Goal: Task Accomplishment & Management: Manage account settings

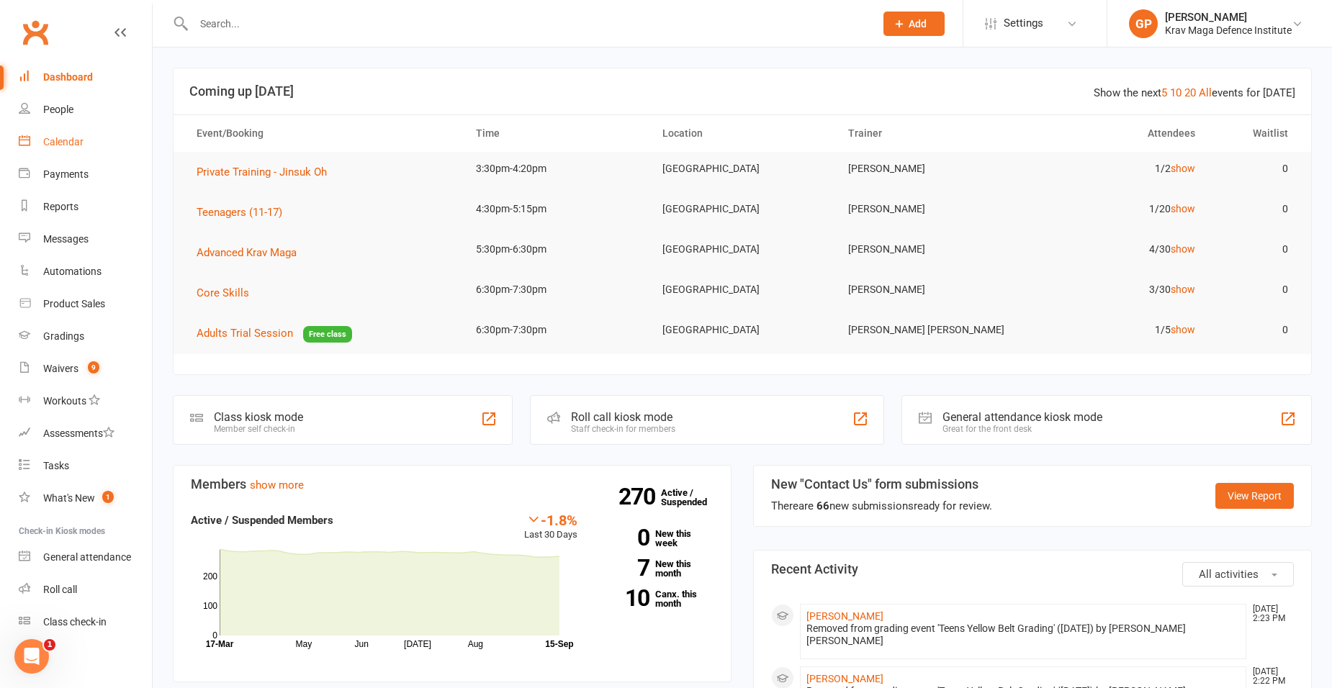
click at [71, 126] on link "Calendar" at bounding box center [85, 142] width 133 height 32
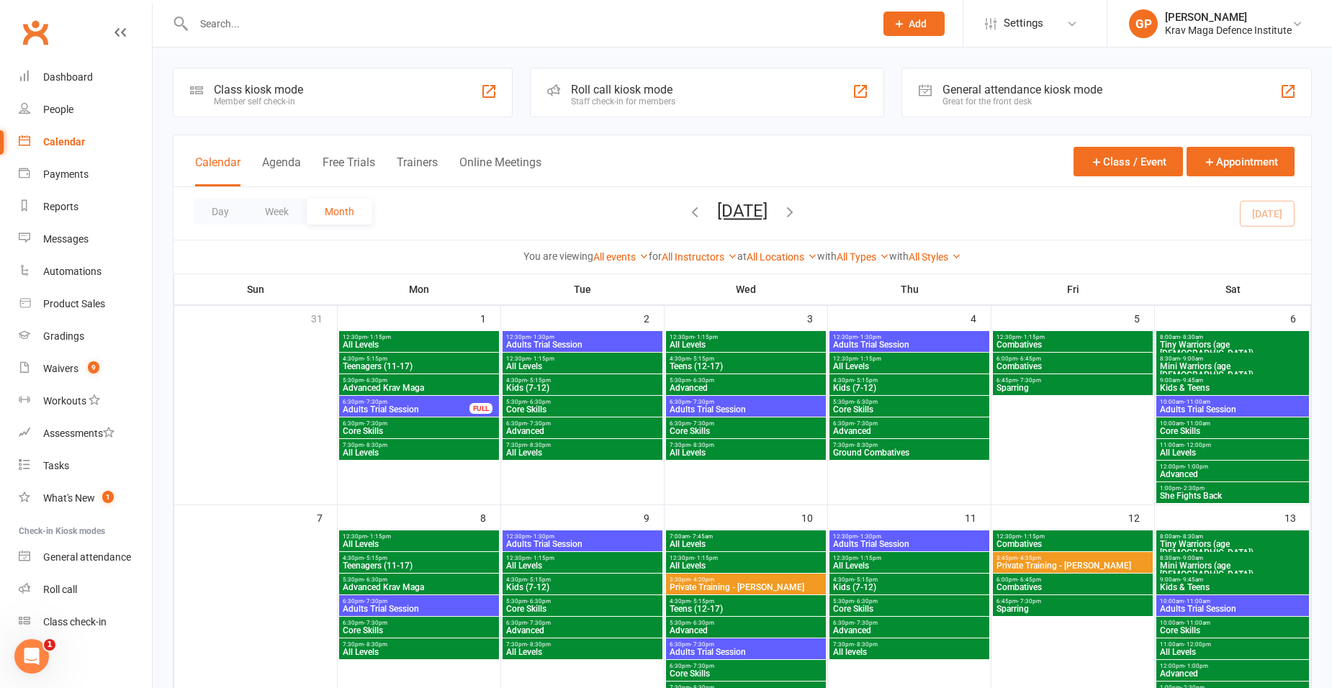
click at [253, 148] on div "Calendar Agenda Free Trials Trainers Online Meetings Class / Event Appointment" at bounding box center [743, 161] width 1138 height 52
click at [267, 156] on button "Agenda" at bounding box center [281, 171] width 39 height 31
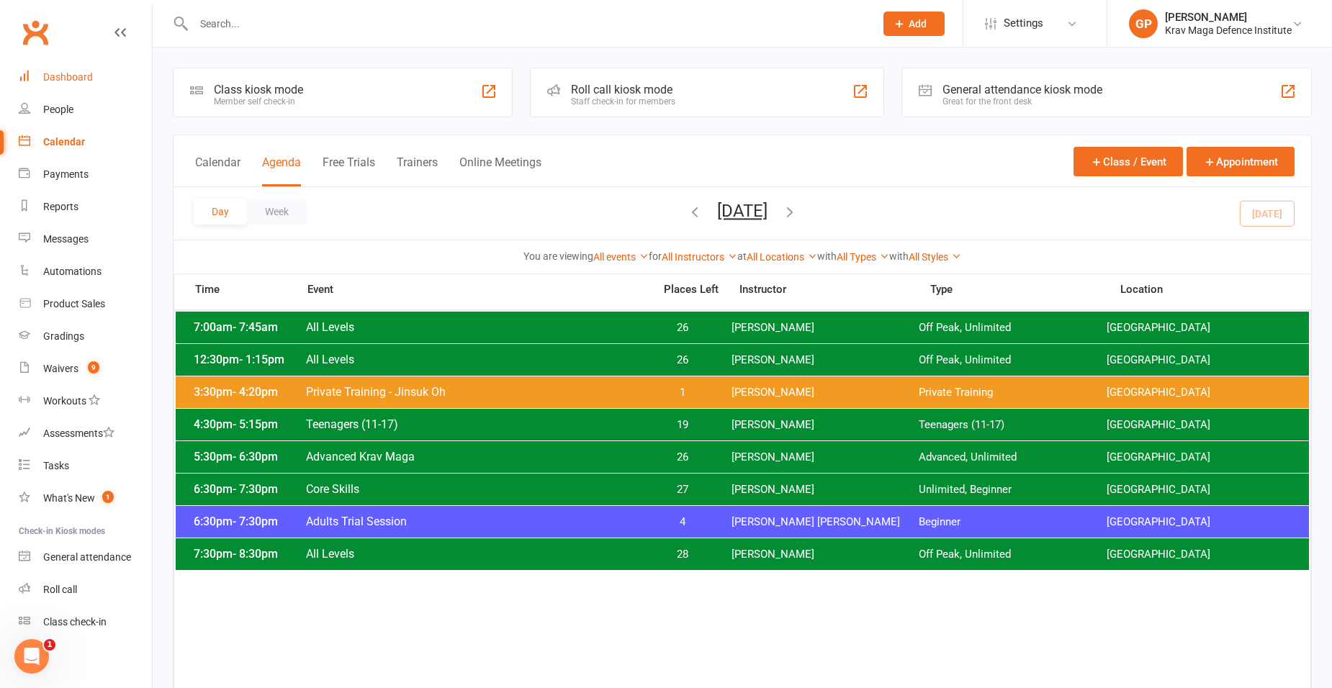
click at [91, 68] on link "Dashboard" at bounding box center [85, 77] width 133 height 32
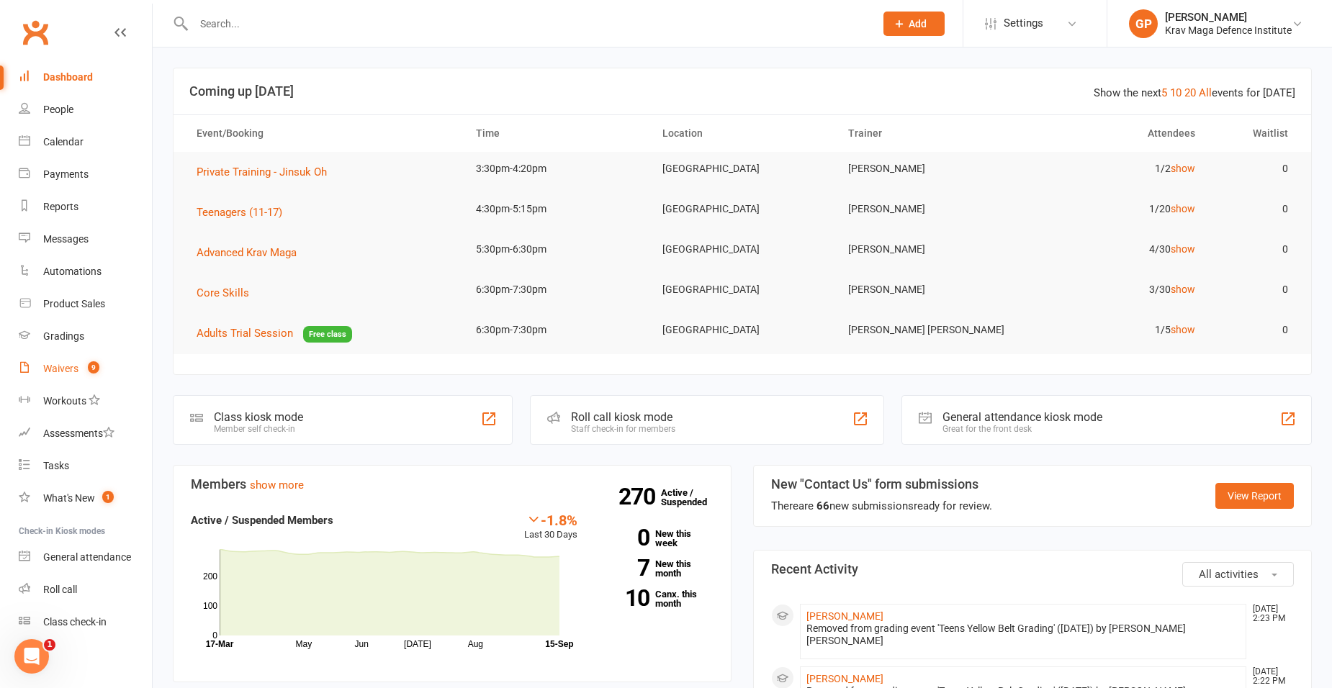
click at [78, 366] on div "Waivers" at bounding box center [60, 369] width 35 height 12
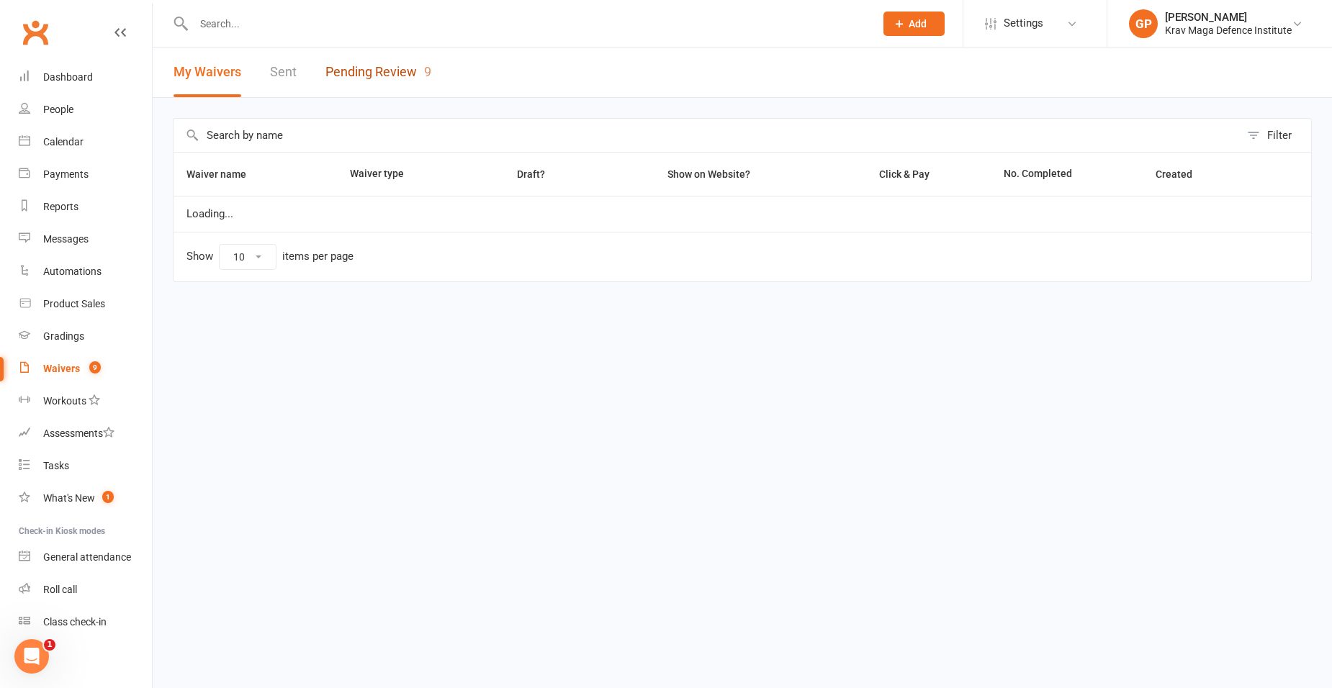
click at [402, 81] on link "Pending Review 9" at bounding box center [379, 73] width 106 height 50
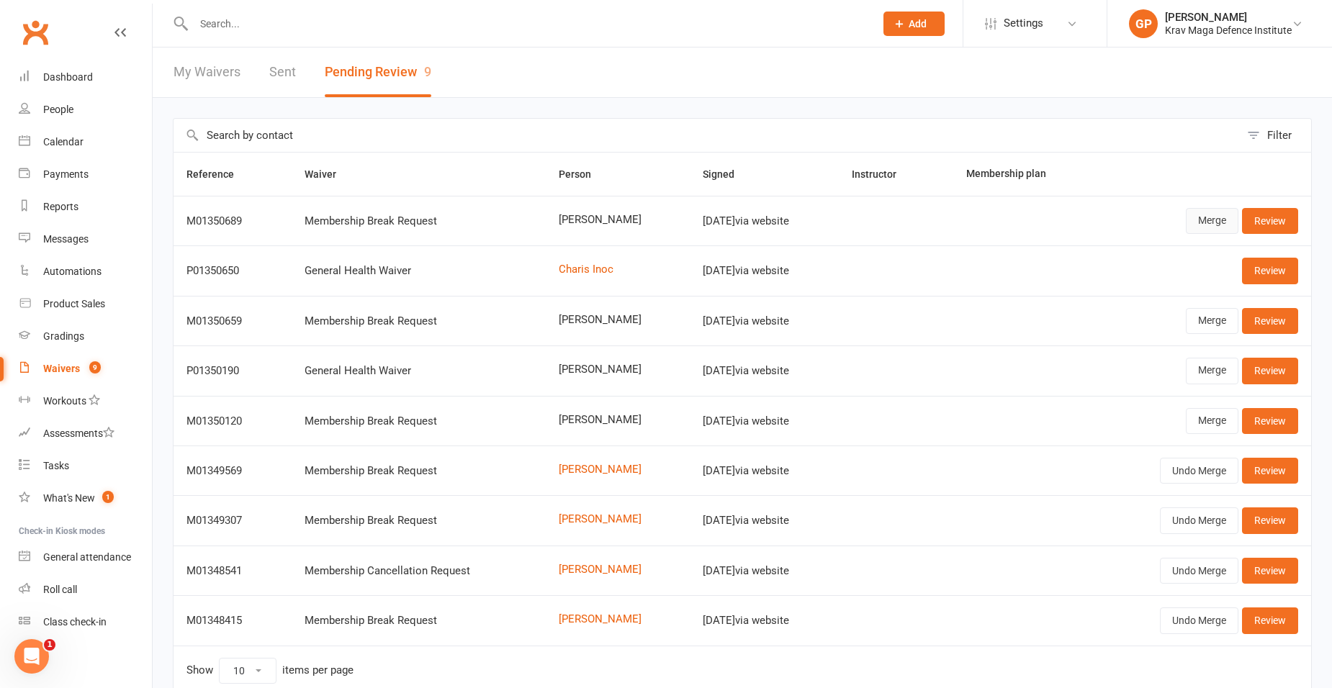
click at [1220, 230] on link "Merge" at bounding box center [1212, 221] width 53 height 26
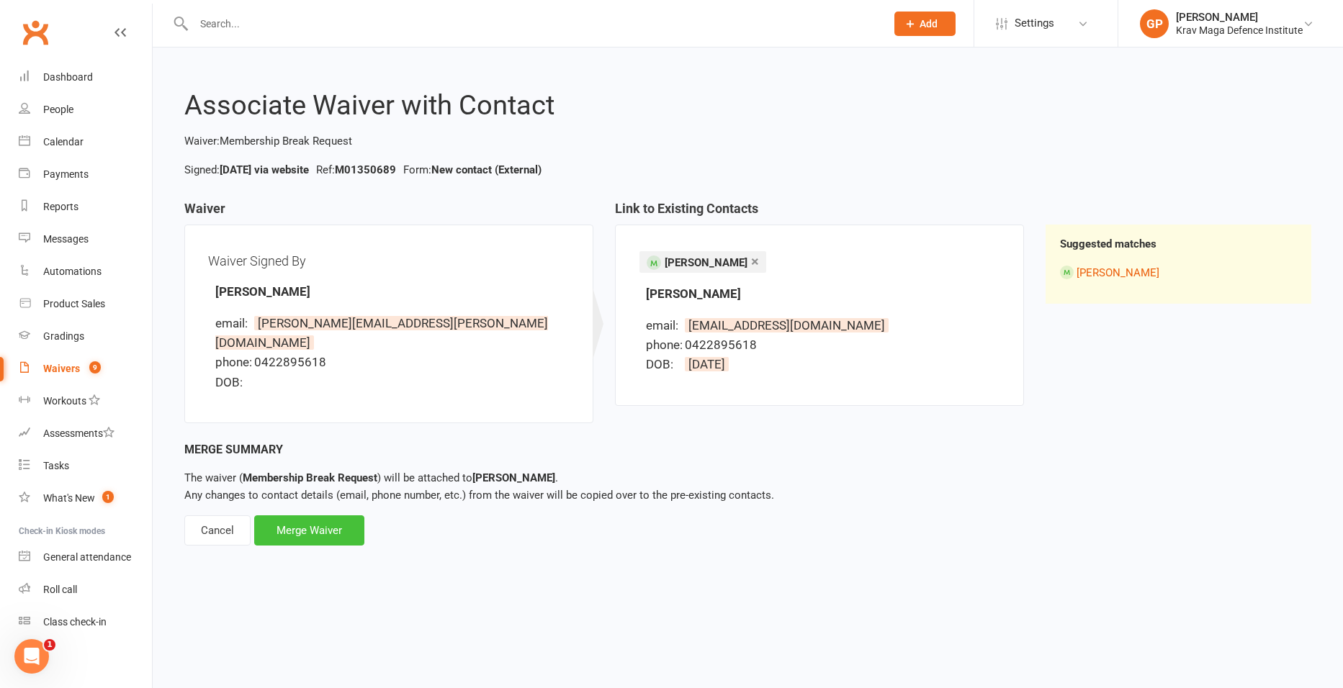
click at [282, 517] on div "Merge Waiver" at bounding box center [309, 531] width 110 height 30
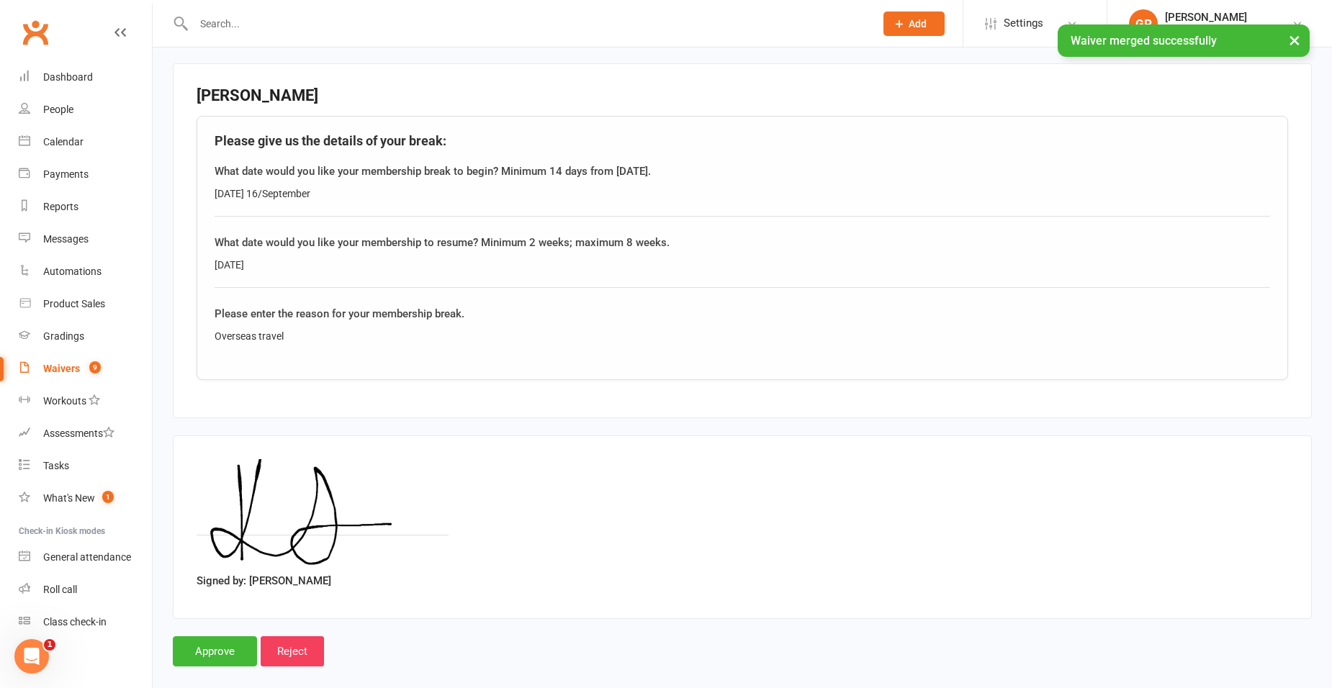
scroll to position [449, 0]
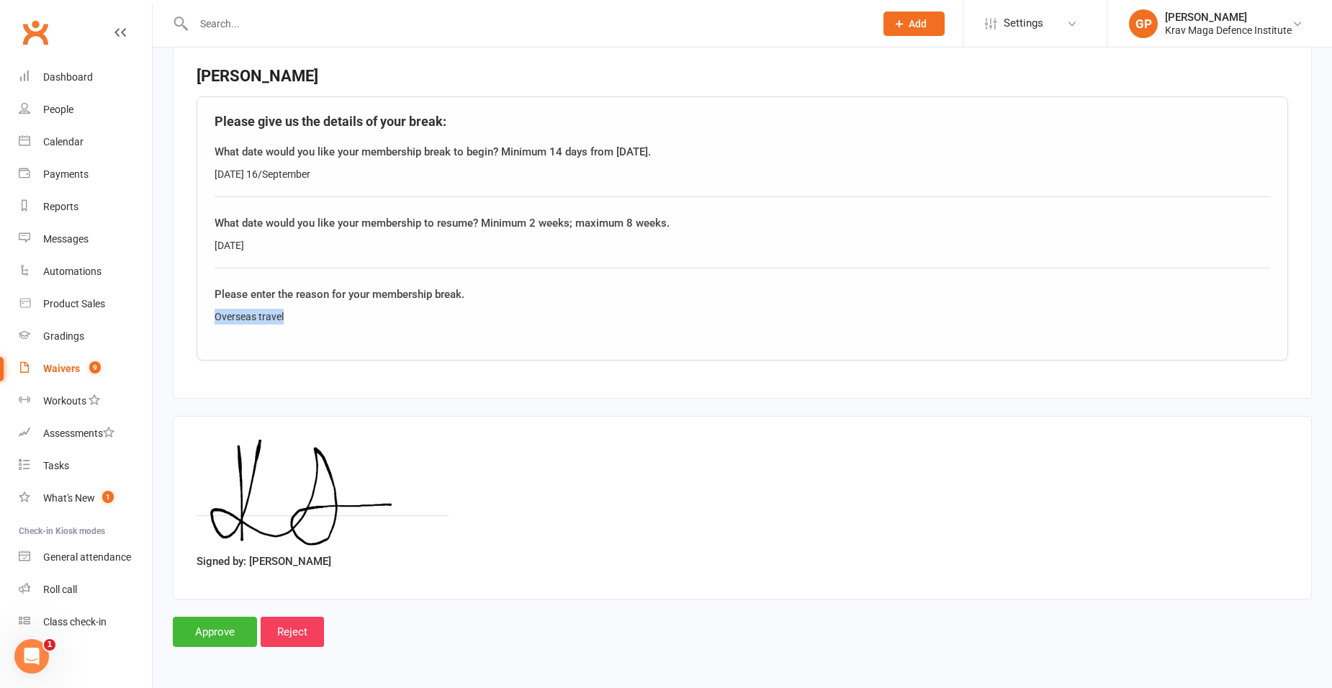
drag, startPoint x: 309, startPoint y: 310, endPoint x: 203, endPoint y: 310, distance: 105.9
click at [203, 310] on div "Please give us the details of your break: What date would you like your members…" at bounding box center [743, 228] width 1092 height 264
copy div "Overseas travel"
click at [233, 644] on input "Approve" at bounding box center [215, 632] width 84 height 30
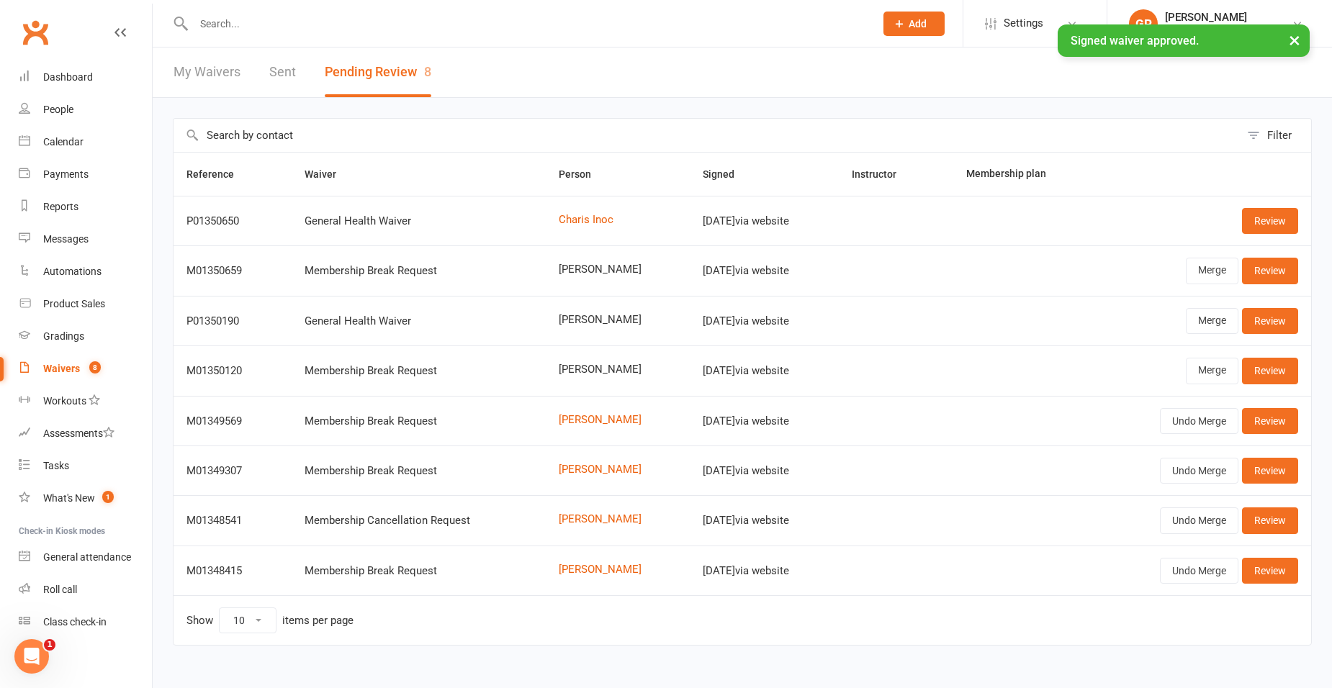
click at [232, 16] on input "text" at bounding box center [526, 24] width 675 height 20
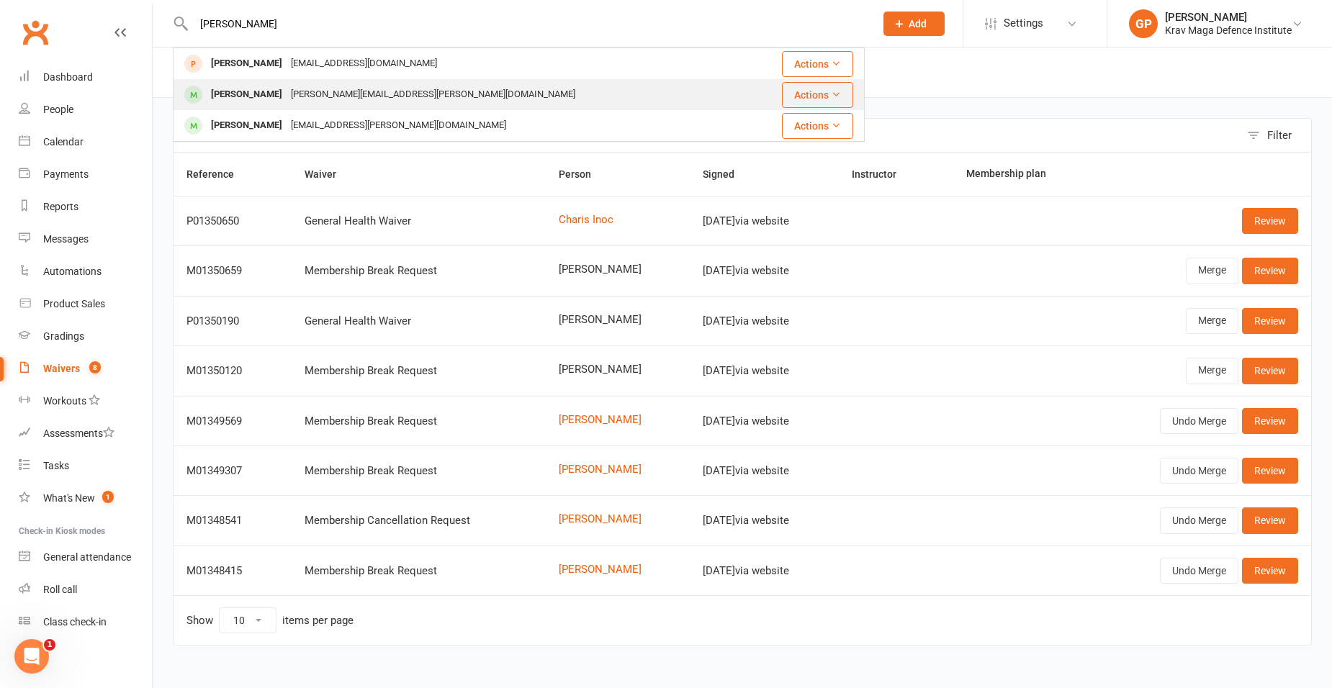
type input "krystal"
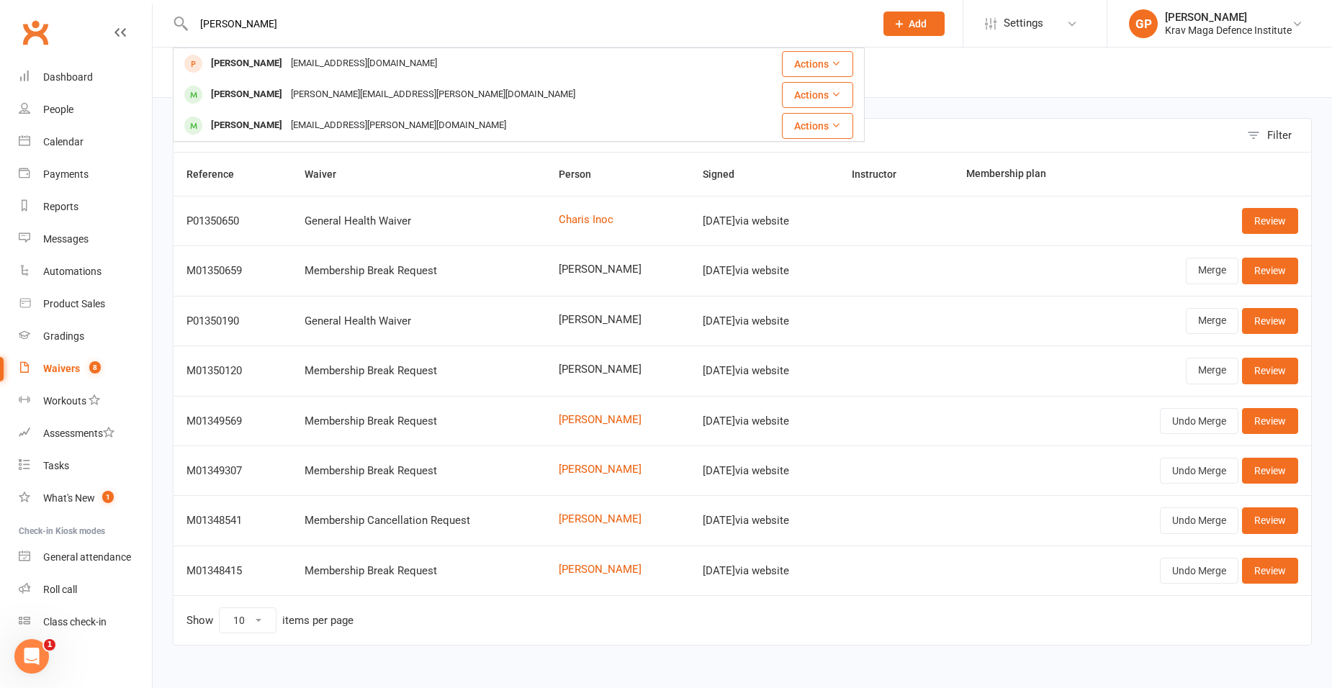
click at [338, 104] on div "krystal.d.russell@gmail.com" at bounding box center [433, 94] width 293 height 21
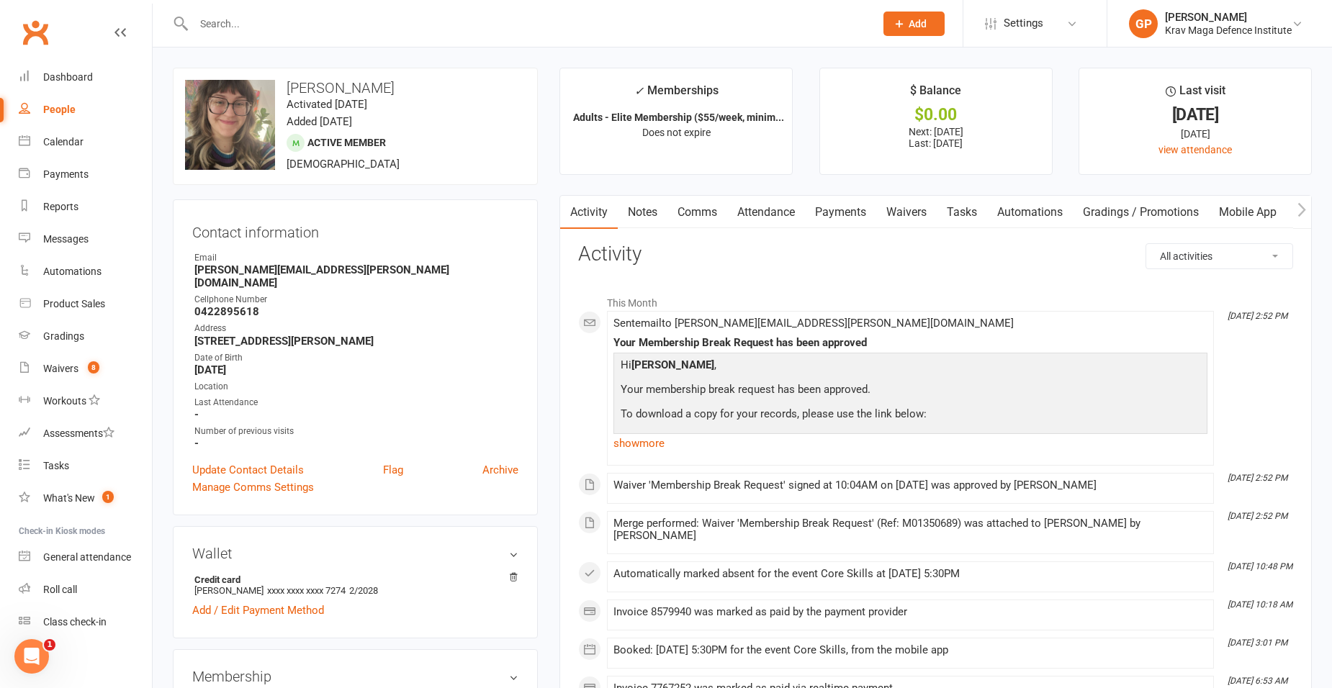
click at [930, 212] on link "Waivers" at bounding box center [906, 212] width 60 height 33
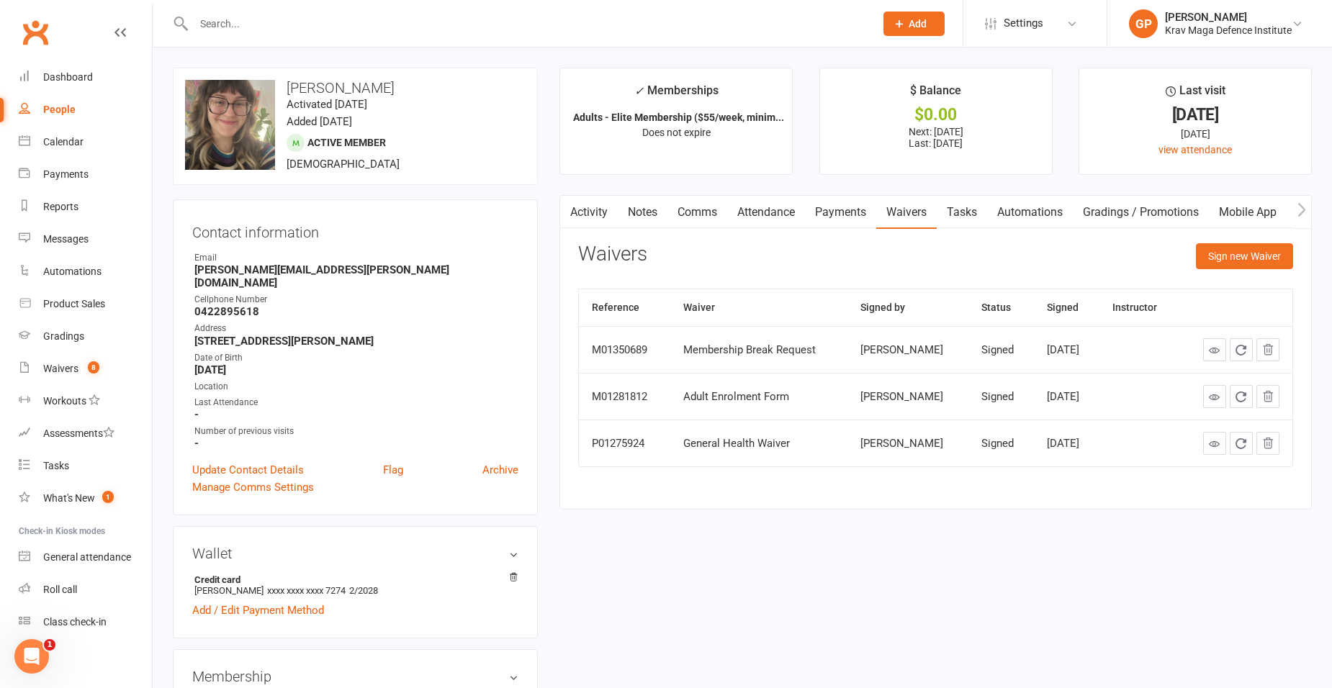
click at [1211, 354] on icon at bounding box center [1214, 350] width 11 height 11
click at [848, 210] on link "Payments" at bounding box center [840, 212] width 71 height 33
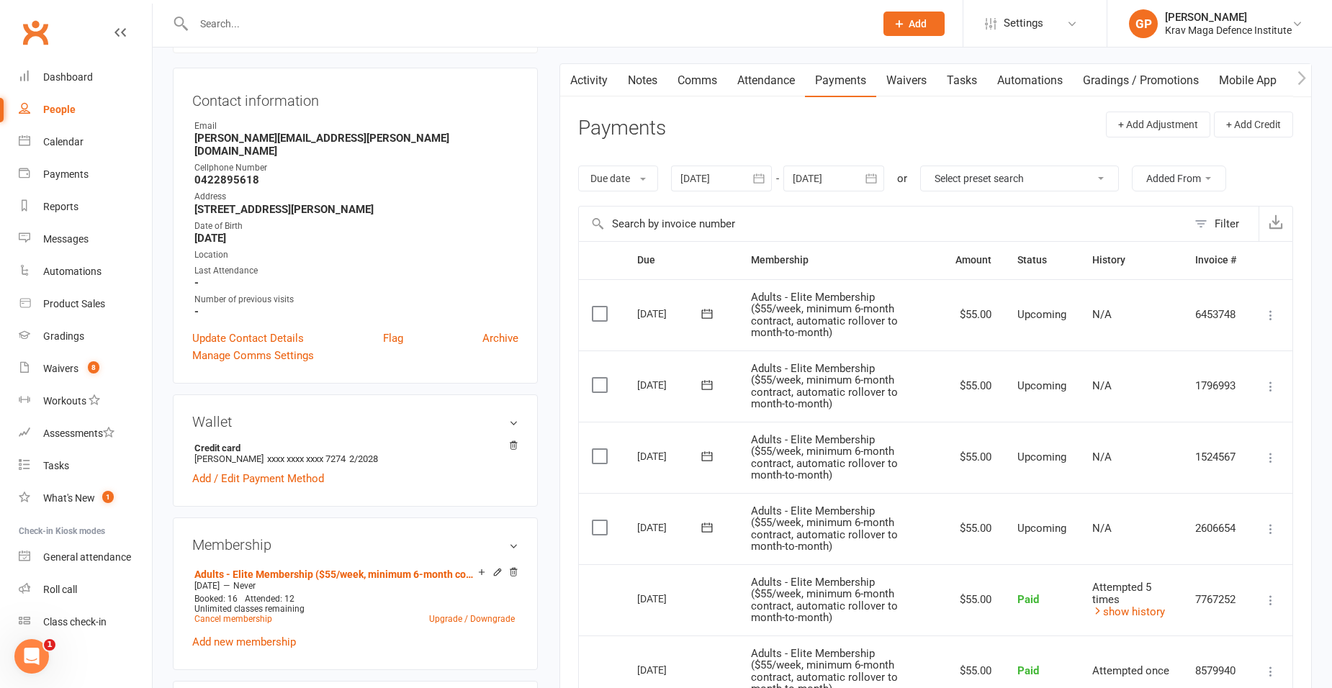
scroll to position [288, 0]
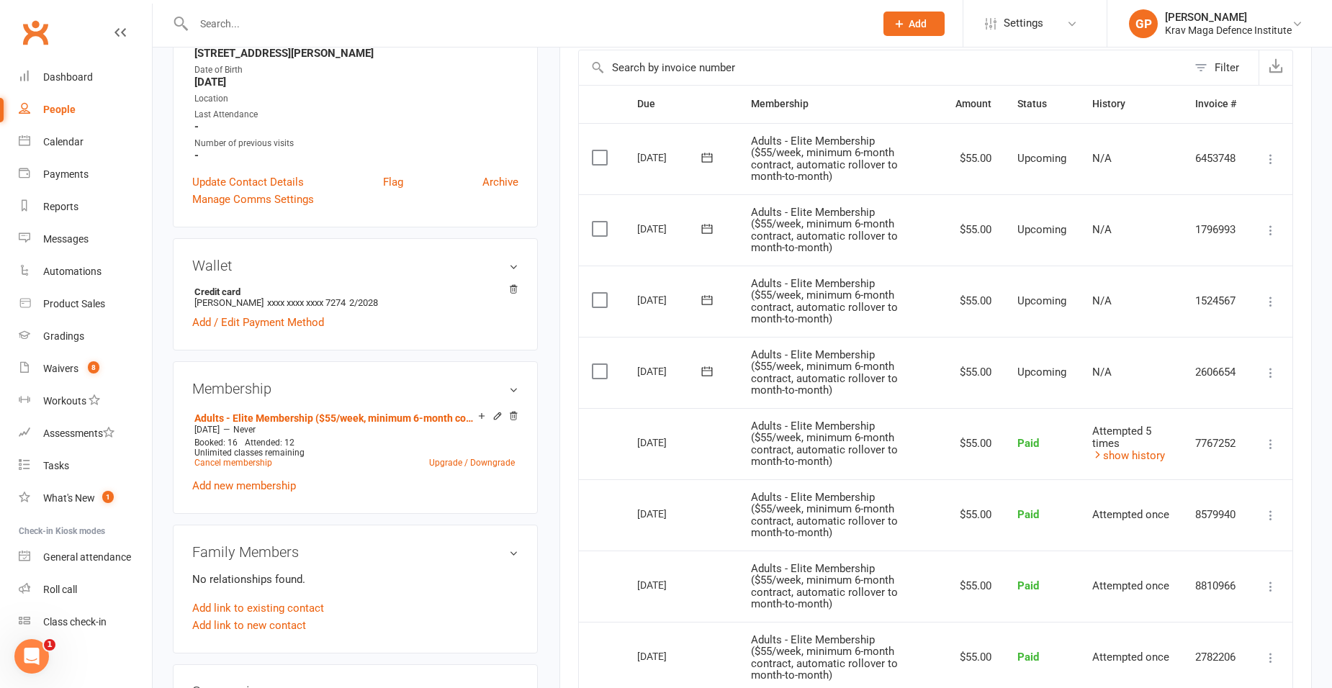
click at [6, 76] on li "Dashboard" at bounding box center [76, 77] width 152 height 32
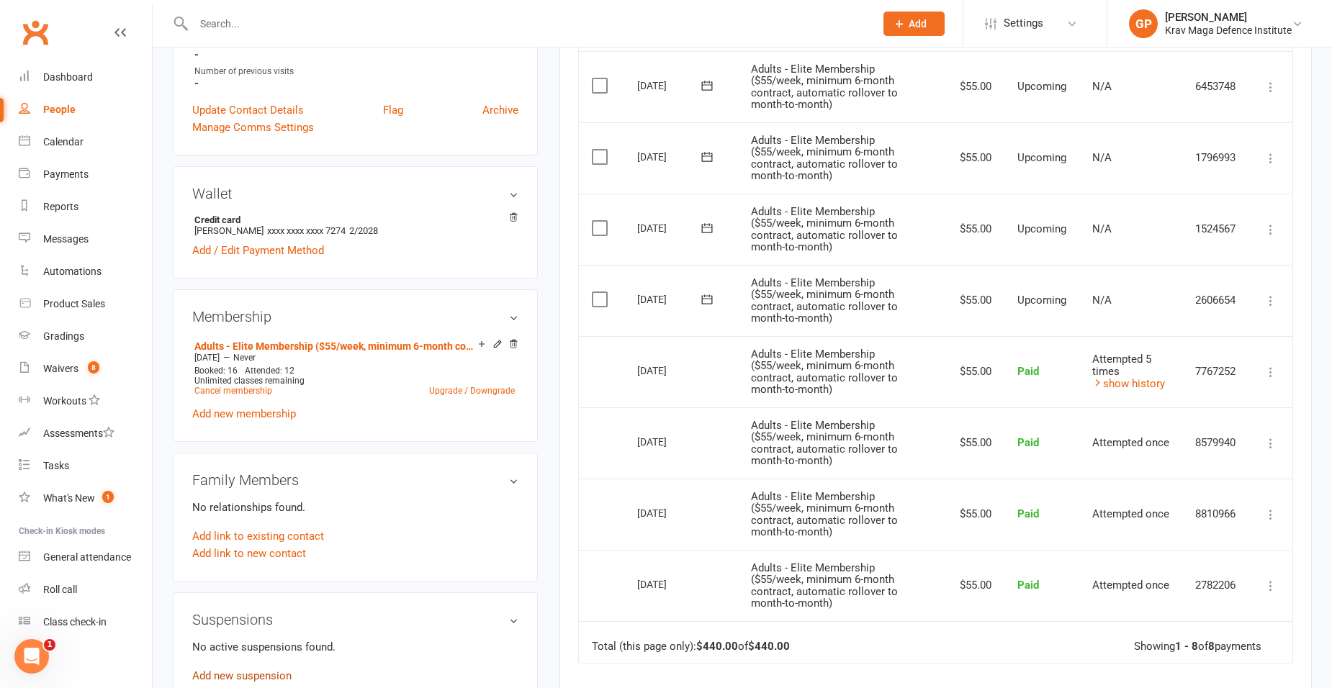
scroll to position [432, 0]
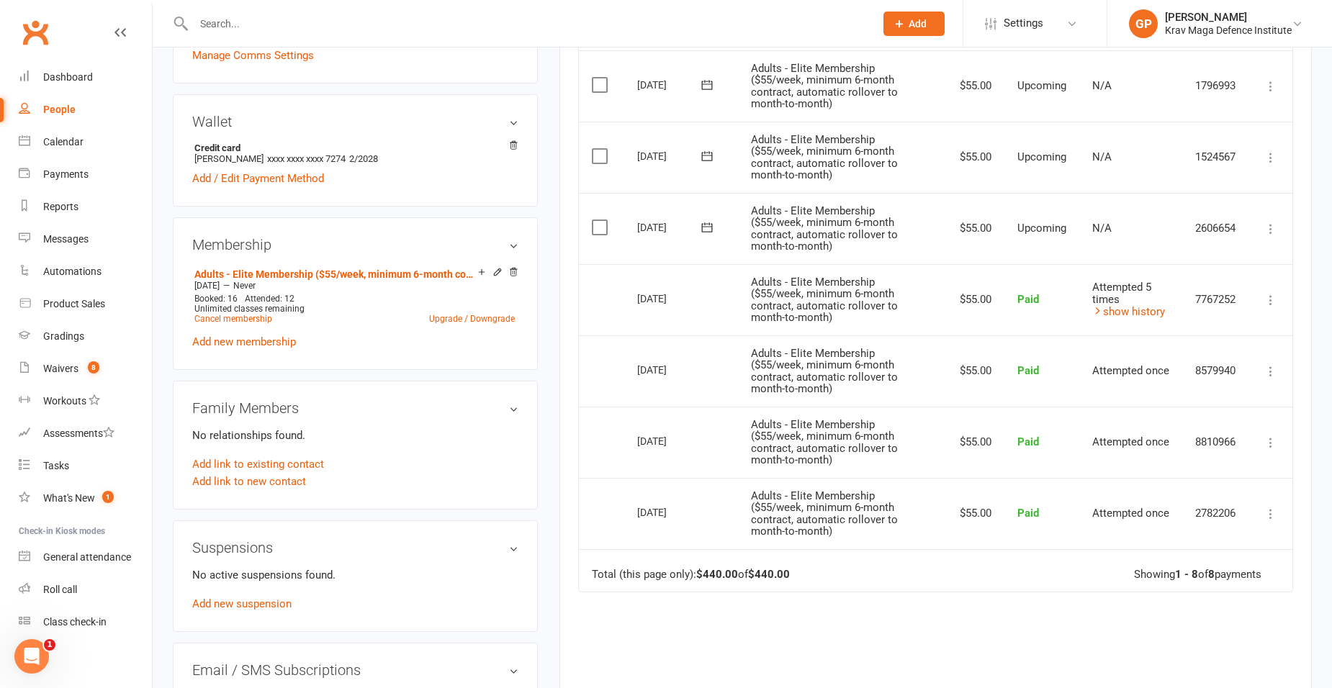
click at [271, 597] on div "No active suspensions found. Add new suspension" at bounding box center [355, 590] width 326 height 46
click at [271, 598] on link "Add new suspension" at bounding box center [241, 604] width 99 height 13
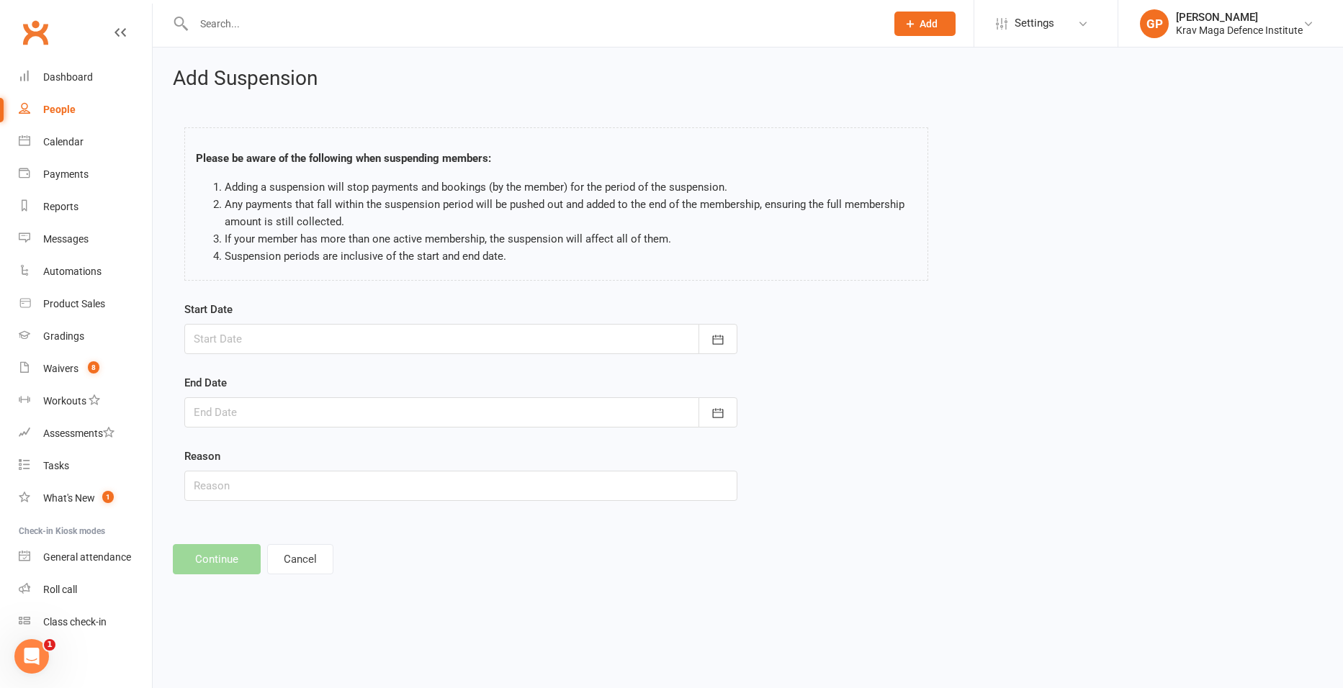
click at [393, 327] on div at bounding box center [460, 339] width 553 height 30
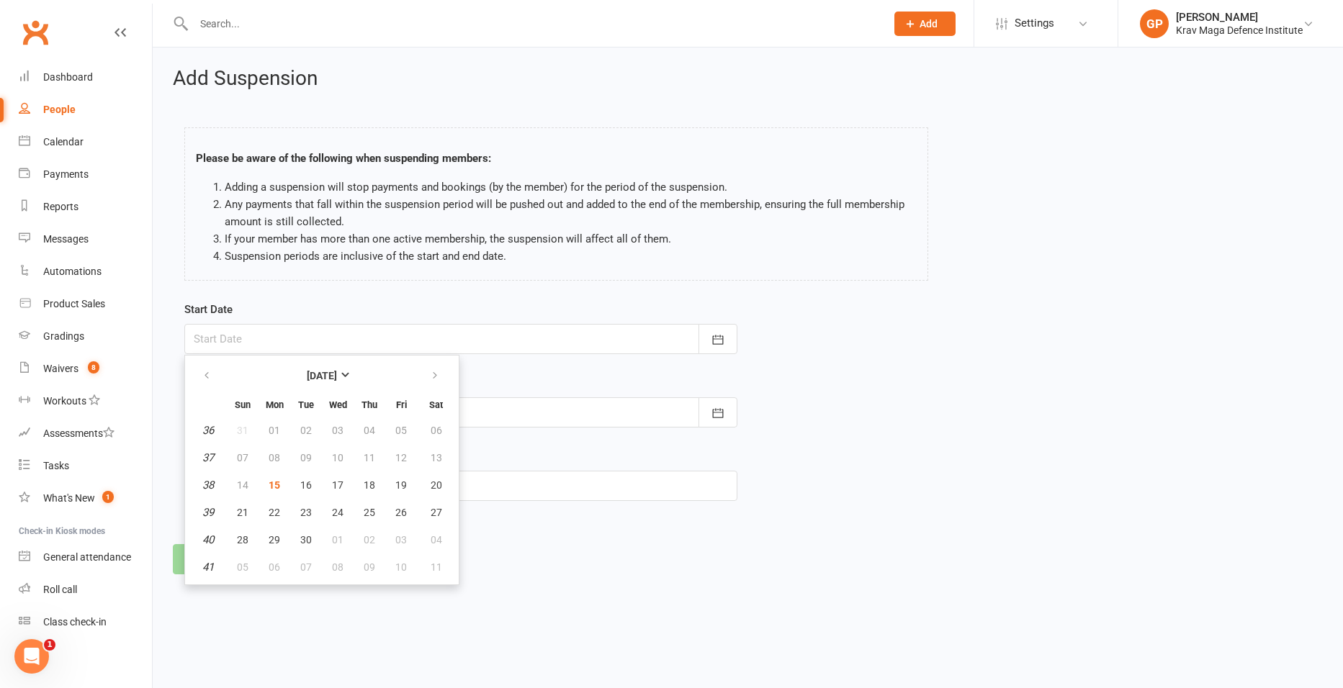
click at [266, 469] on td "08" at bounding box center [274, 458] width 30 height 26
click at [279, 486] on span "15" at bounding box center [275, 486] width 12 height 12
type input "15 Sep 2025"
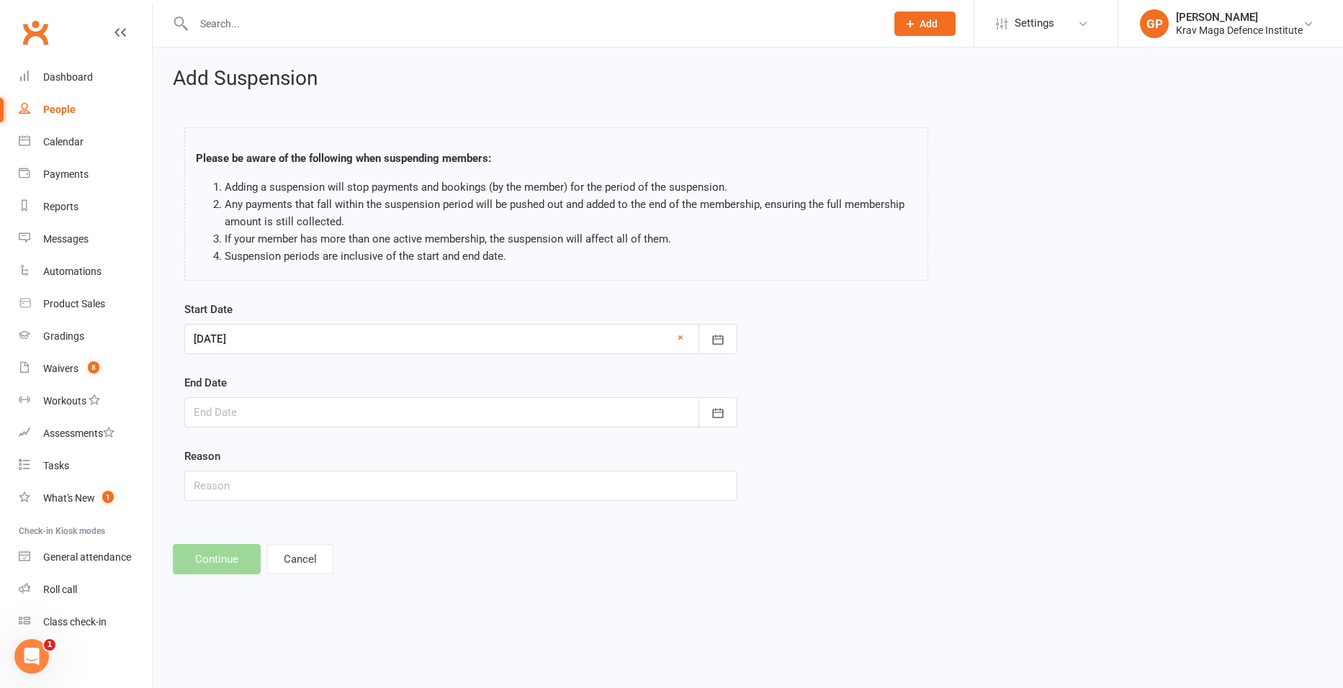
click at [261, 412] on div at bounding box center [460, 413] width 553 height 30
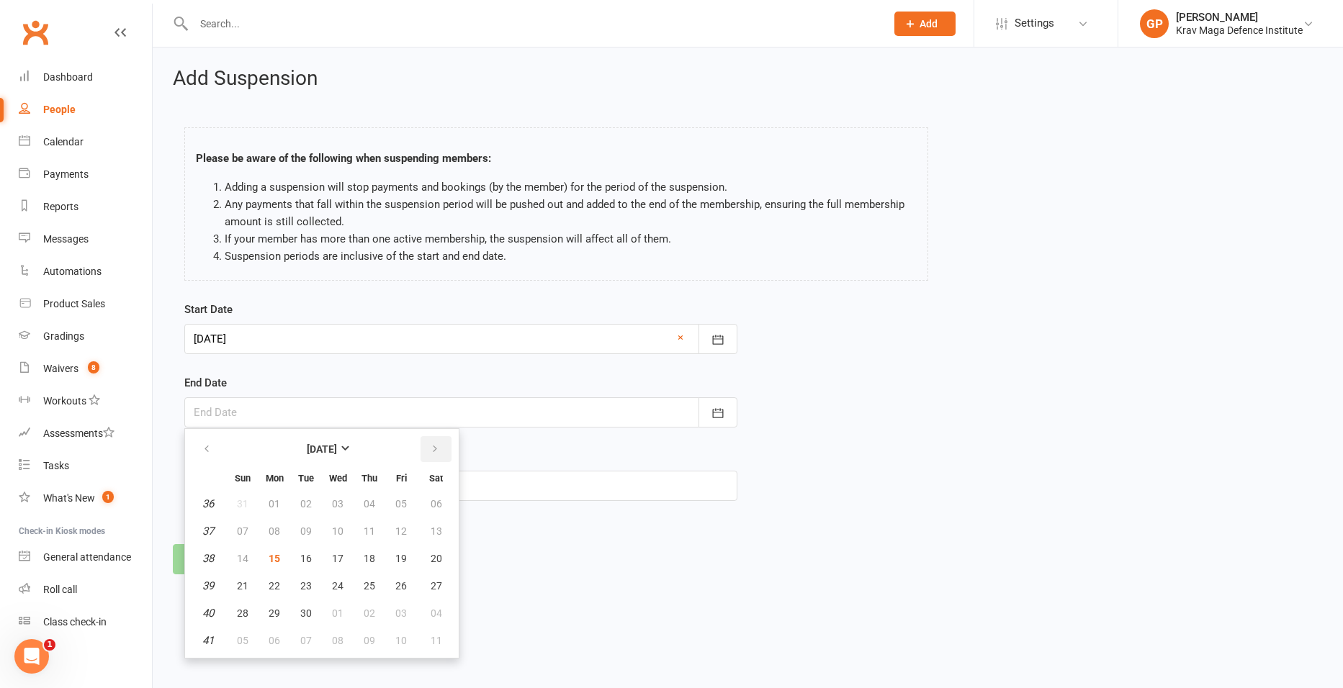
click at [436, 449] on icon "button" at bounding box center [435, 450] width 10 height 12
click at [241, 534] on span "05" at bounding box center [243, 532] width 12 height 12
type input "05 Oct 2025"
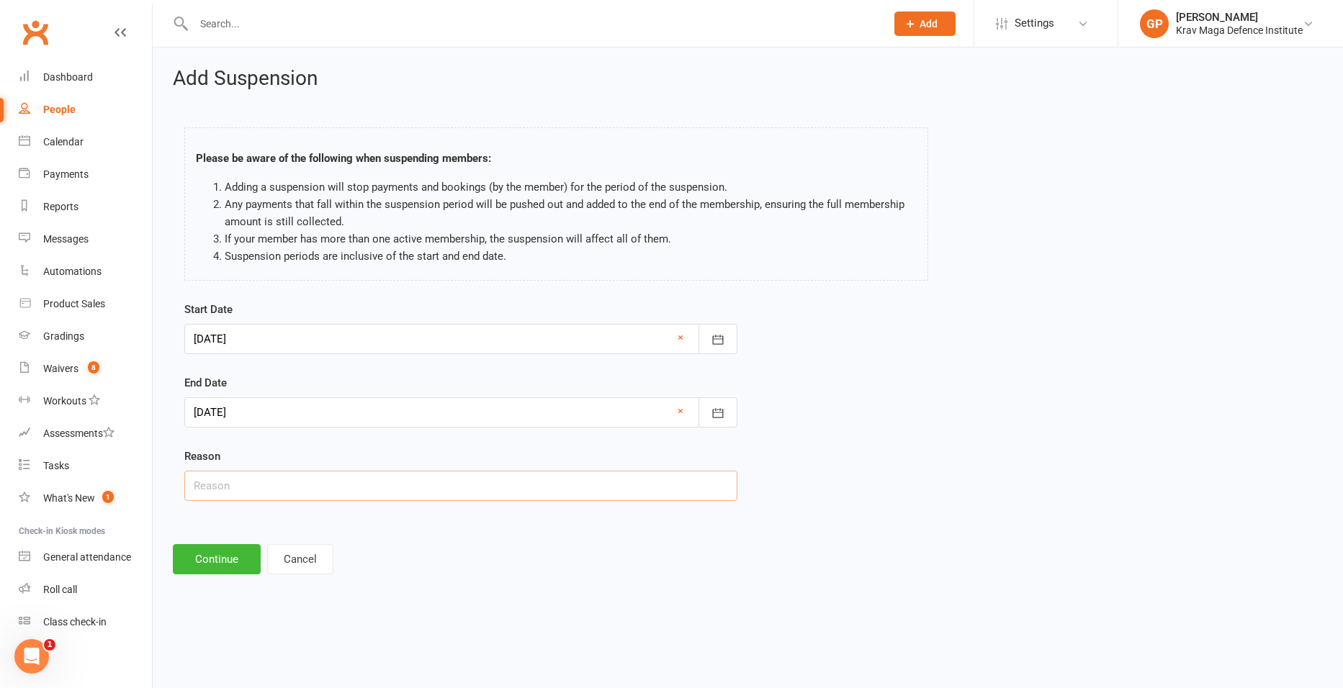
click at [249, 481] on input "text" at bounding box center [460, 486] width 553 height 30
paste input "Overseas travel"
type input "Overseas travel"
click at [223, 555] on button "Continue" at bounding box center [217, 559] width 88 height 30
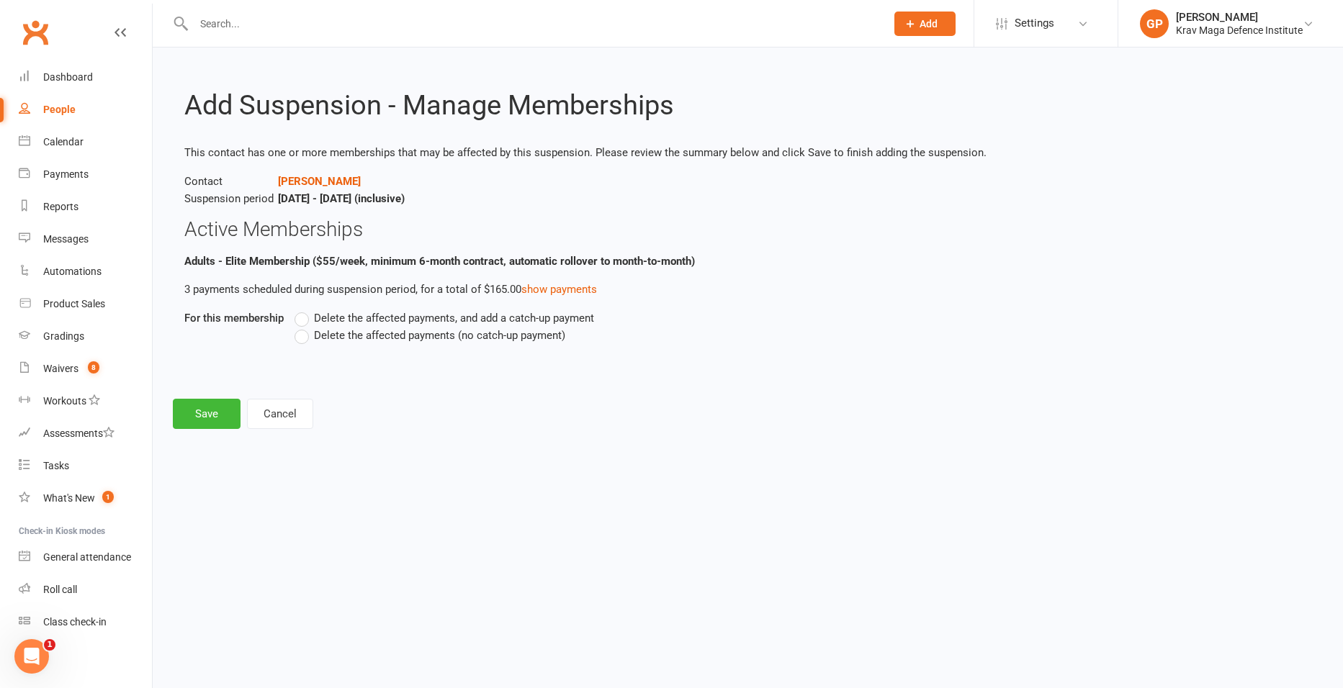
click at [298, 336] on label "Delete the affected payments (no catch-up payment)" at bounding box center [430, 335] width 271 height 17
click at [298, 327] on input "Delete the affected payments (no catch-up payment)" at bounding box center [299, 327] width 9 height 0
click at [223, 413] on button "Save" at bounding box center [207, 414] width 68 height 30
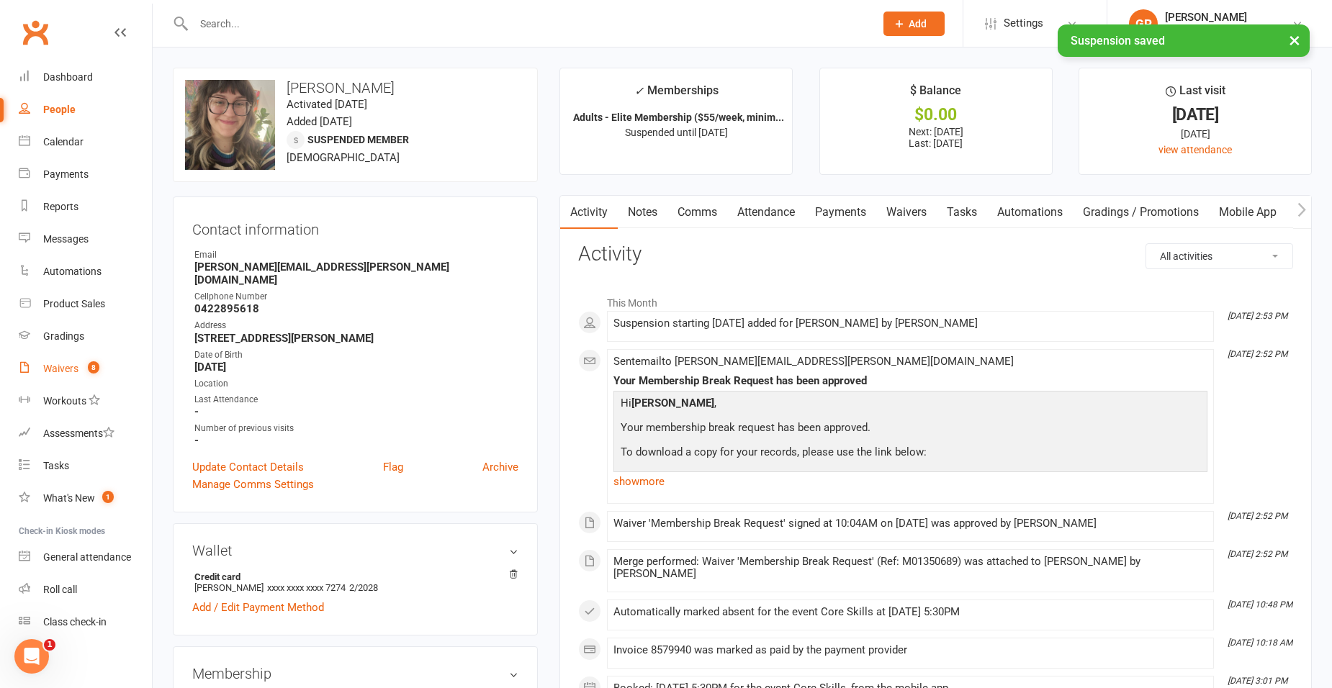
click at [91, 366] on span "8" at bounding box center [94, 368] width 12 height 12
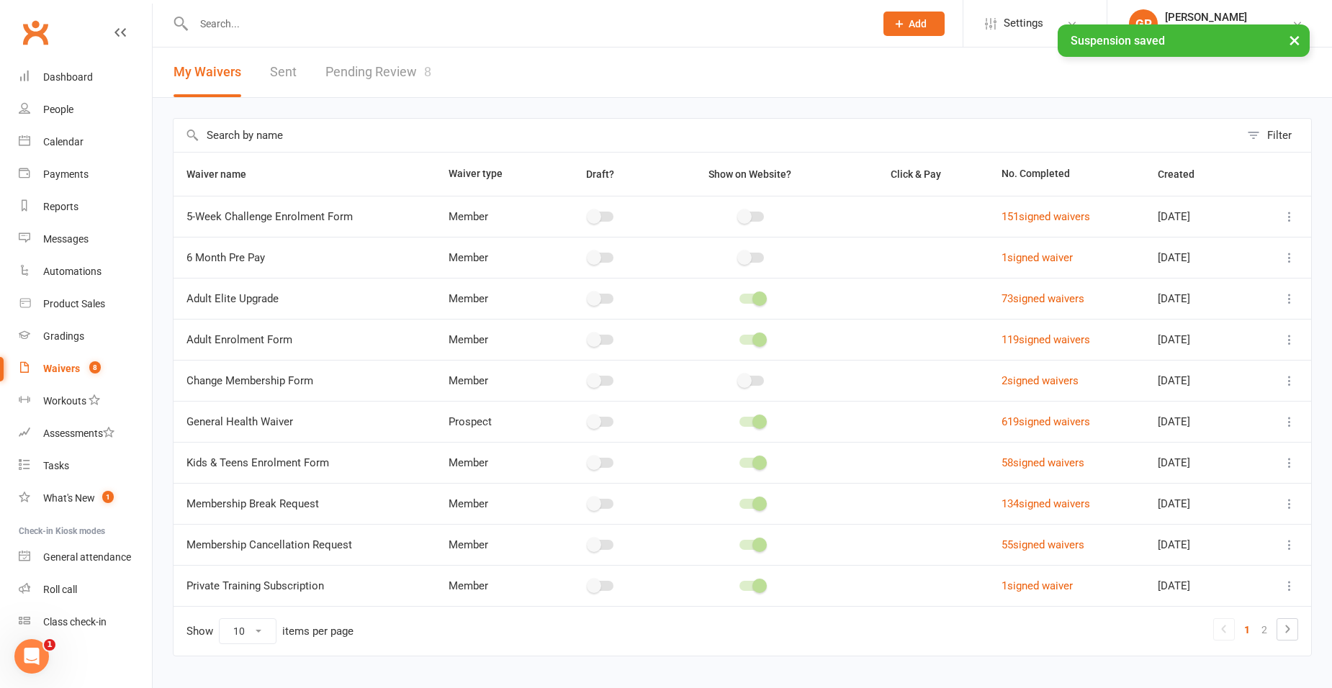
click at [374, 74] on link "Pending Review 8" at bounding box center [379, 73] width 106 height 50
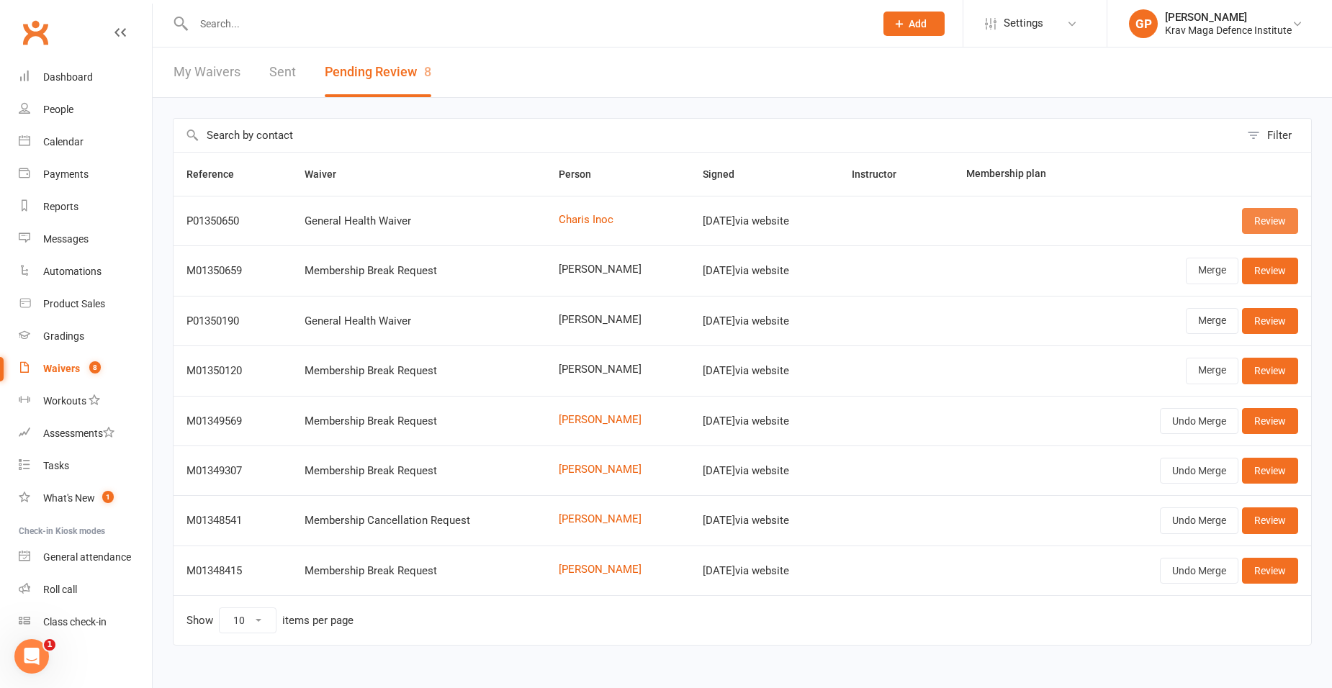
click at [1247, 223] on link "Review" at bounding box center [1270, 221] width 56 height 26
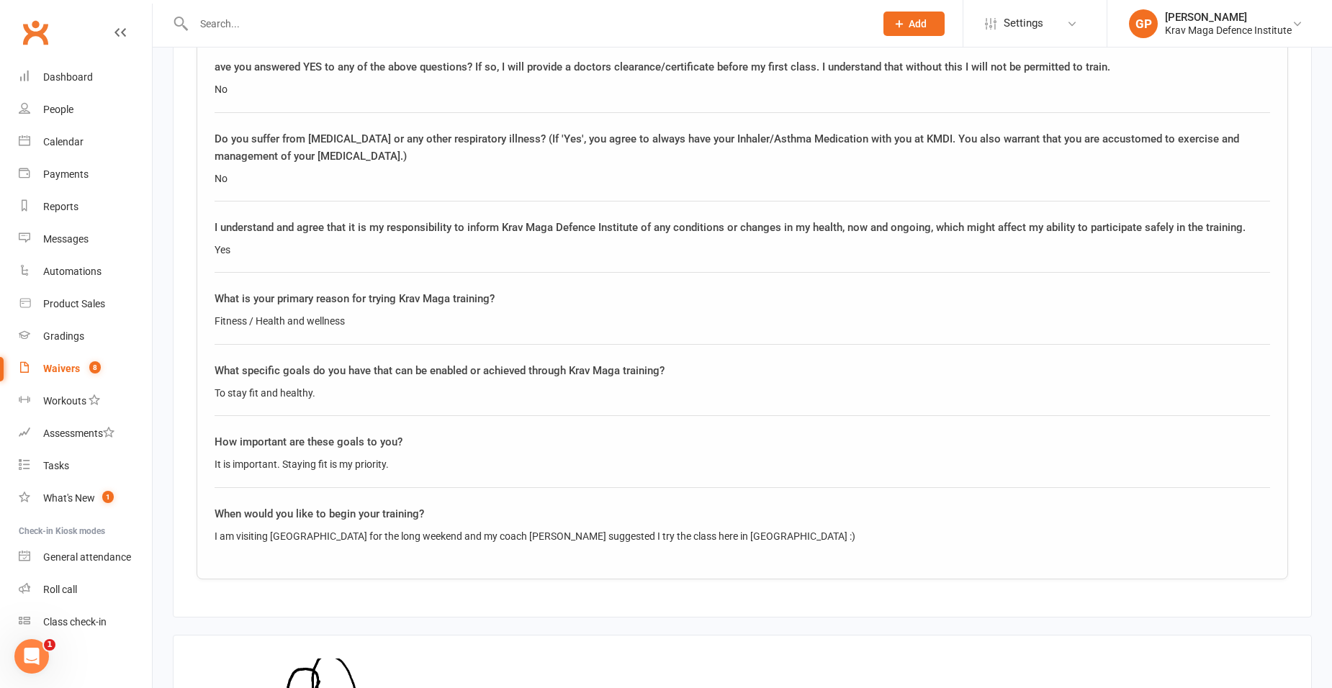
scroll to position [2076, 0]
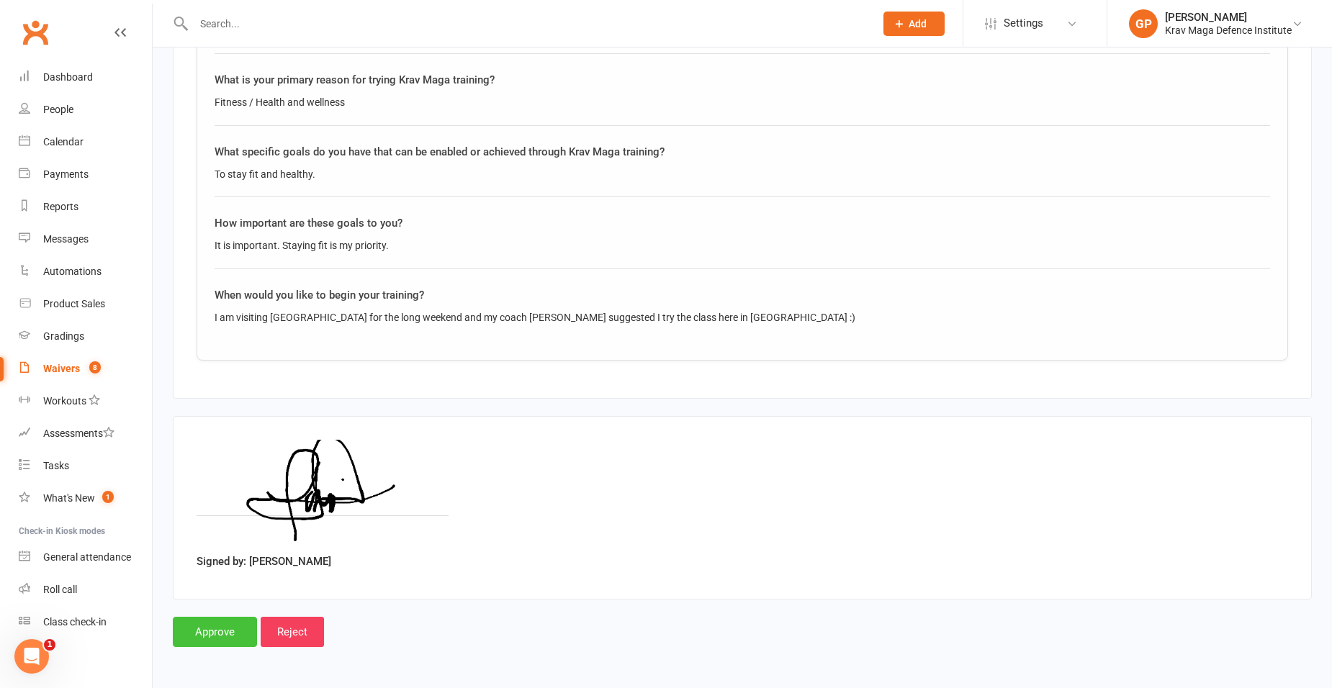
click at [204, 634] on input "Approve" at bounding box center [215, 632] width 84 height 30
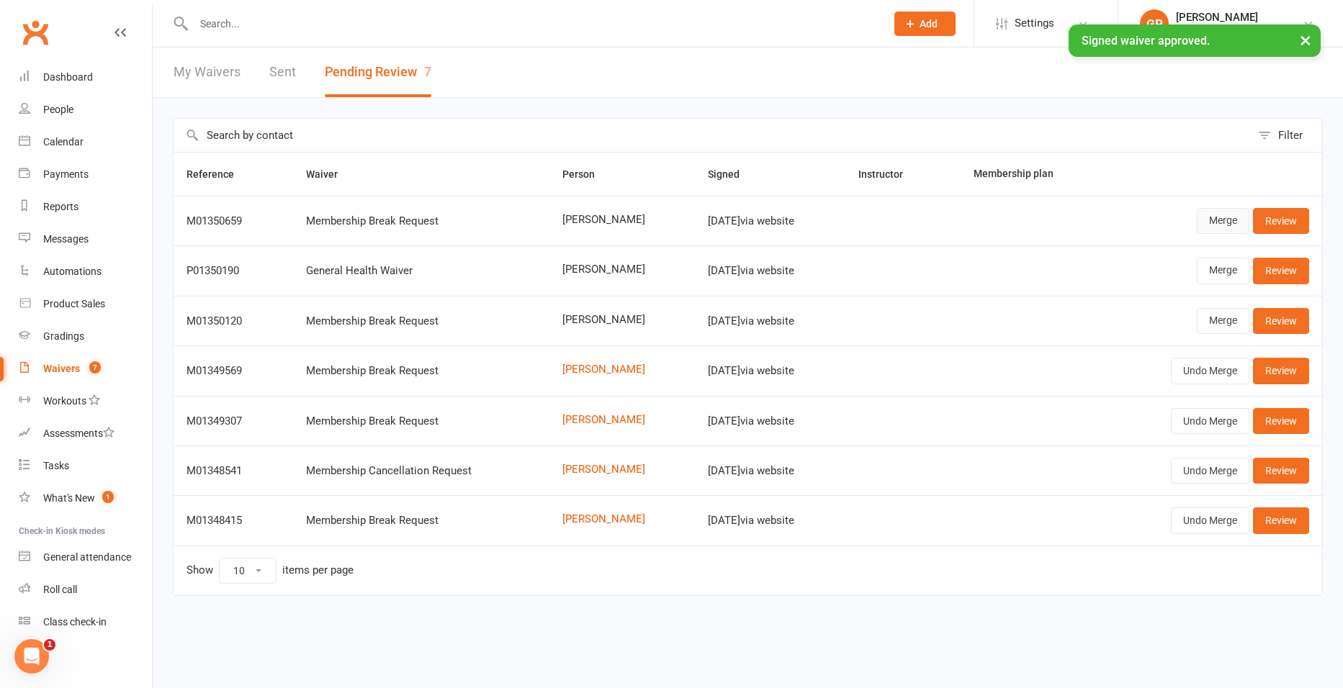
click at [1227, 225] on link "Merge" at bounding box center [1223, 221] width 53 height 26
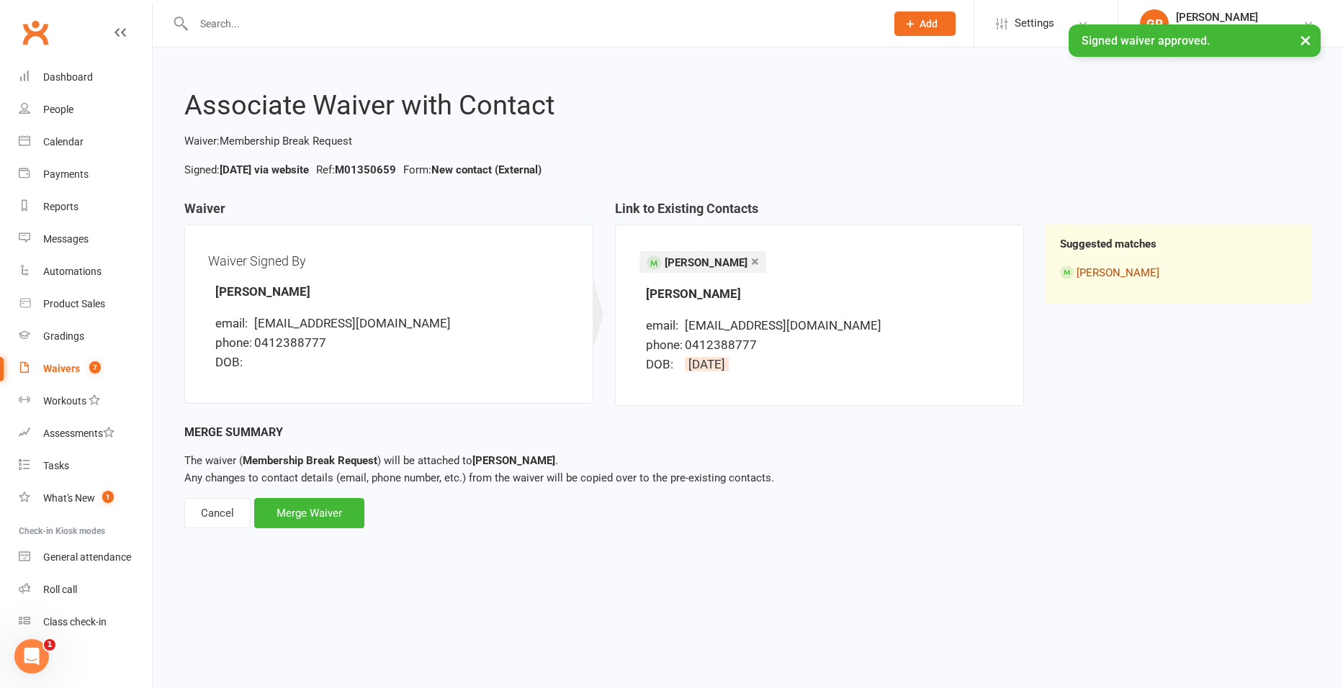
click at [1130, 271] on link "Daniel Goldberg" at bounding box center [1118, 272] width 83 height 13
click at [321, 513] on div "Merge Waiver" at bounding box center [309, 513] width 110 height 30
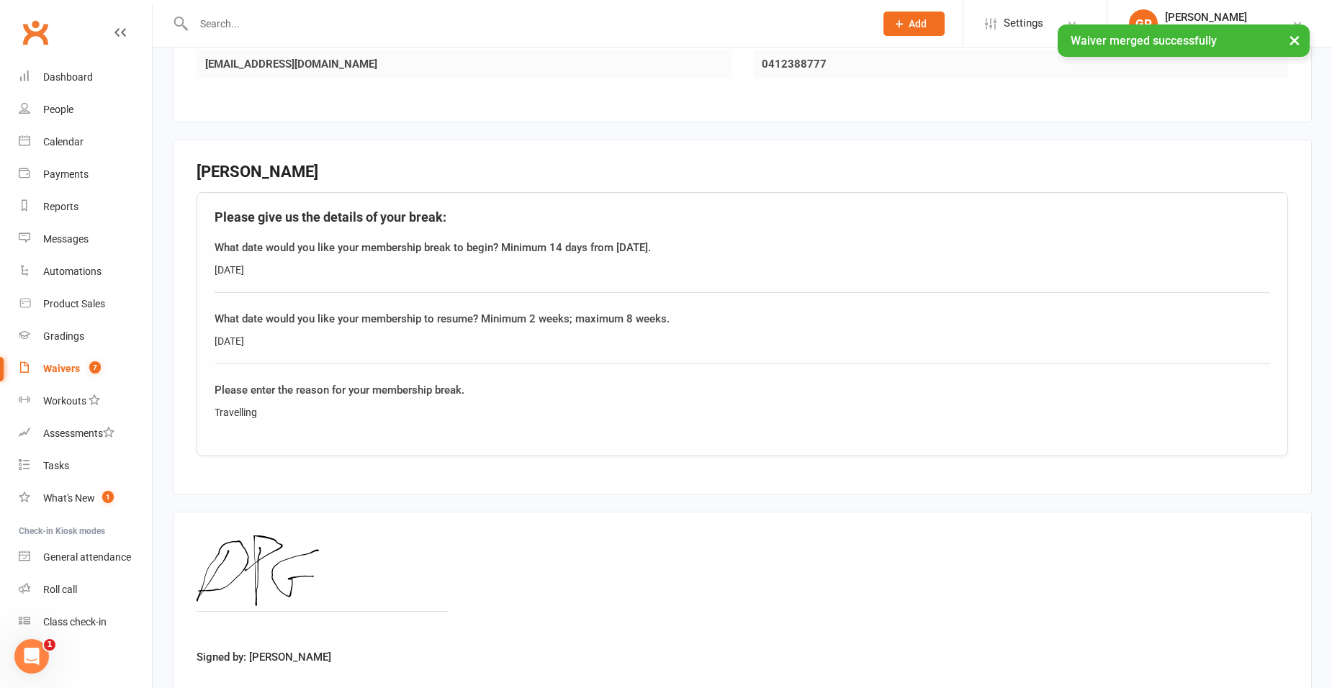
scroll to position [432, 0]
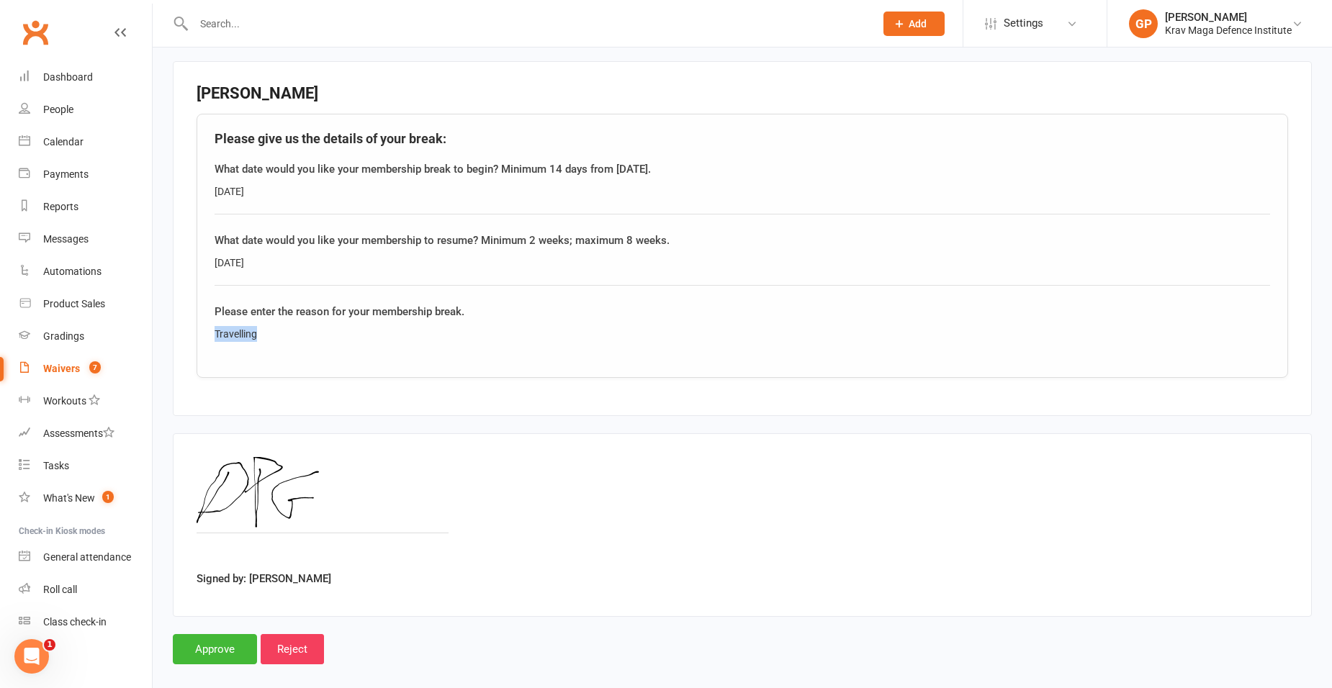
drag, startPoint x: 278, startPoint y: 330, endPoint x: 193, endPoint y: 337, distance: 85.3
click at [193, 337] on fieldset "Daniel Goldberg Please give us the details of your break: What date would you l…" at bounding box center [742, 238] width 1139 height 355
copy div "Travelling"
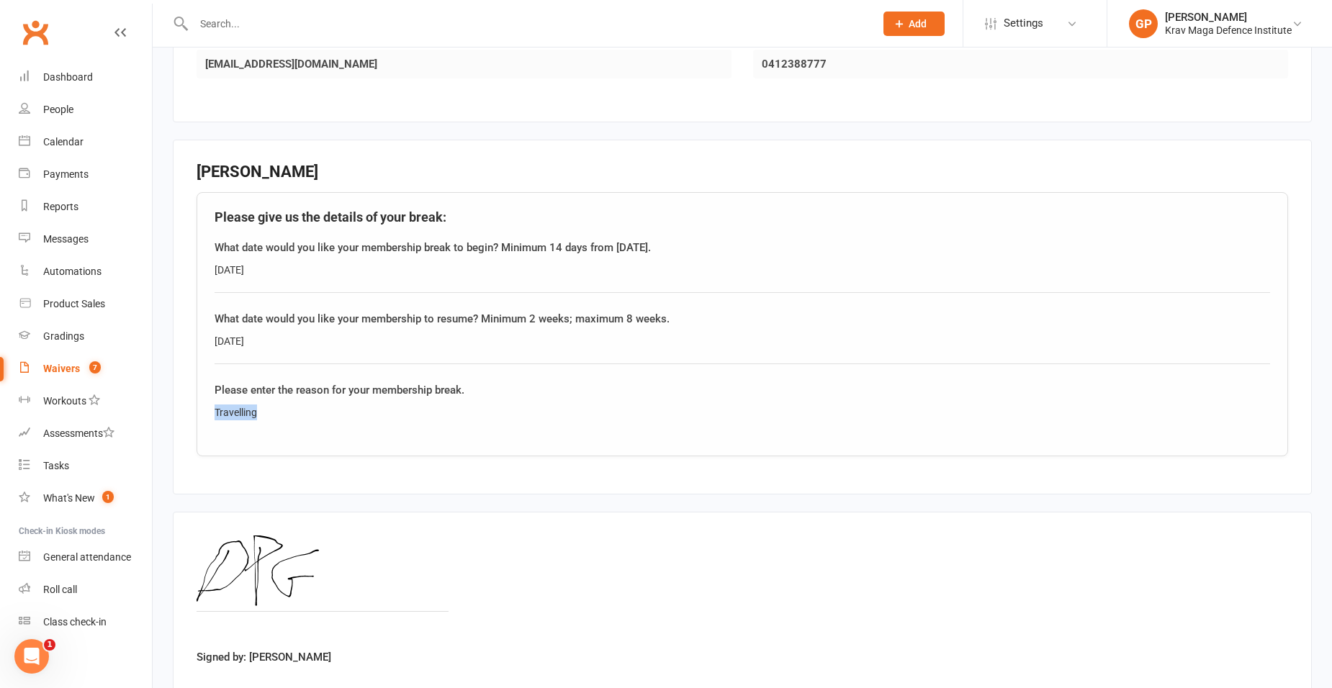
scroll to position [449, 0]
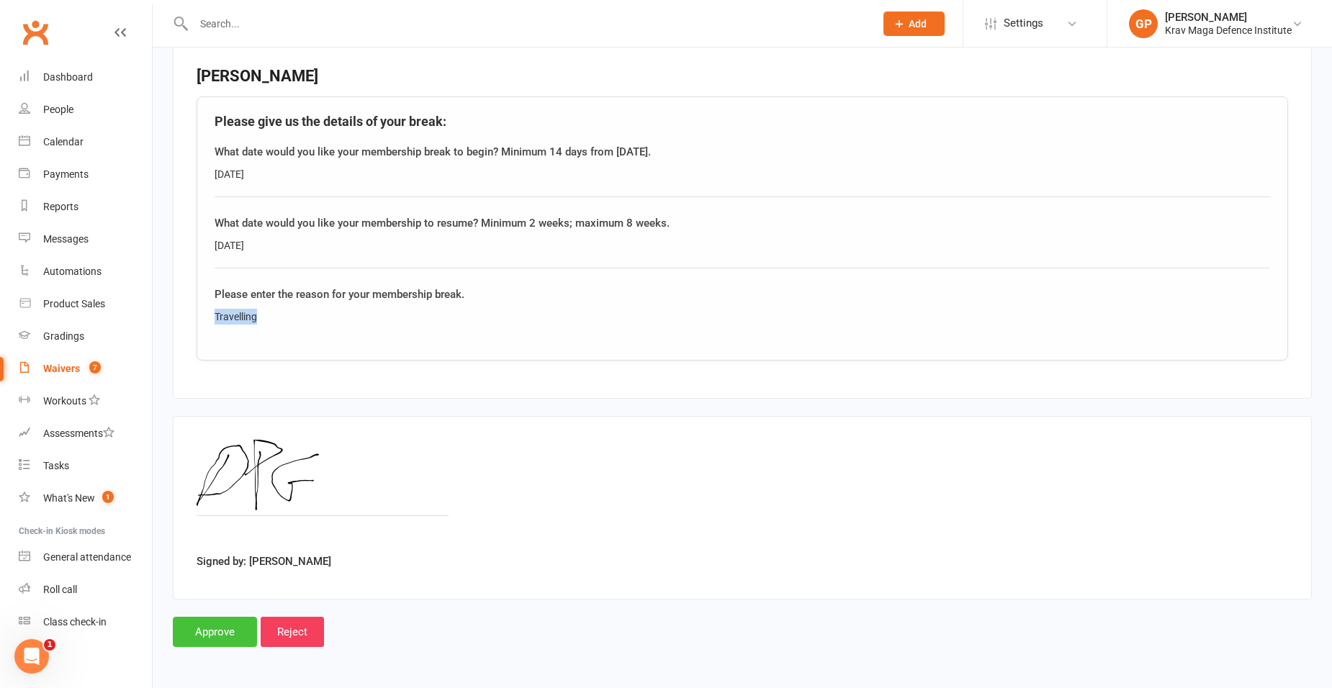
click at [226, 629] on input "Approve" at bounding box center [215, 632] width 84 height 30
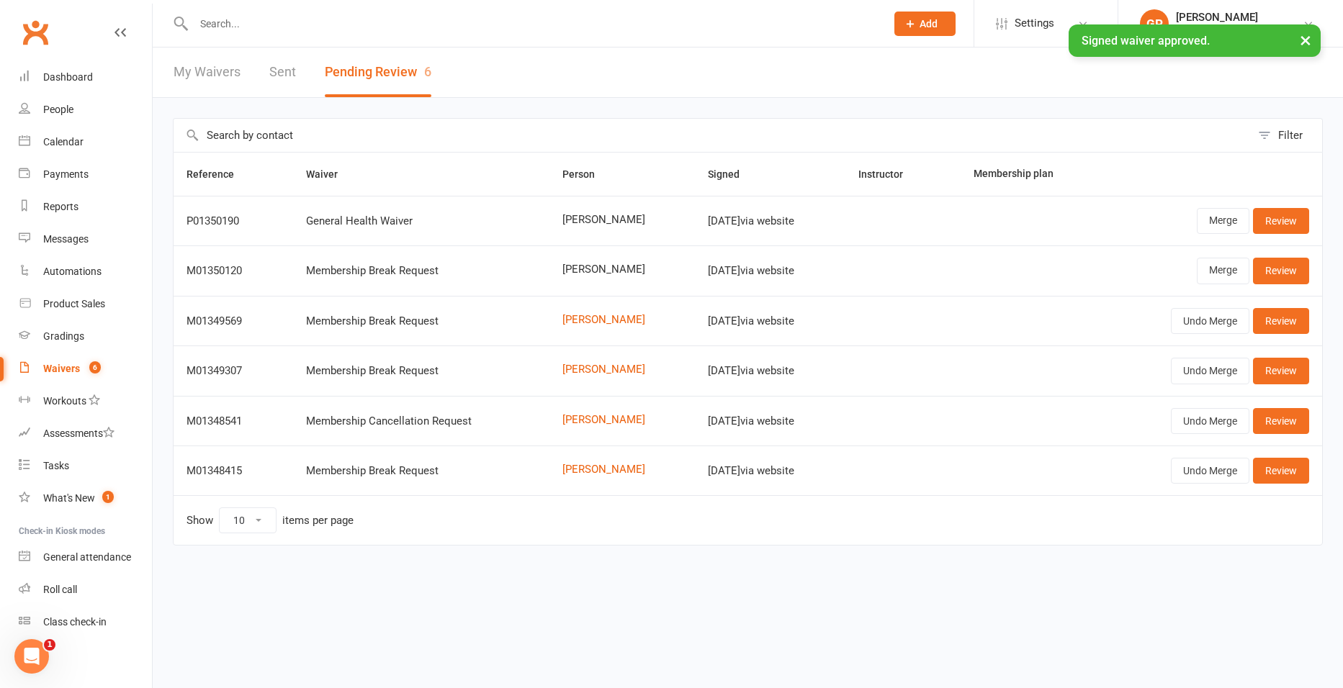
click at [261, 22] on input "text" at bounding box center [532, 24] width 686 height 20
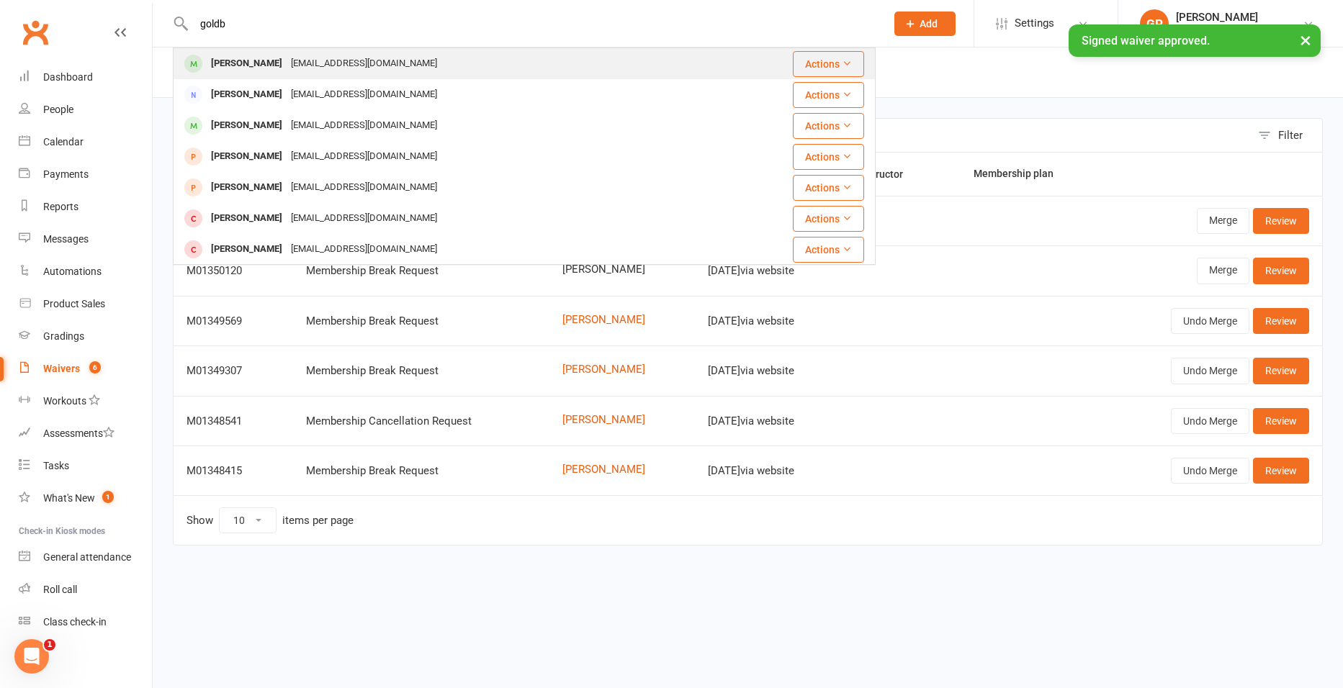
type input "goldb"
click at [271, 71] on div "Daniel Goldberg" at bounding box center [247, 63] width 80 height 21
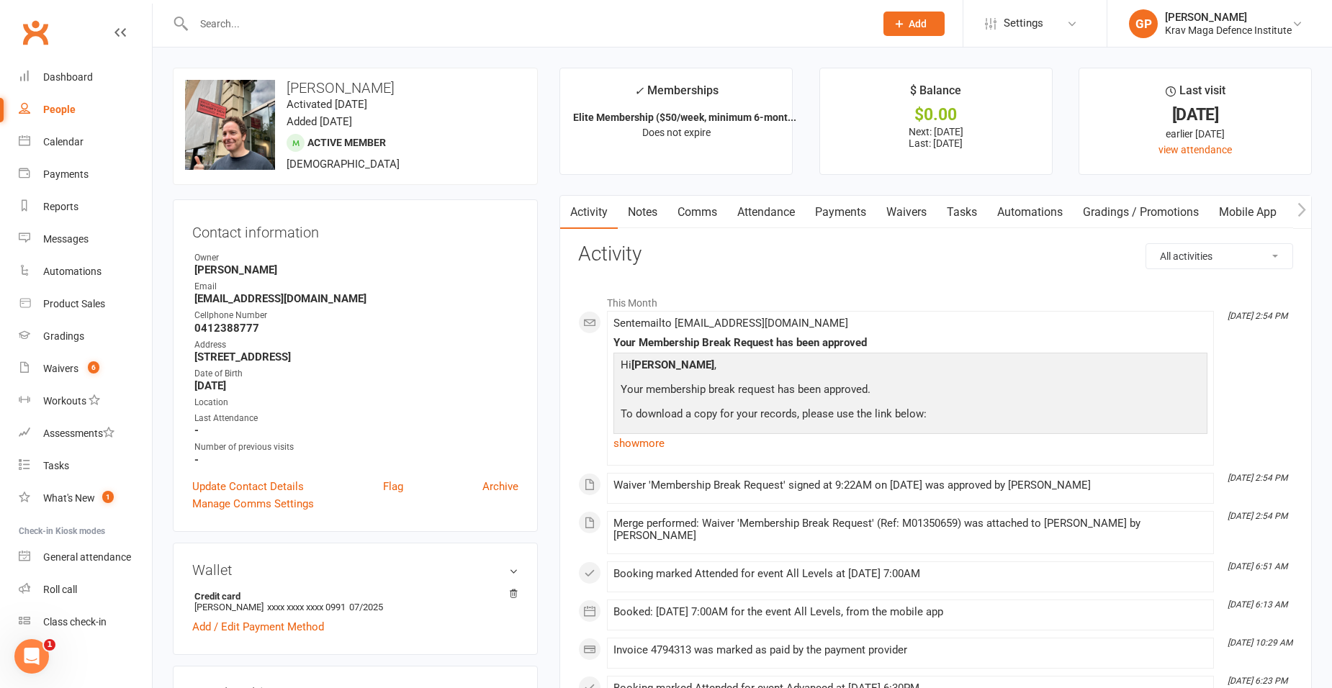
click at [921, 215] on link "Waivers" at bounding box center [906, 212] width 60 height 33
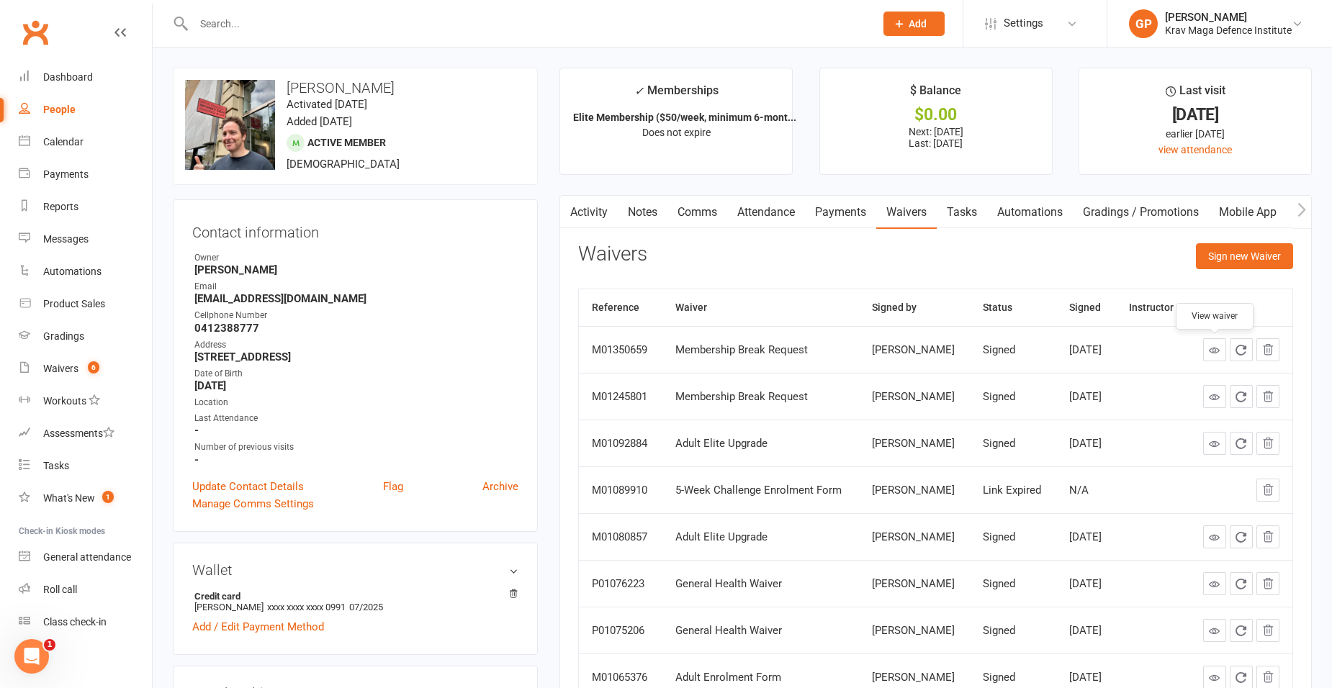
click at [1211, 353] on icon at bounding box center [1214, 350] width 11 height 11
click at [814, 215] on link "Payments" at bounding box center [840, 212] width 71 height 33
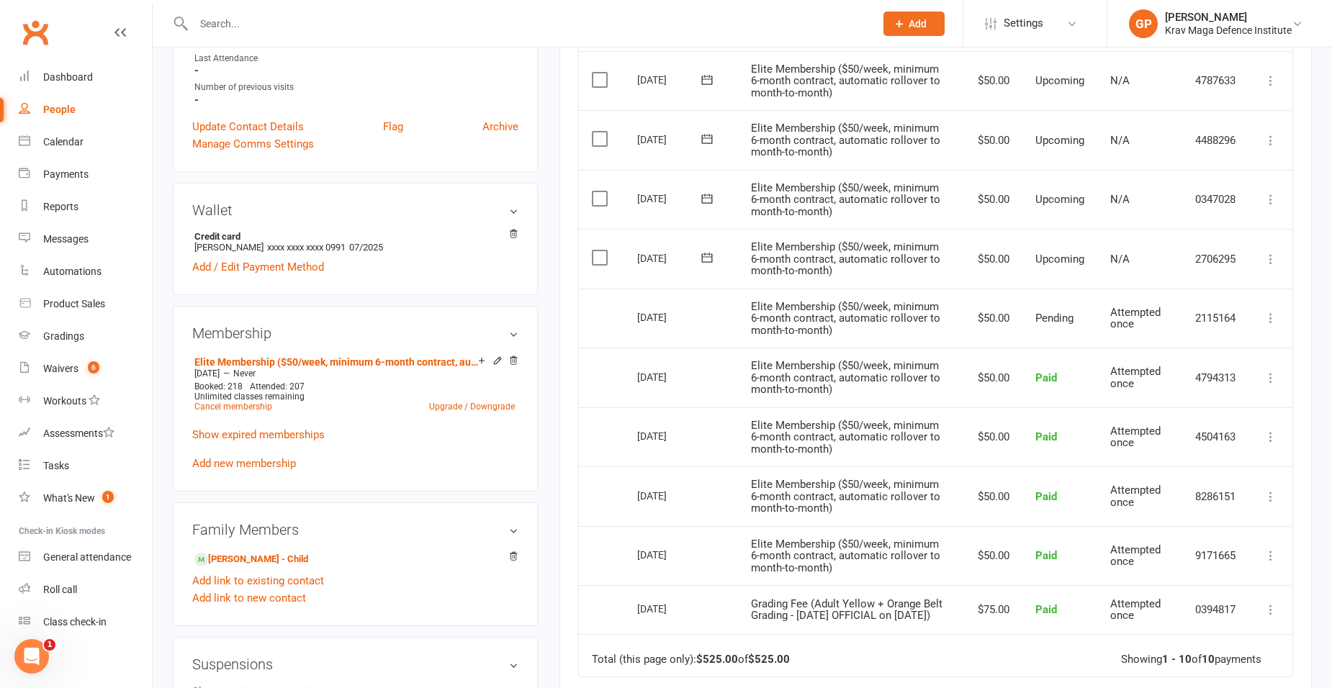
scroll to position [576, 0]
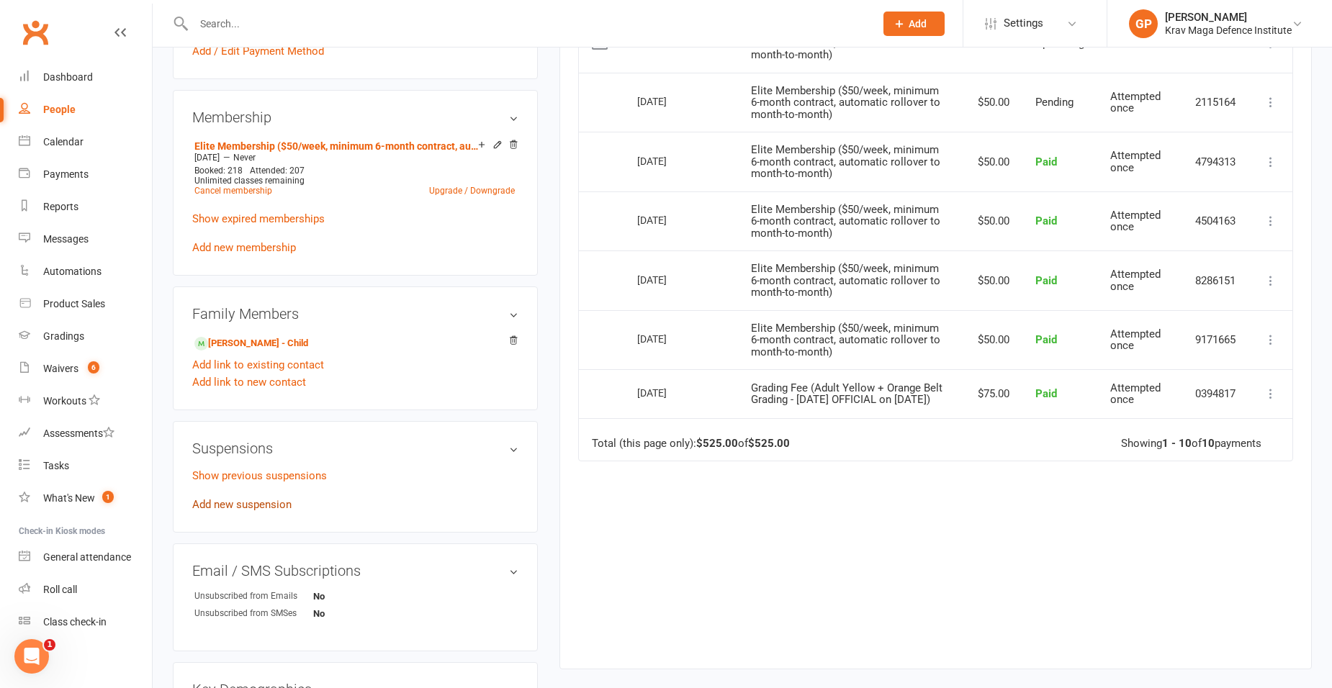
click at [244, 503] on link "Add new suspension" at bounding box center [241, 504] width 99 height 13
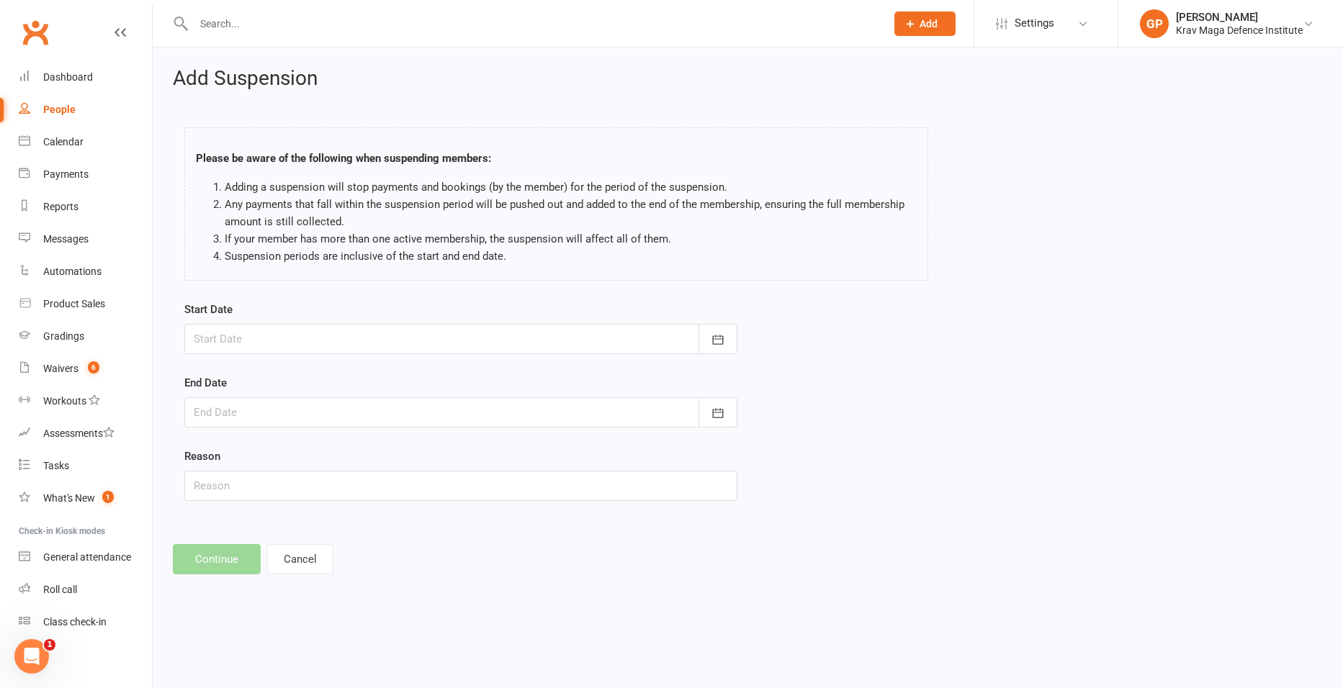
click at [252, 341] on div at bounding box center [460, 339] width 553 height 30
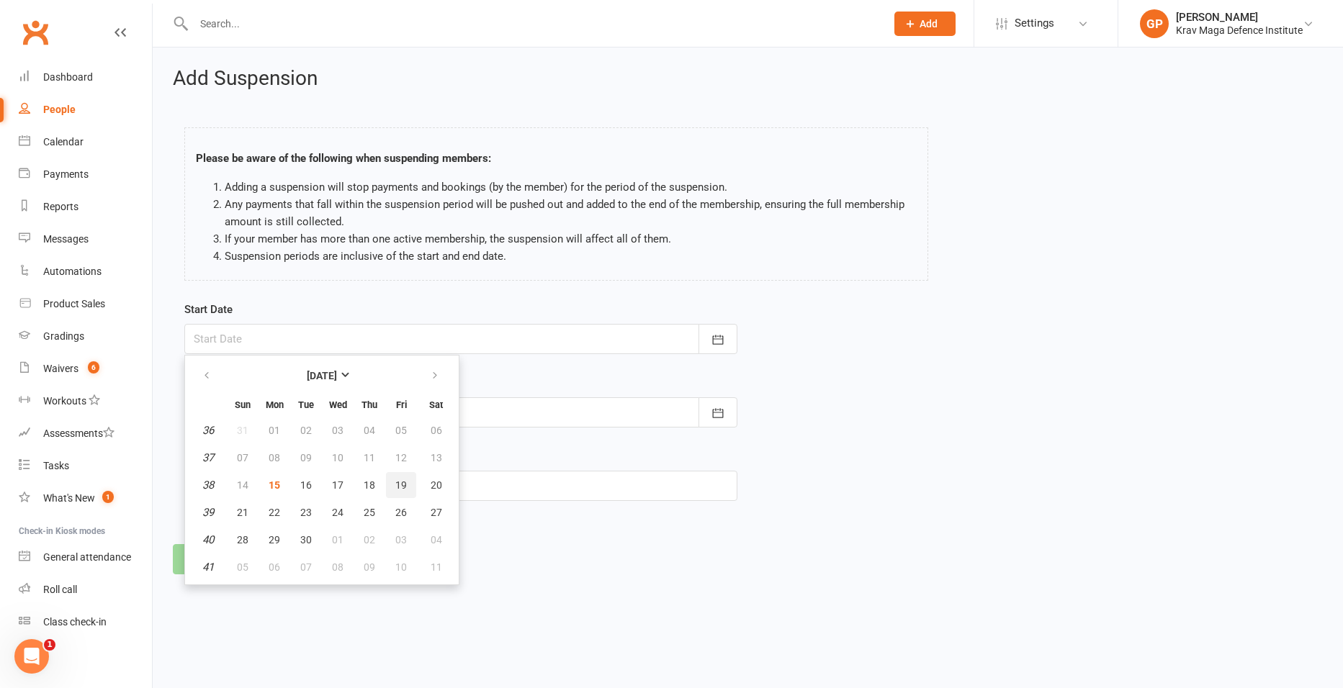
click at [404, 483] on span "19" at bounding box center [401, 486] width 12 height 12
type input "19 Sep 2025"
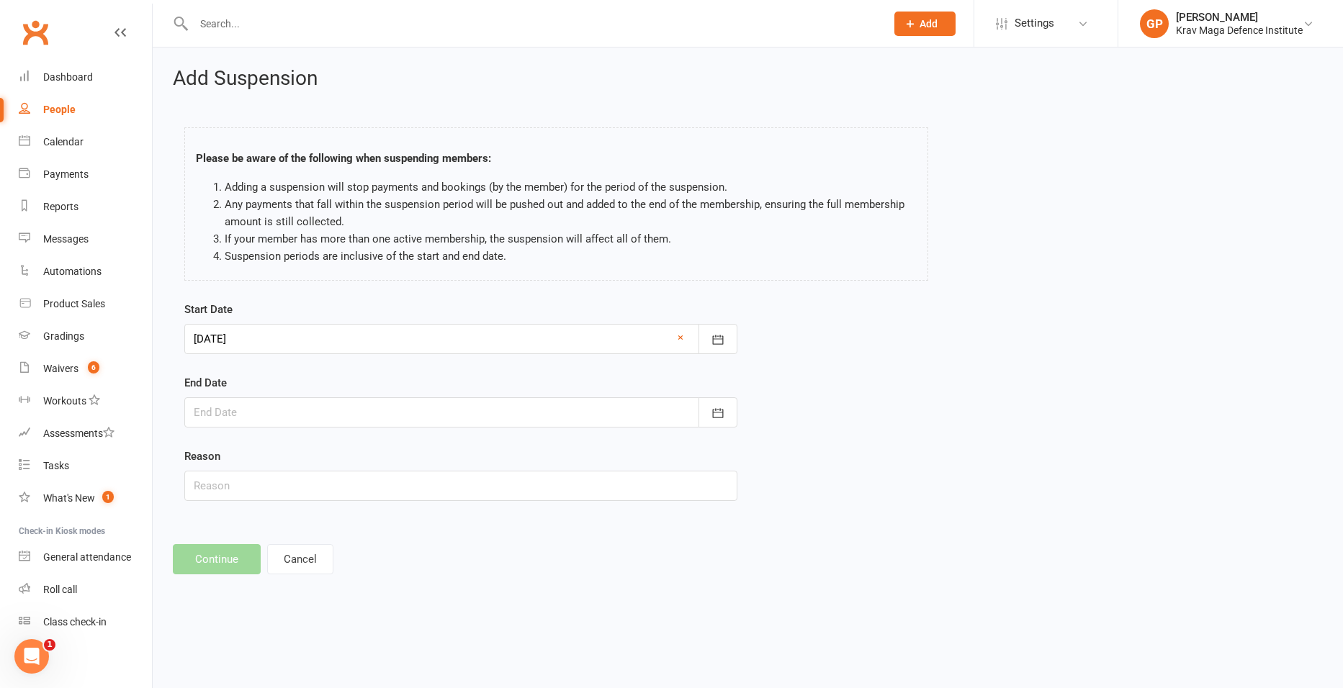
click at [288, 408] on div at bounding box center [460, 413] width 553 height 30
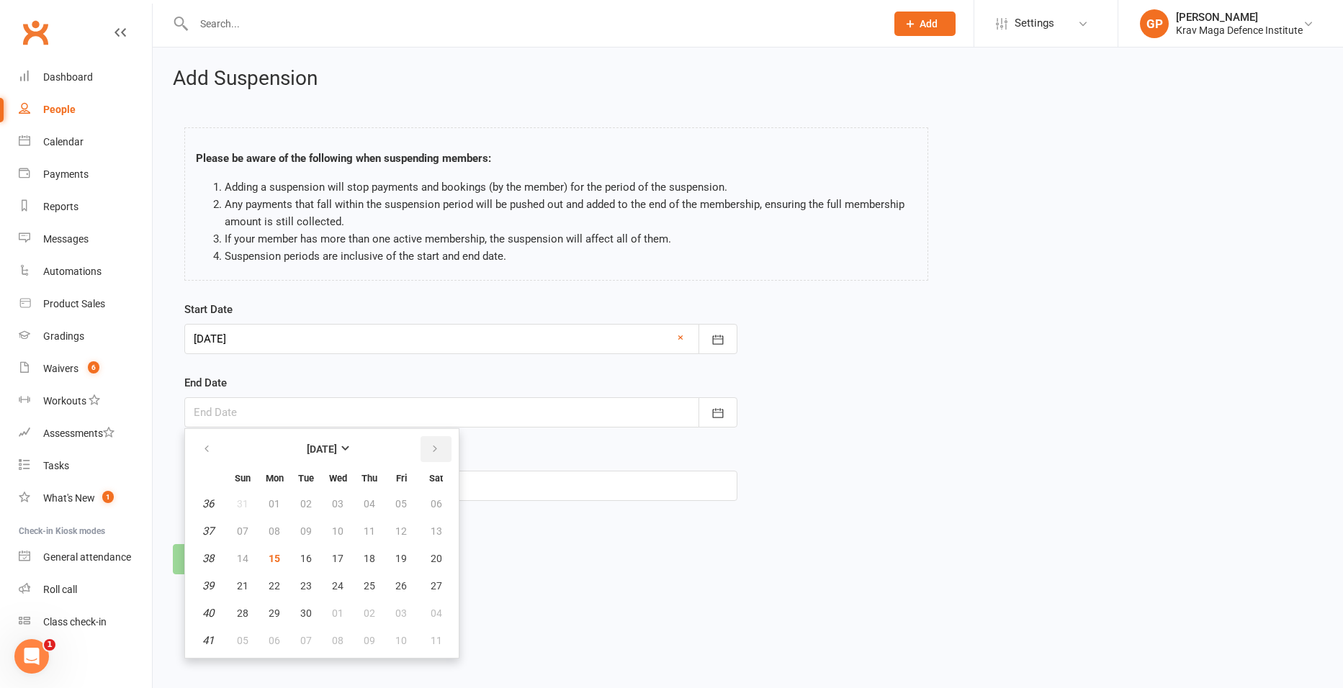
click at [428, 456] on button "button" at bounding box center [436, 449] width 31 height 26
click at [244, 524] on button "05" at bounding box center [243, 531] width 30 height 26
type input "05 Oct 2025"
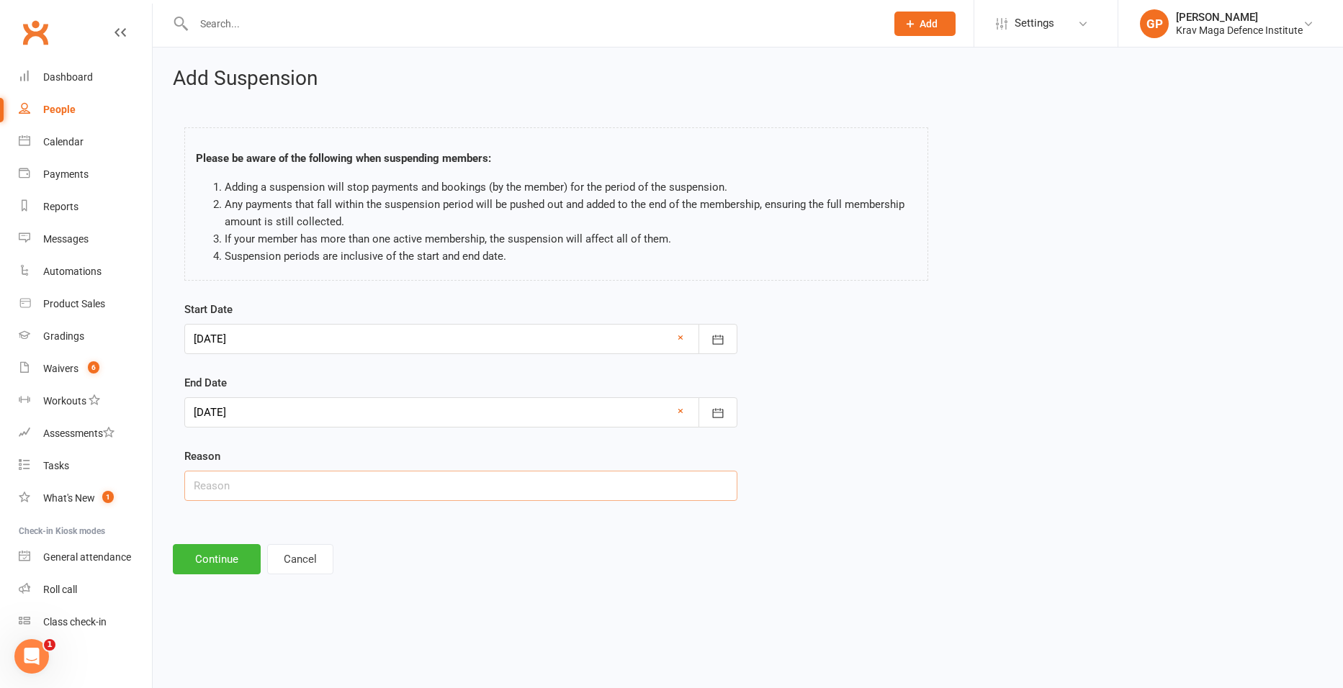
click at [232, 482] on input "text" at bounding box center [460, 486] width 553 height 30
paste input "Travelling"
type input "Travelling"
click at [235, 547] on button "Continue" at bounding box center [217, 559] width 88 height 30
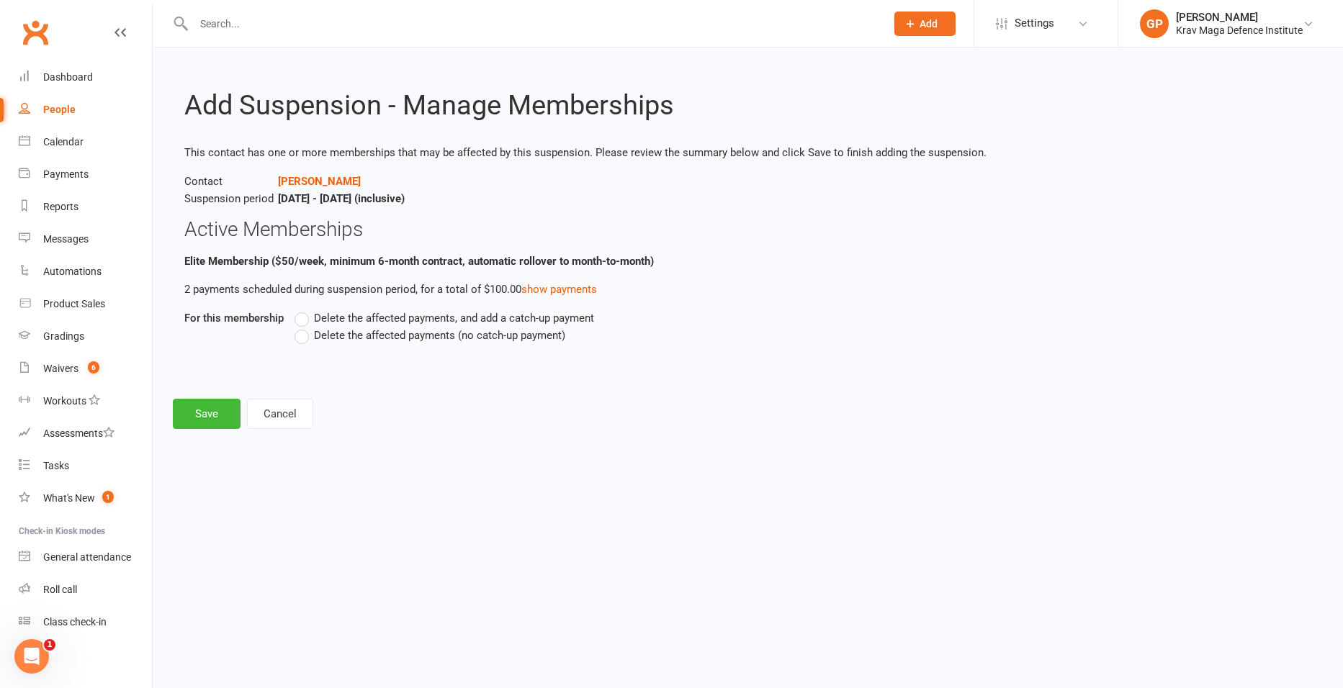
click at [307, 334] on label "Delete the affected payments (no catch-up payment)" at bounding box center [430, 335] width 271 height 17
click at [304, 327] on input "Delete the affected payments (no catch-up payment)" at bounding box center [299, 327] width 9 height 0
click at [187, 405] on button "Save" at bounding box center [207, 414] width 68 height 30
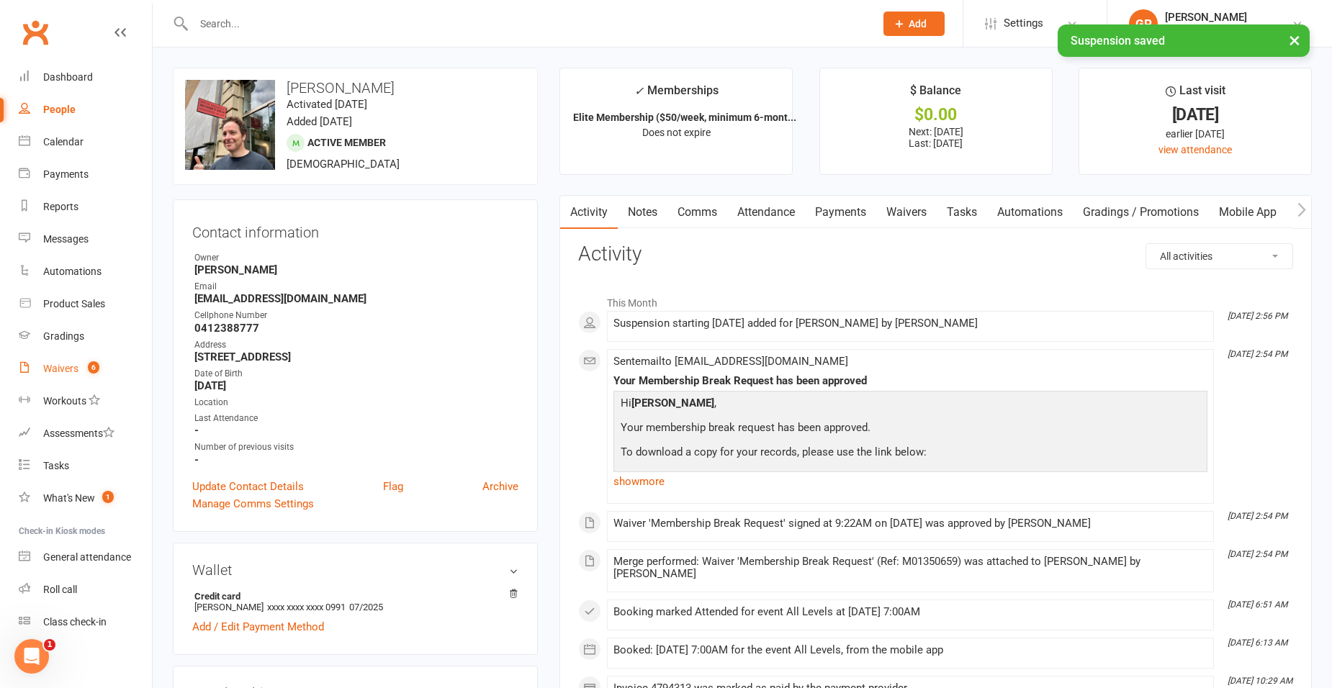
click at [61, 361] on link "Waivers 6" at bounding box center [85, 369] width 133 height 32
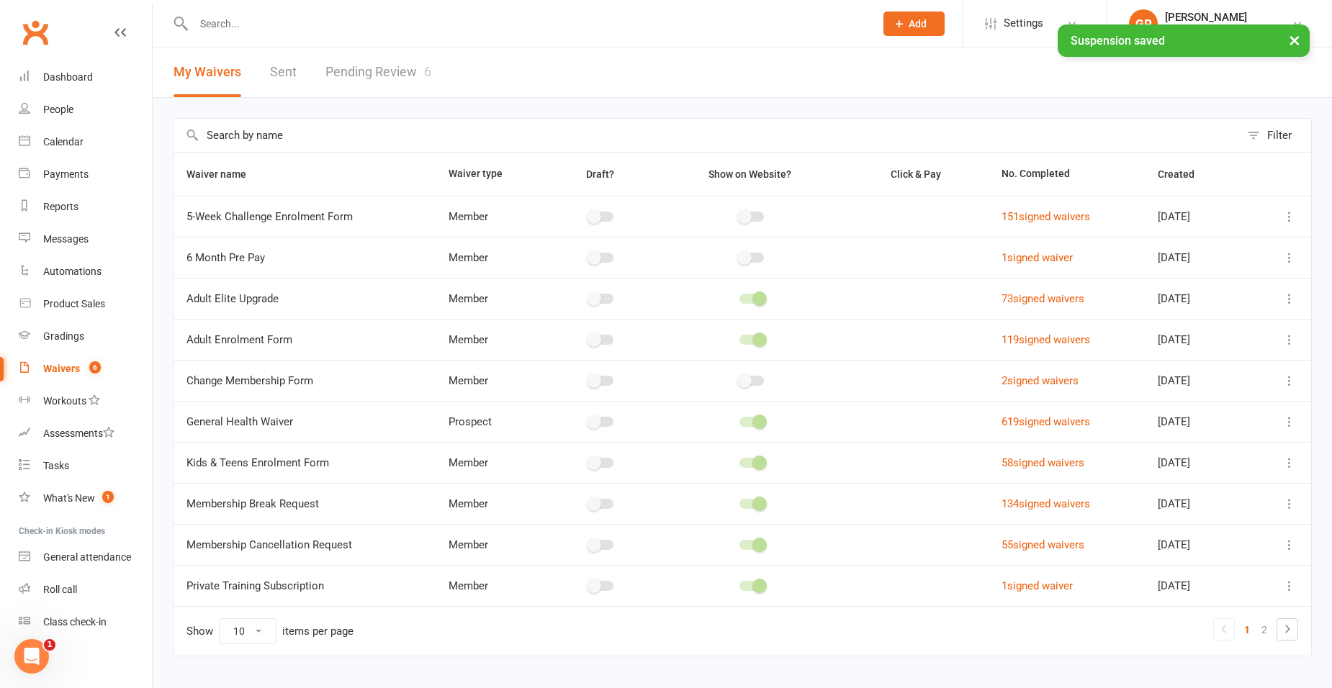
click at [392, 77] on link "Pending Review 6" at bounding box center [379, 73] width 106 height 50
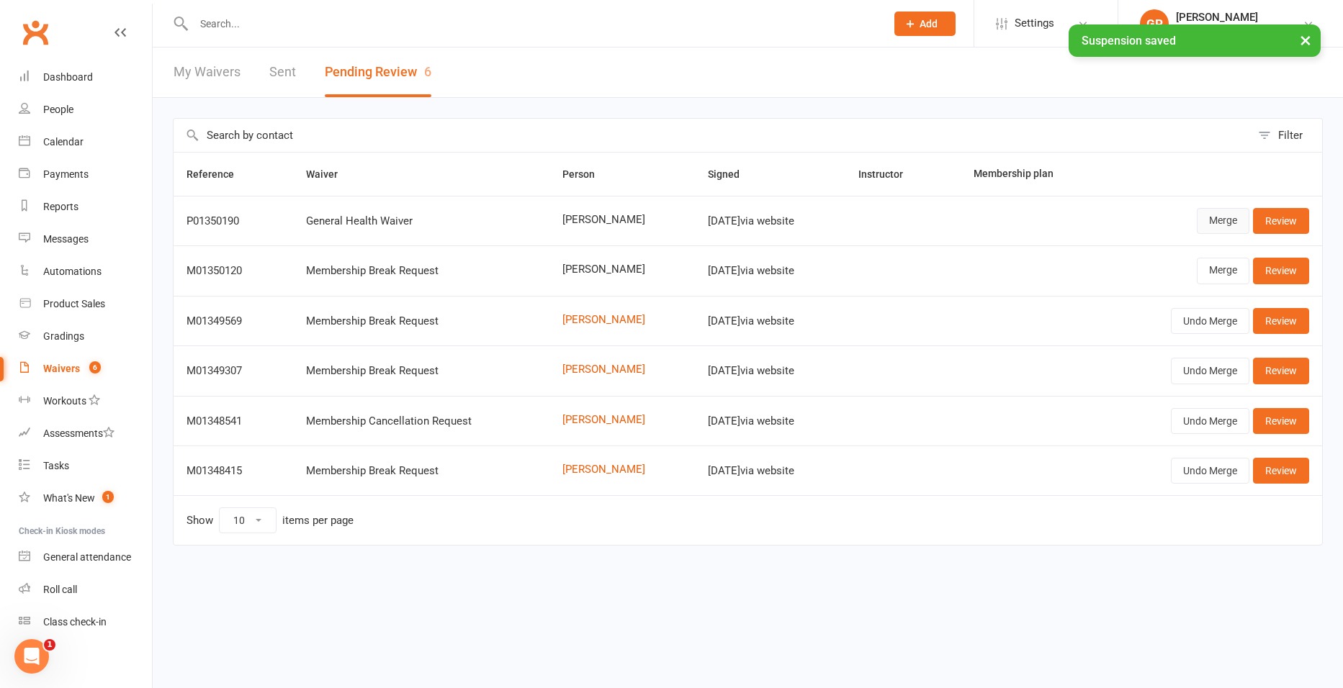
click at [1216, 221] on link "Merge" at bounding box center [1223, 221] width 53 height 26
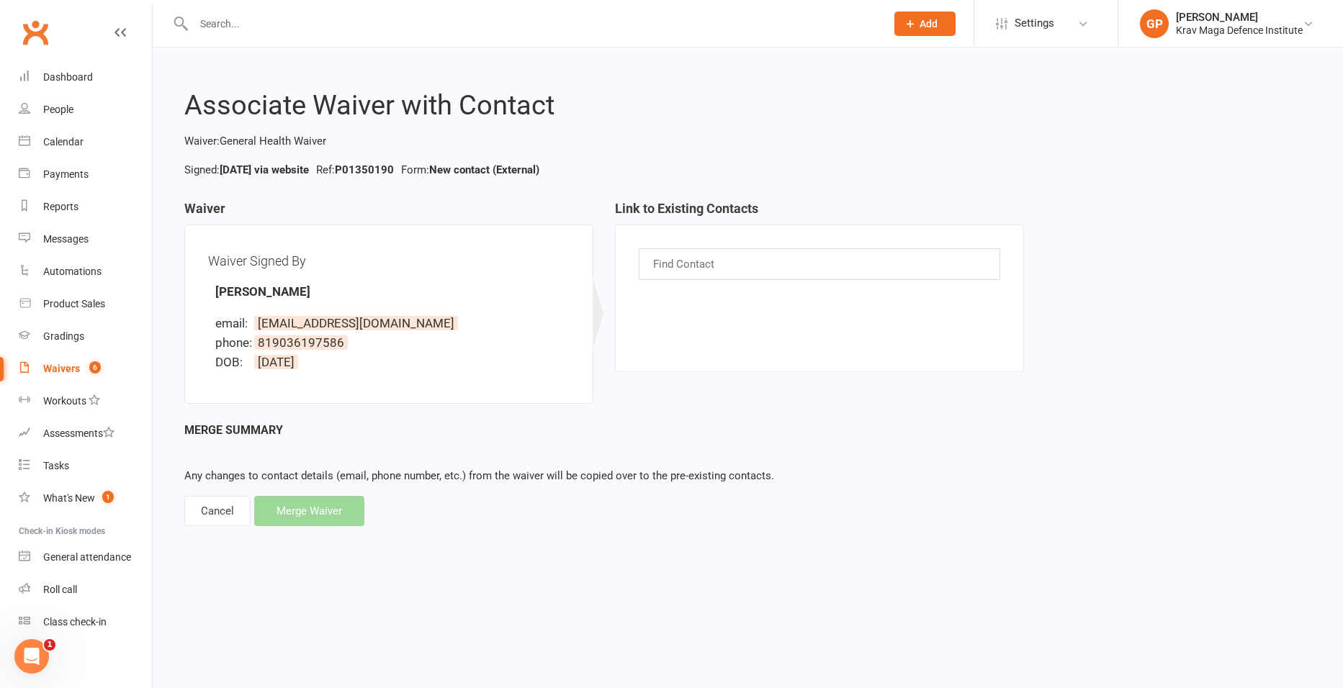
click at [298, 526] on div "Merge Summary Any changes to contact details (email, phone number, etc.) from t…" at bounding box center [747, 474] width 1127 height 106
click at [202, 495] on div "Merge Summary Any changes to contact details (email, phone number, etc.) from t…" at bounding box center [747, 474] width 1127 height 106
click at [219, 518] on div "Cancel" at bounding box center [217, 511] width 66 height 30
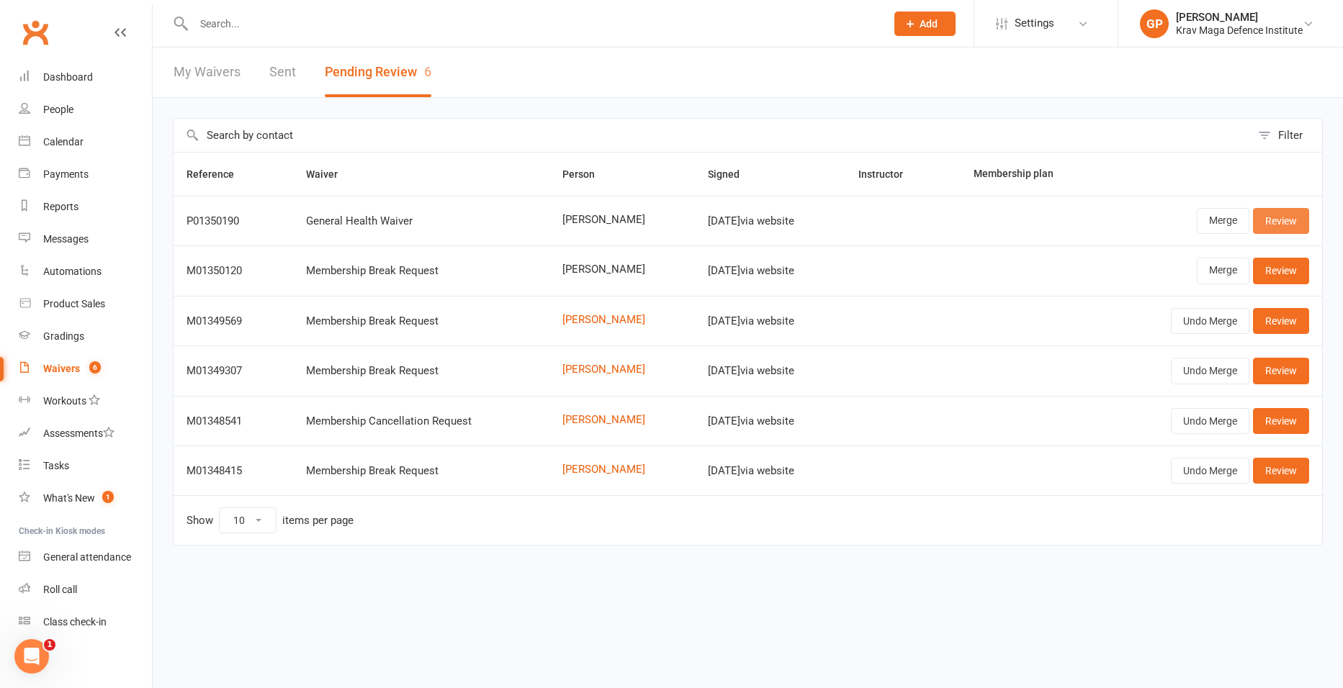
click at [1290, 221] on link "Review" at bounding box center [1281, 221] width 56 height 26
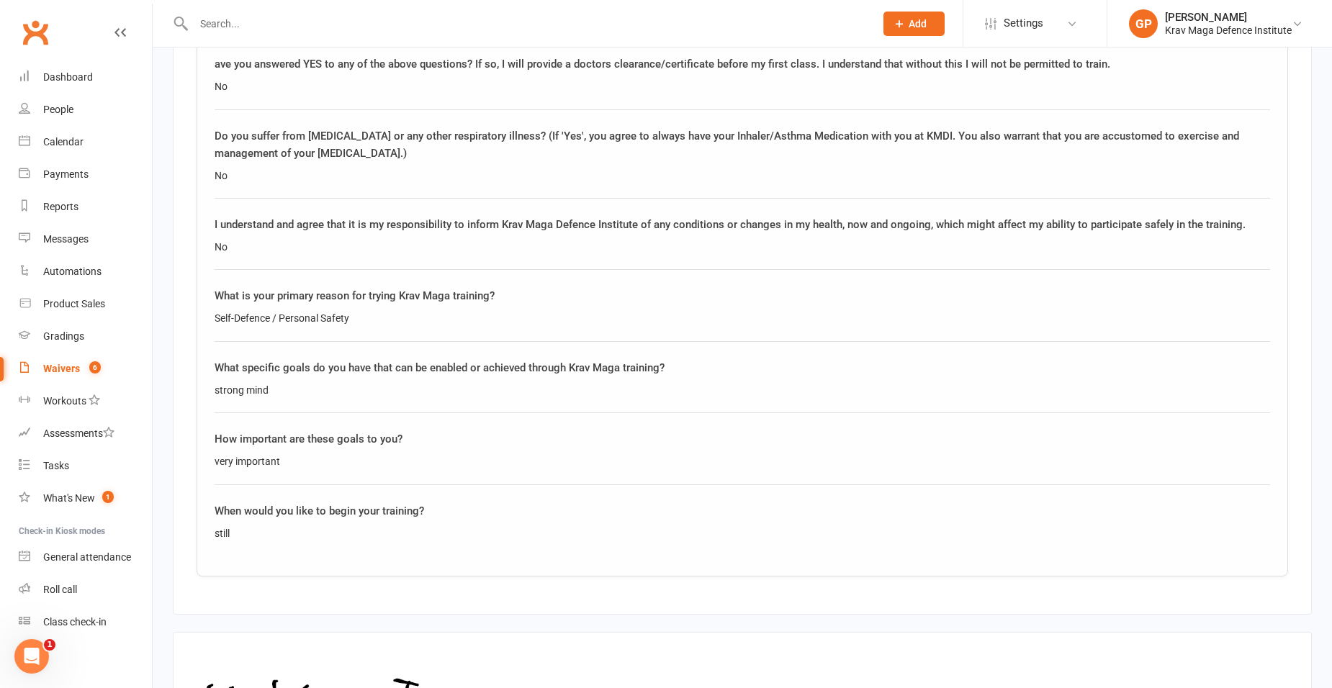
scroll to position [2076, 0]
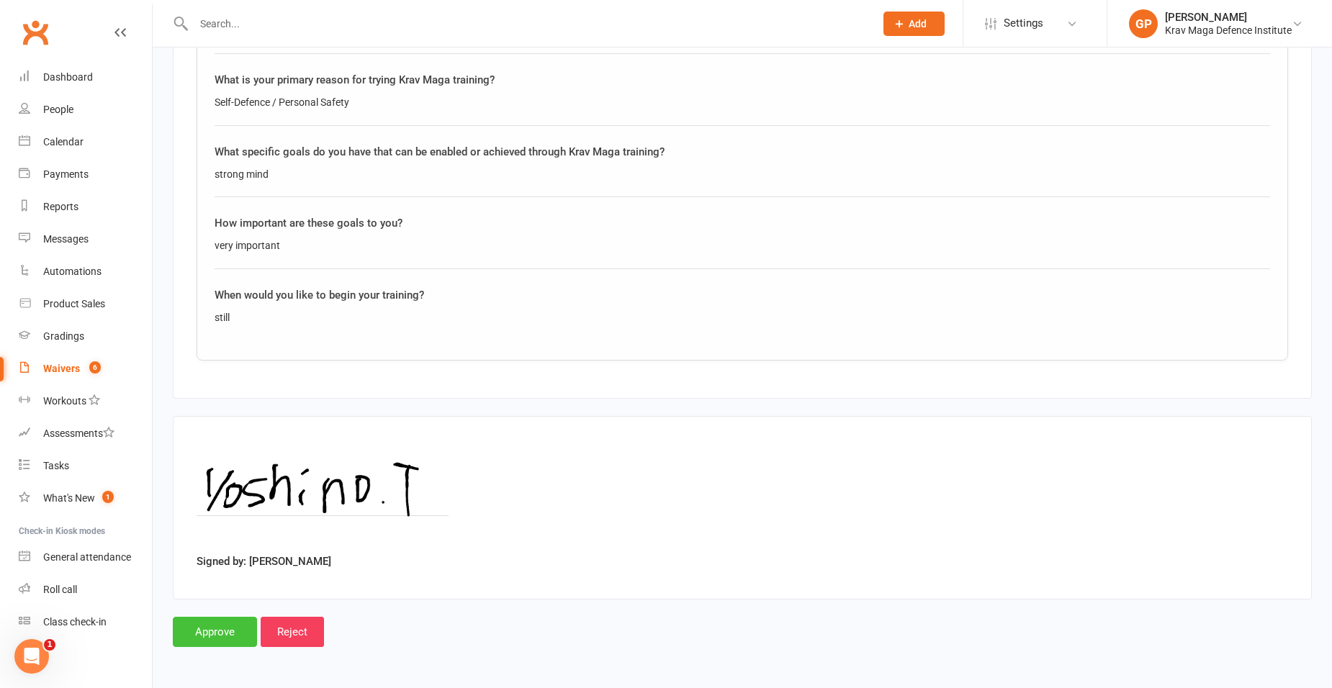
click at [210, 632] on input "Approve" at bounding box center [215, 632] width 84 height 30
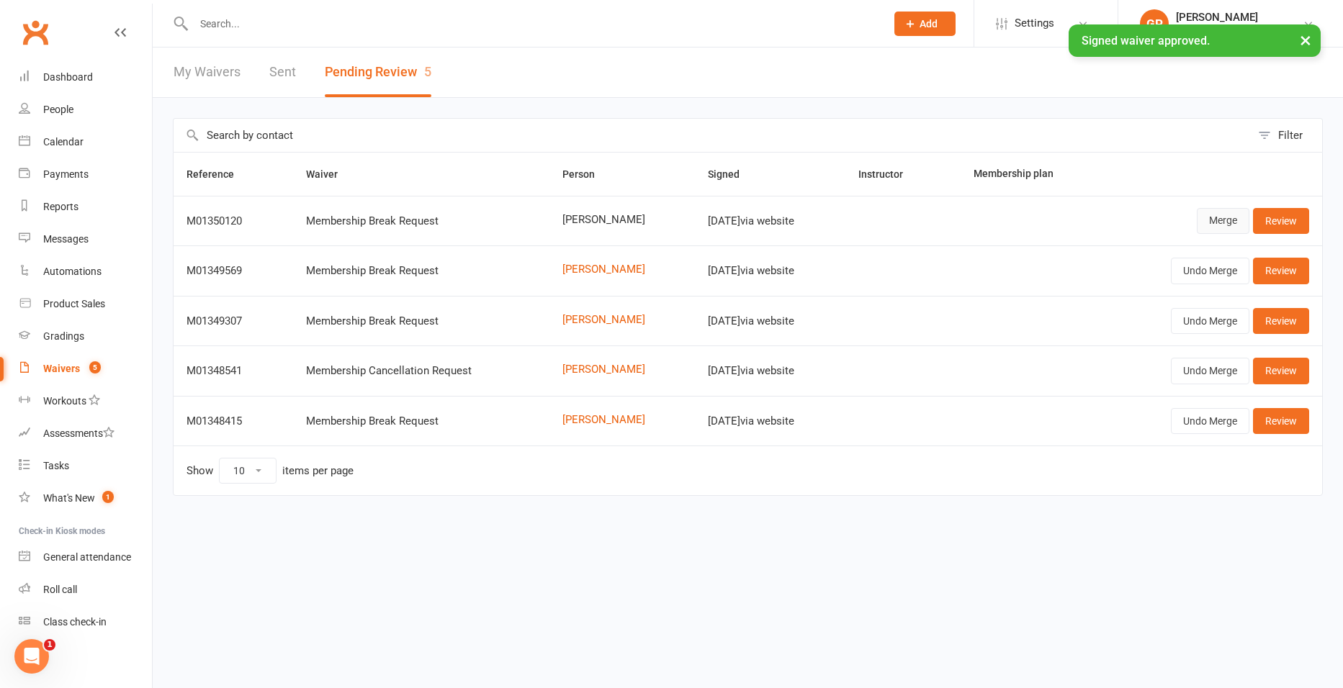
click at [1239, 227] on link "Merge" at bounding box center [1223, 221] width 53 height 26
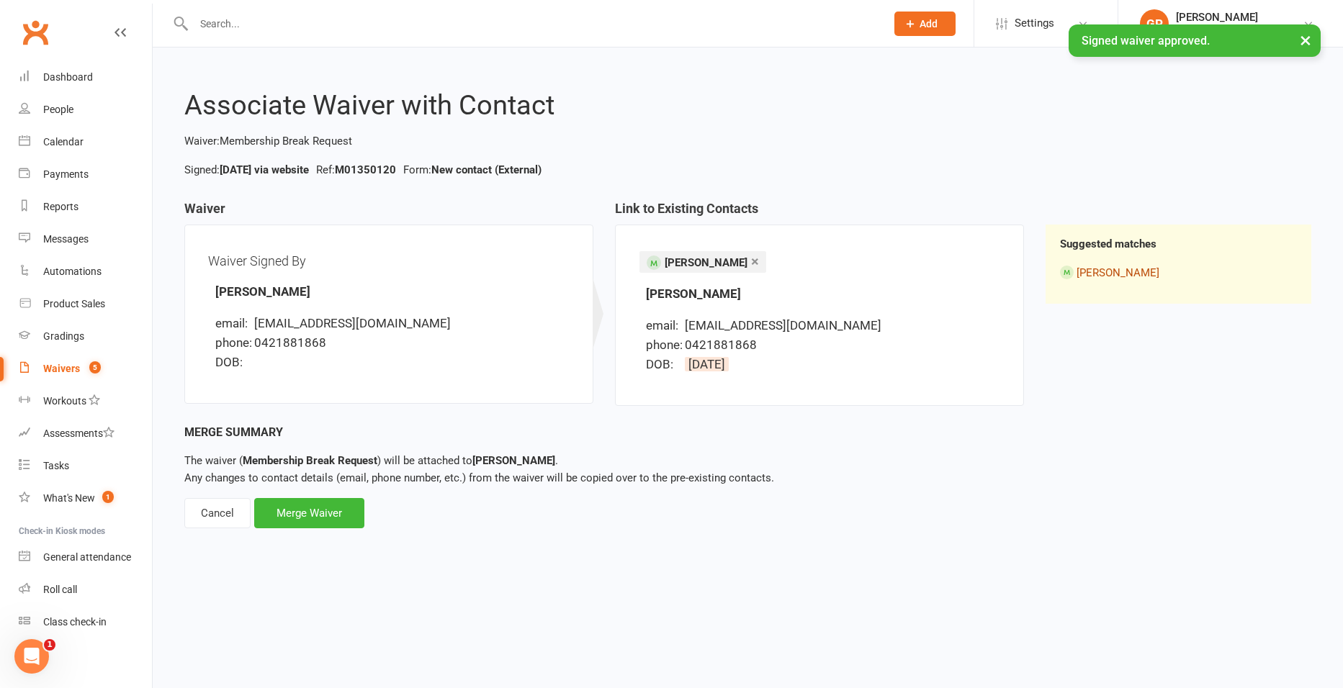
drag, startPoint x: 1092, startPoint y: 277, endPoint x: 1090, endPoint y: 284, distance: 7.8
click at [1095, 277] on link "John Lu" at bounding box center [1118, 272] width 83 height 13
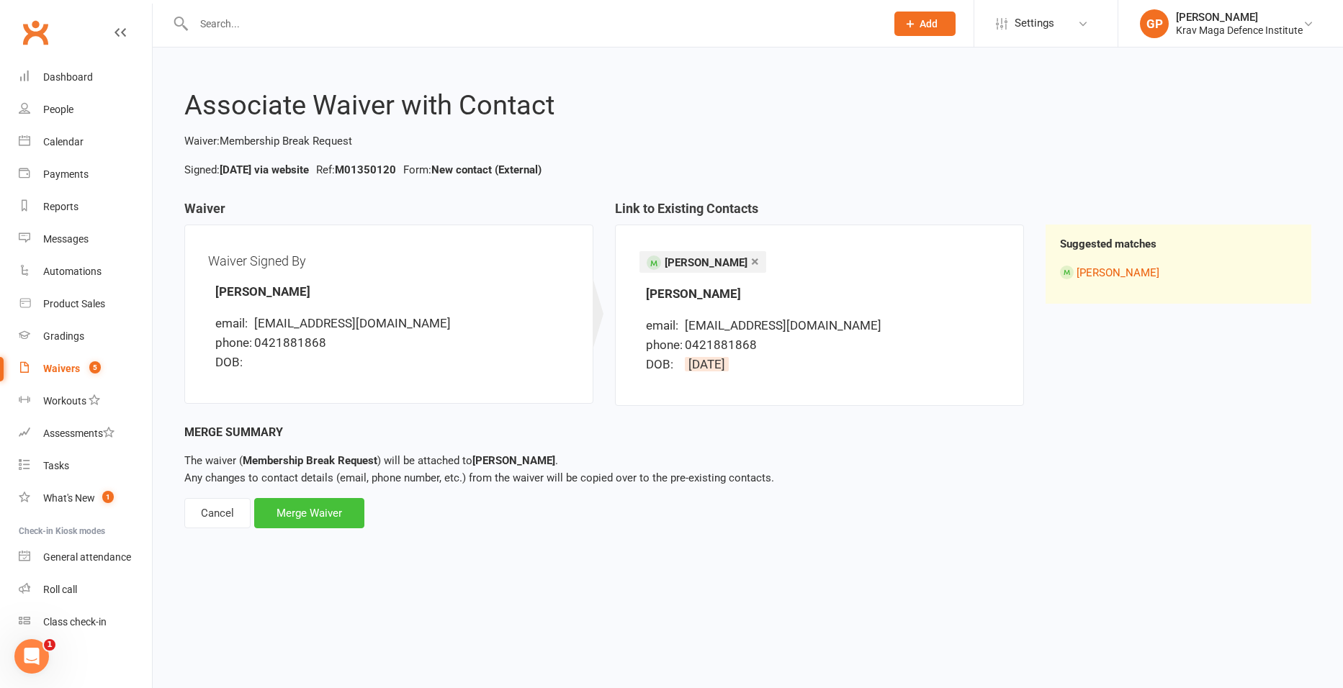
click at [333, 508] on div "Merge Waiver" at bounding box center [309, 513] width 110 height 30
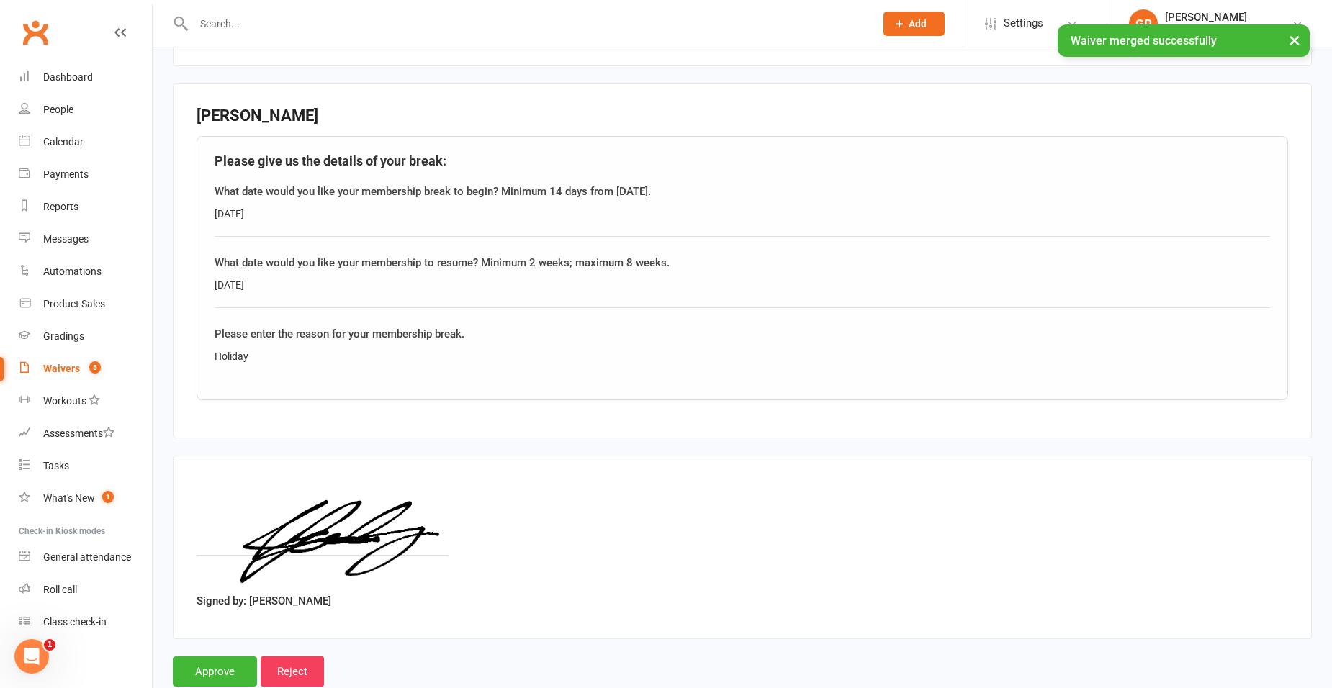
scroll to position [449, 0]
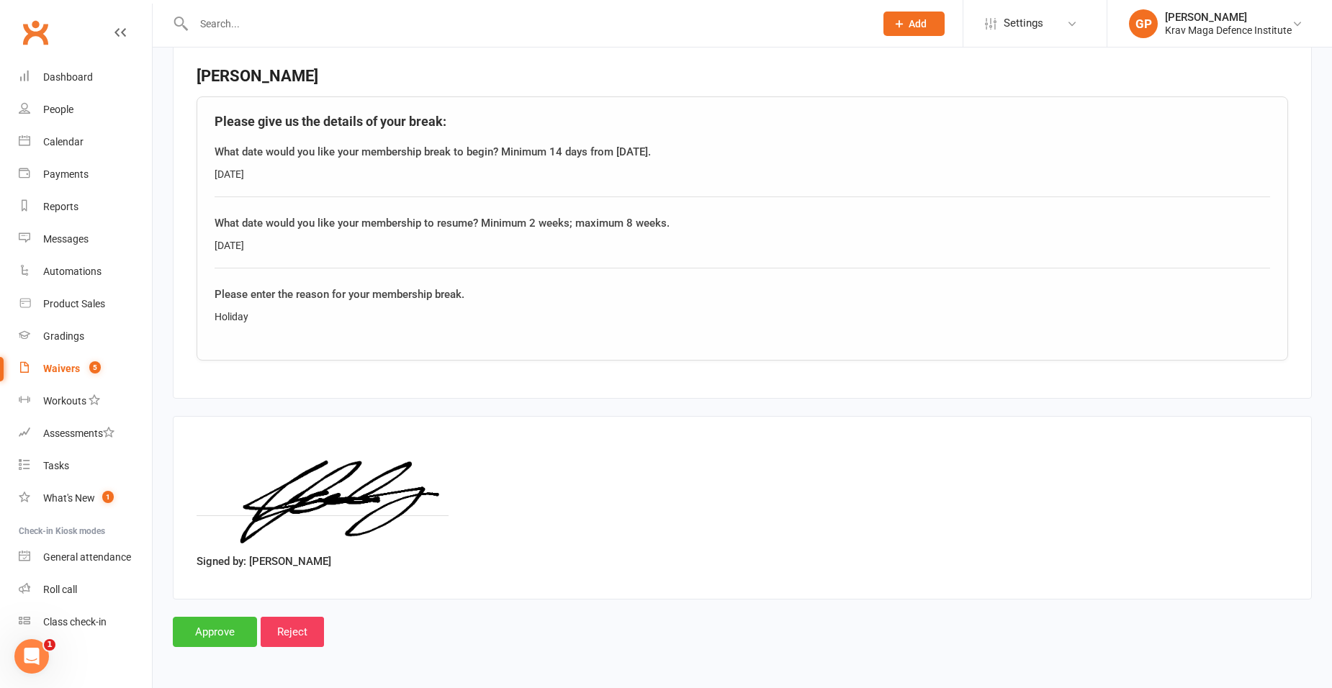
click at [209, 627] on input "Approve" at bounding box center [215, 632] width 84 height 30
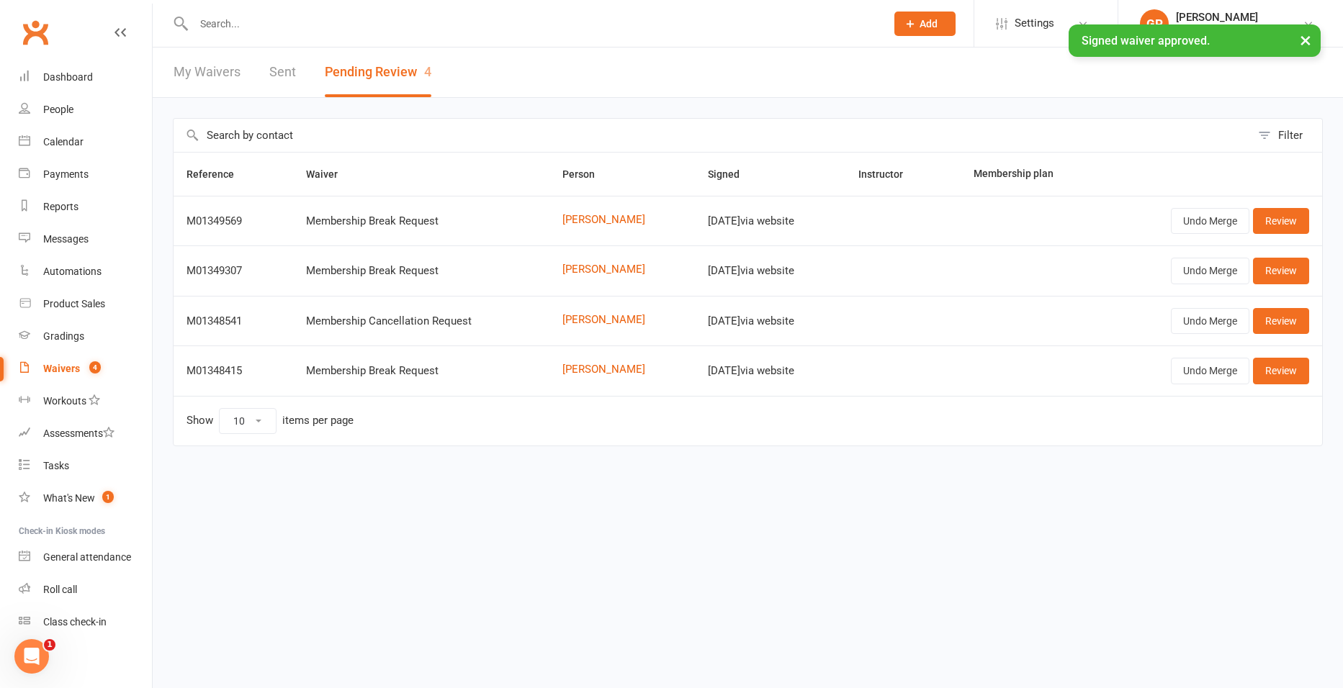
click at [237, 22] on input "text" at bounding box center [532, 24] width 686 height 20
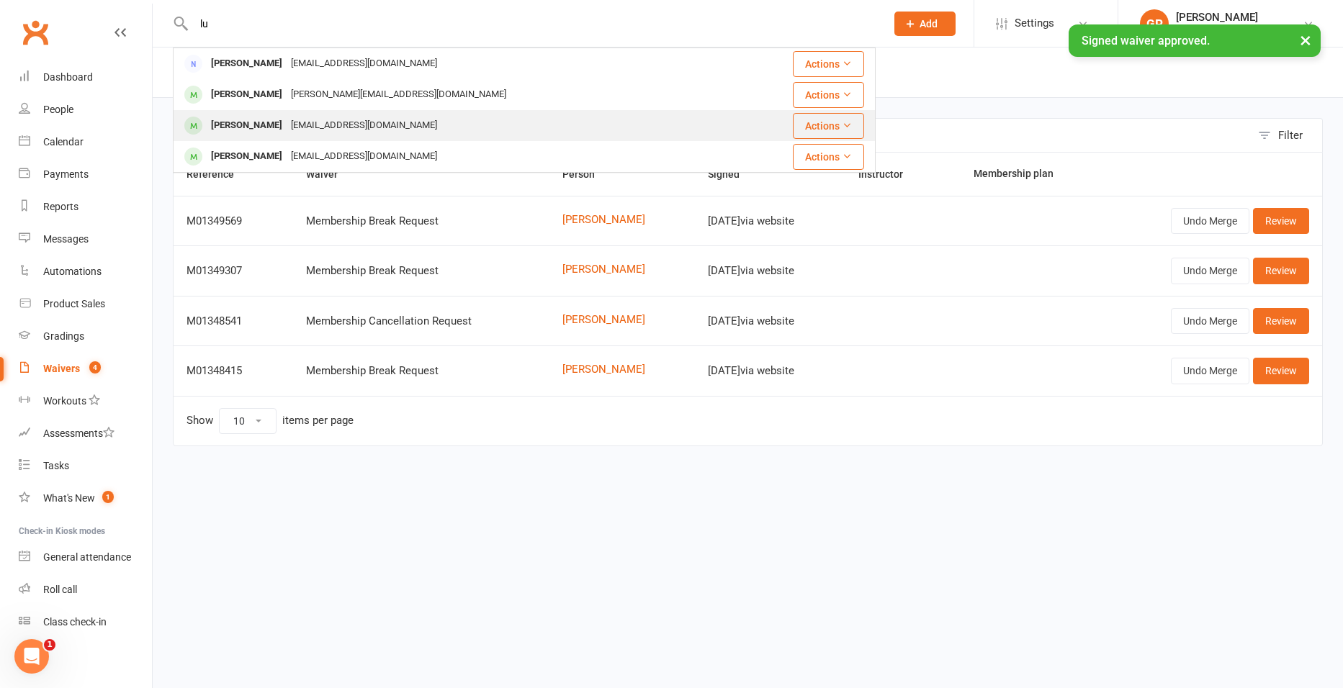
type input "lu"
click at [287, 119] on div "absolutepeakpower@gmail.com" at bounding box center [364, 125] width 155 height 21
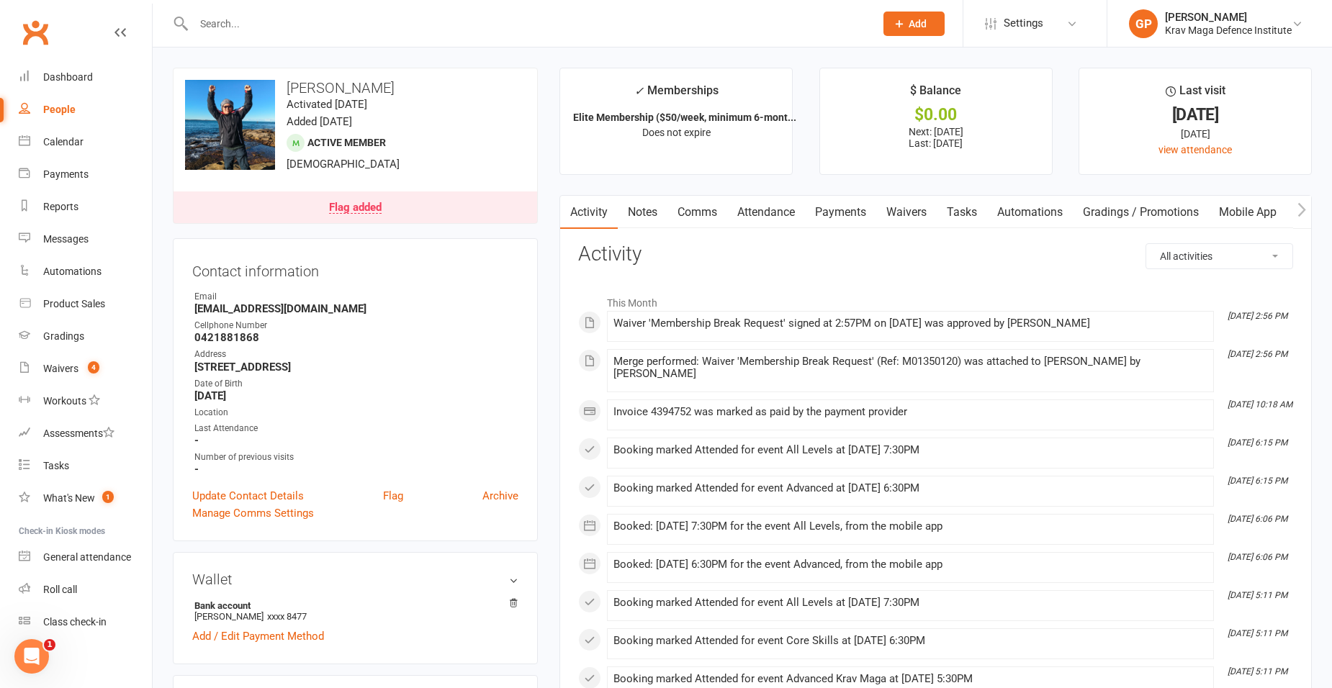
click at [907, 213] on link "Waivers" at bounding box center [906, 212] width 60 height 33
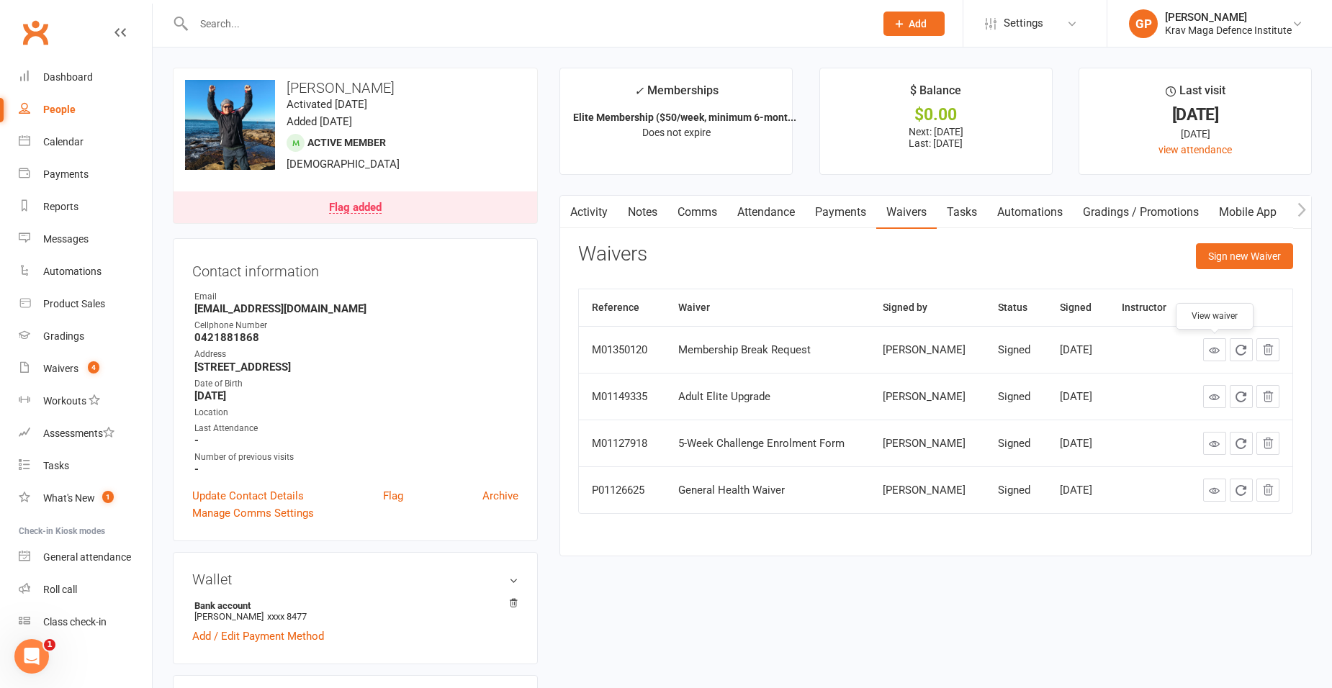
click at [1213, 358] on link at bounding box center [1214, 349] width 23 height 23
click at [847, 206] on link "Payments" at bounding box center [840, 212] width 71 height 33
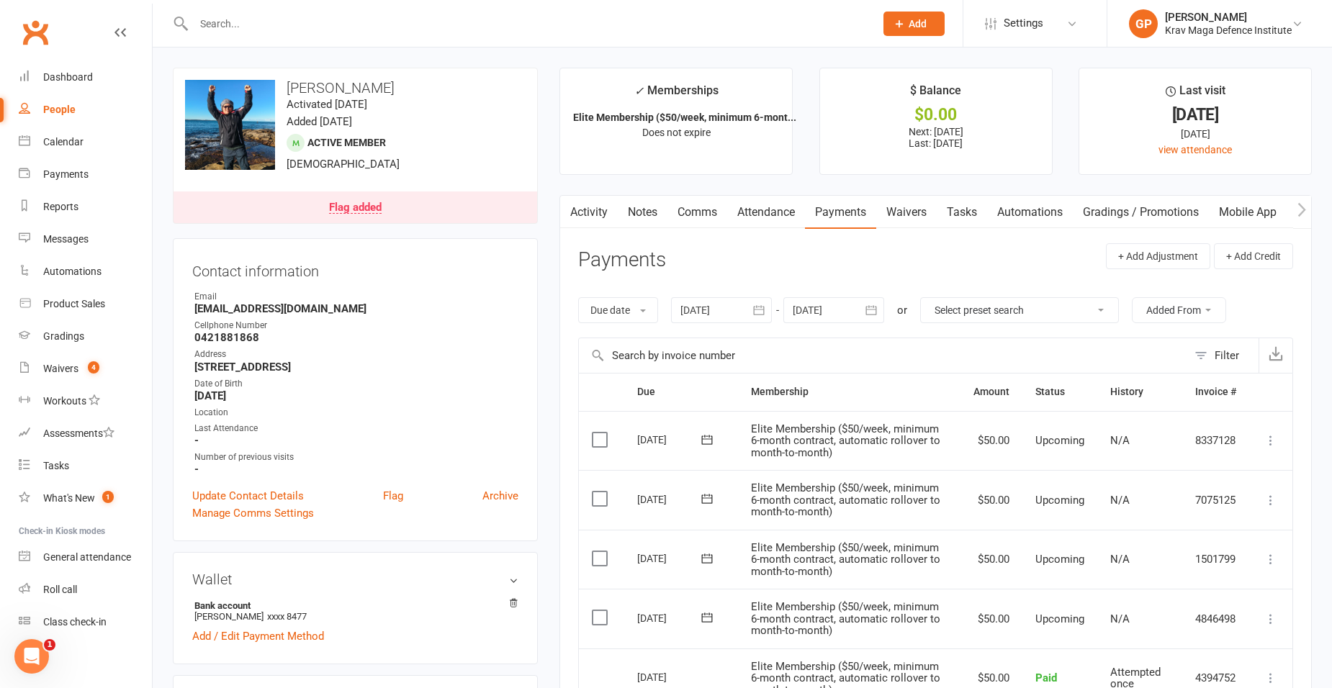
click at [823, 317] on div at bounding box center [834, 310] width 101 height 26
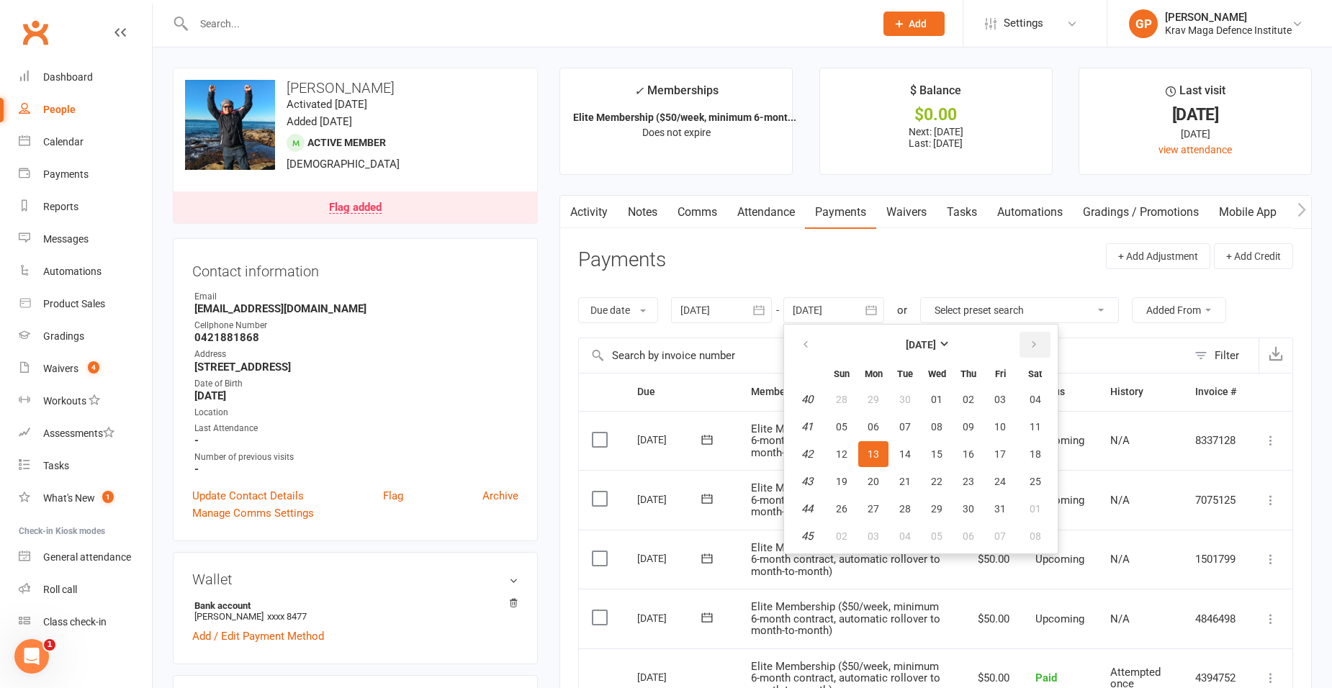
click at [1033, 344] on icon "button" at bounding box center [1034, 345] width 10 height 12
click at [996, 446] on button "19" at bounding box center [1000, 454] width 30 height 26
type input "19 Dec 2025"
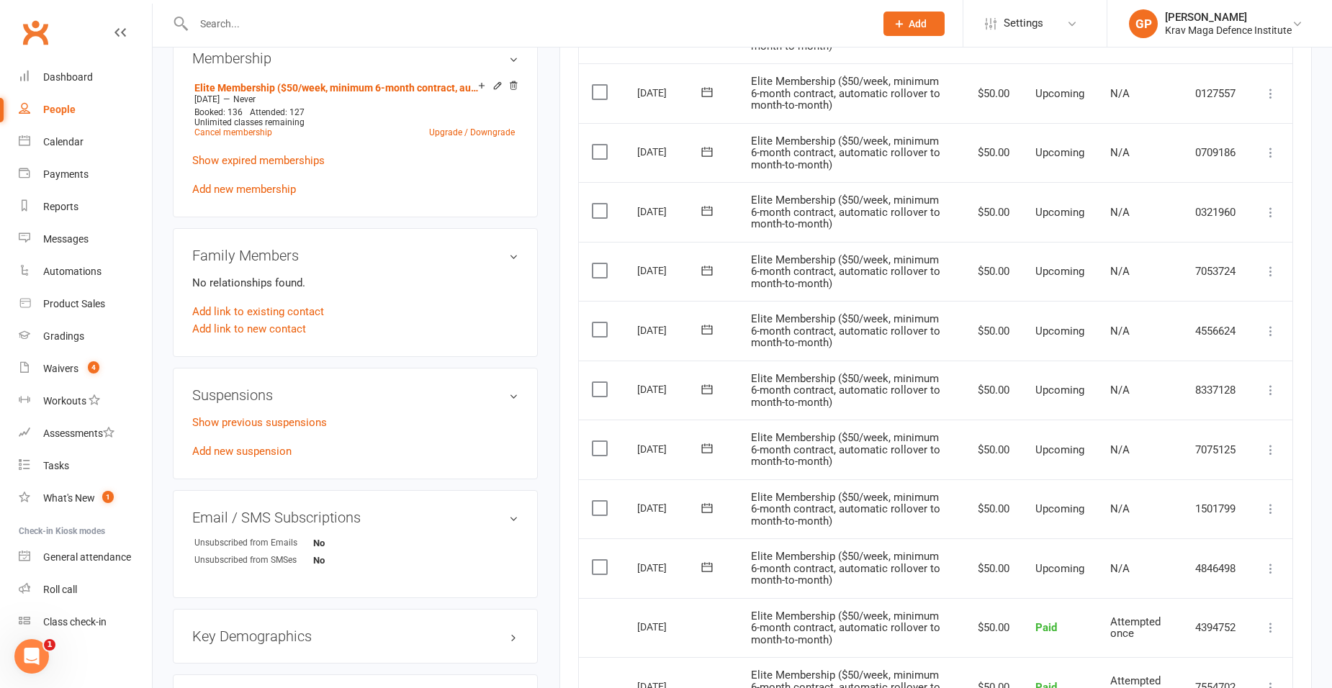
scroll to position [648, 0]
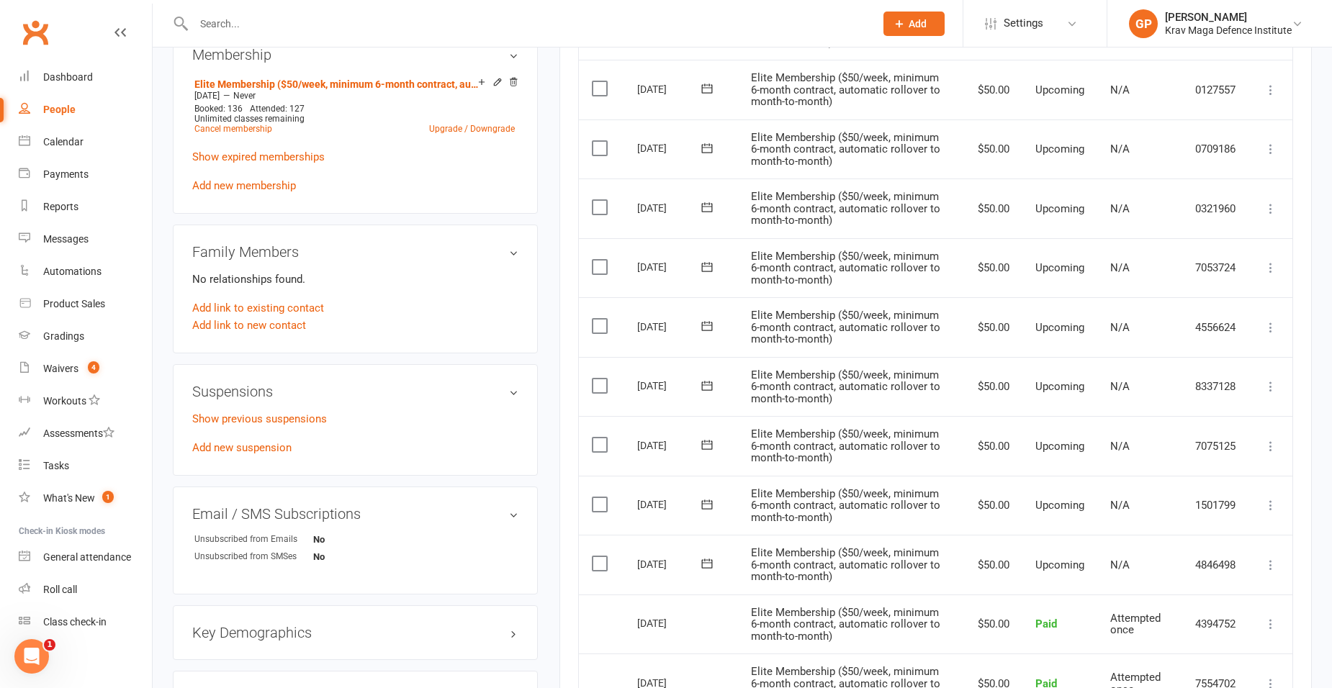
click at [241, 454] on div "Show previous suspensions Add new suspension" at bounding box center [355, 433] width 326 height 46
click at [243, 456] on div "Suspensions Show previous suspensions Add new suspension" at bounding box center [355, 420] width 365 height 112
click at [243, 447] on link "Add new suspension" at bounding box center [241, 447] width 99 height 13
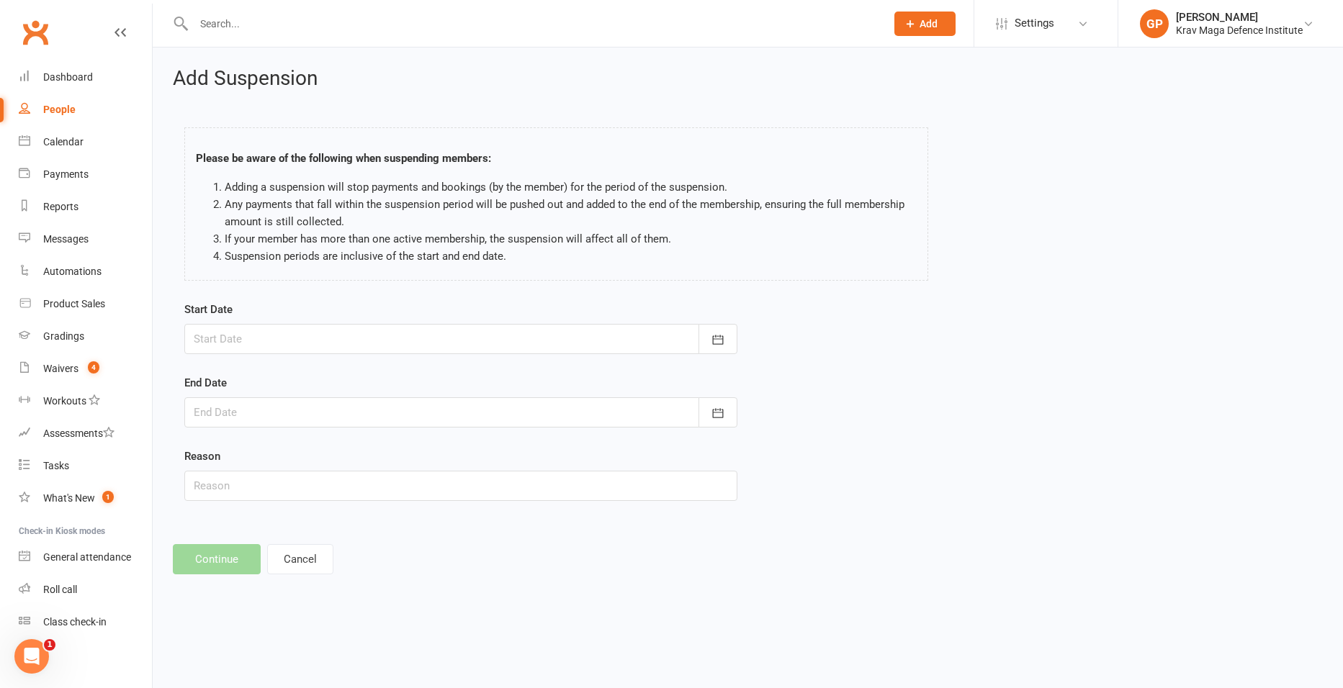
click at [297, 338] on div at bounding box center [460, 339] width 553 height 30
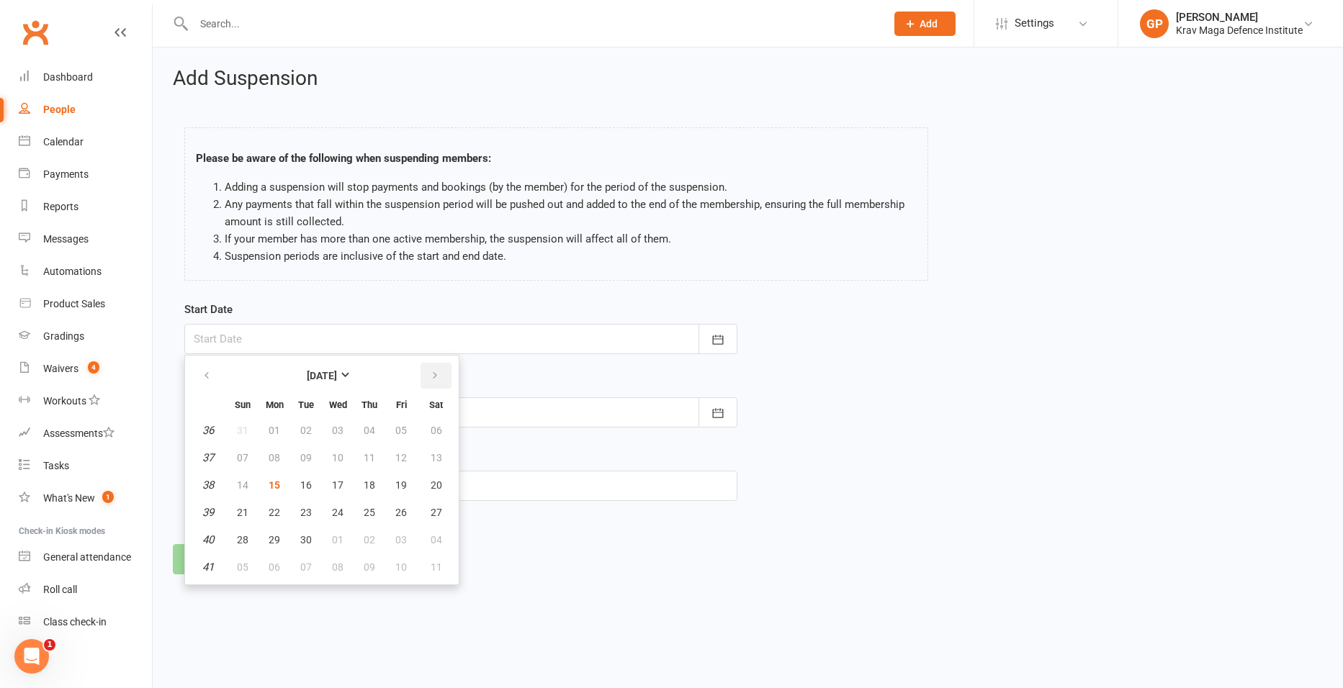
click at [436, 368] on button "button" at bounding box center [436, 376] width 31 height 26
click at [364, 428] on span "02" at bounding box center [370, 431] width 12 height 12
type input "02 Oct 2025"
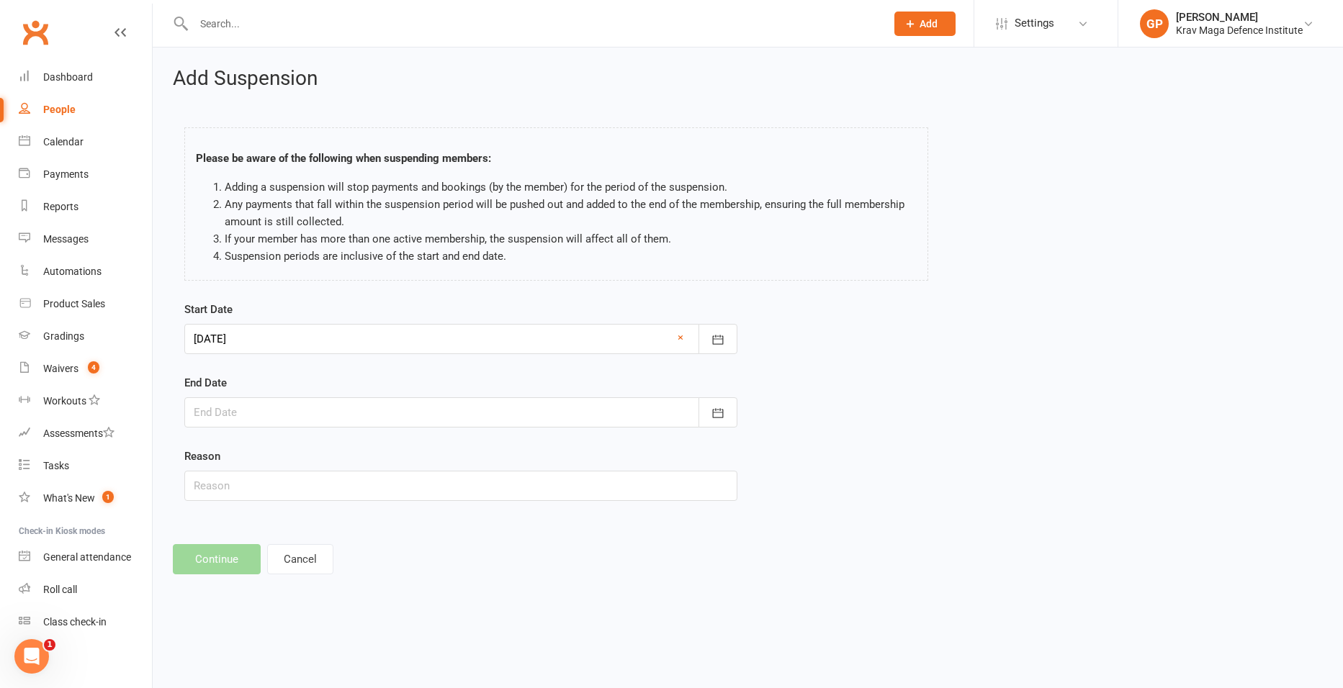
click at [253, 413] on div at bounding box center [460, 413] width 553 height 30
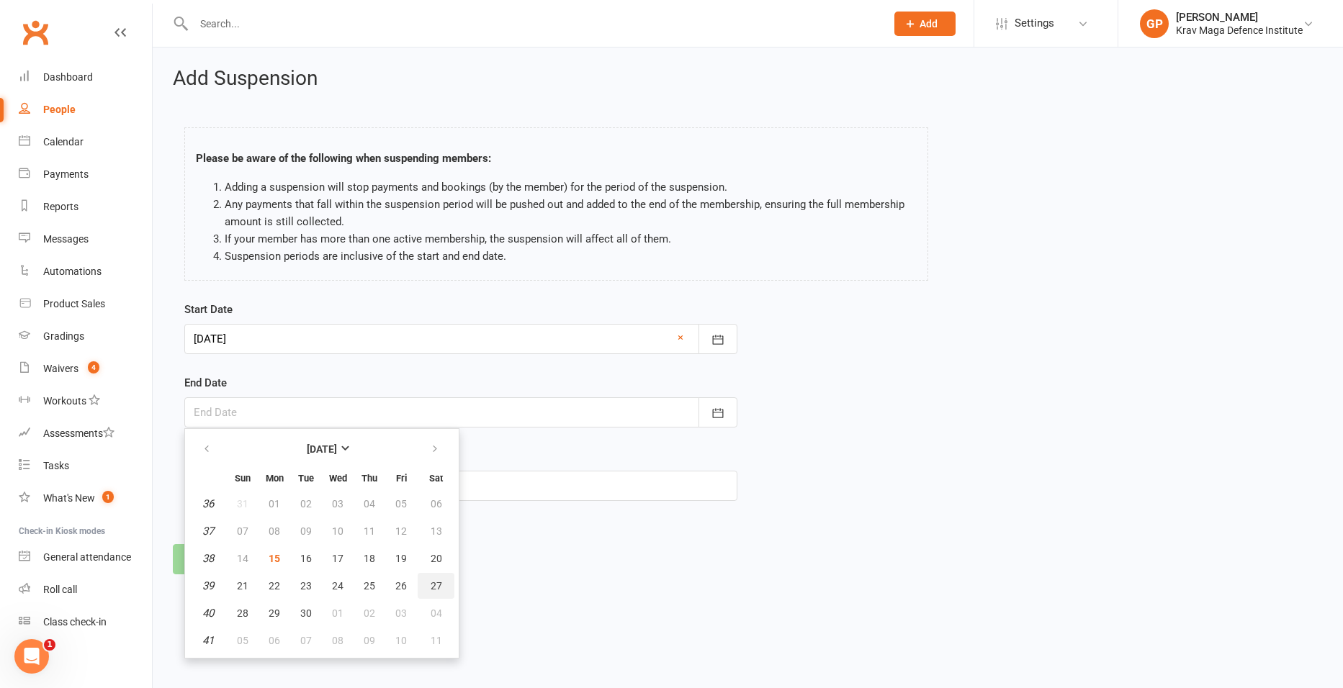
click at [436, 590] on span "27" at bounding box center [437, 586] width 12 height 12
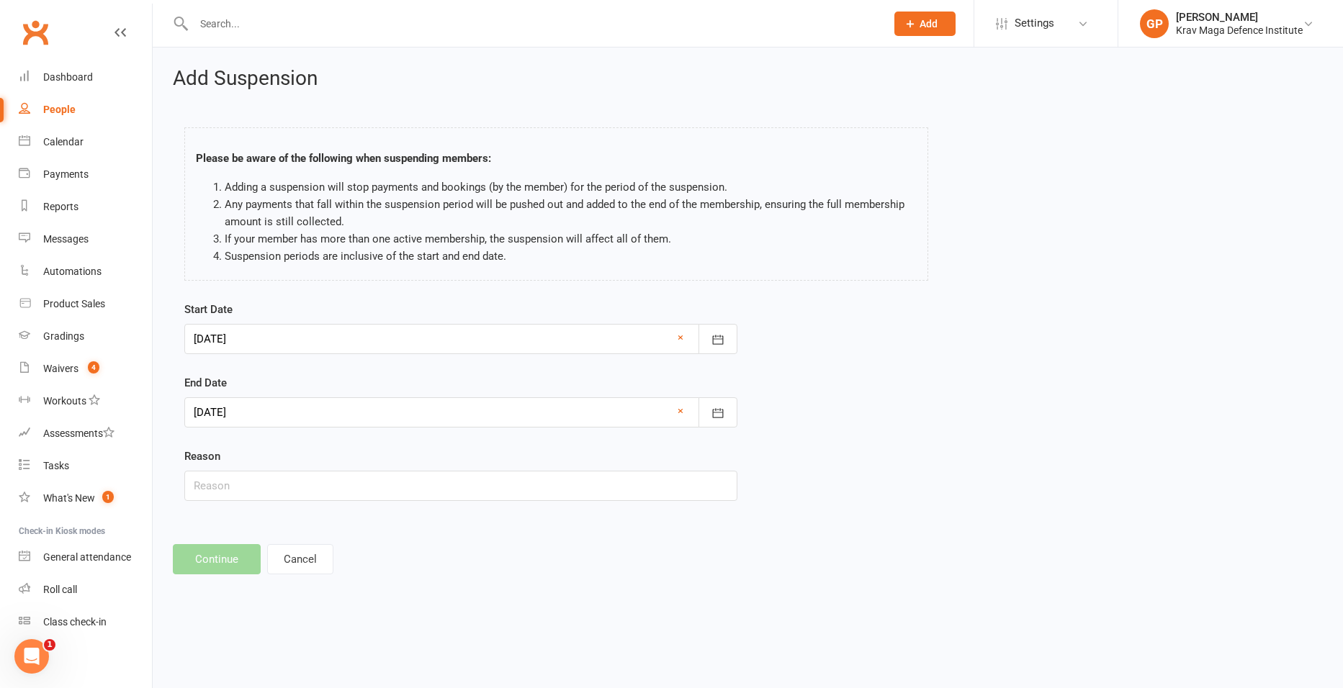
click at [271, 412] on div at bounding box center [460, 413] width 553 height 30
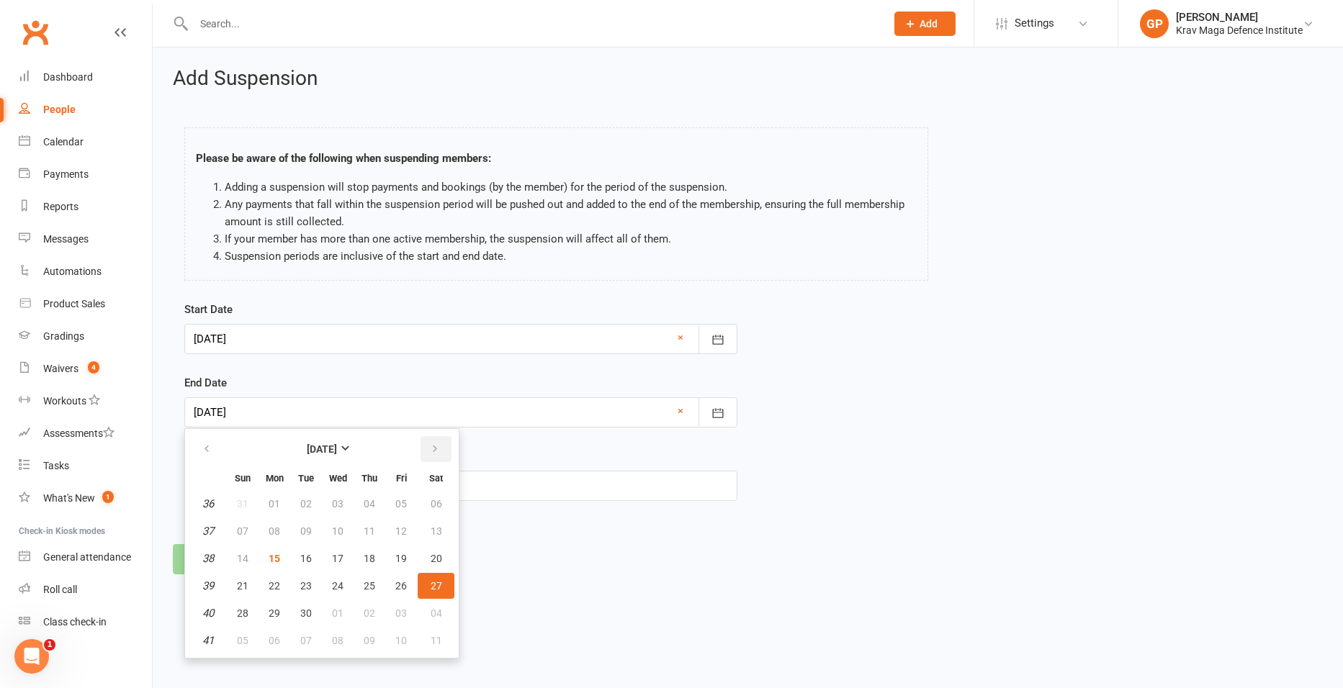
click at [426, 446] on button "button" at bounding box center [436, 449] width 31 height 26
click at [269, 608] on span "27" at bounding box center [275, 614] width 12 height 12
type input "27 Oct 2025"
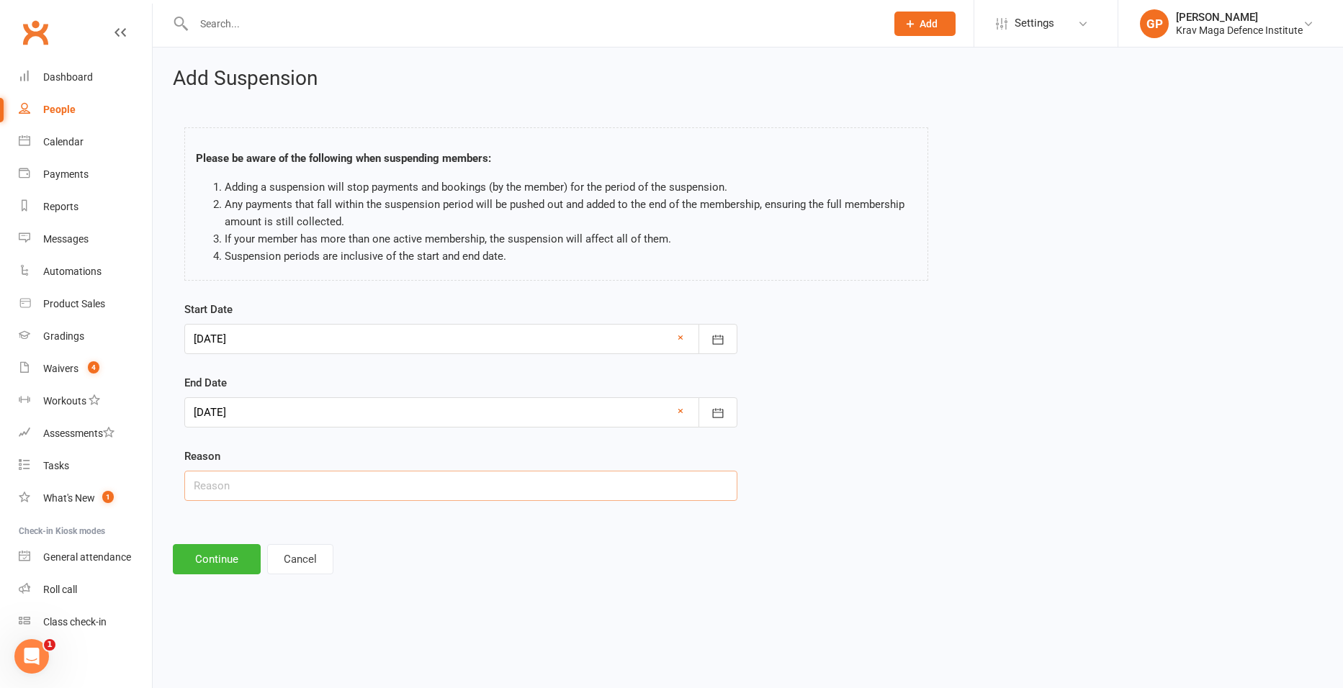
click at [426, 489] on input "text" at bounding box center [460, 486] width 553 height 30
type input "Holiday"
click at [218, 562] on button "Continue" at bounding box center [217, 559] width 88 height 30
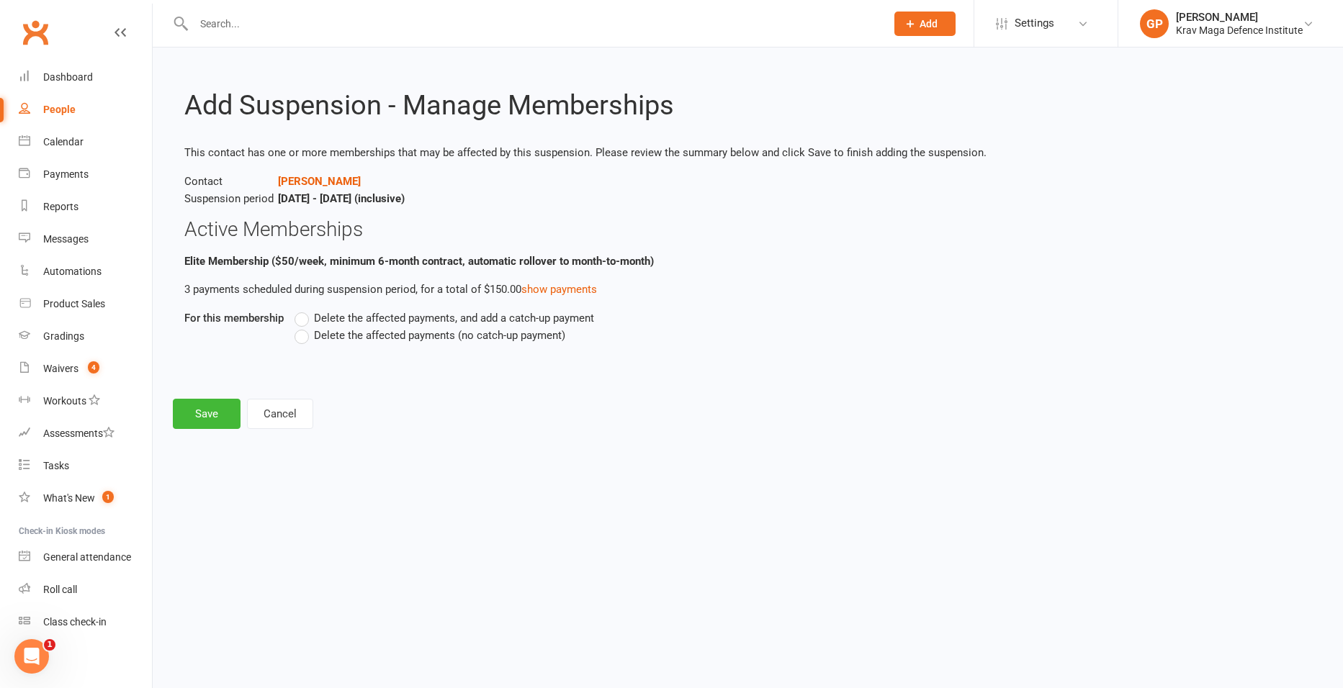
click at [297, 333] on label "Delete the affected payments (no catch-up payment)" at bounding box center [430, 335] width 271 height 17
click at [297, 327] on input "Delete the affected payments (no catch-up payment)" at bounding box center [299, 327] width 9 height 0
click at [198, 420] on button "Save" at bounding box center [207, 414] width 68 height 30
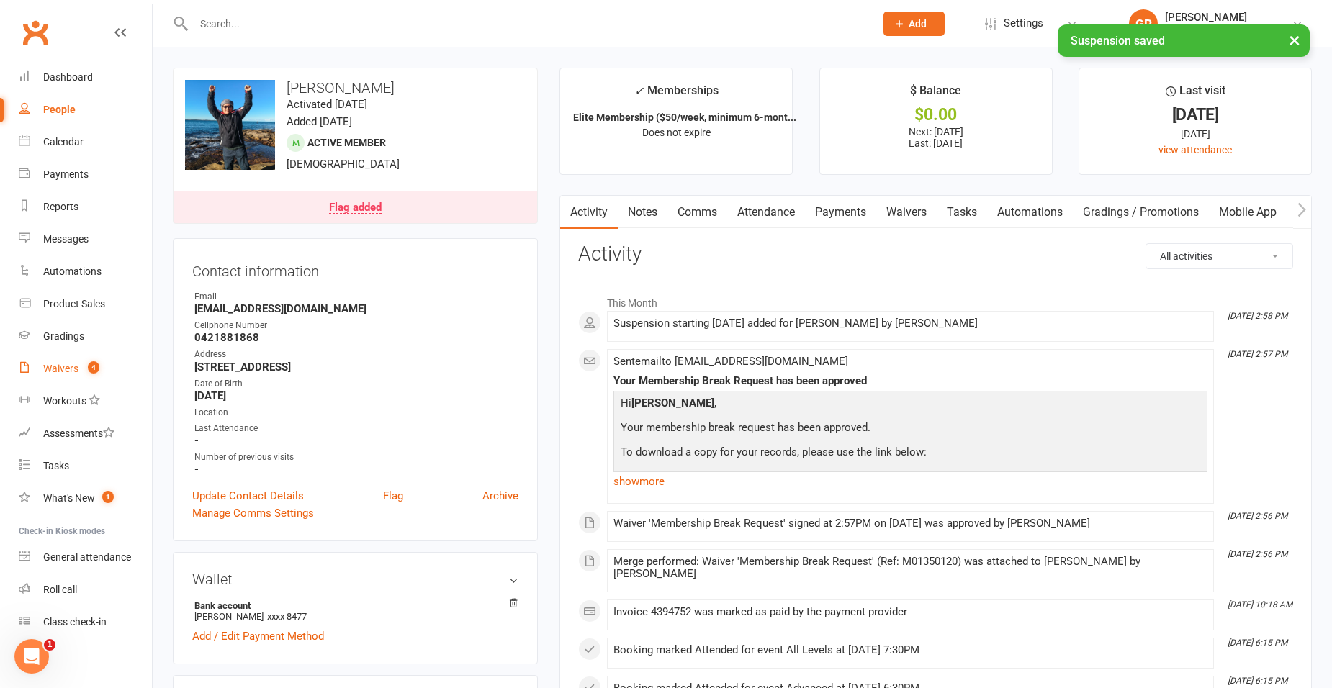
click at [71, 364] on div "Waivers" at bounding box center [60, 369] width 35 height 12
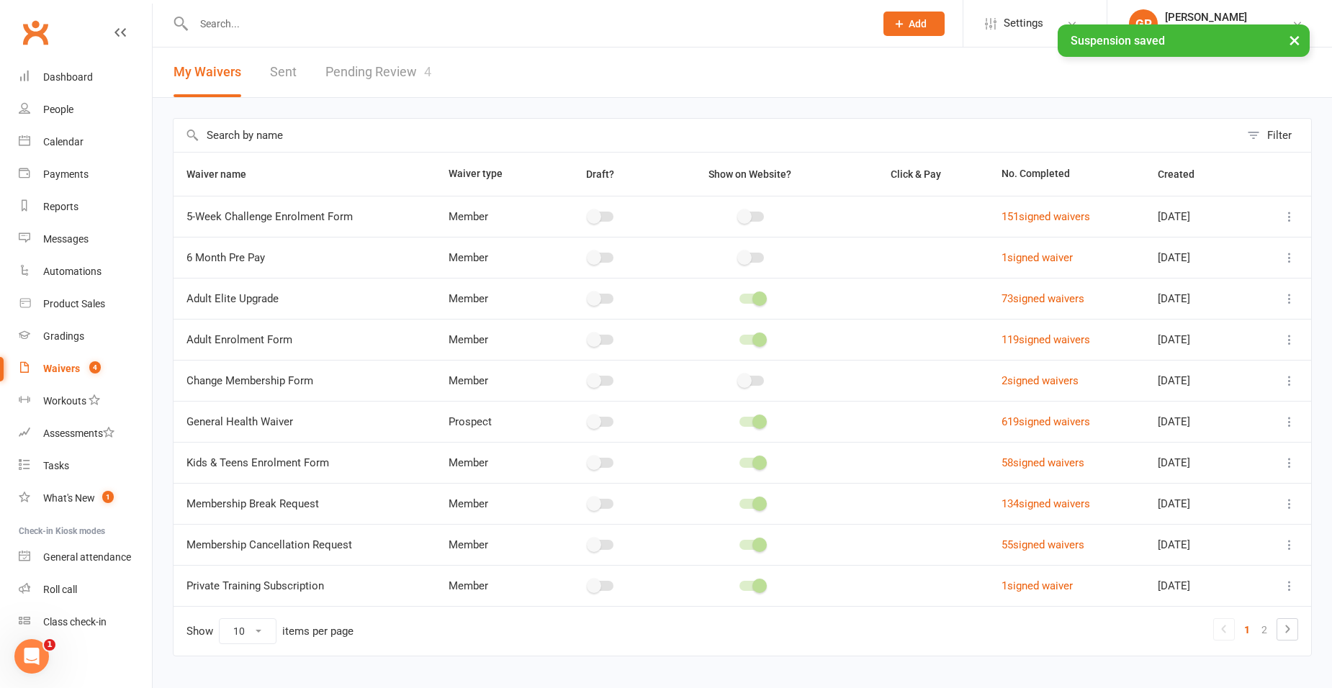
click at [344, 68] on link "Pending Review 4" at bounding box center [379, 73] width 106 height 50
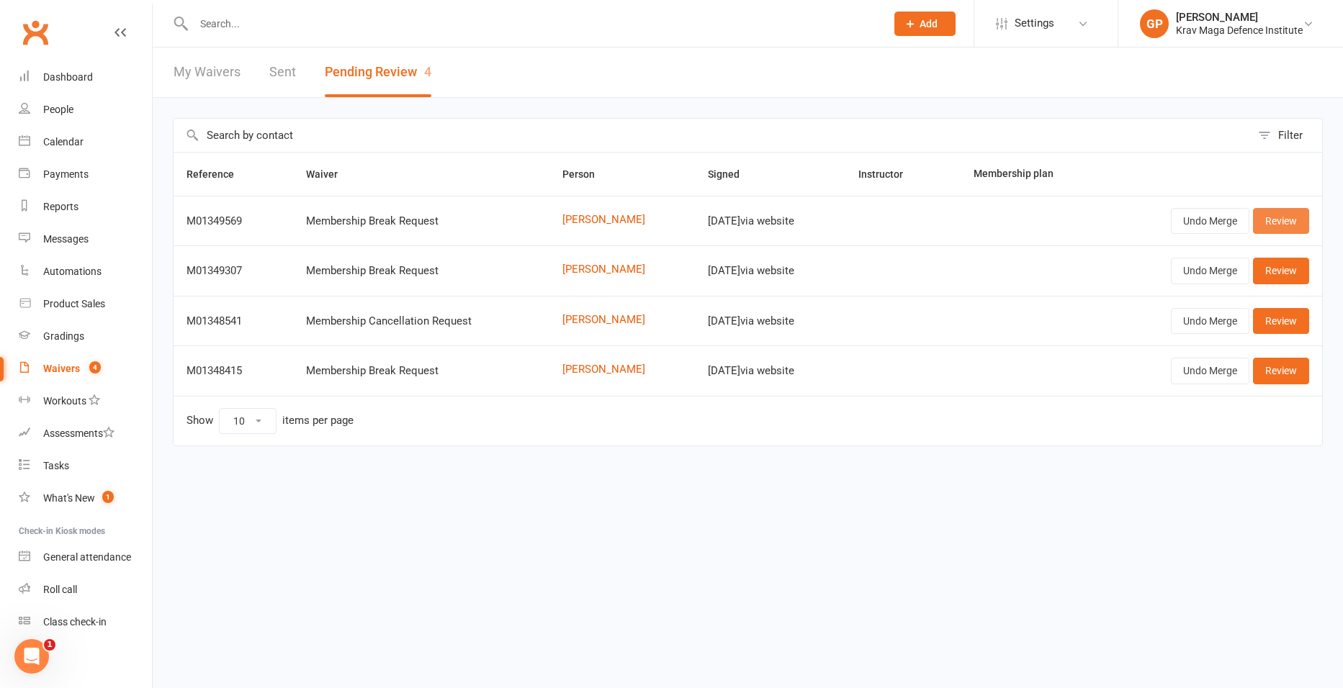
click at [1299, 224] on link "Review" at bounding box center [1281, 221] width 56 height 26
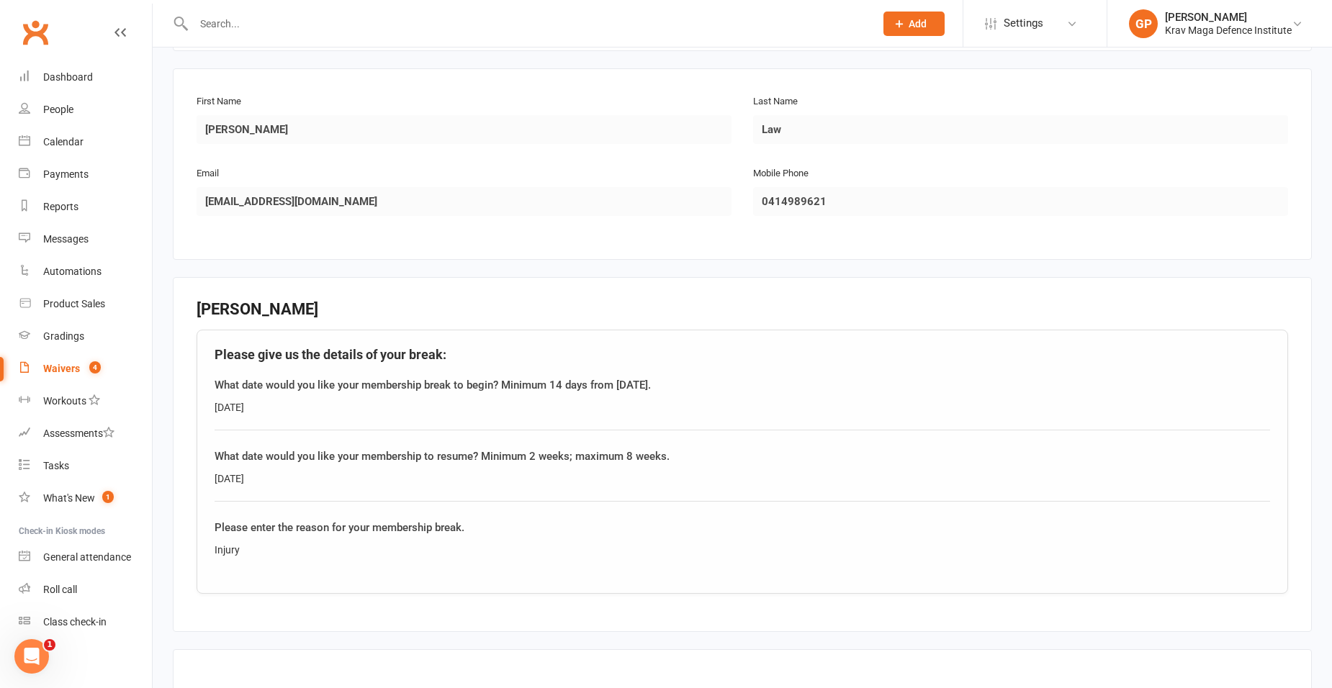
scroll to position [360, 0]
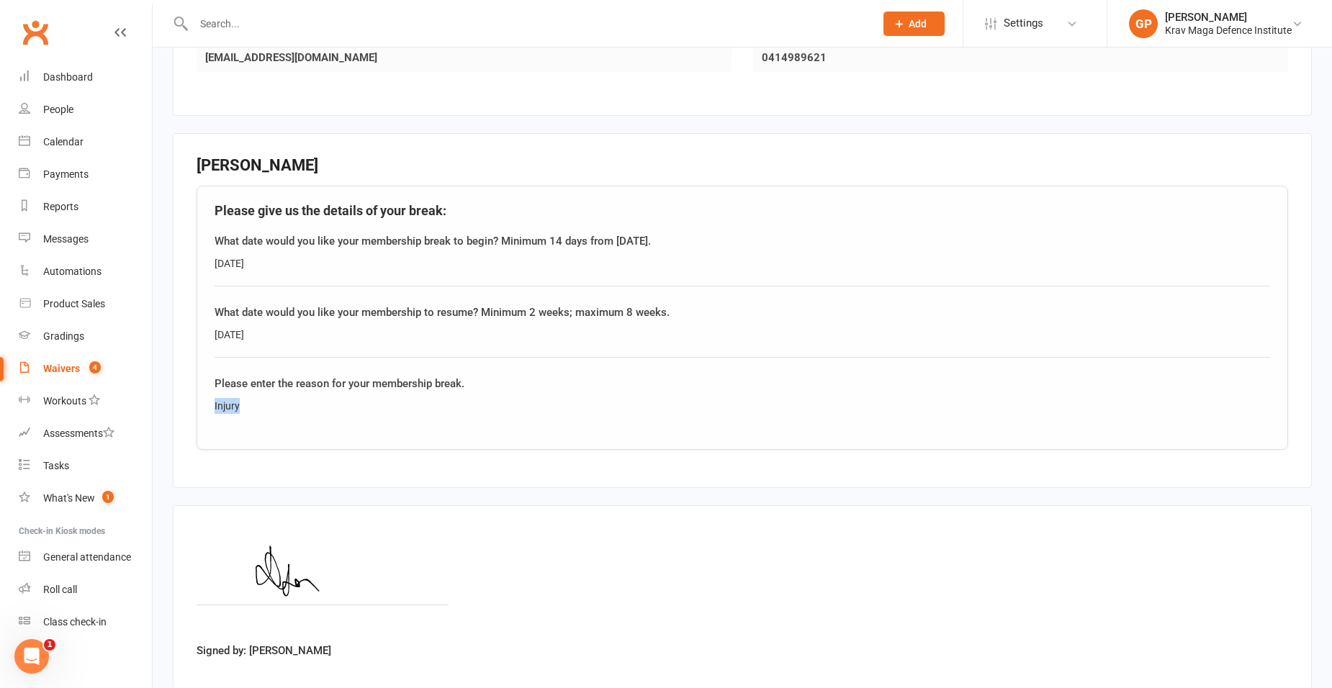
drag, startPoint x: 272, startPoint y: 410, endPoint x: 163, endPoint y: 406, distance: 109.5
click at [163, 406] on div "Smart Forms & Waivers Back Krav Maga Defence Institute ACN 11134517767 p: 0432 …" at bounding box center [743, 221] width 1180 height 1069
copy div "Injury"
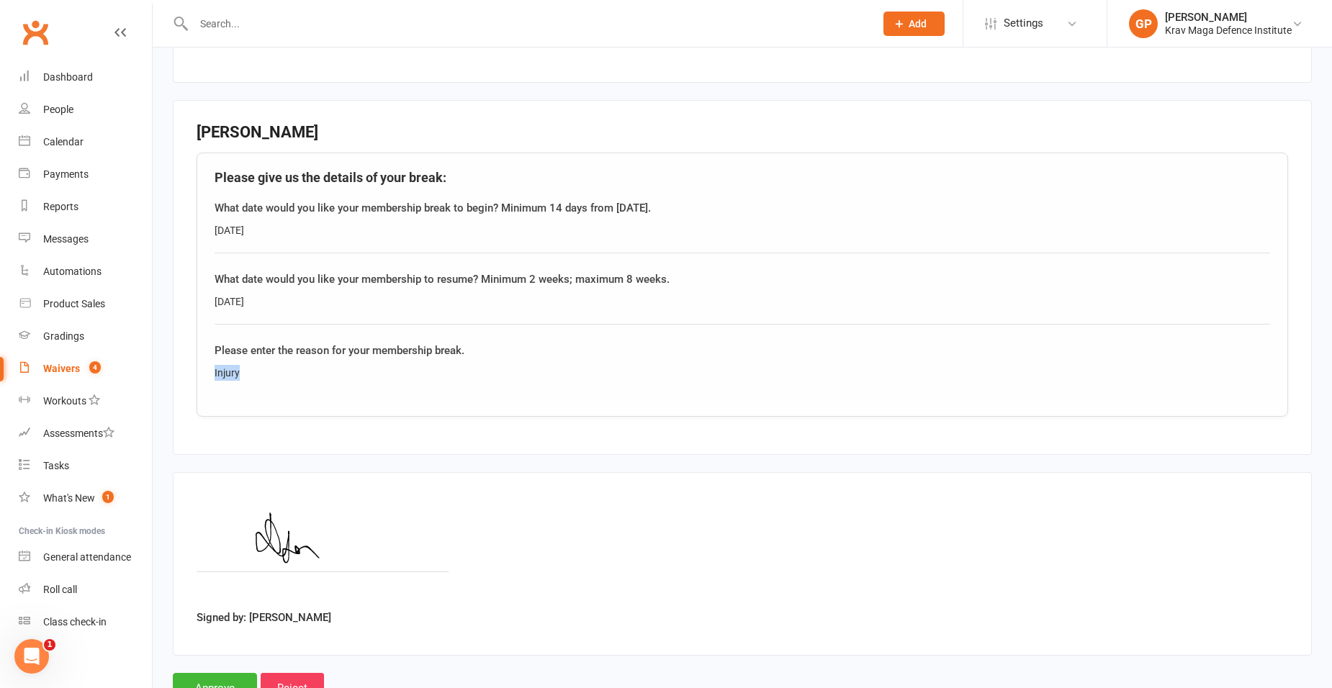
scroll to position [449, 0]
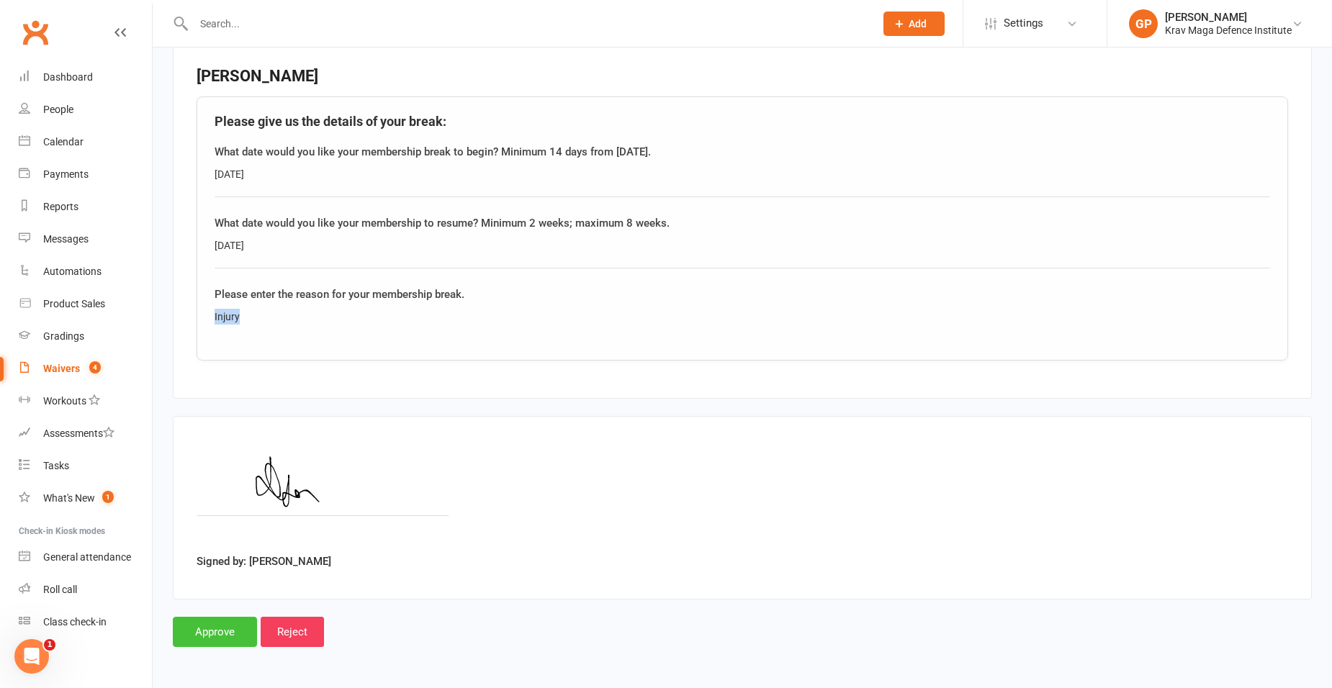
click at [199, 631] on input "Approve" at bounding box center [215, 632] width 84 height 30
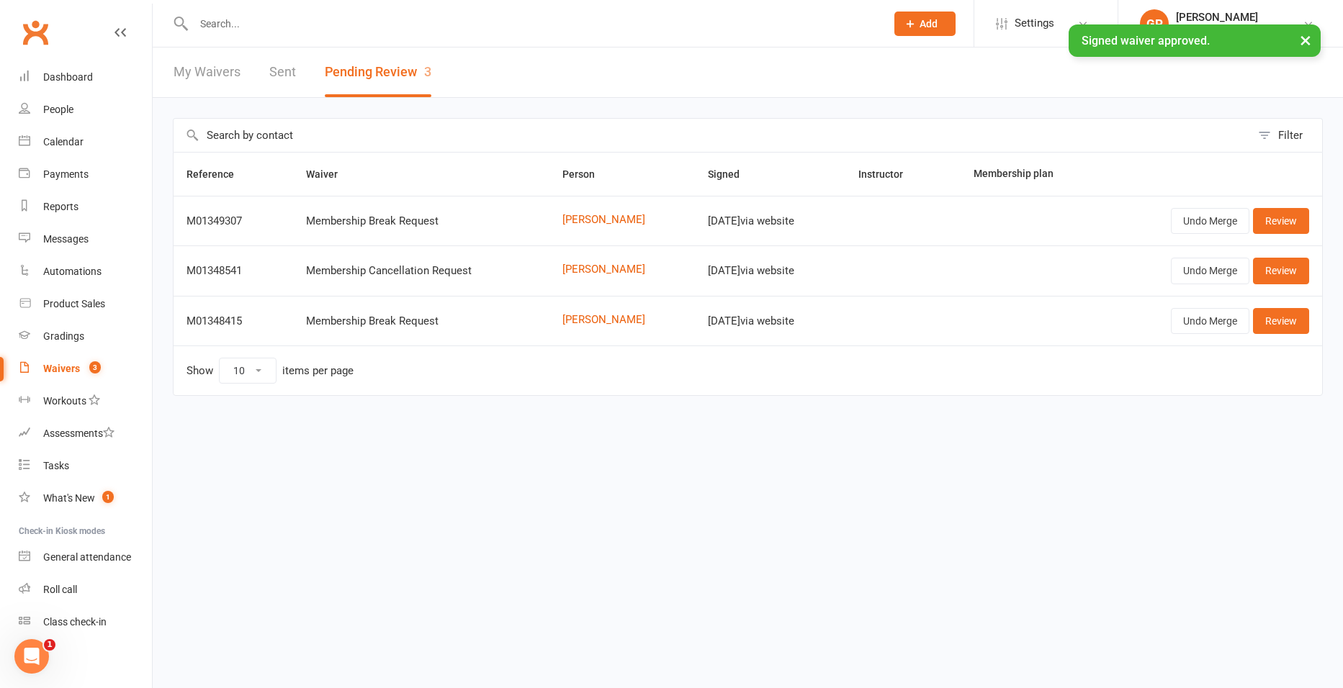
click at [238, 15] on input "text" at bounding box center [532, 24] width 686 height 20
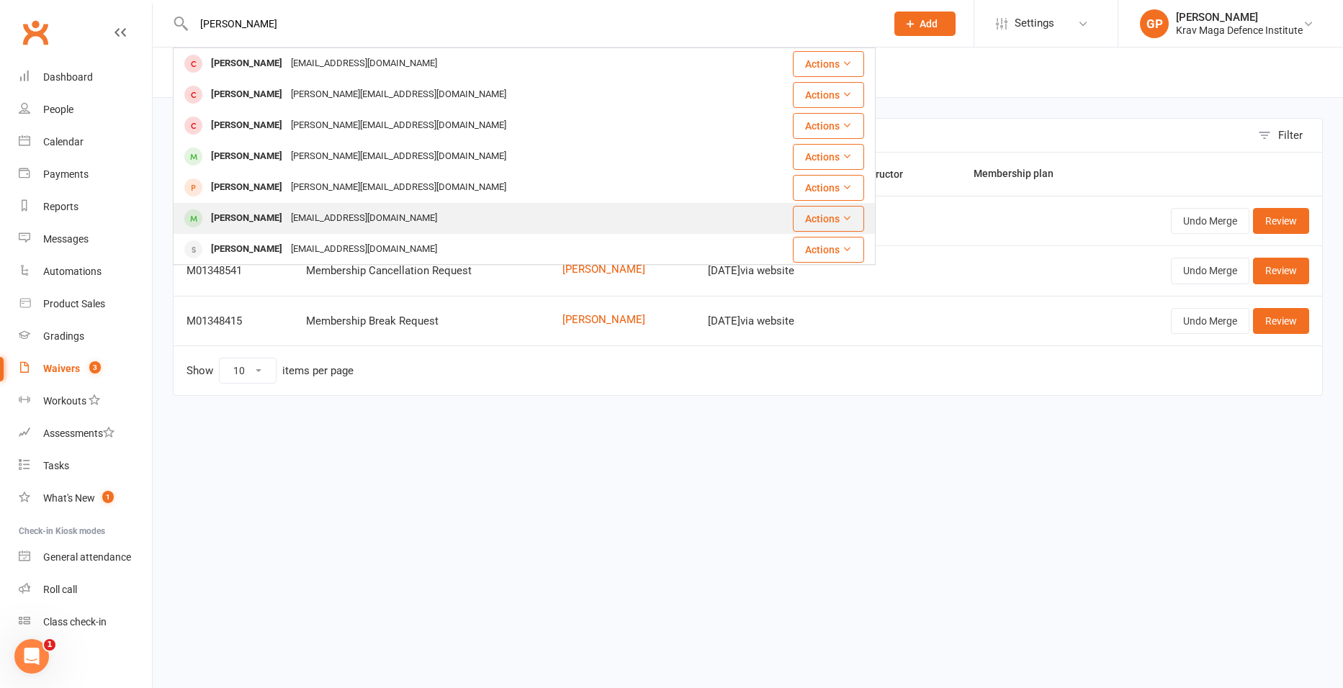
type input "david"
click at [287, 218] on div "Uzi@outlook.com.au" at bounding box center [364, 218] width 155 height 21
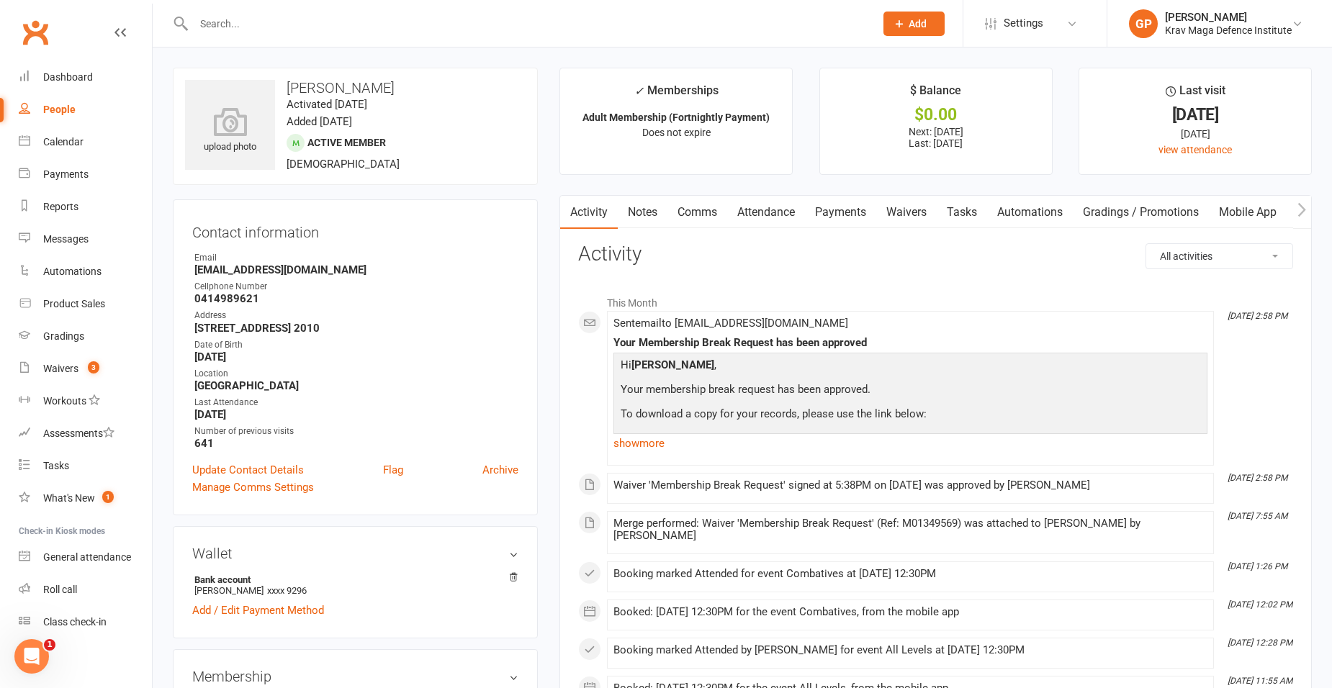
click at [912, 201] on link "Waivers" at bounding box center [906, 212] width 60 height 33
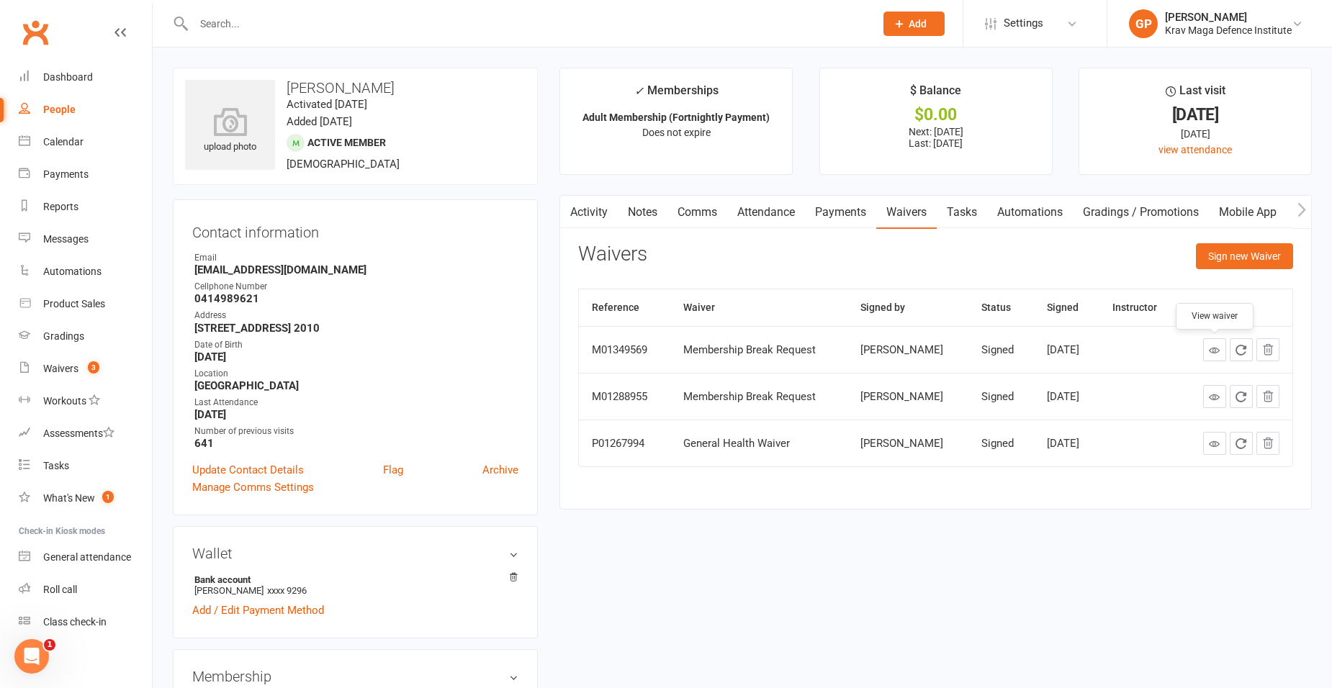
click at [1207, 354] on link at bounding box center [1214, 349] width 23 height 23
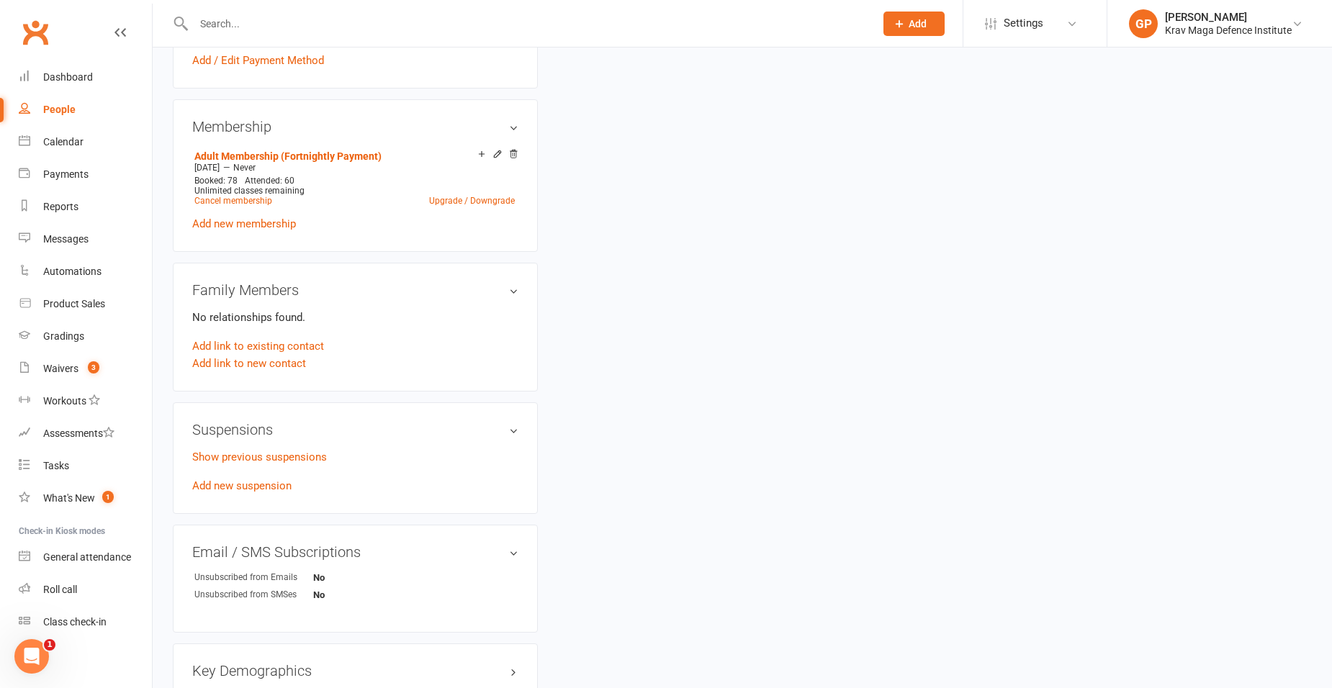
scroll to position [648, 0]
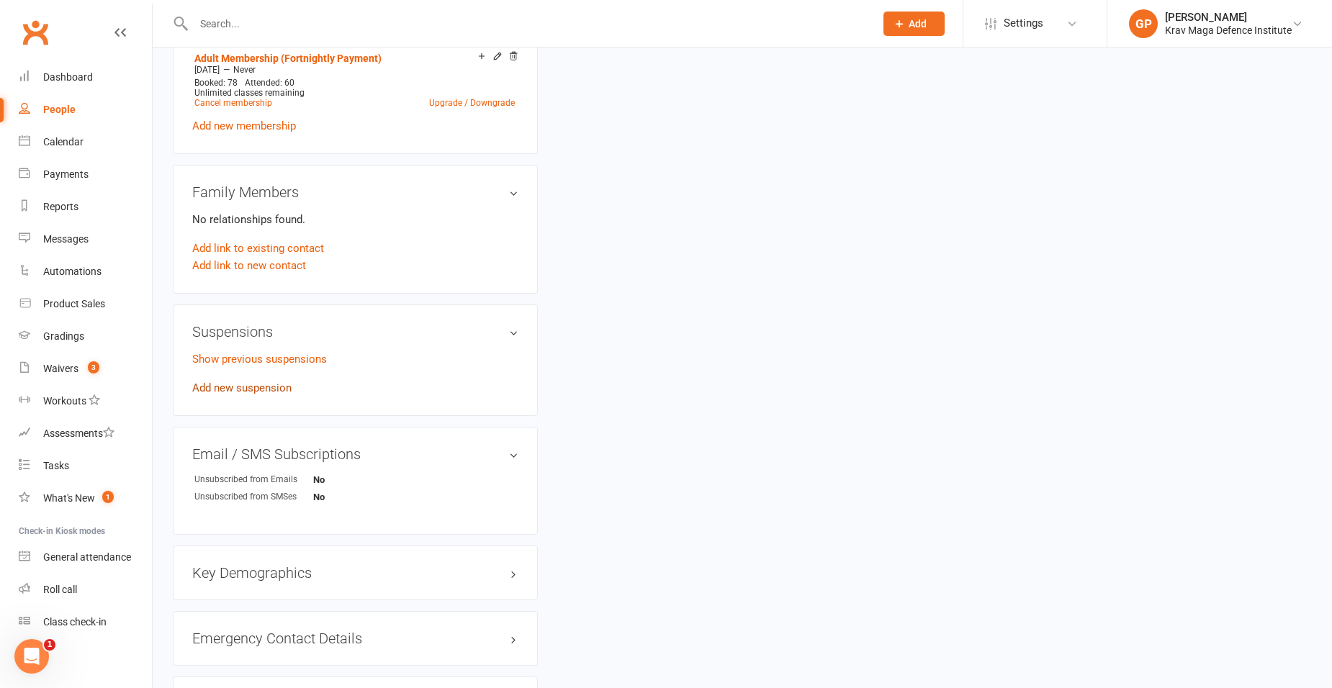
click at [239, 391] on link "Add new suspension" at bounding box center [241, 388] width 99 height 13
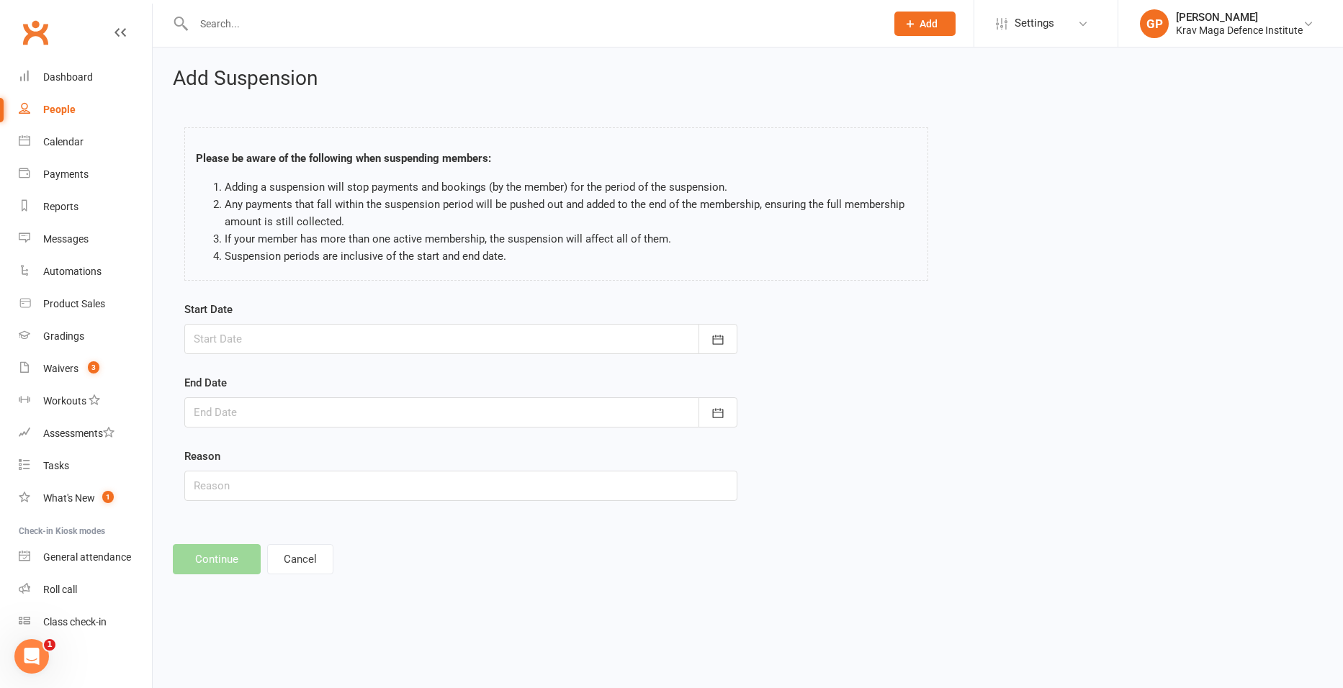
click at [338, 338] on div at bounding box center [460, 339] width 553 height 30
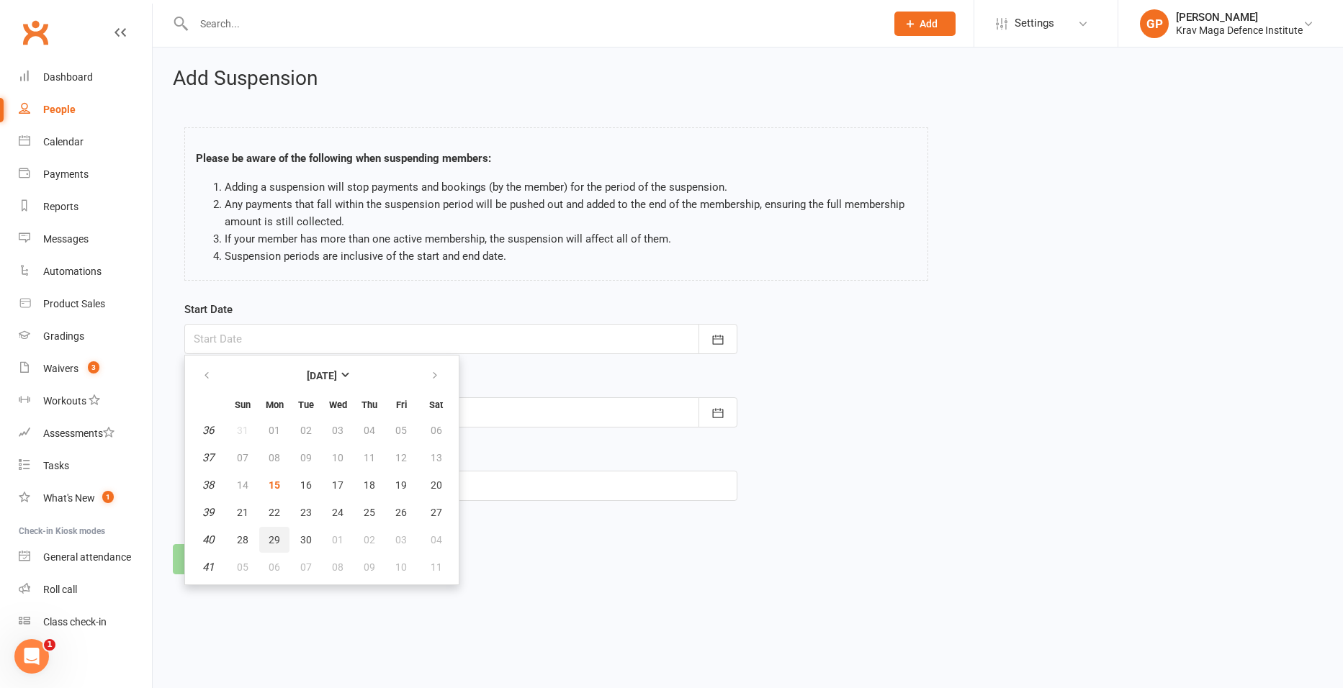
click at [269, 539] on span "29" at bounding box center [275, 540] width 12 height 12
type input "29 Sep 2025"
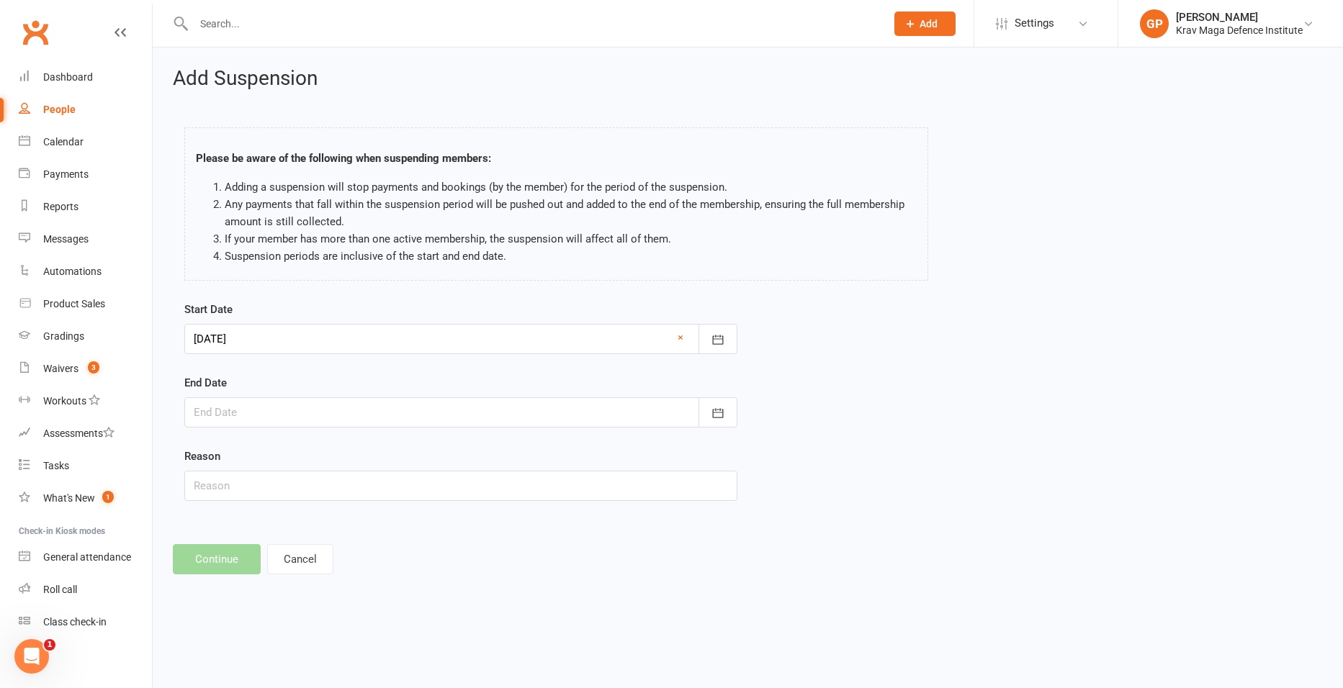
click at [288, 412] on div at bounding box center [460, 413] width 553 height 30
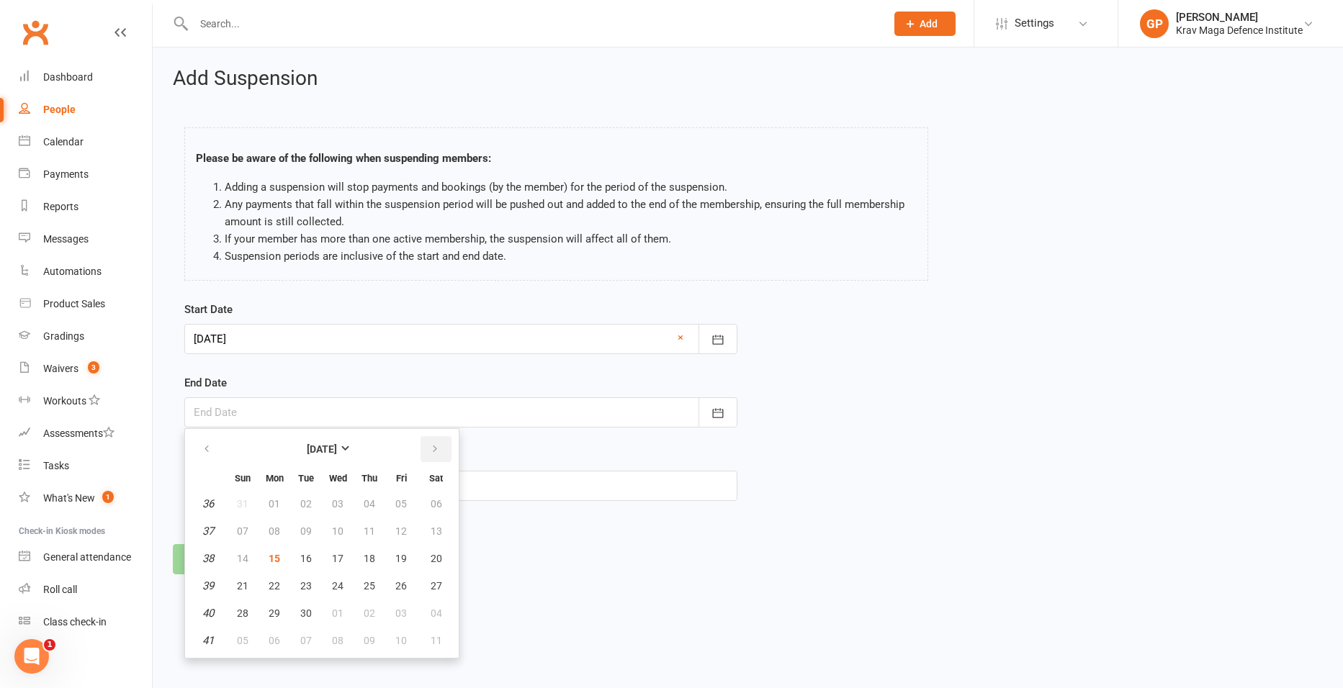
click at [435, 451] on icon "button" at bounding box center [435, 450] width 10 height 12
click at [238, 608] on span "26" at bounding box center [243, 614] width 12 height 12
type input "26 Oct 2025"
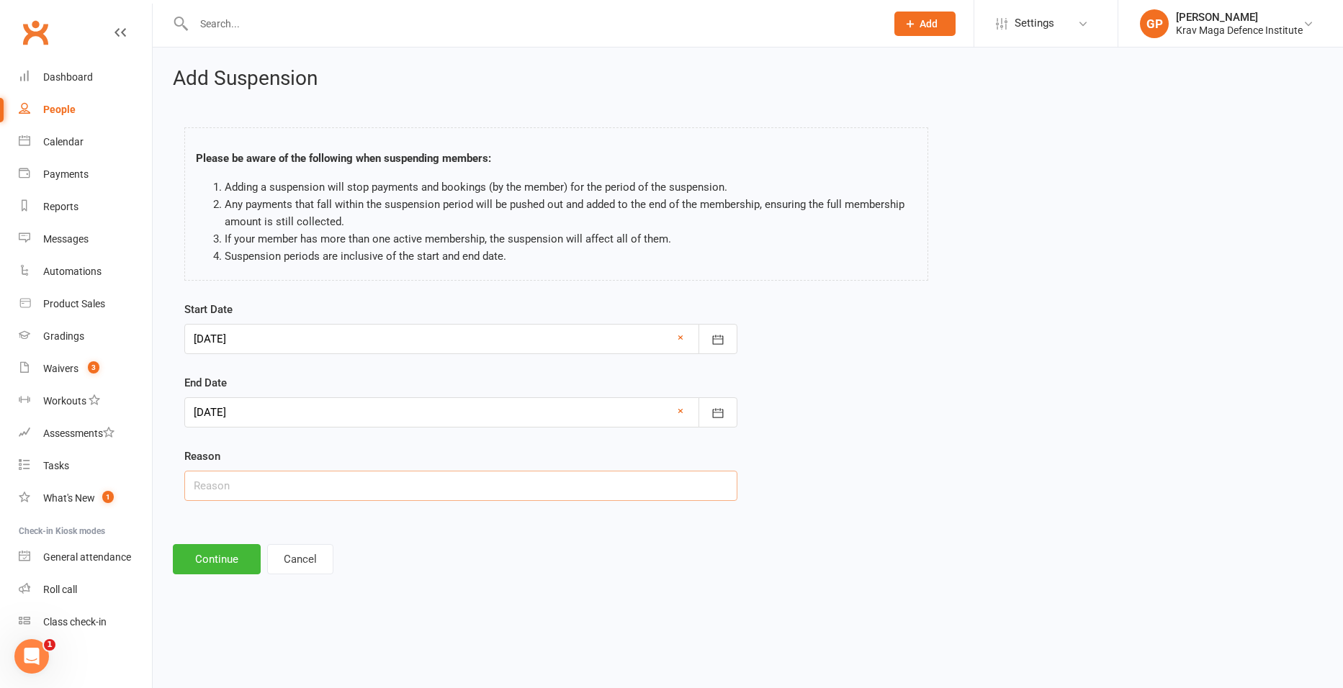
click at [259, 490] on input "text" at bounding box center [460, 486] width 553 height 30
paste input "Injury"
type input "Injury"
click at [230, 549] on button "Continue" at bounding box center [217, 559] width 88 height 30
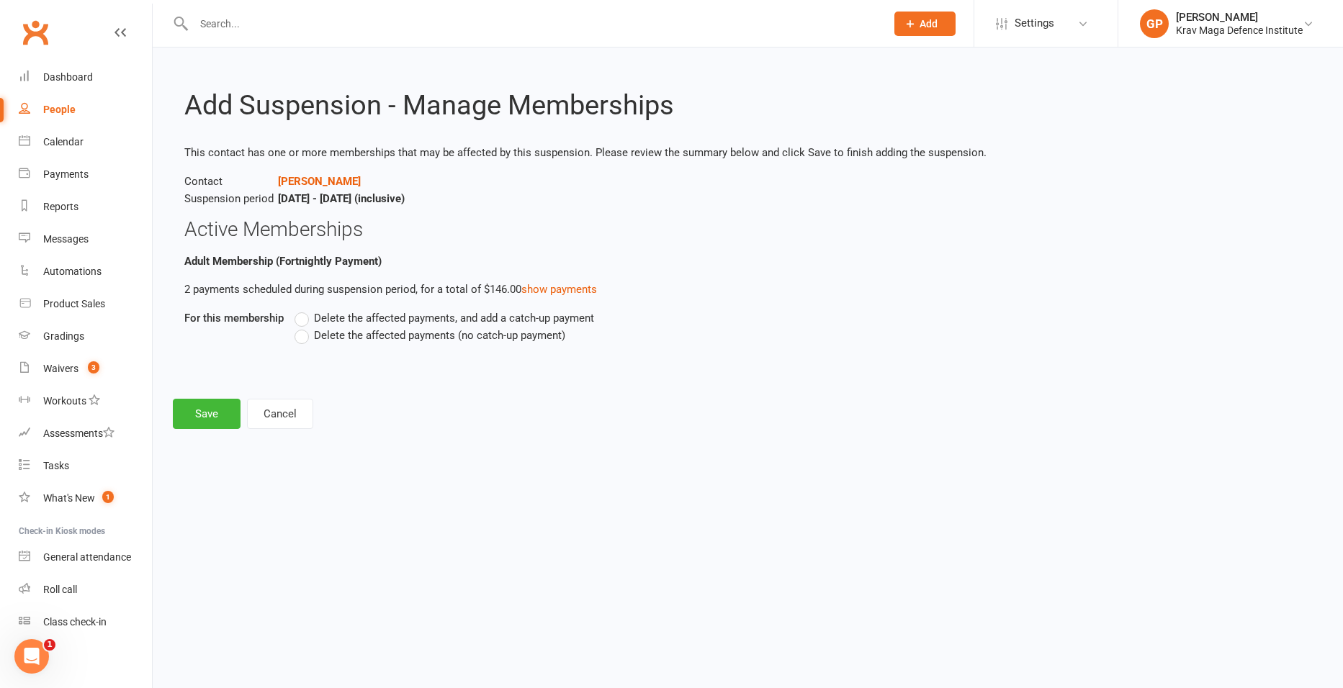
click at [301, 335] on label "Delete the affected payments (no catch-up payment)" at bounding box center [430, 335] width 271 height 17
click at [301, 327] on input "Delete the affected payments (no catch-up payment)" at bounding box center [299, 327] width 9 height 0
click at [228, 403] on button "Save" at bounding box center [207, 414] width 68 height 30
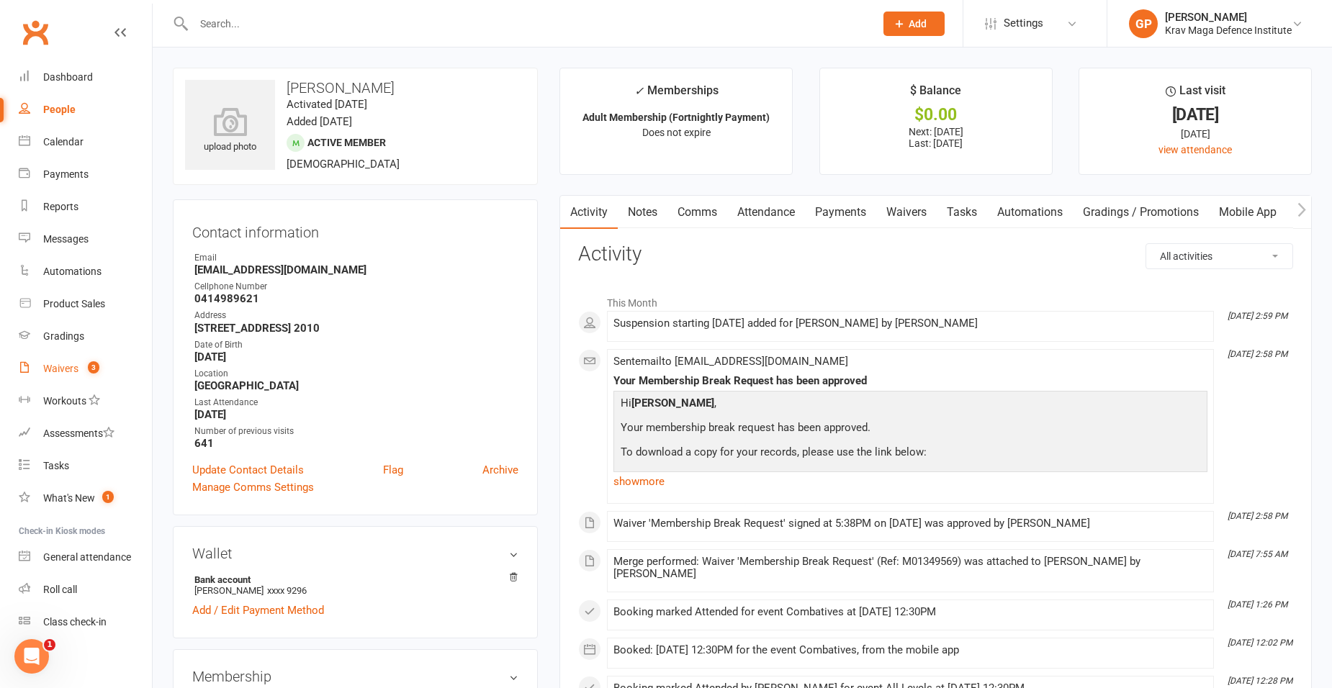
click at [65, 369] on div "Waivers" at bounding box center [60, 369] width 35 height 12
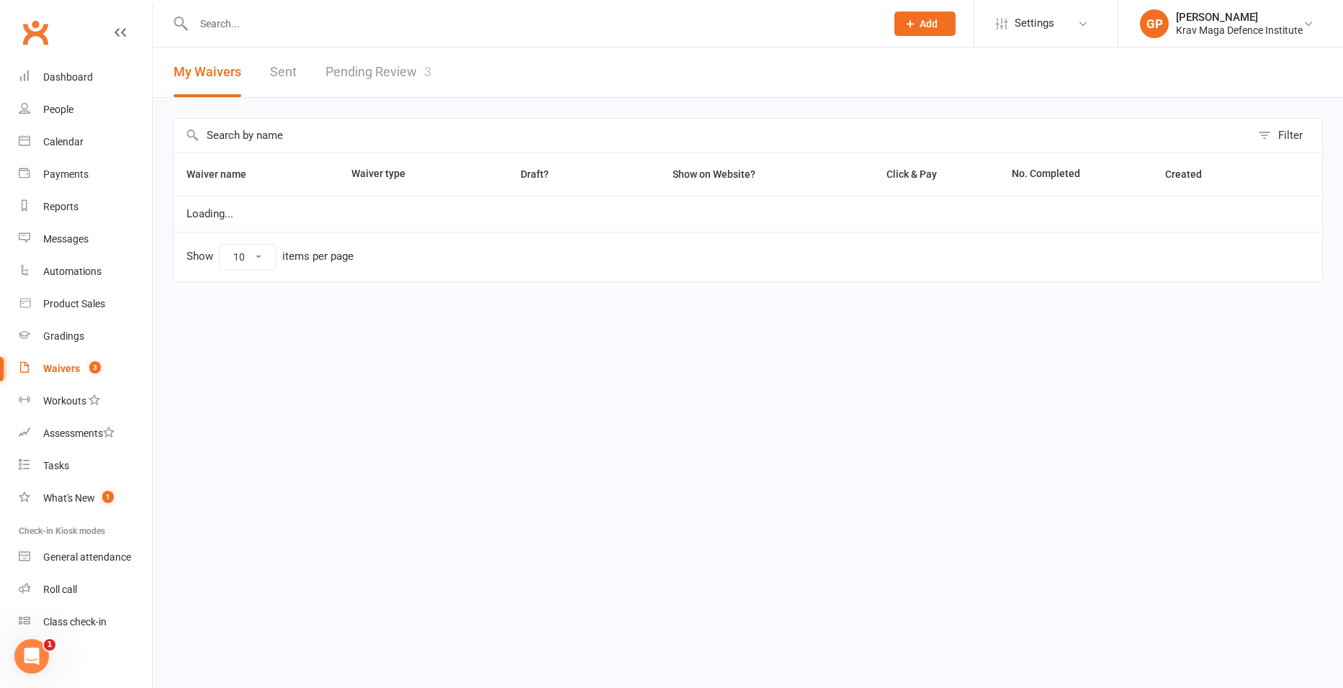
click at [402, 65] on link "Pending Review 3" at bounding box center [379, 73] width 106 height 50
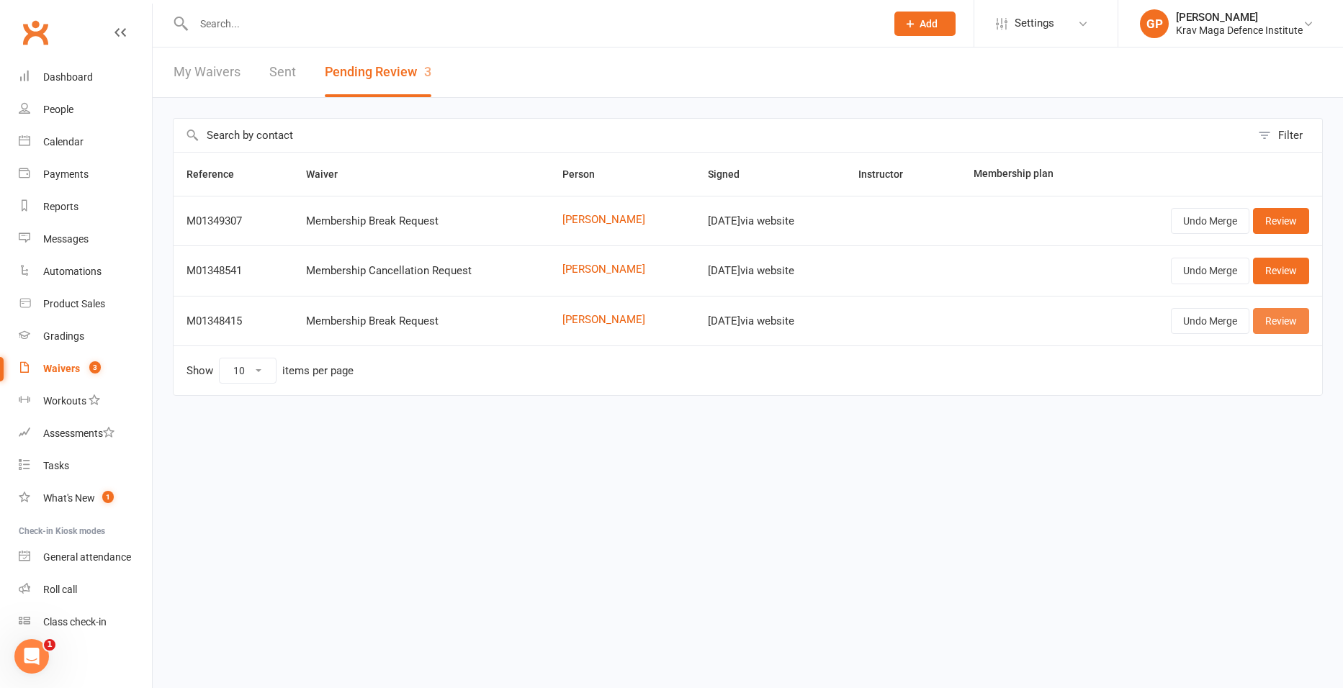
click at [1290, 329] on link "Review" at bounding box center [1281, 321] width 56 height 26
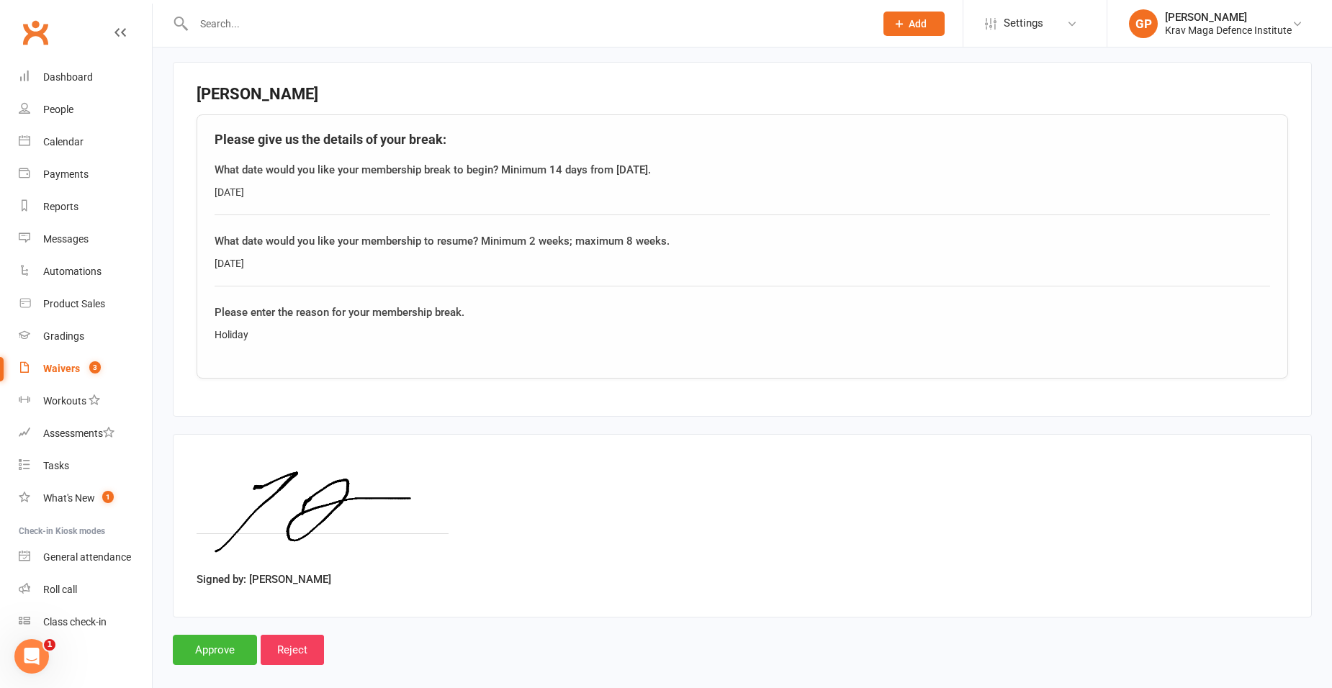
scroll to position [432, 0]
click at [198, 644] on input "Approve" at bounding box center [215, 649] width 84 height 30
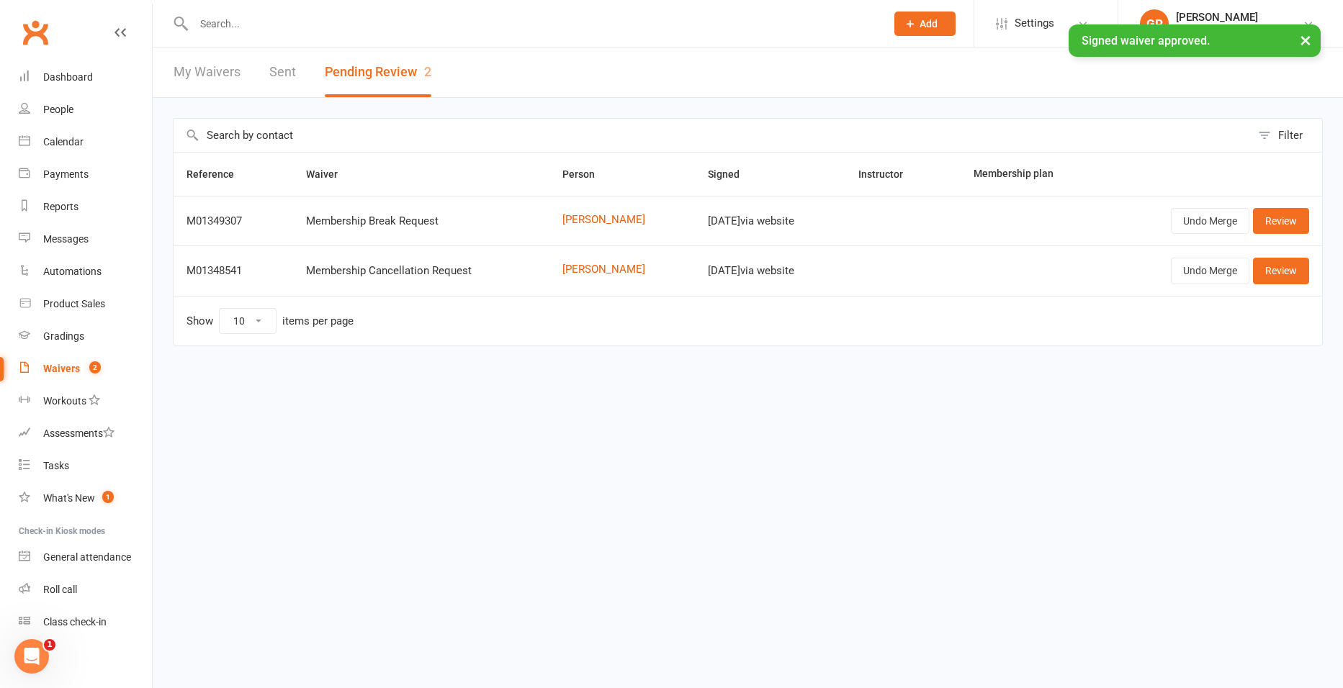
click at [273, 17] on input "text" at bounding box center [532, 24] width 686 height 20
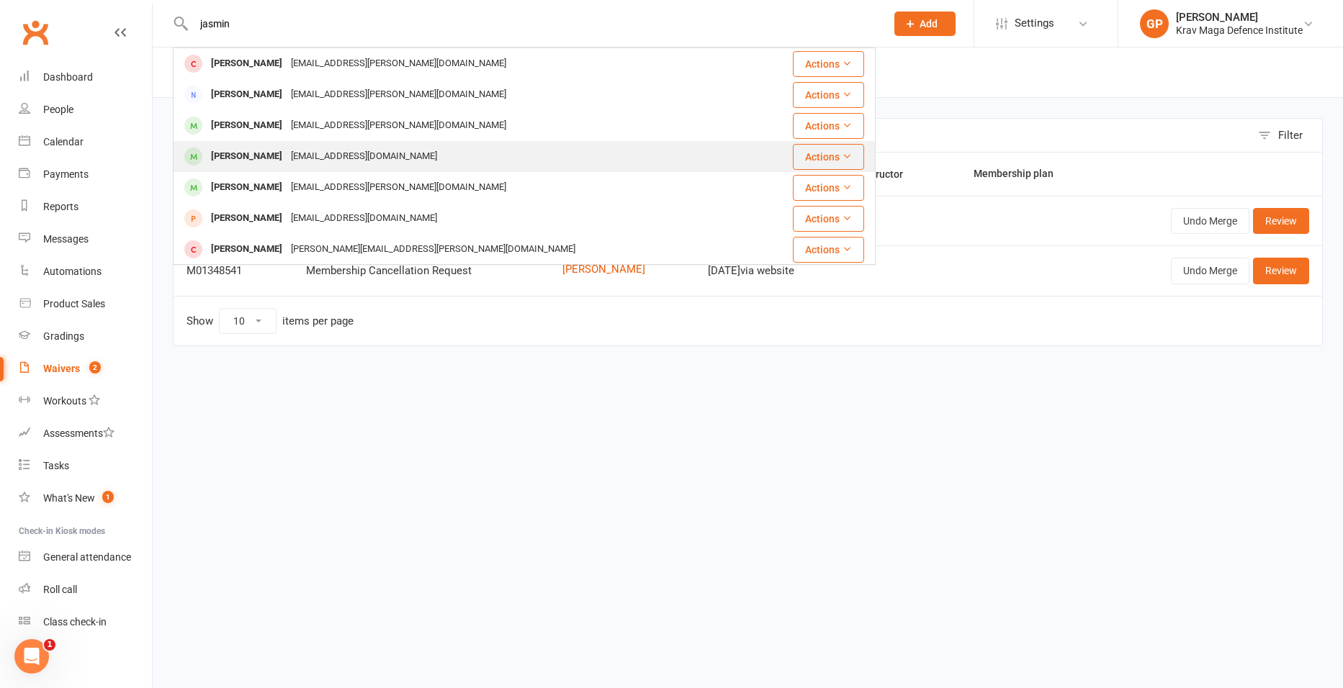
type input "jasmin"
click at [357, 170] on div "Jasmine Sriprom Mdonkham@hotmail.com" at bounding box center [465, 157] width 583 height 30
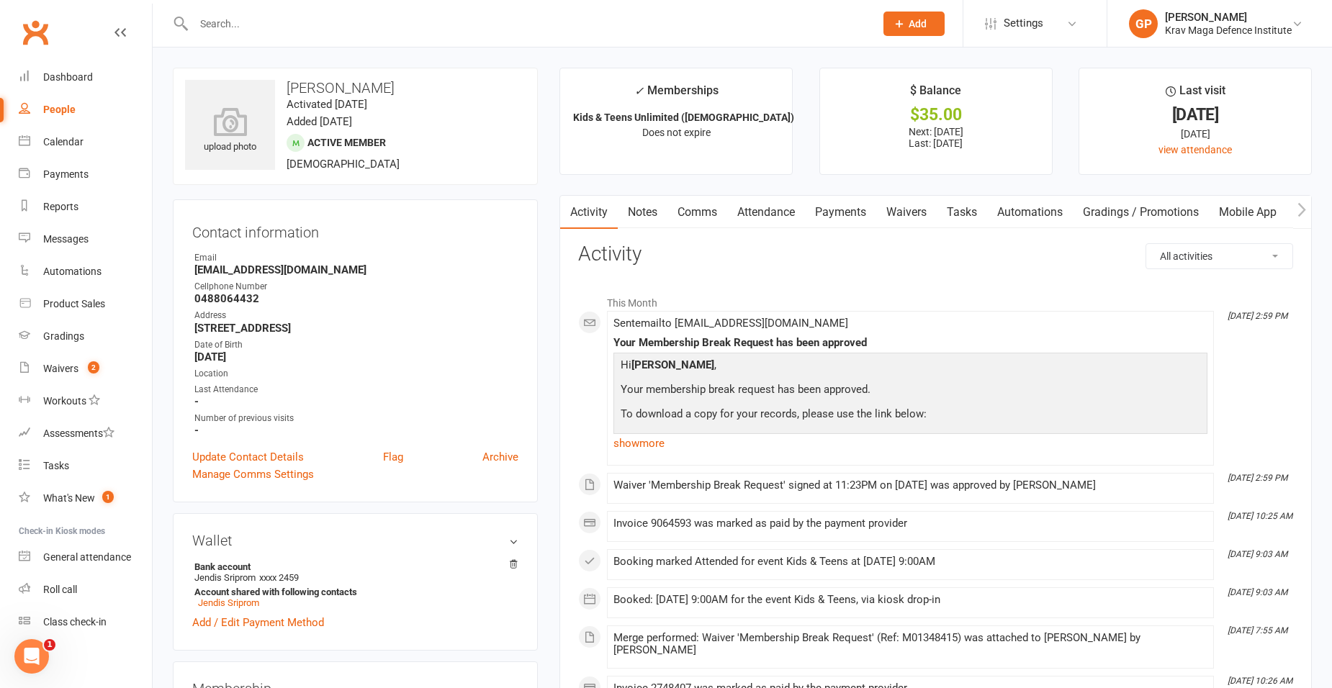
click at [897, 213] on link "Waivers" at bounding box center [906, 212] width 60 height 33
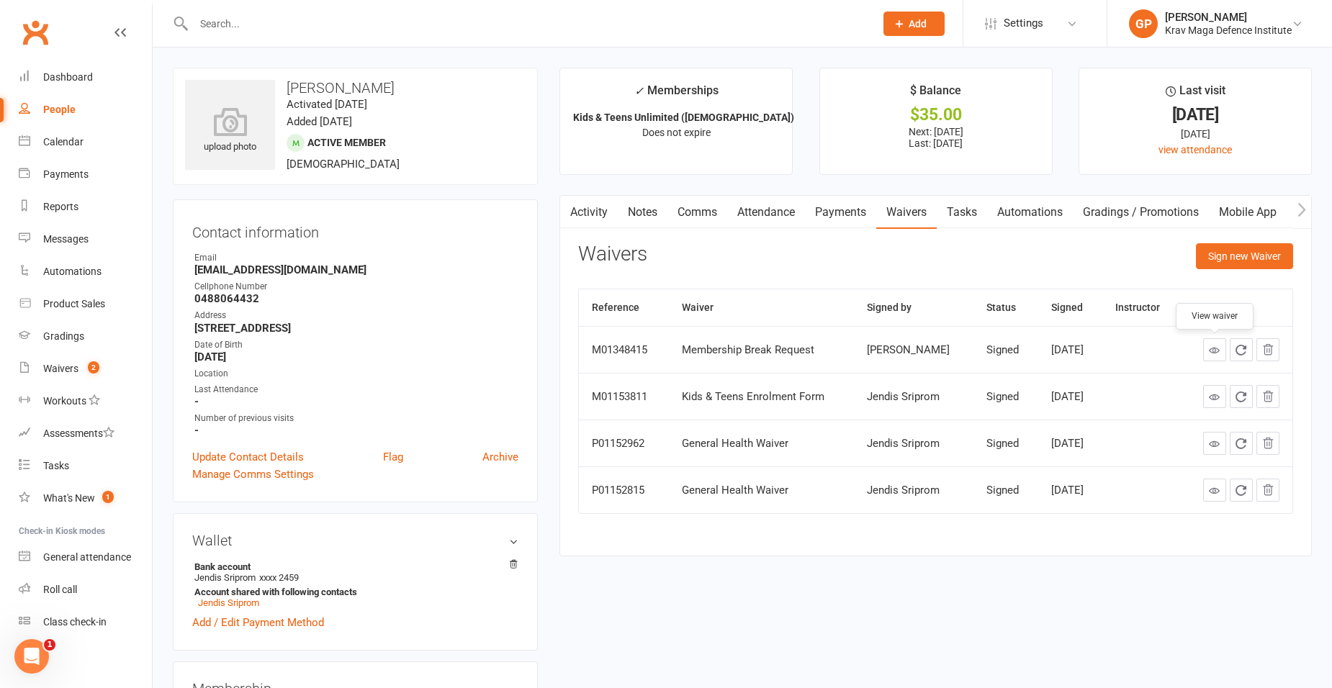
click at [1213, 351] on icon at bounding box center [1214, 350] width 11 height 11
click at [35, 147] on link "Calendar" at bounding box center [85, 142] width 133 height 32
click at [833, 209] on link "Payments" at bounding box center [840, 212] width 71 height 33
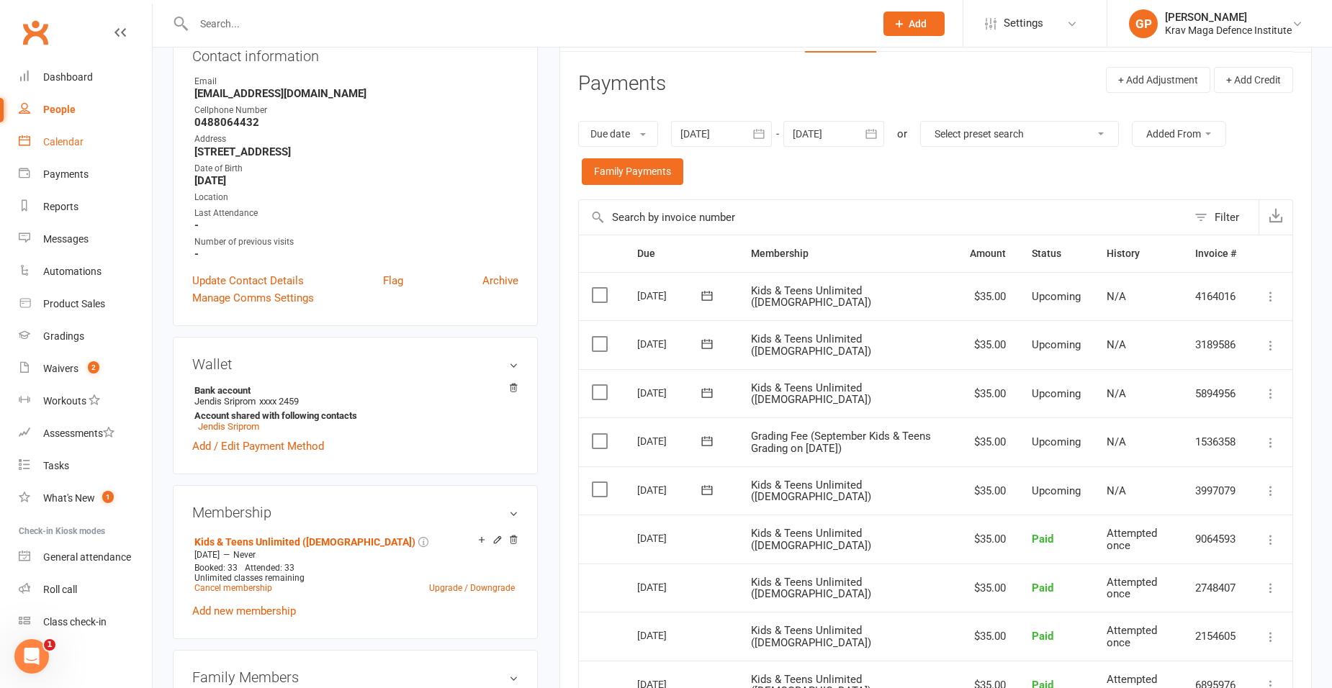
scroll to position [144, 0]
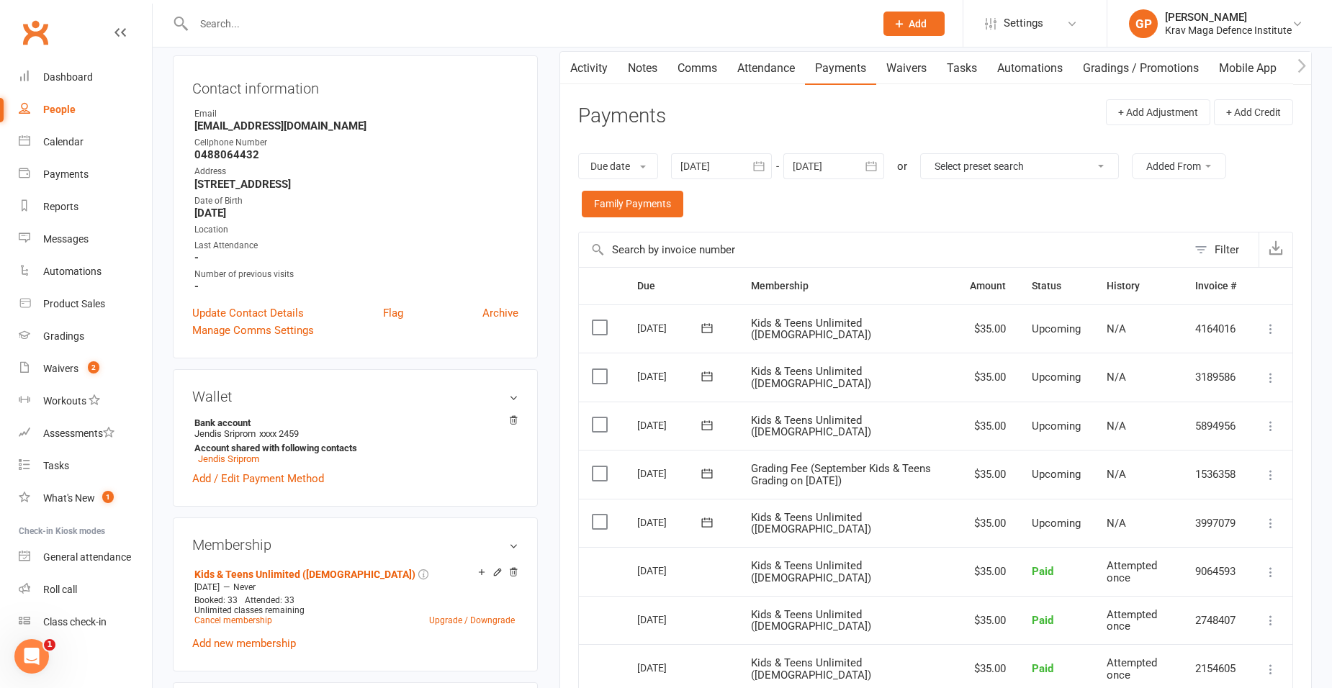
click at [846, 169] on div at bounding box center [834, 166] width 101 height 26
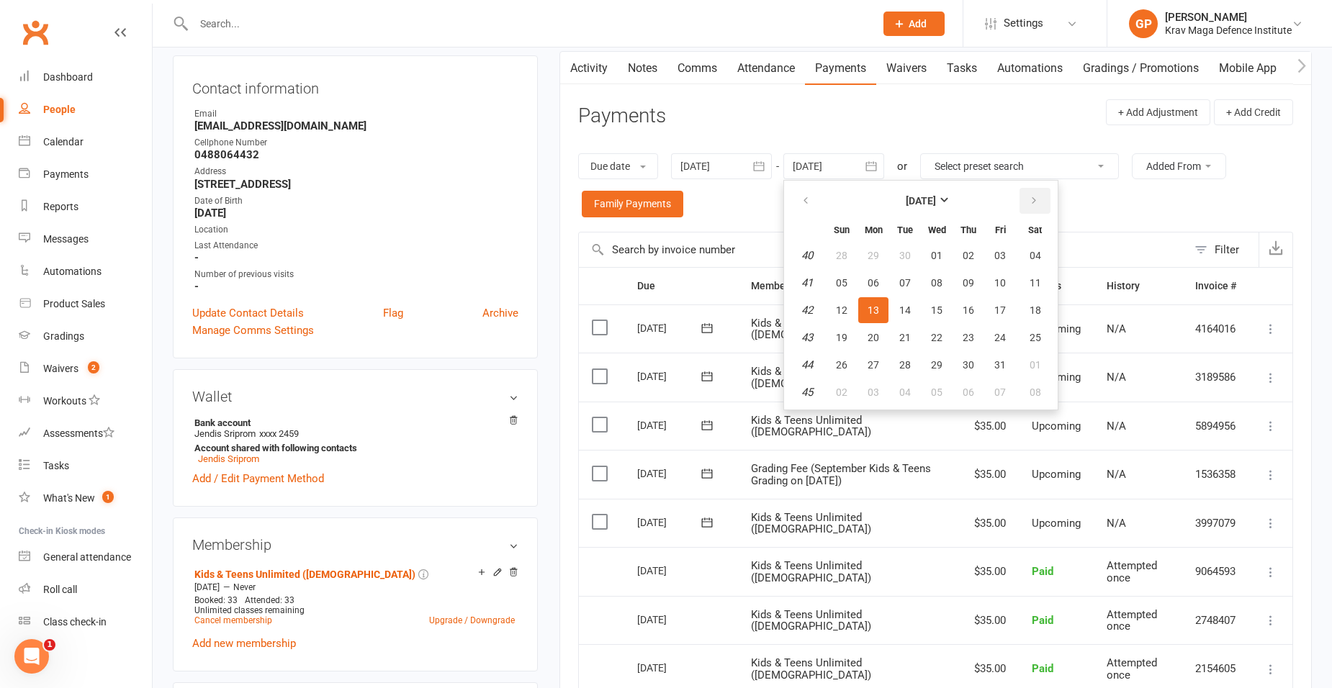
click at [1033, 199] on icon "button" at bounding box center [1034, 201] width 10 height 12
click at [1012, 261] on button "31" at bounding box center [1000, 256] width 30 height 26
type input "31 Oct 2025"
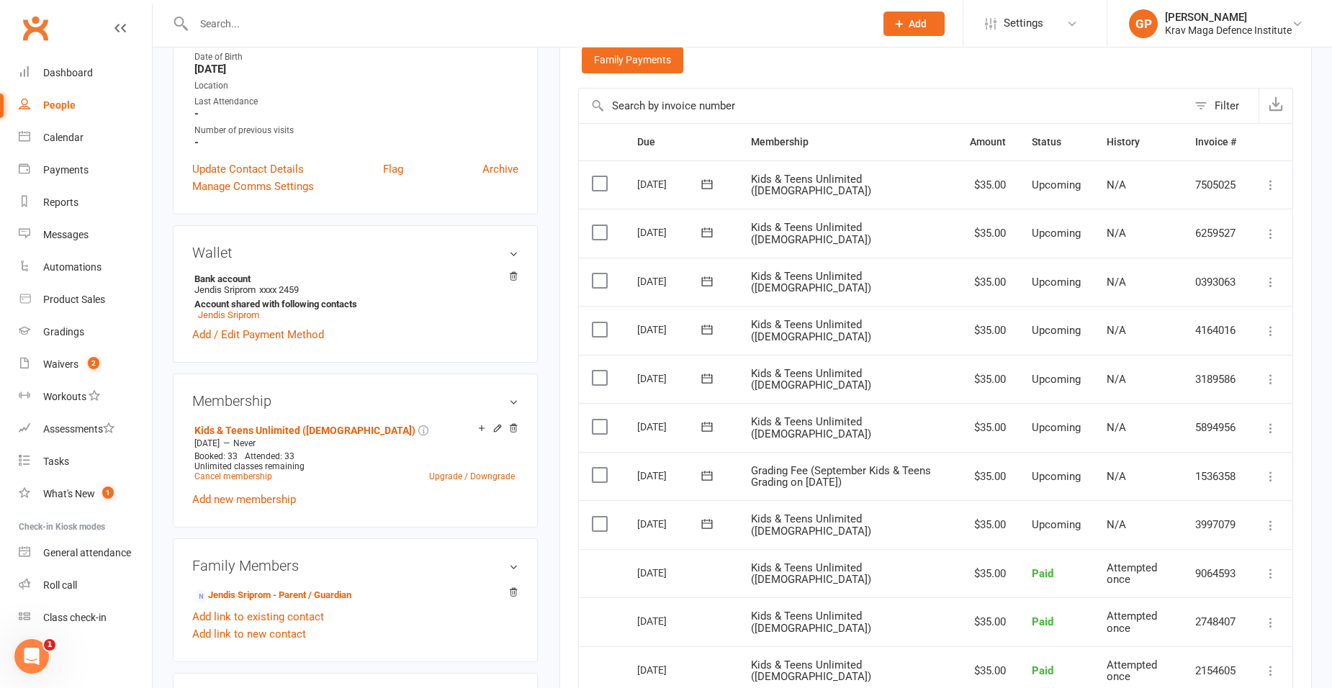
scroll to position [504, 0]
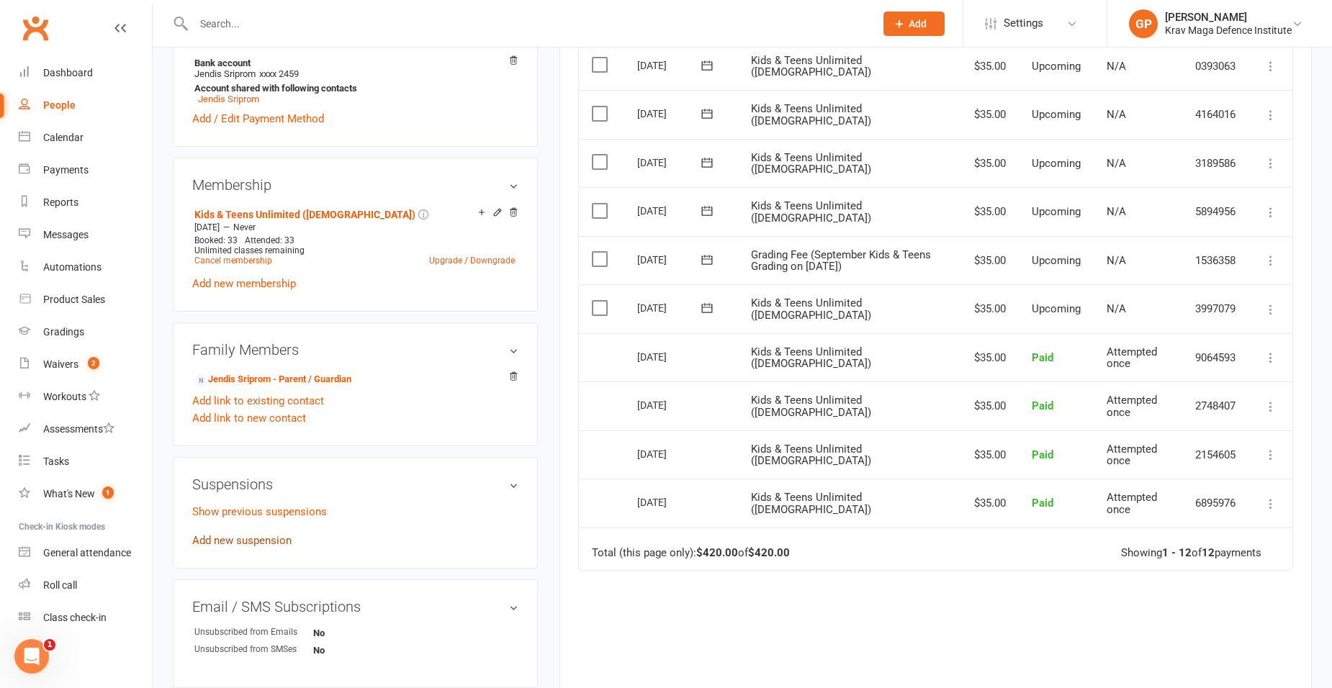
click at [259, 540] on link "Add new suspension" at bounding box center [241, 540] width 99 height 13
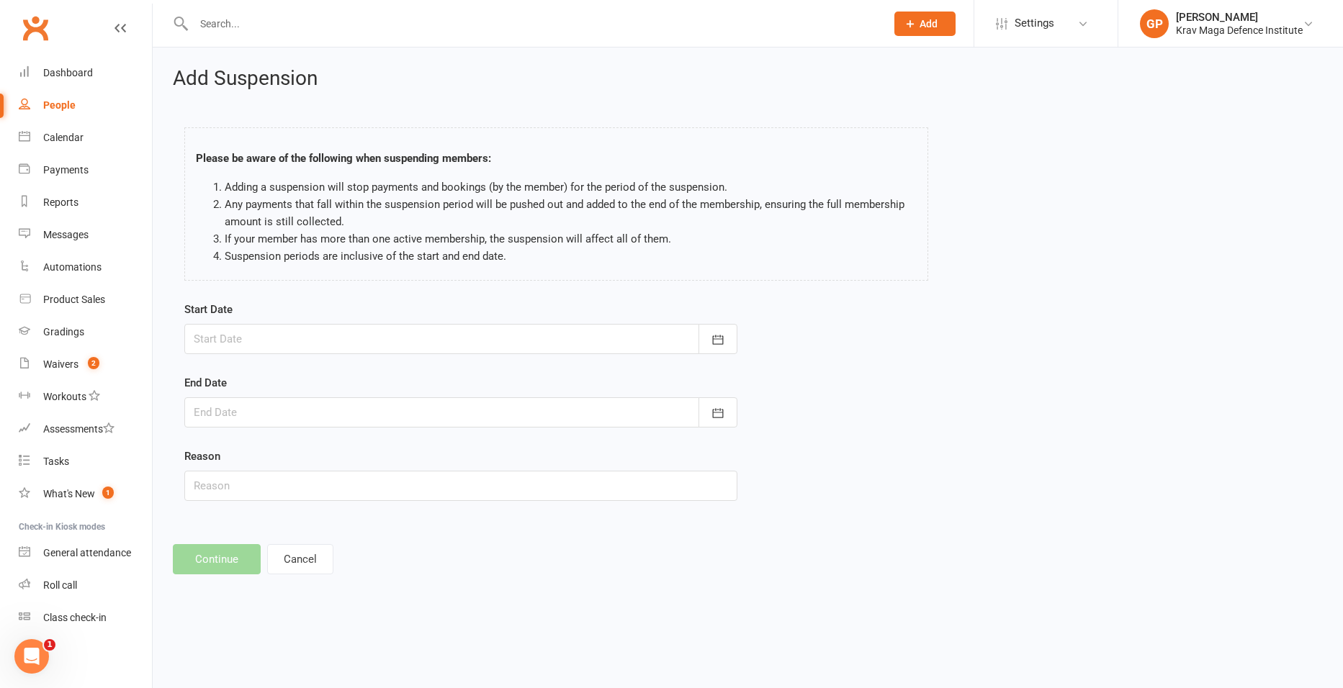
click at [282, 337] on div at bounding box center [460, 339] width 553 height 30
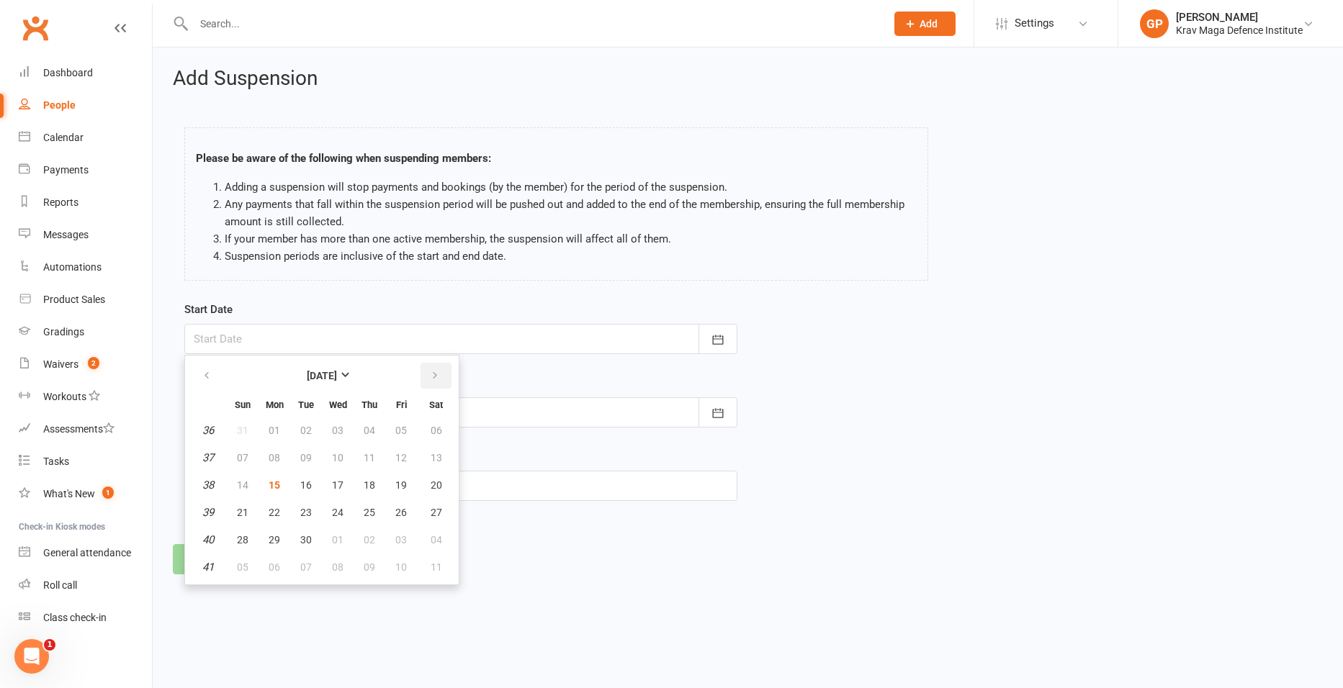
click at [430, 380] on icon "button" at bounding box center [435, 376] width 10 height 12
click at [336, 427] on span "01" at bounding box center [338, 431] width 12 height 12
type input "01 Oct 2025"
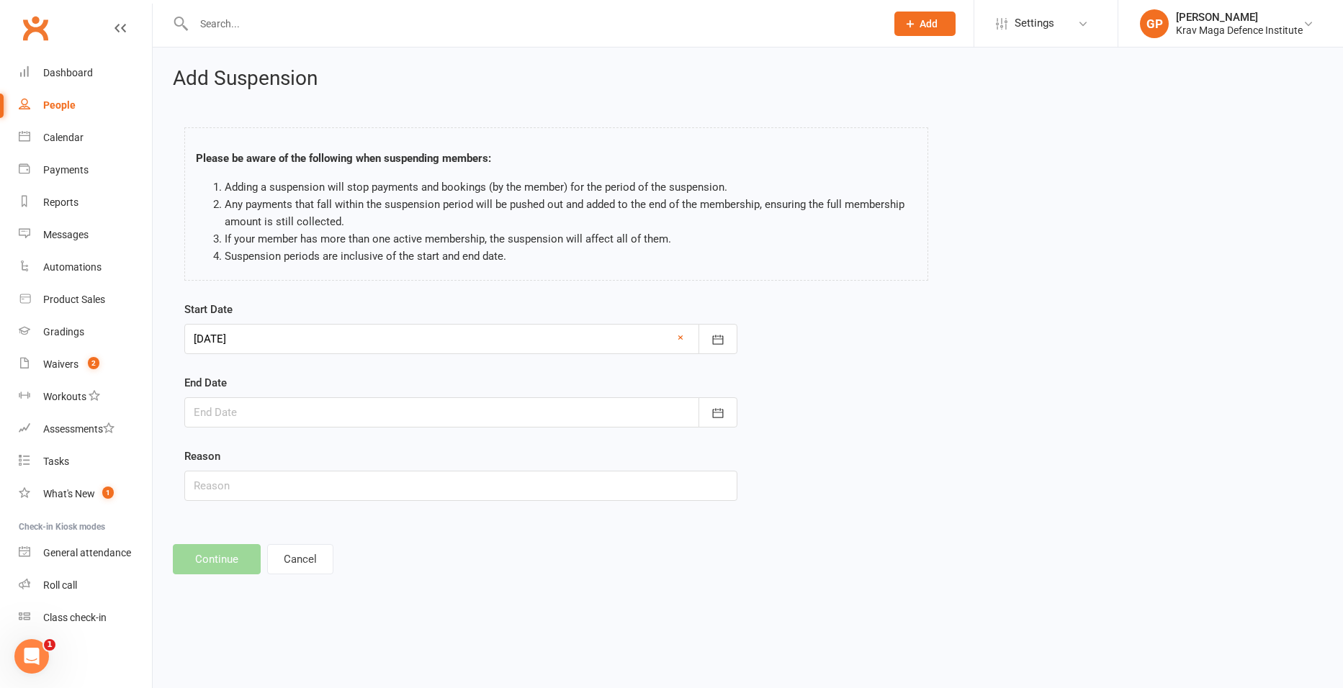
click at [256, 413] on div at bounding box center [460, 413] width 553 height 30
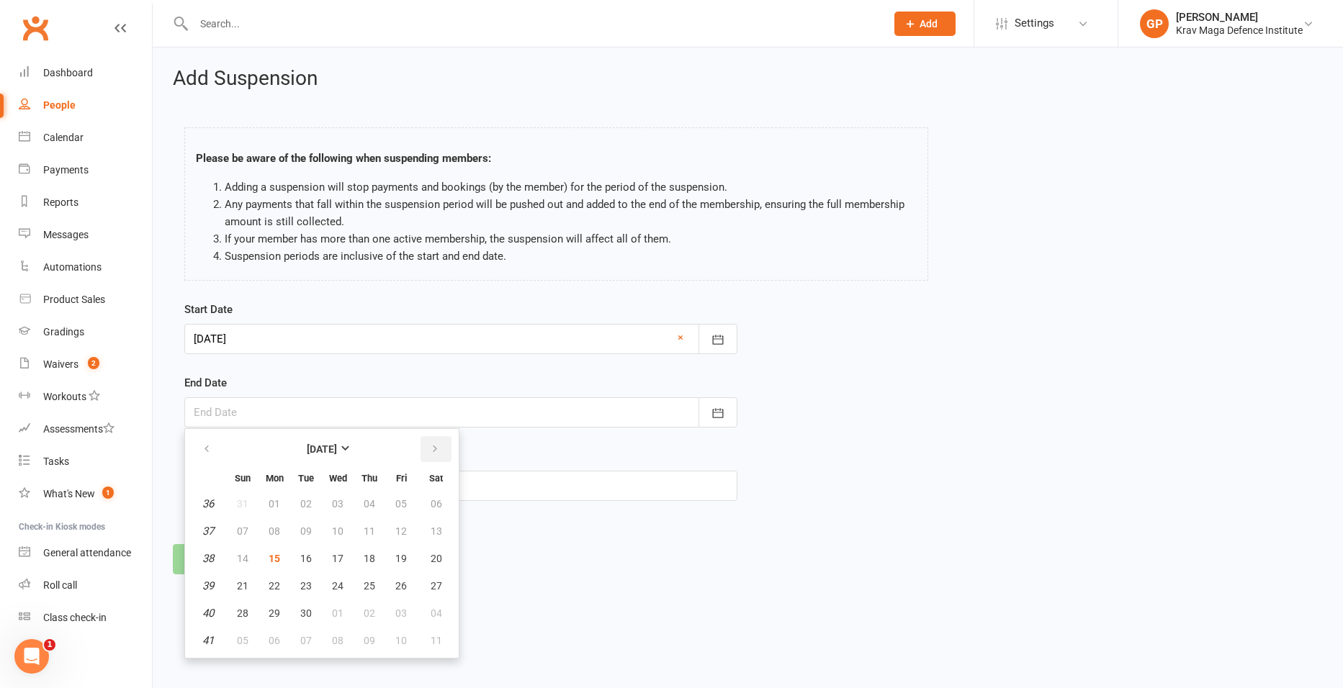
click at [430, 447] on icon "button" at bounding box center [435, 450] width 10 height 12
click at [337, 555] on span "15" at bounding box center [338, 559] width 12 height 12
type input "15 Oct 2025"
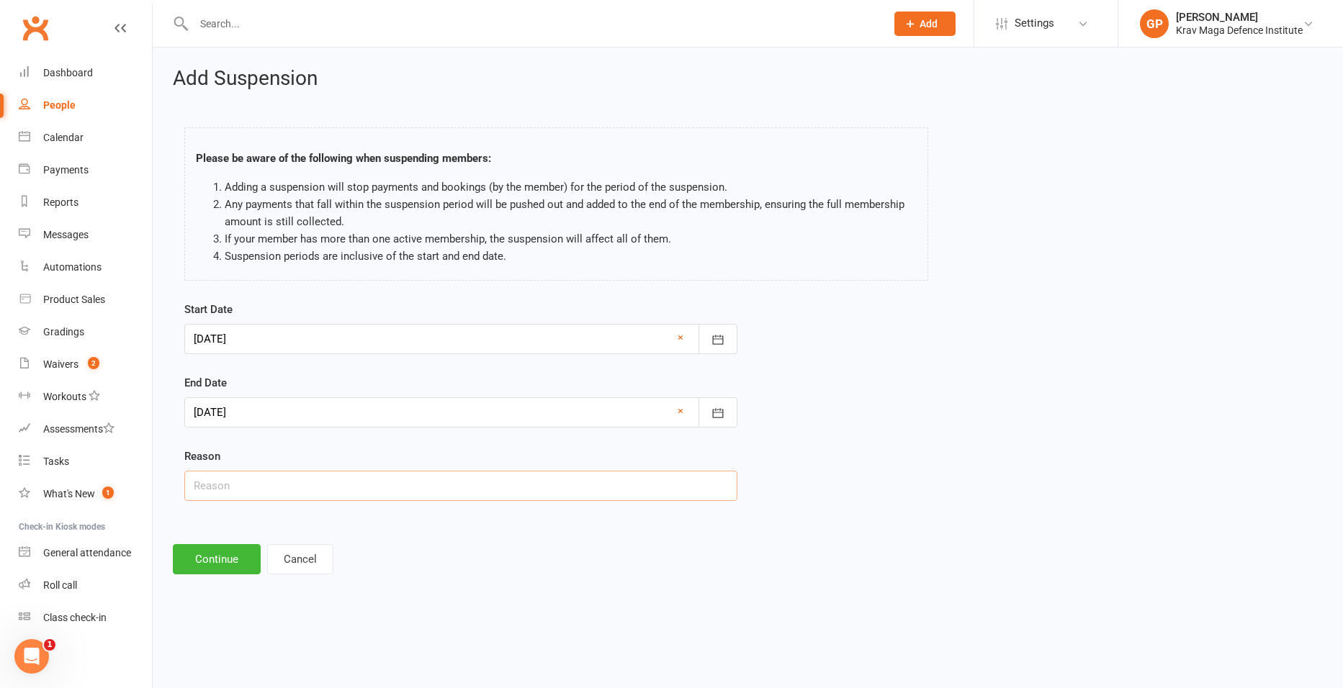
click at [261, 483] on input "text" at bounding box center [460, 486] width 553 height 30
type input "Holiday"
click at [216, 556] on button "Continue" at bounding box center [217, 559] width 88 height 30
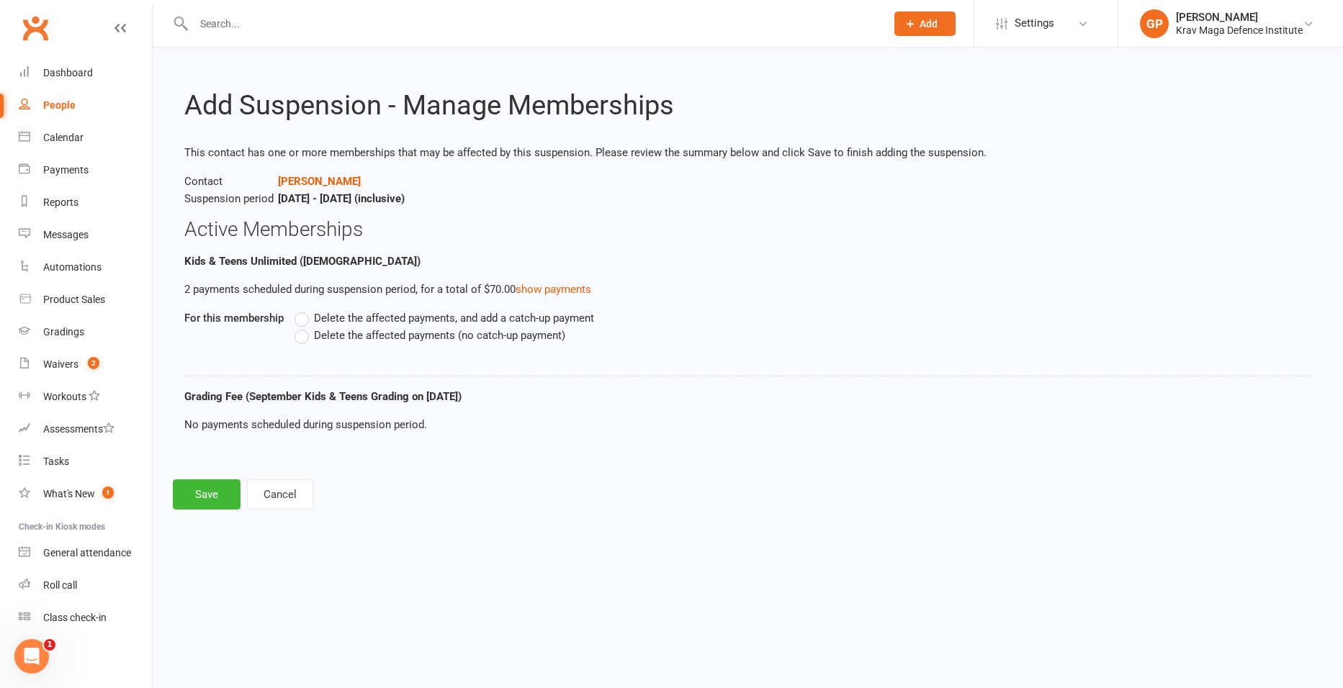
click at [301, 344] on label "Delete the affected payments (no catch-up payment)" at bounding box center [430, 335] width 271 height 17
click at [301, 327] on input "Delete the affected payments (no catch-up payment)" at bounding box center [299, 327] width 9 height 0
click at [219, 492] on button "Save" at bounding box center [207, 495] width 68 height 30
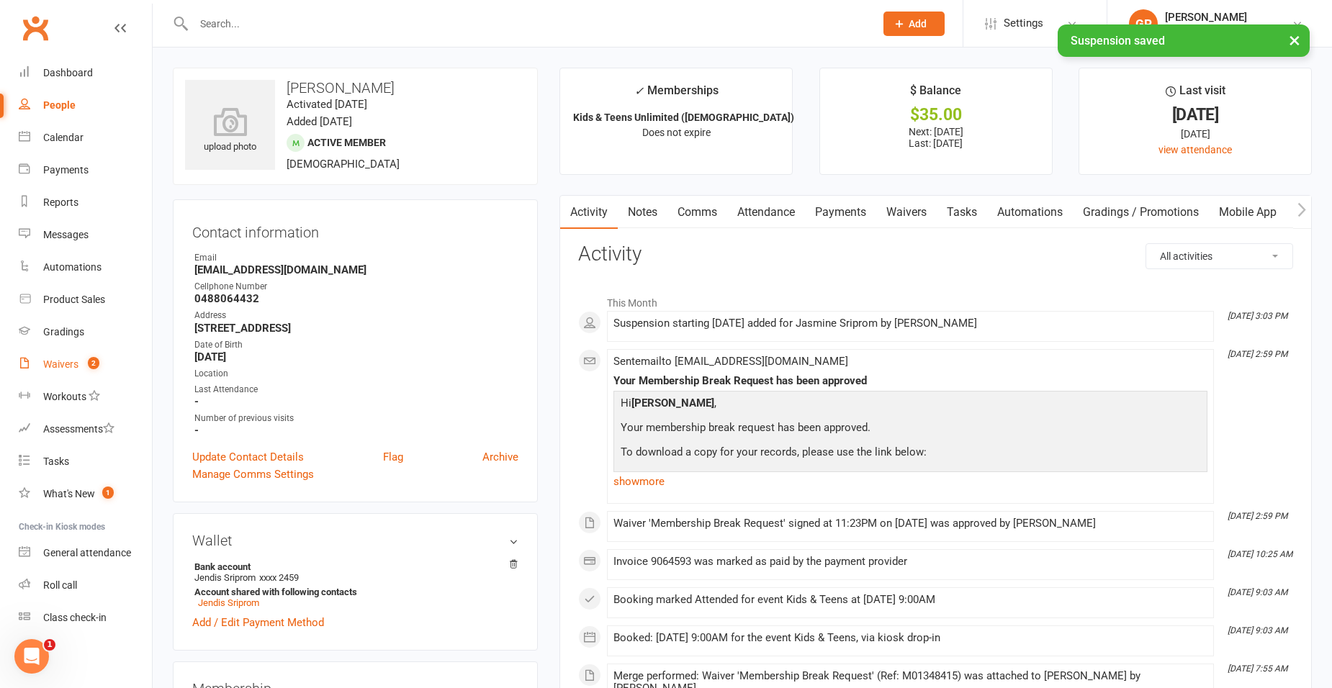
click at [45, 377] on link "Waivers 2" at bounding box center [85, 365] width 133 height 32
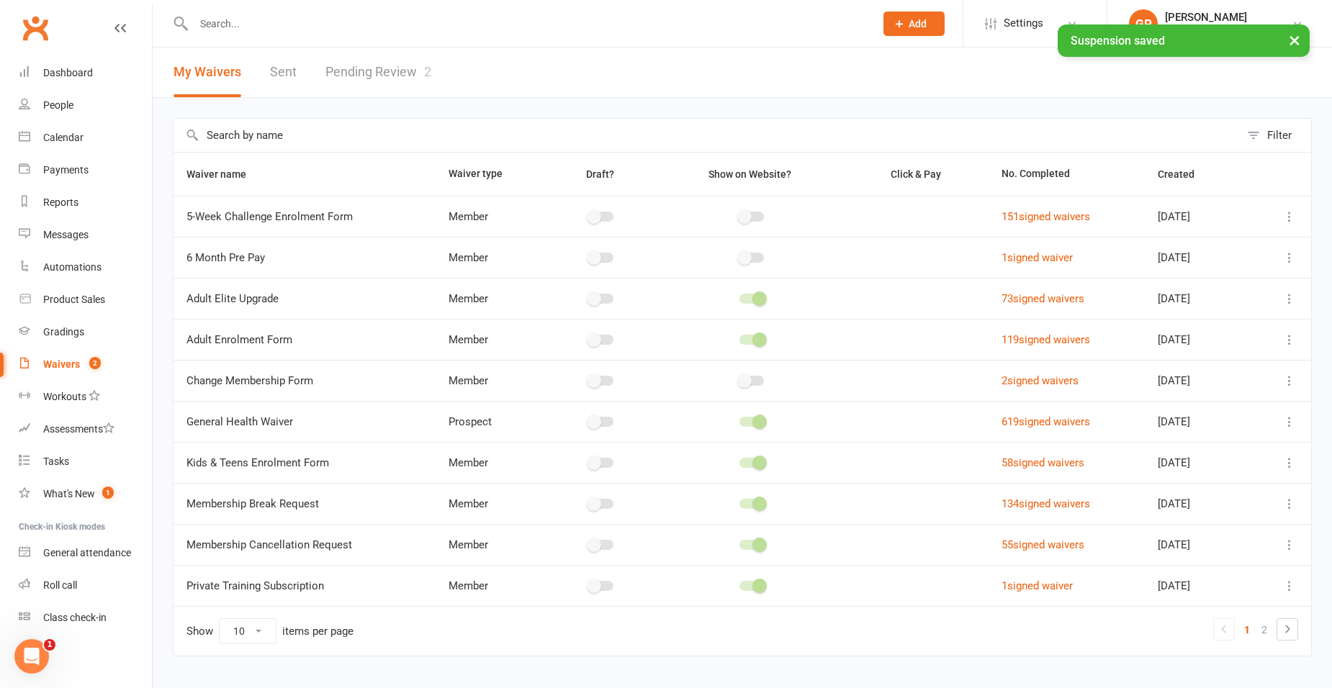
click at [399, 68] on link "Pending Review 2" at bounding box center [379, 73] width 106 height 50
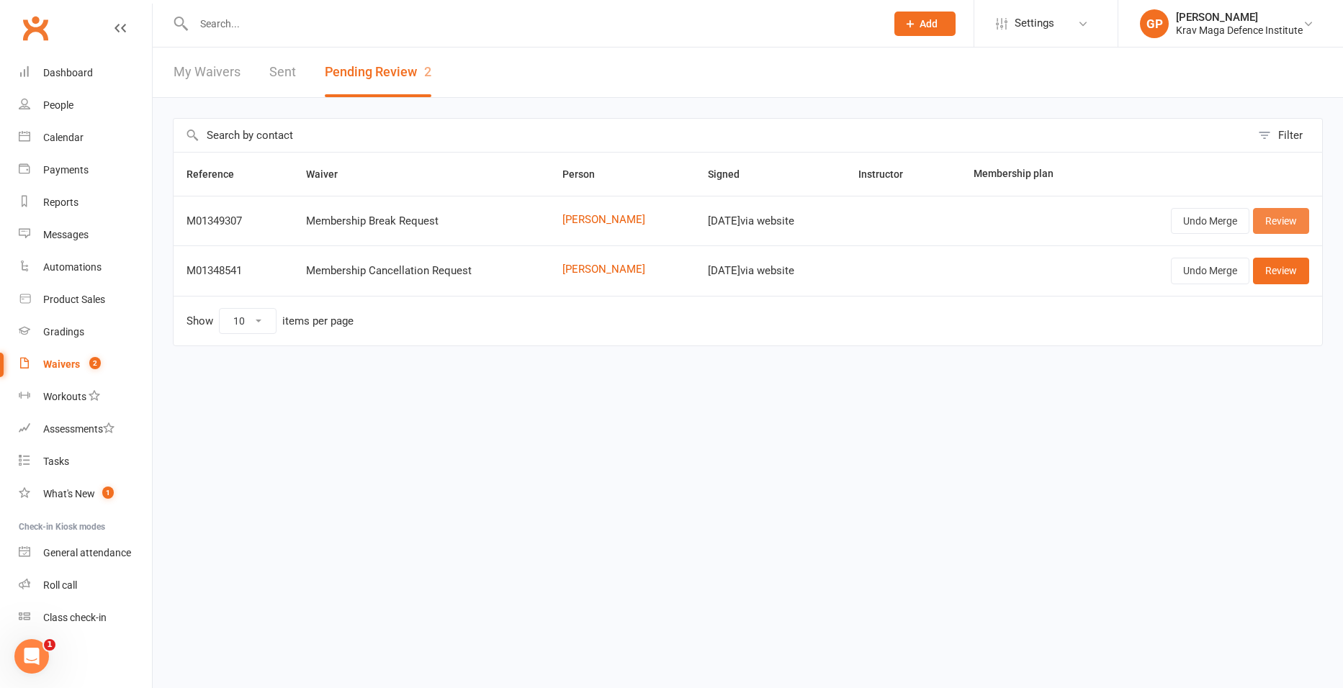
click at [1278, 221] on link "Review" at bounding box center [1281, 221] width 56 height 26
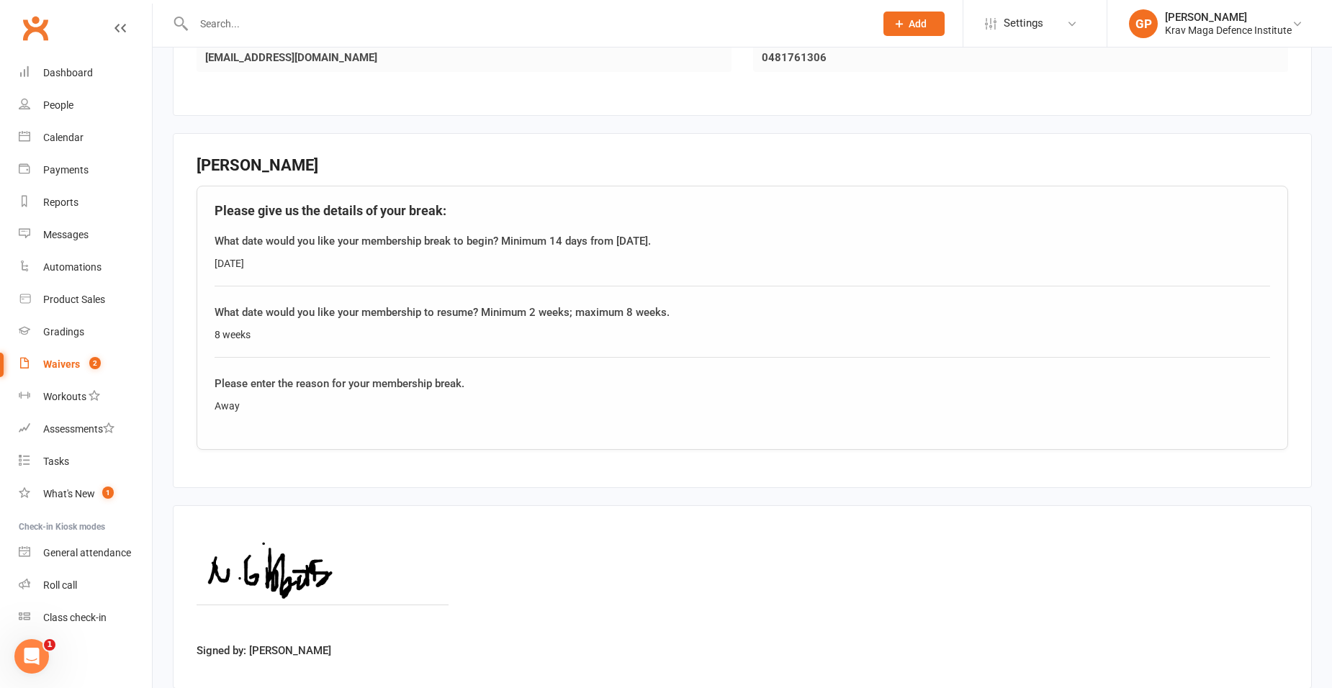
scroll to position [449, 0]
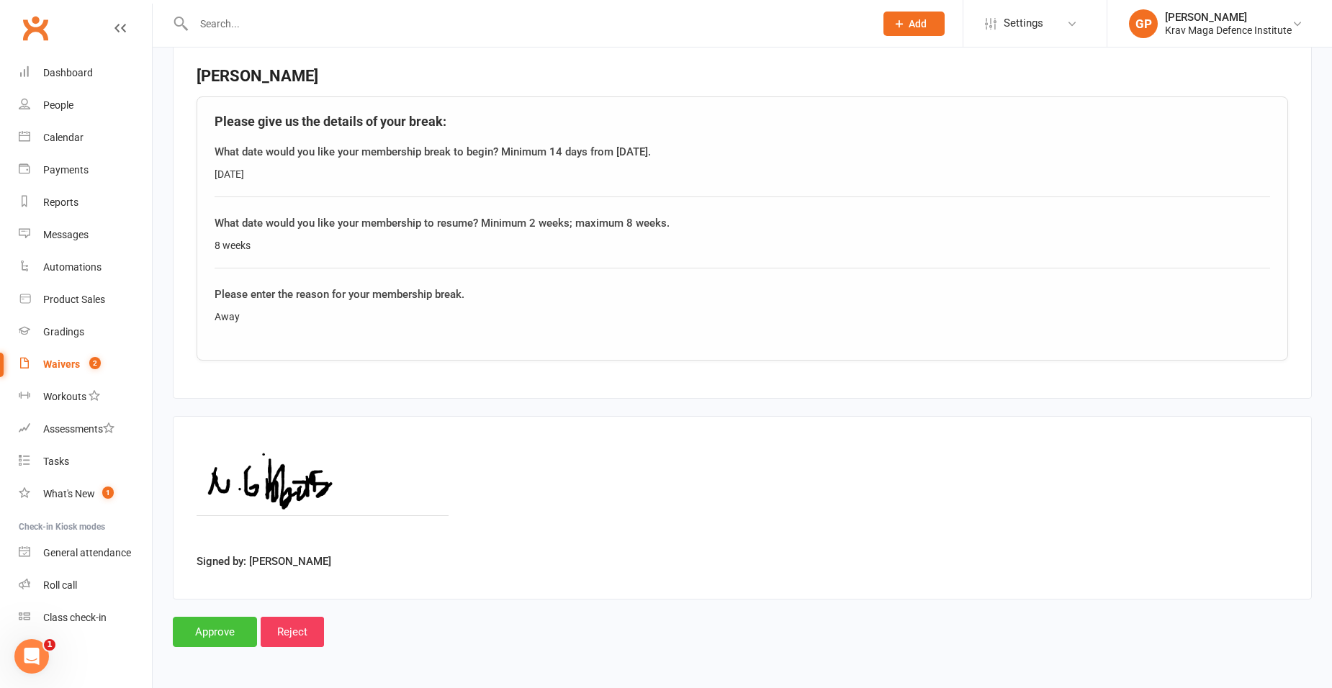
click at [214, 621] on input "Approve" at bounding box center [215, 632] width 84 height 30
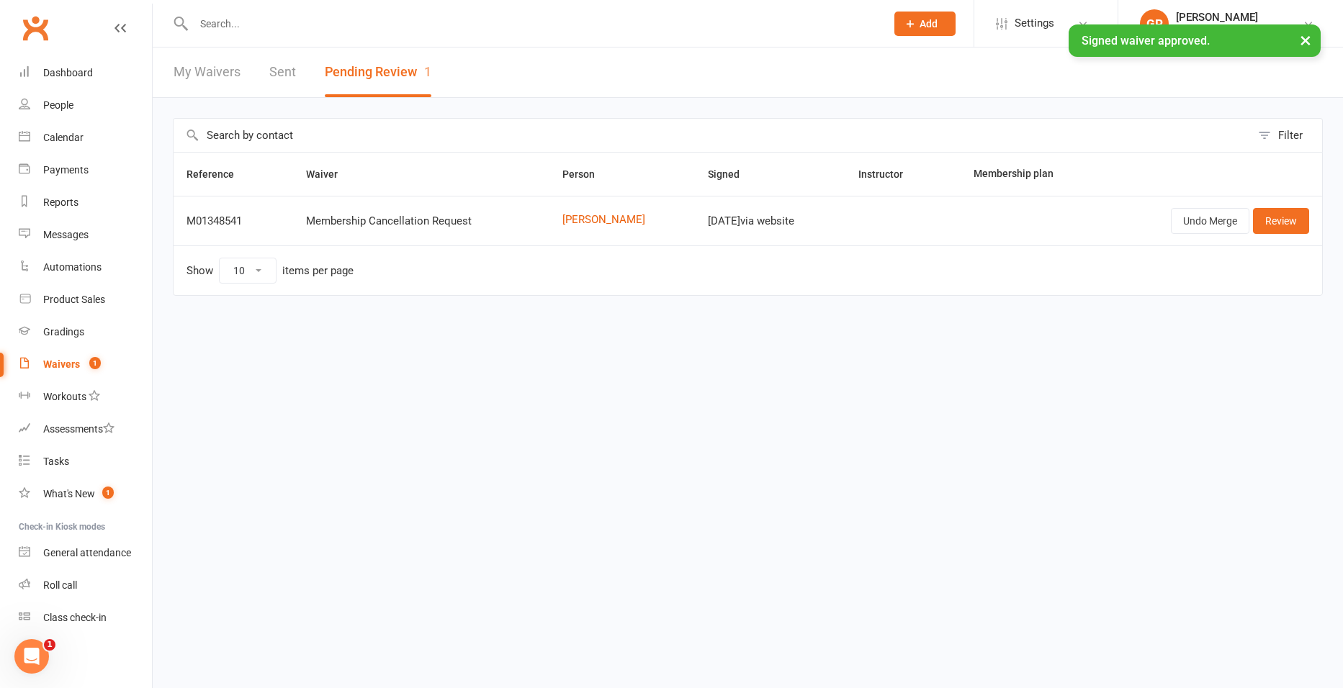
click at [238, 24] on div "× Signed waiver approved." at bounding box center [662, 24] width 1324 height 0
click at [230, 22] on input "text" at bounding box center [532, 24] width 686 height 20
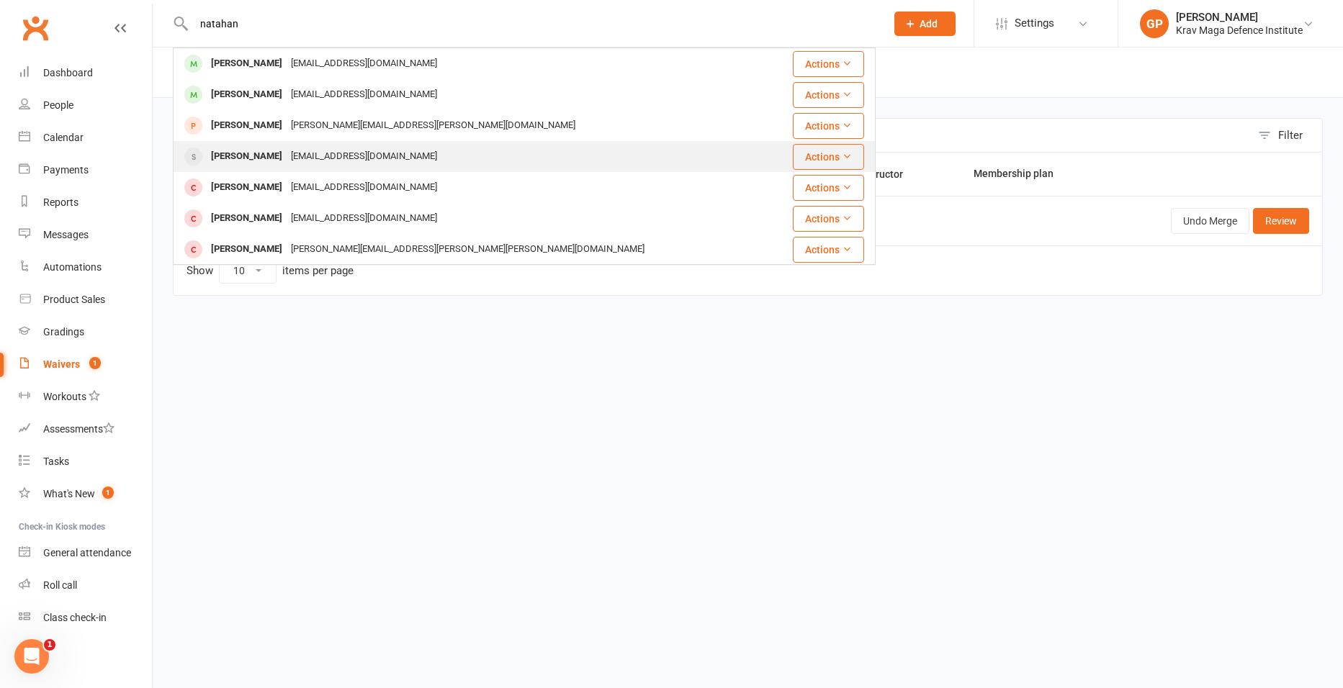
type input "natahan"
click at [264, 159] on div "Nathan Gibbons" at bounding box center [247, 156] width 80 height 21
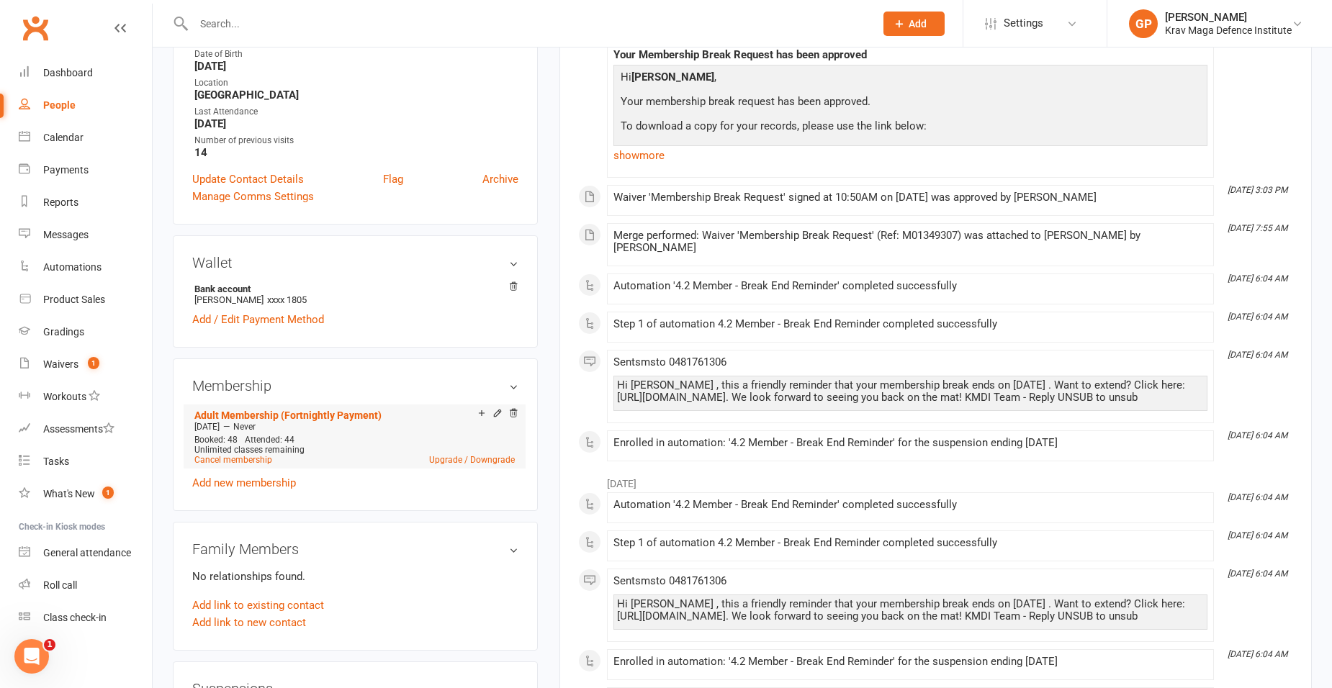
scroll to position [504, 0]
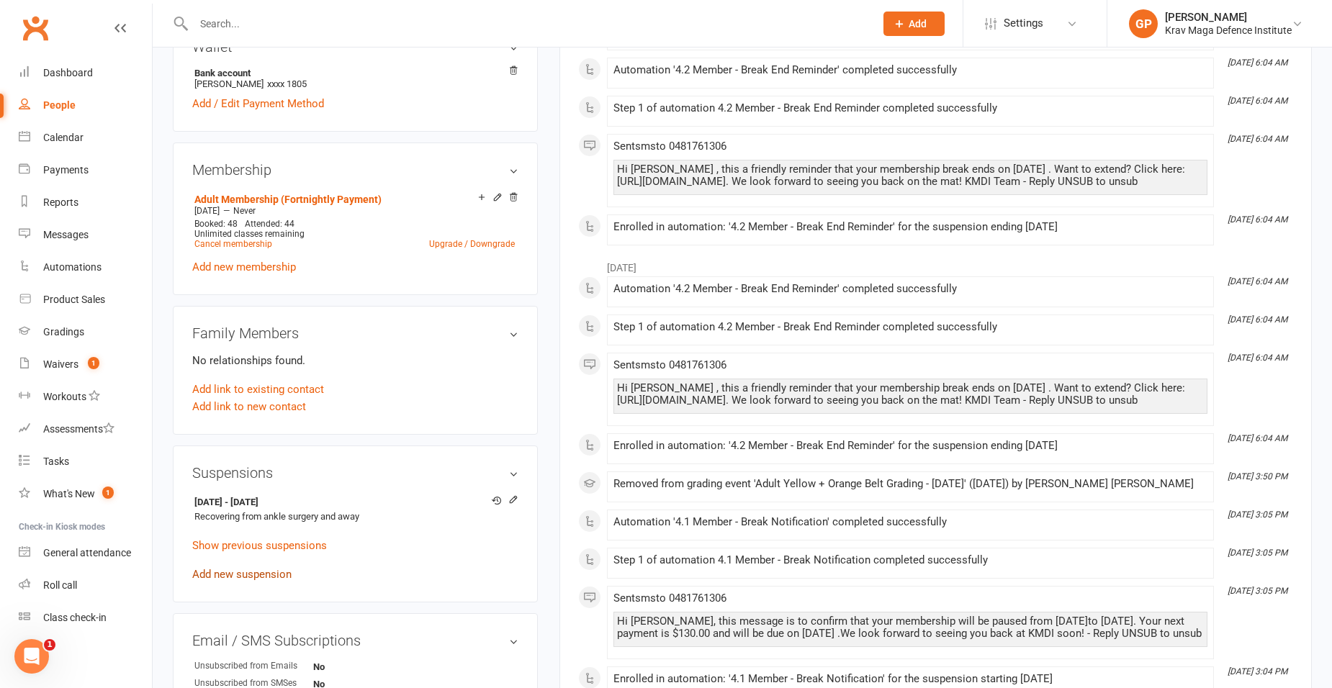
click at [266, 576] on link "Add new suspension" at bounding box center [241, 574] width 99 height 13
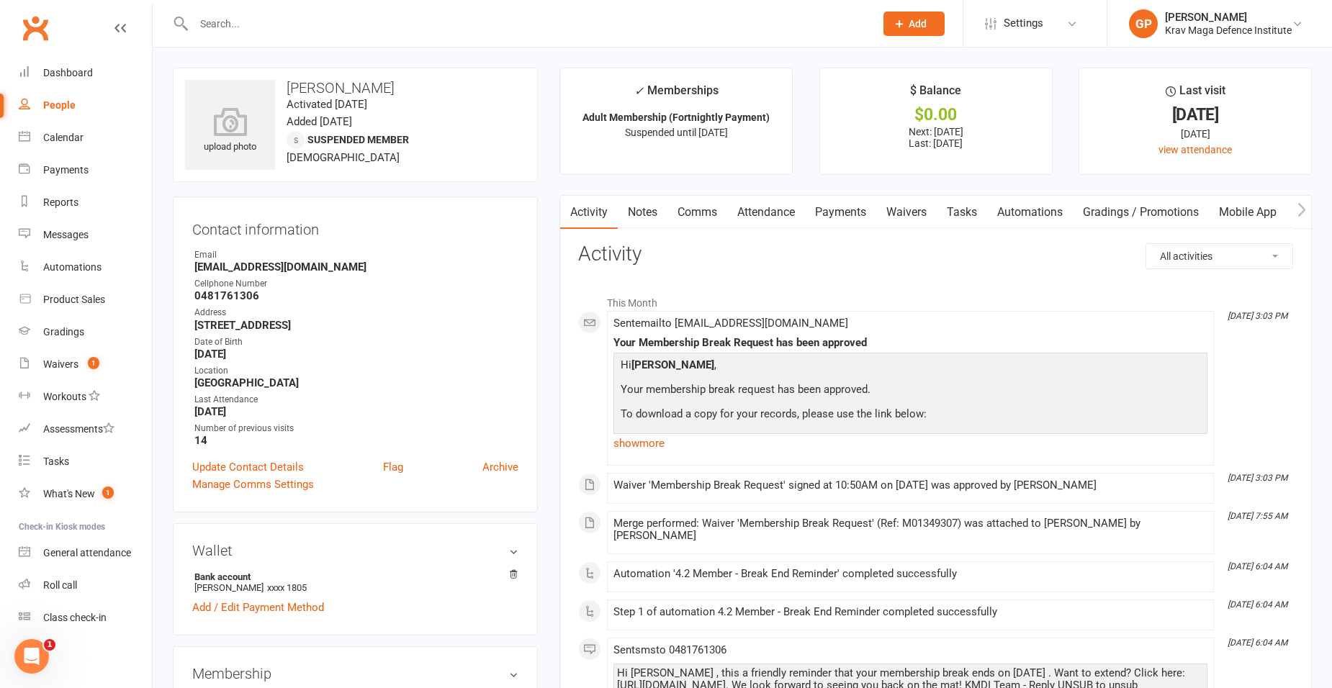
click at [953, 217] on link "Tasks" at bounding box center [962, 212] width 50 height 33
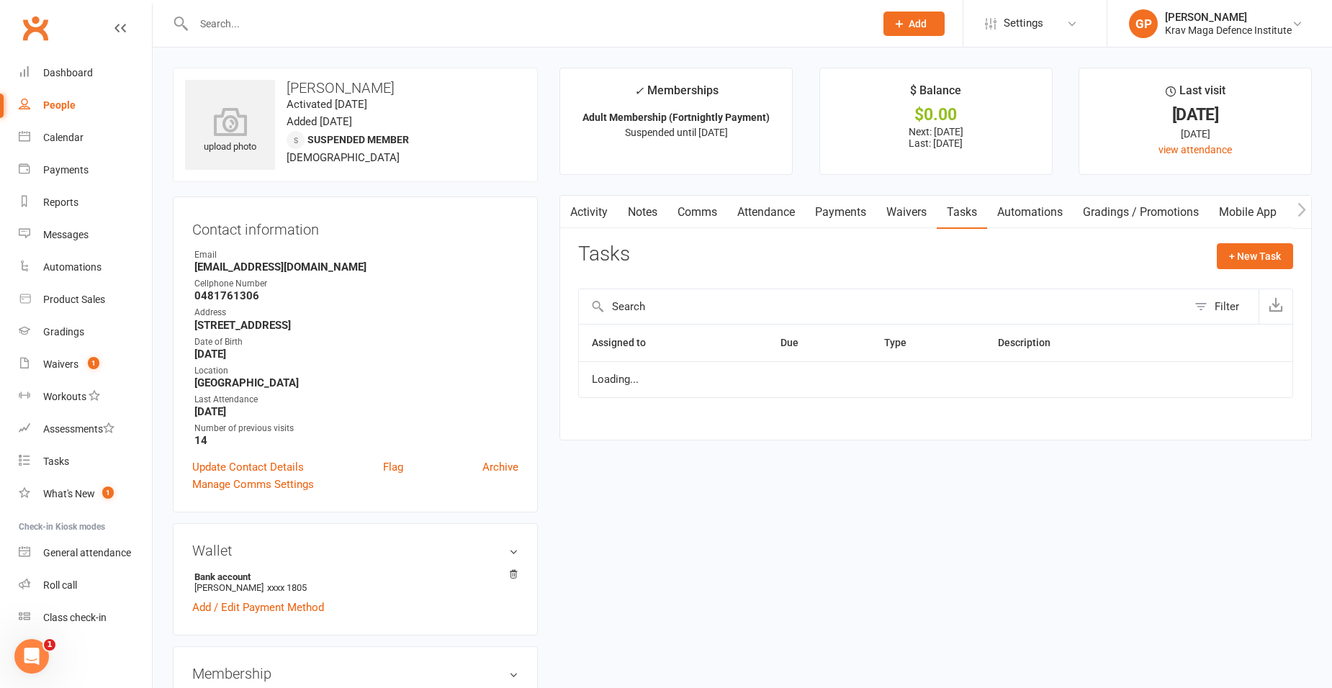
click at [911, 217] on link "Waivers" at bounding box center [906, 212] width 60 height 33
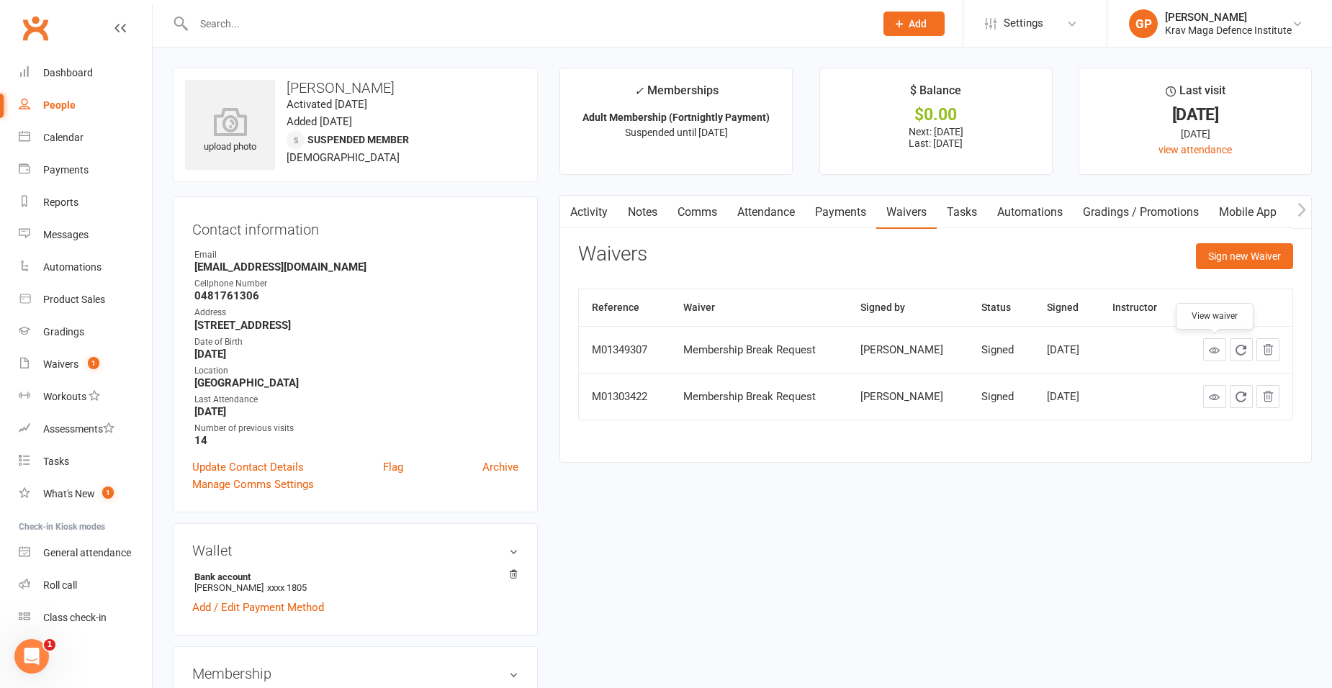
click at [1218, 348] on icon at bounding box center [1214, 350] width 11 height 11
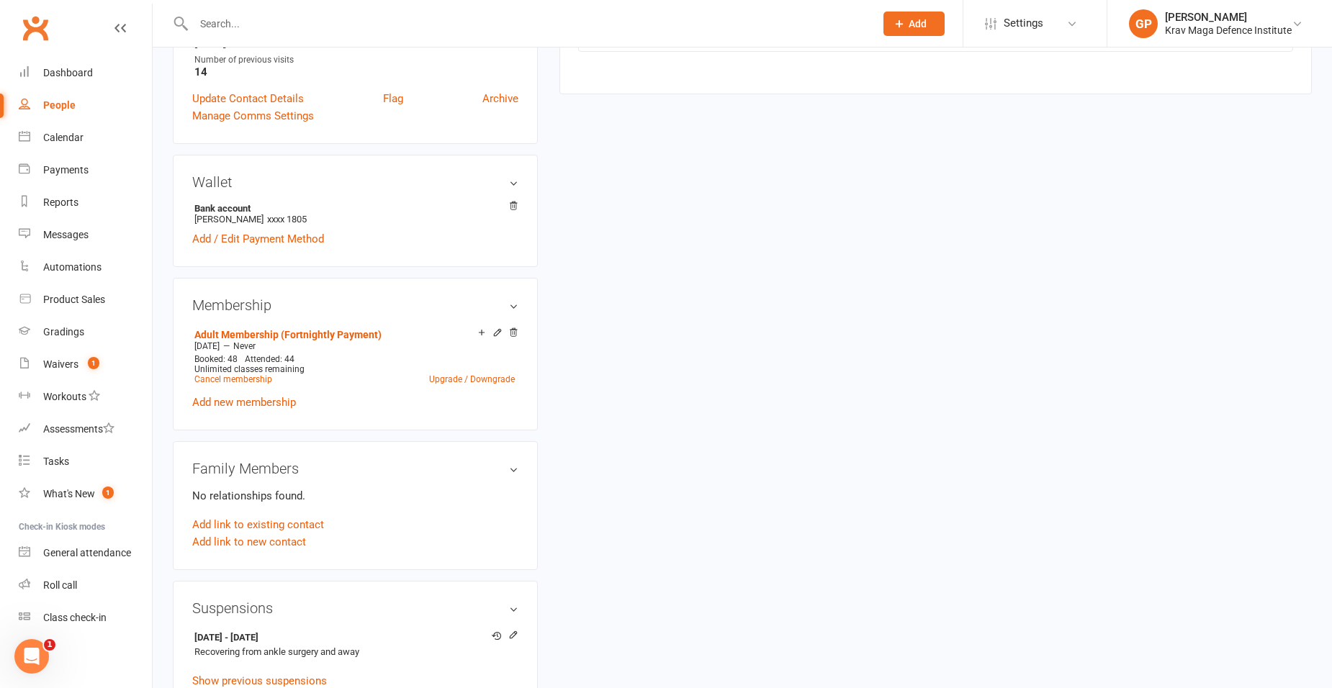
scroll to position [432, 0]
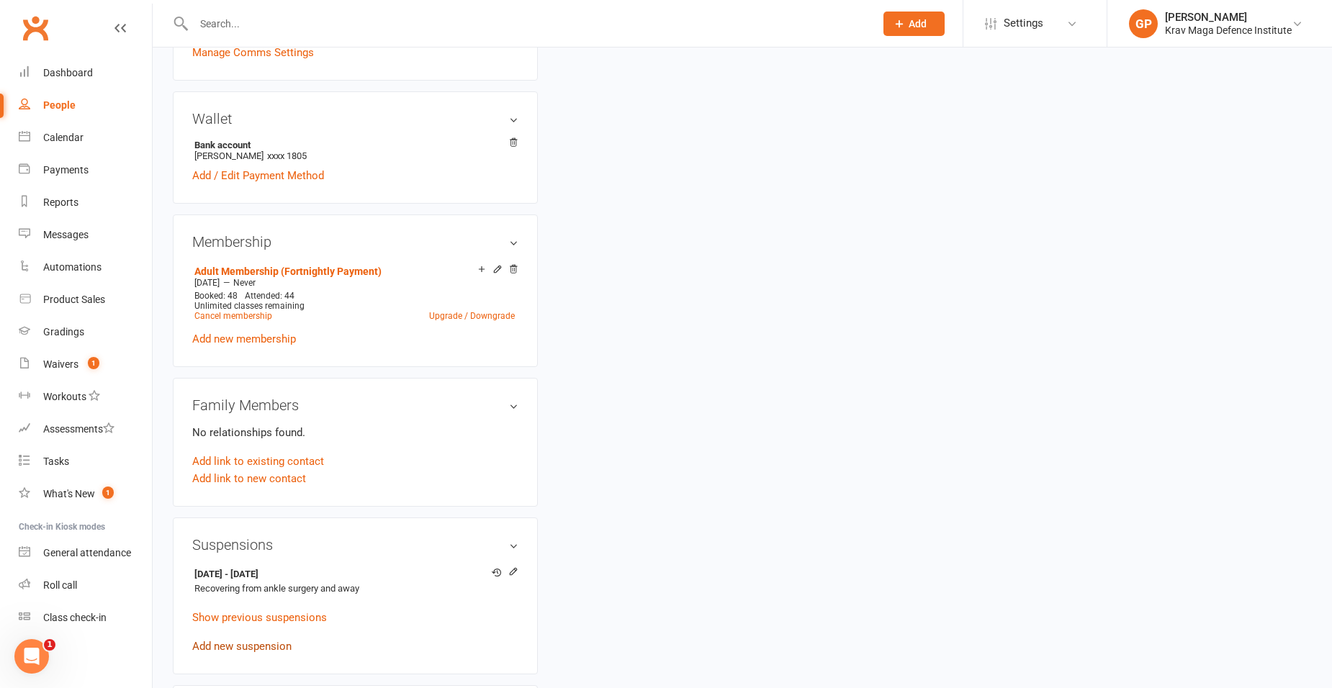
click at [259, 648] on link "Add new suspension" at bounding box center [241, 646] width 99 height 13
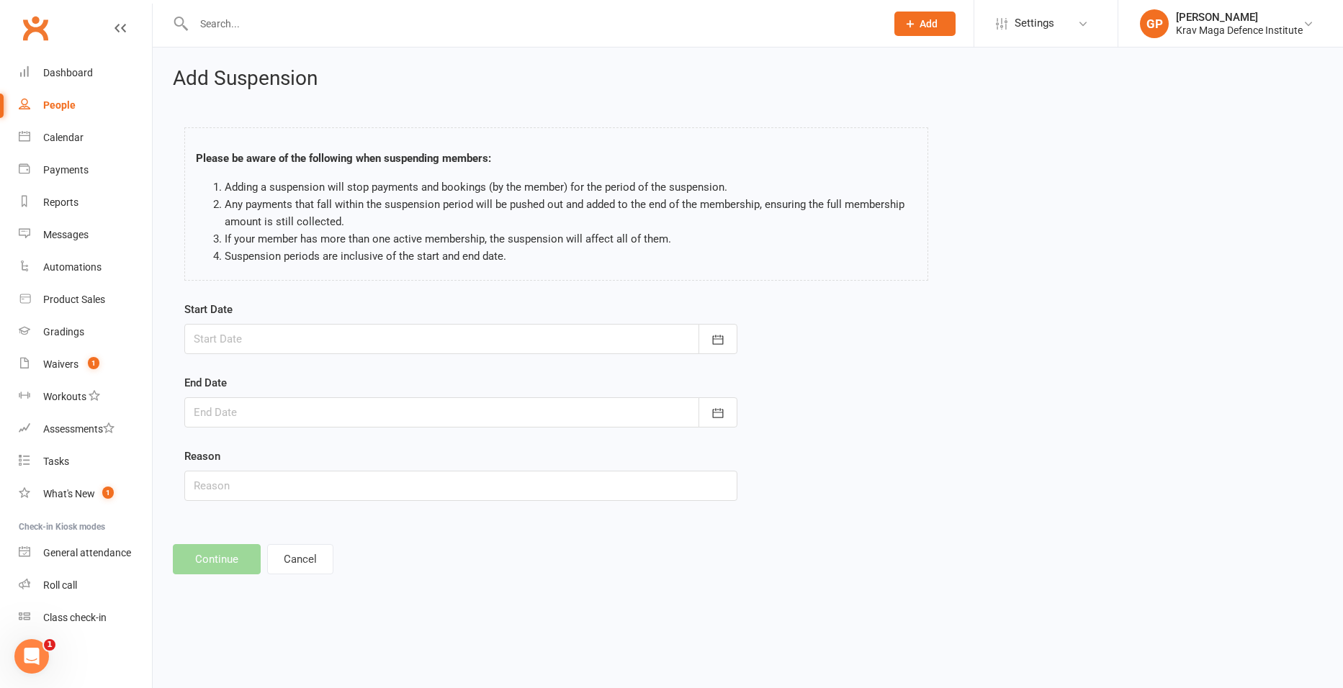
click at [297, 344] on div at bounding box center [460, 339] width 553 height 30
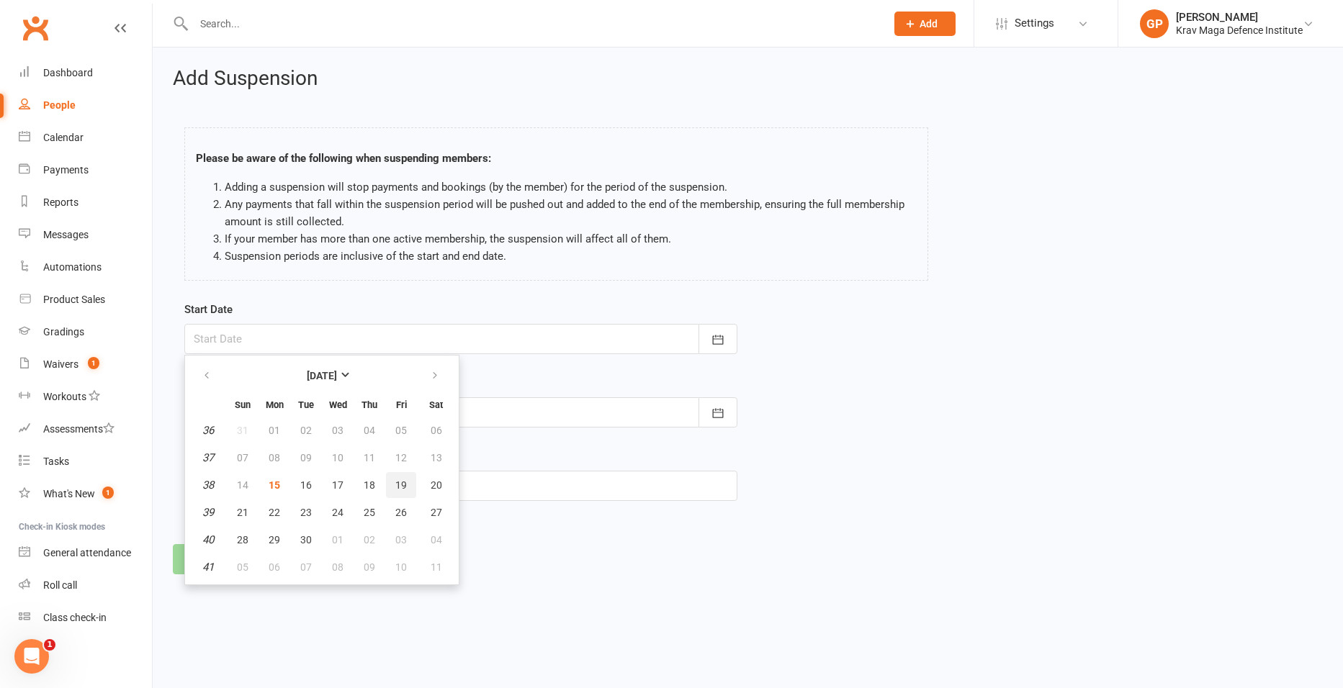
click at [402, 492] on button "19" at bounding box center [401, 485] width 30 height 26
type input "19 Sep 2025"
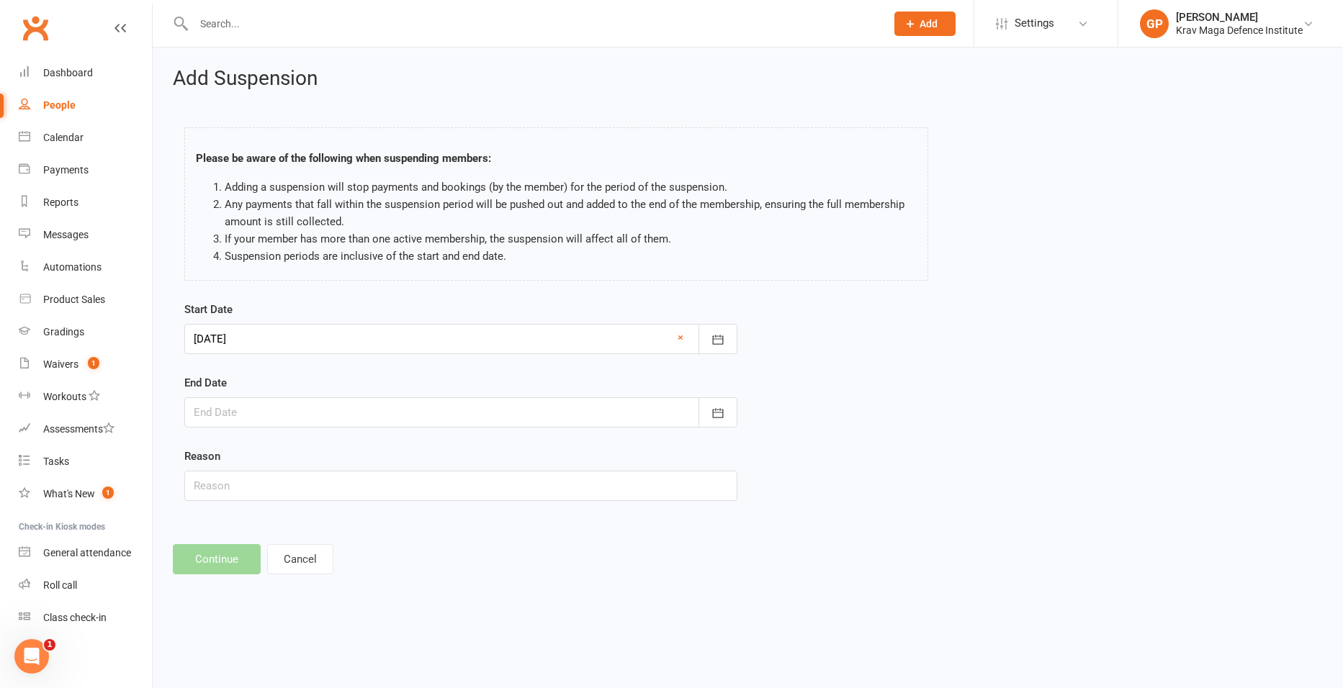
click at [328, 410] on div at bounding box center [460, 413] width 553 height 30
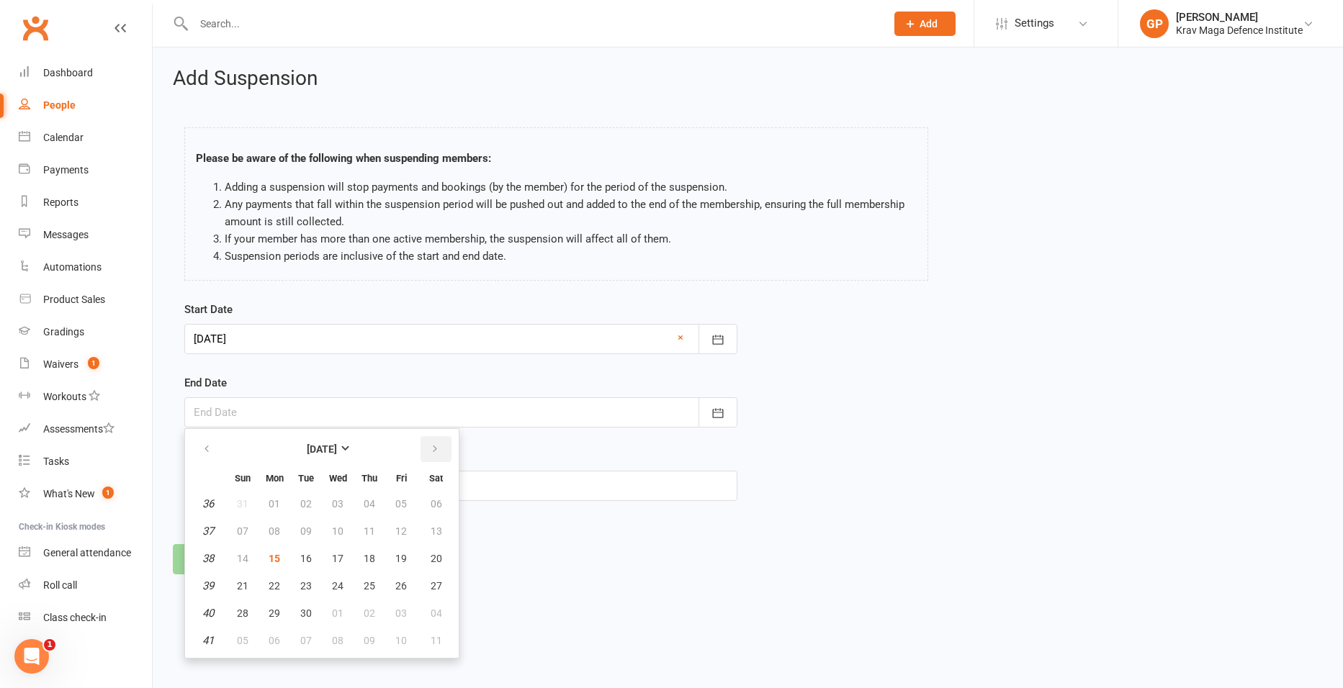
click at [434, 454] on icon "button" at bounding box center [435, 450] width 10 height 12
click at [239, 640] on span "02" at bounding box center [243, 641] width 12 height 12
type input "02 Nov 2025"
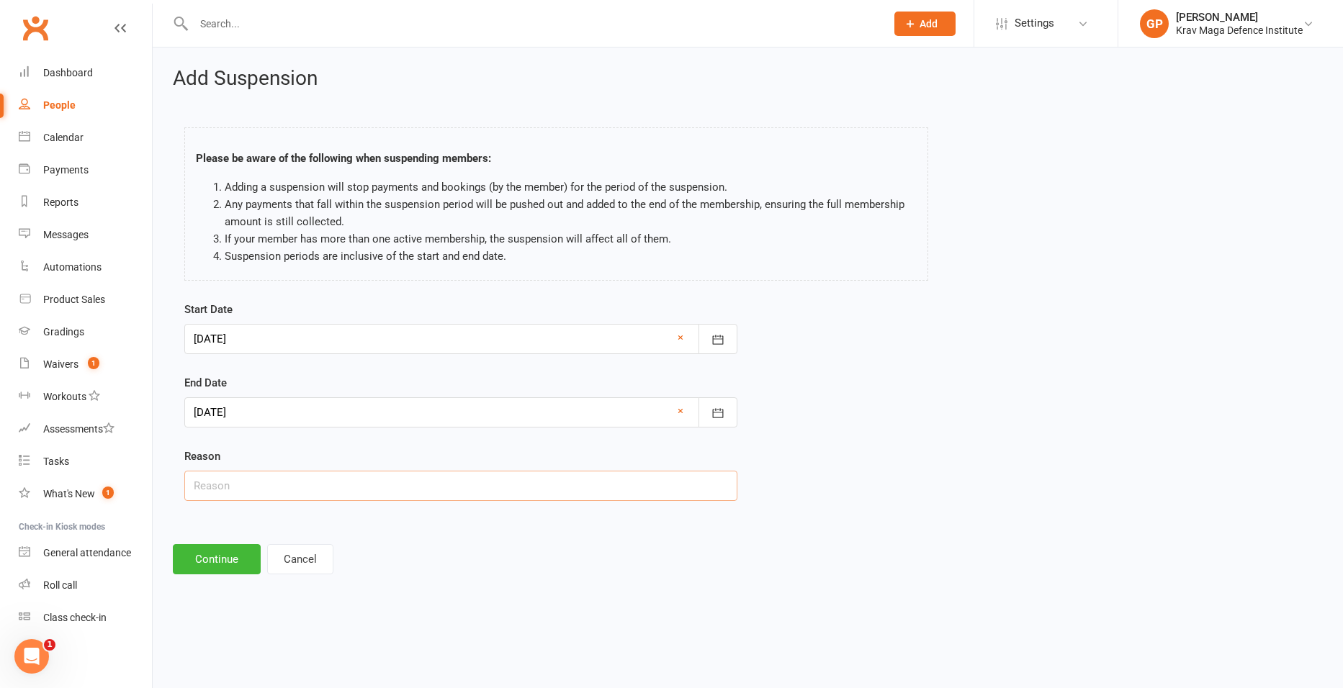
click at [210, 489] on input "text" at bounding box center [460, 486] width 553 height 30
type input "Away"
click at [220, 607] on html "Prospect Member Non-attending contact Class / event Appointment Grading event T…" at bounding box center [671, 307] width 1343 height 615
click at [211, 560] on button "Continue" at bounding box center [217, 559] width 88 height 30
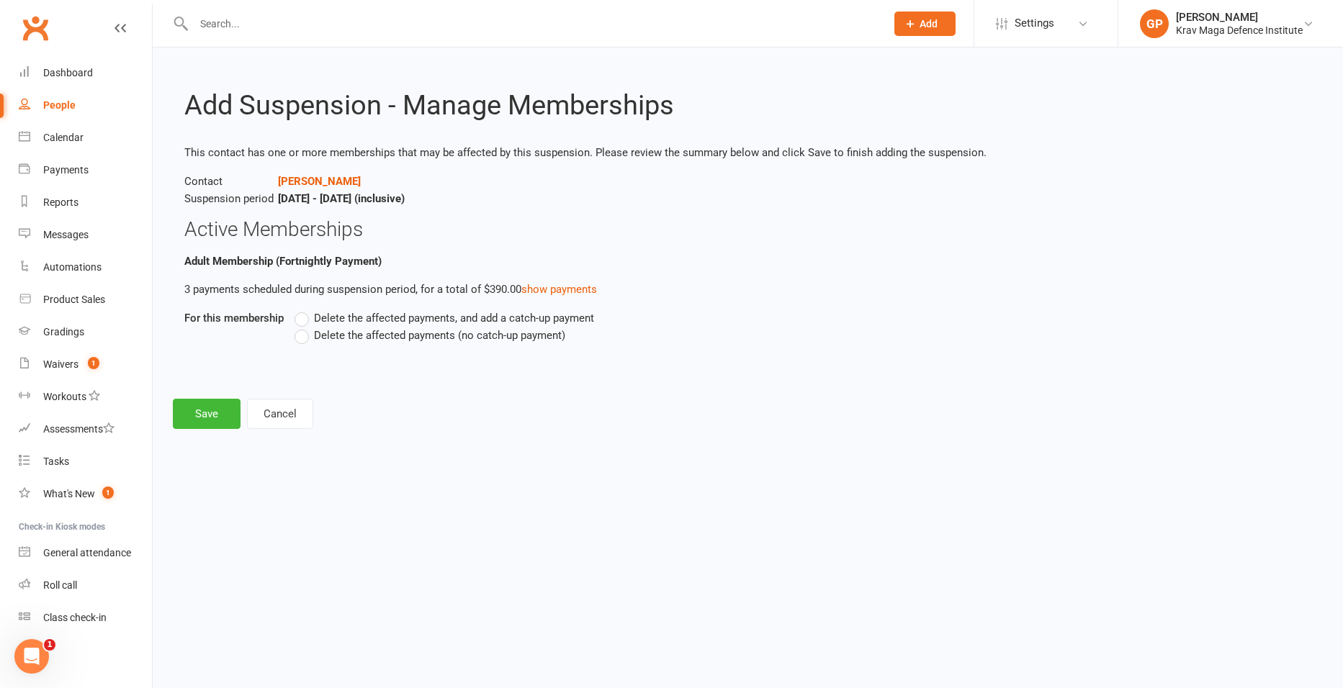
click at [304, 338] on label "Delete the affected payments (no catch-up payment)" at bounding box center [430, 335] width 271 height 17
click at [304, 327] on input "Delete the affected payments (no catch-up payment)" at bounding box center [299, 327] width 9 height 0
click at [218, 418] on button "Save" at bounding box center [207, 414] width 68 height 30
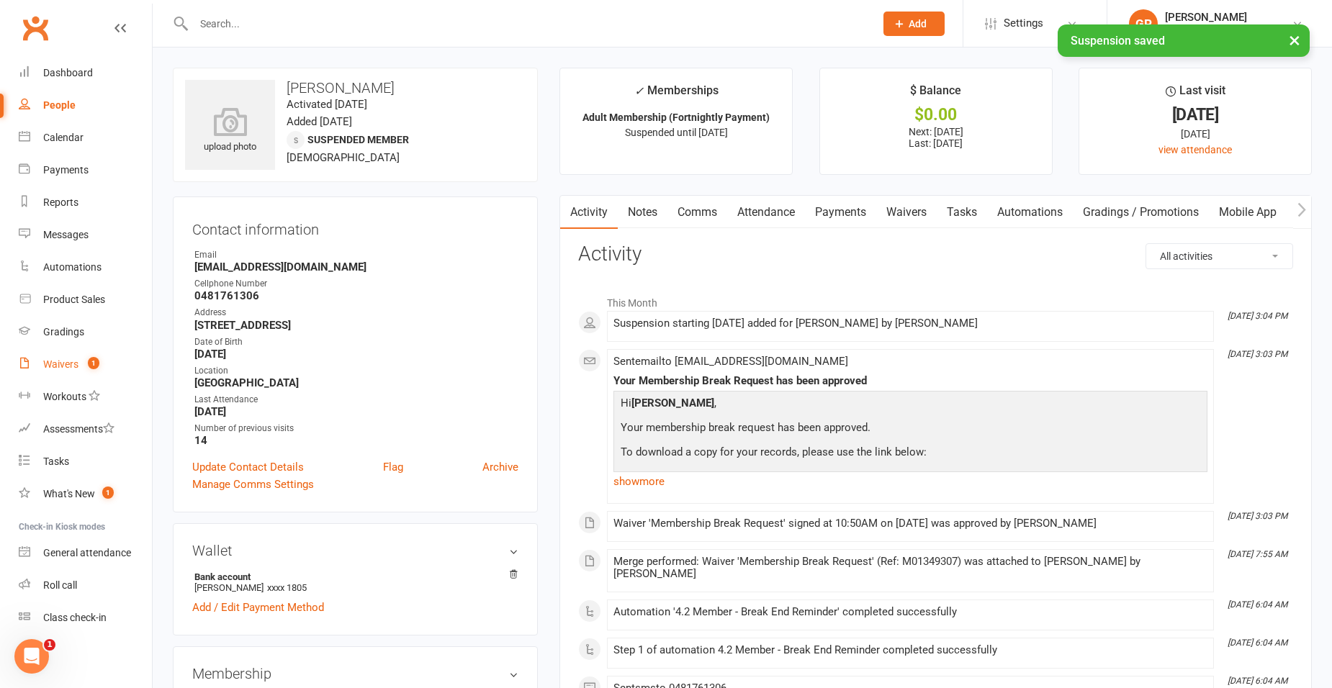
click at [84, 360] on count-badge "1" at bounding box center [90, 365] width 19 height 12
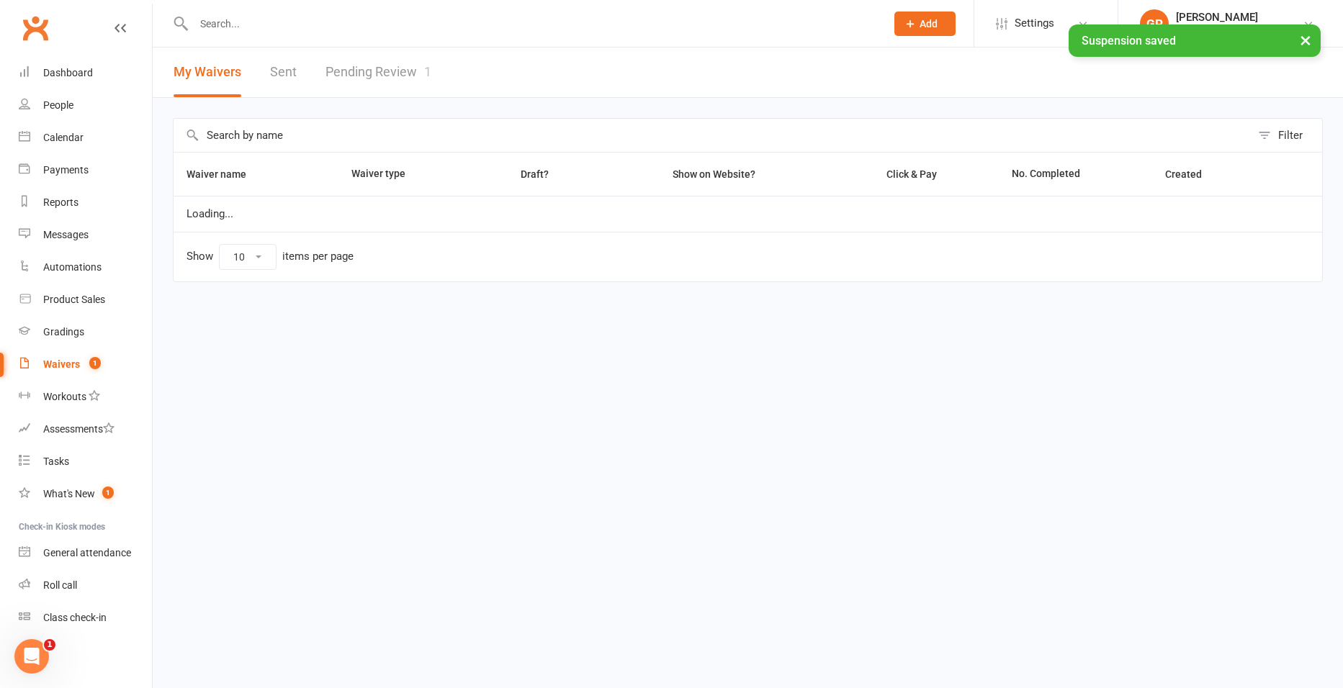
click at [380, 88] on link "Pending Review 1" at bounding box center [379, 73] width 106 height 50
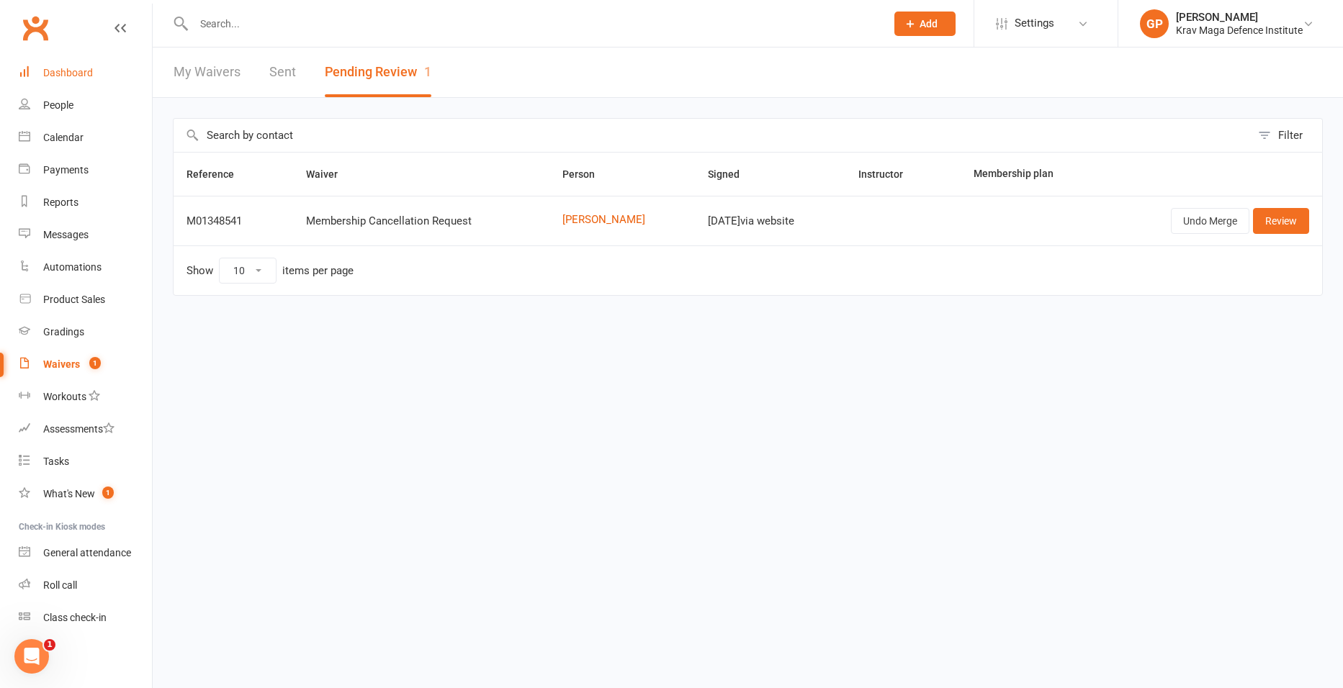
click at [44, 67] on div "Dashboard" at bounding box center [68, 73] width 50 height 12
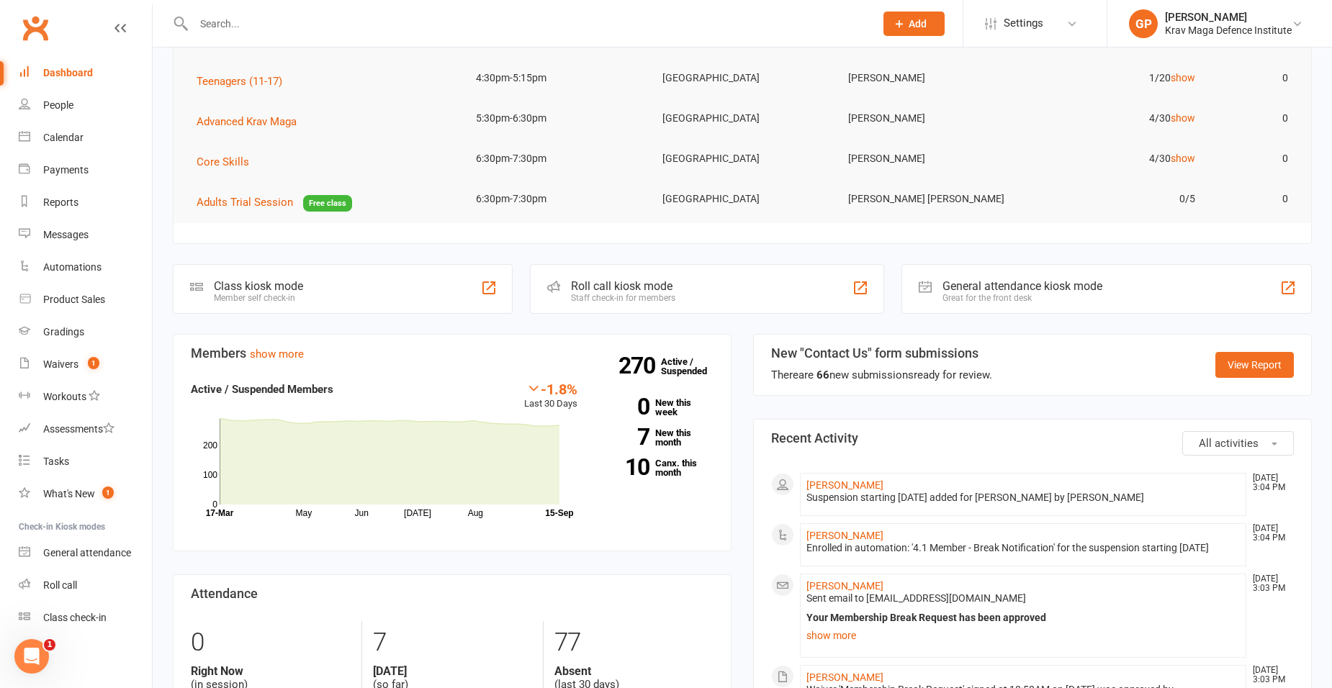
scroll to position [288, 0]
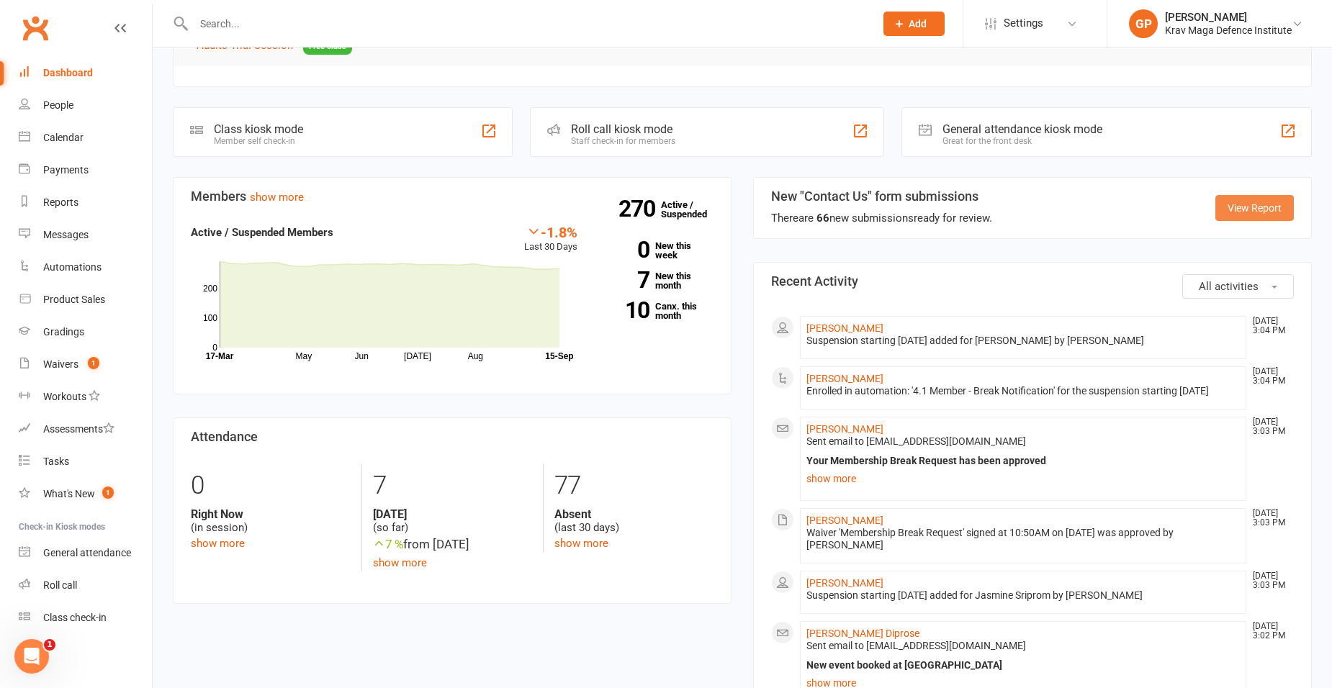
click at [1259, 215] on link "View Report" at bounding box center [1255, 208] width 78 height 26
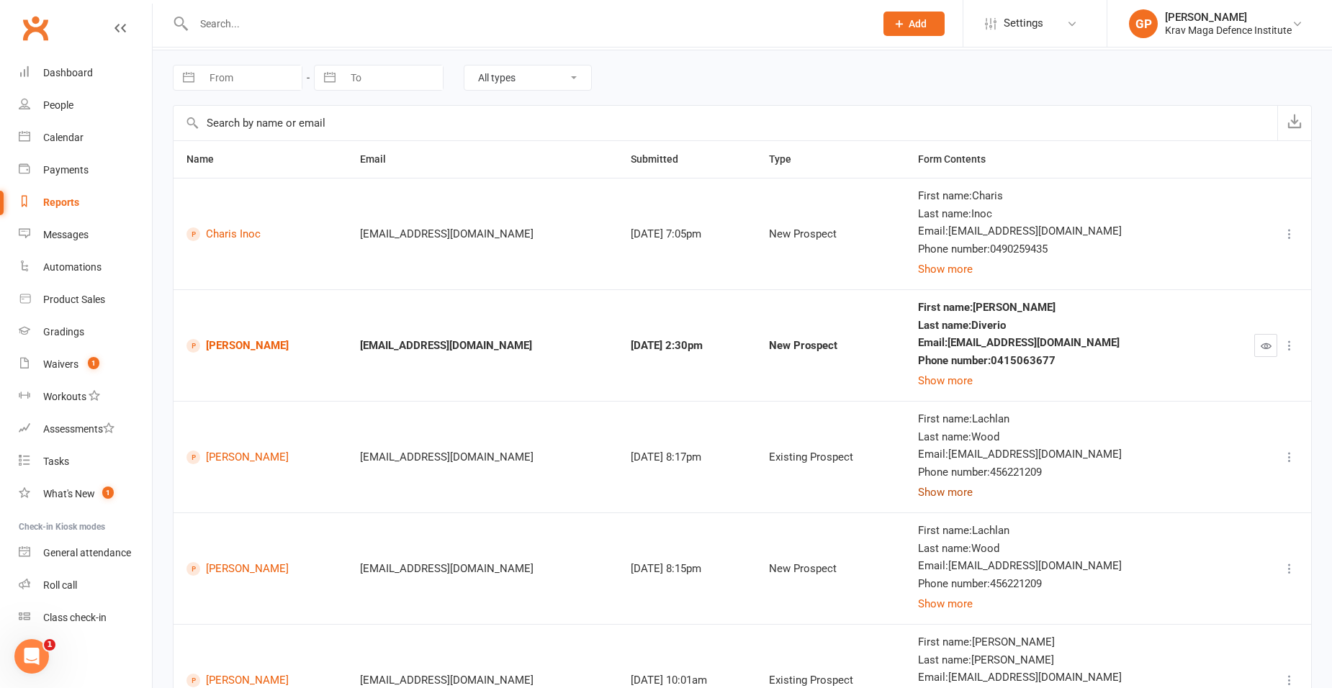
scroll to position [72, 0]
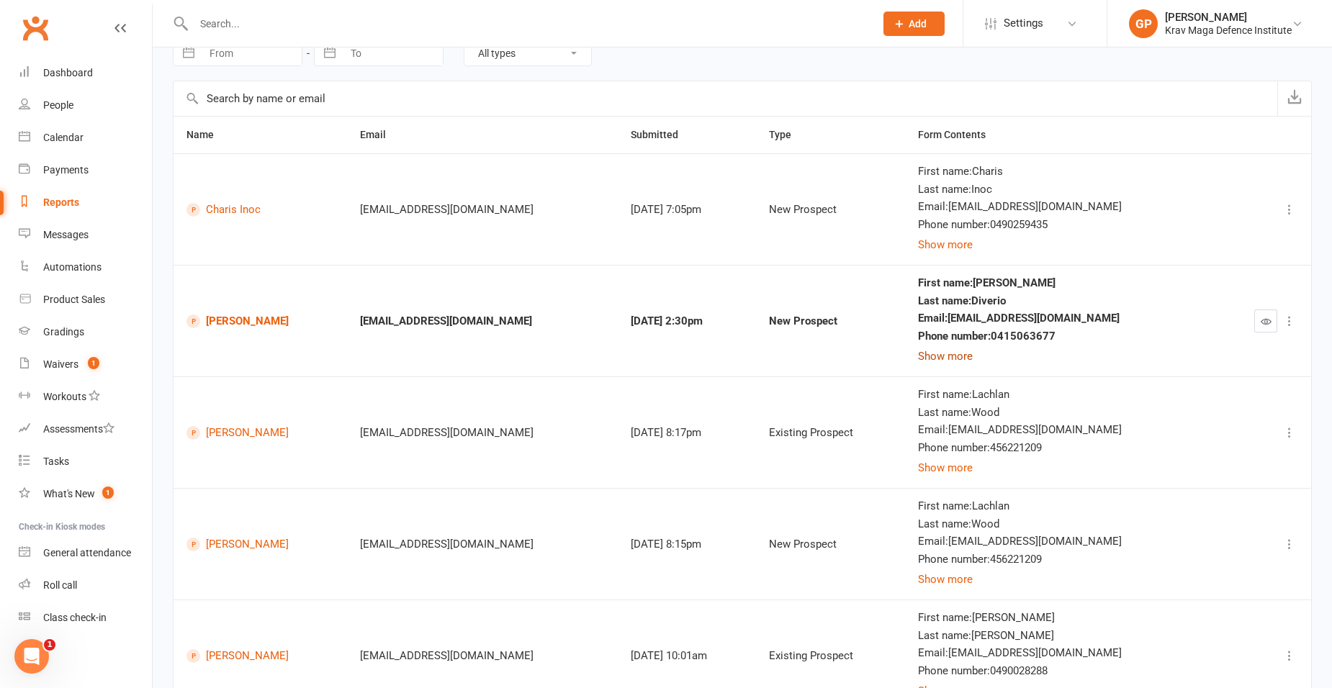
click at [973, 361] on button "Show more" at bounding box center [945, 356] width 55 height 17
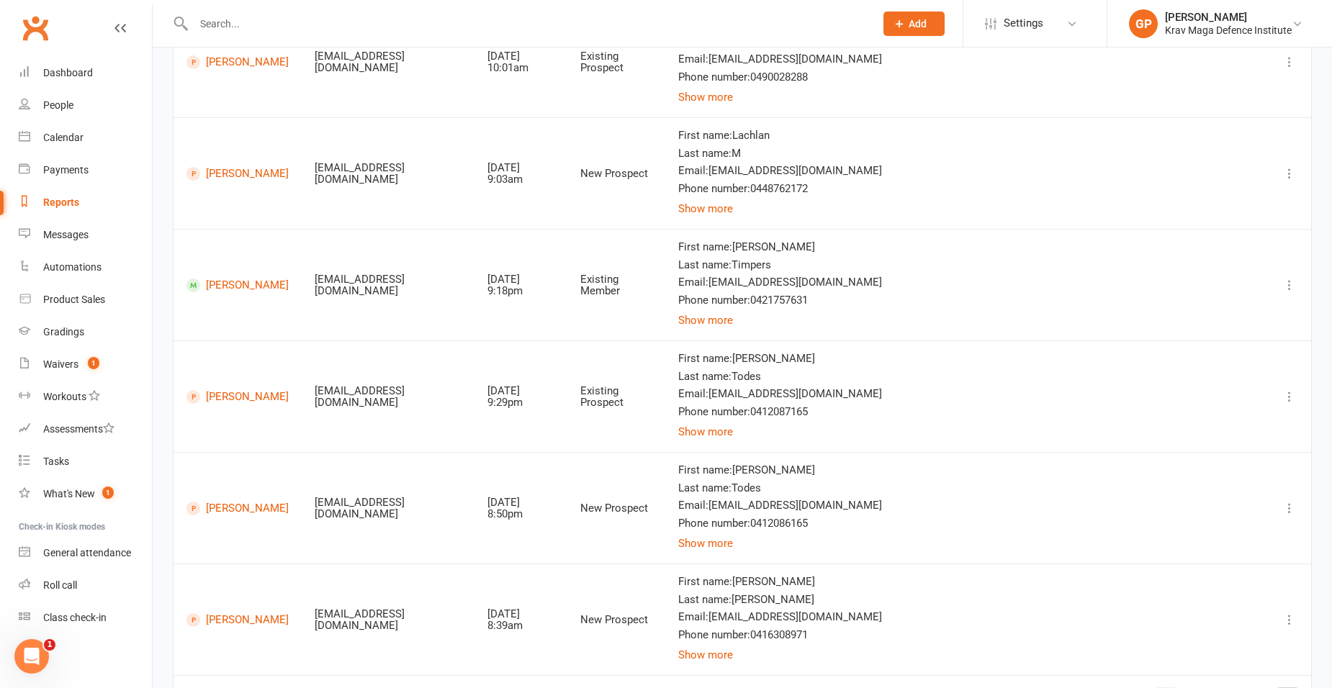
scroll to position [753, 0]
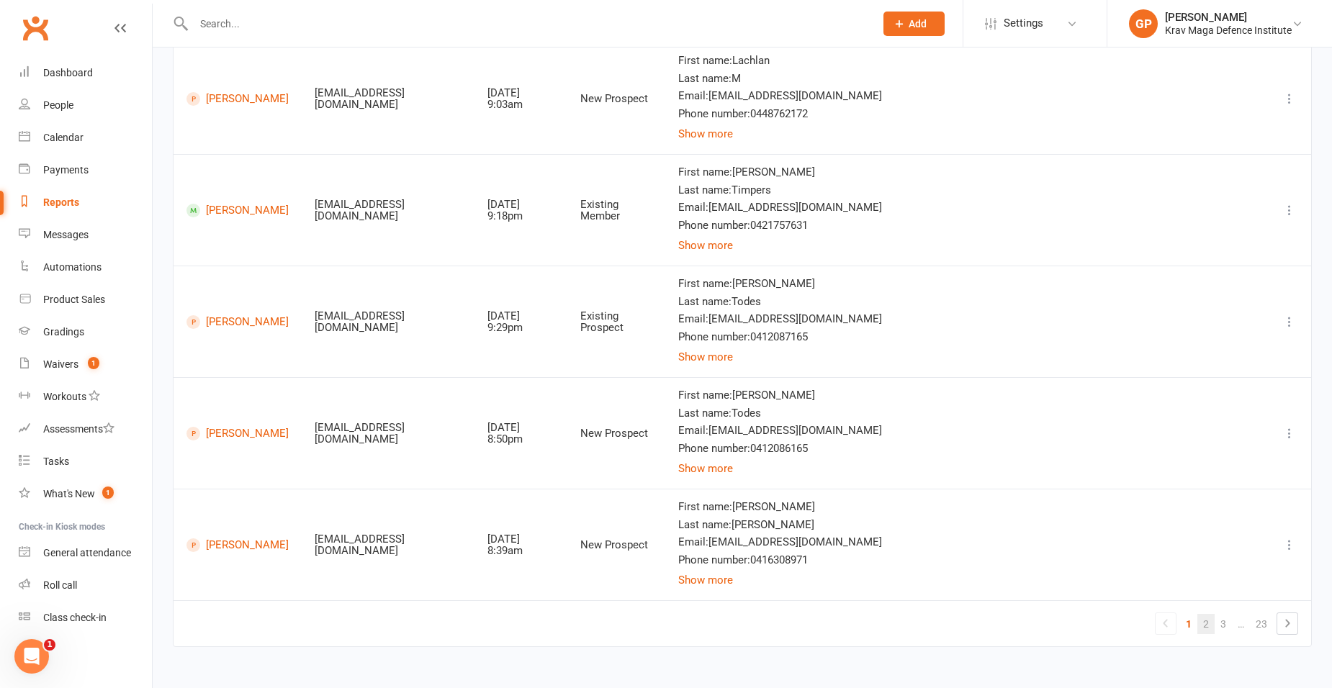
click at [1203, 619] on link "2" at bounding box center [1206, 624] width 17 height 20
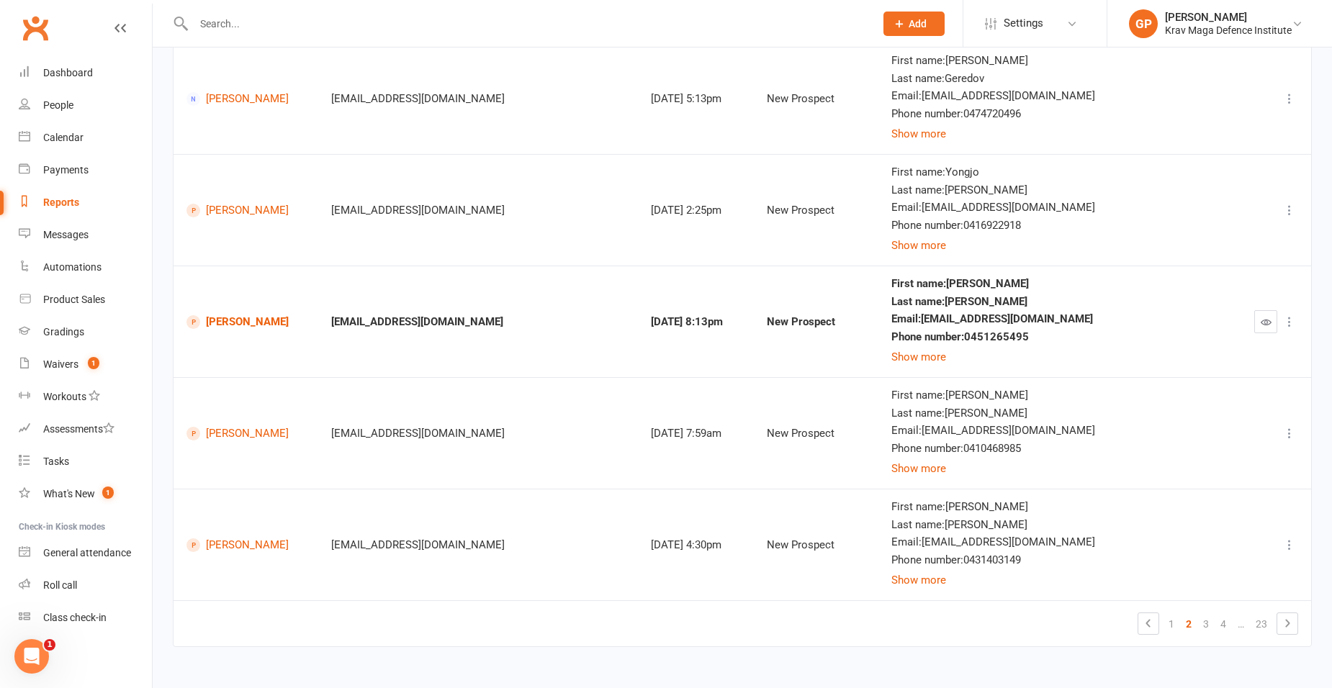
scroll to position [741, 0]
click at [946, 359] on button "Show more" at bounding box center [919, 357] width 55 height 17
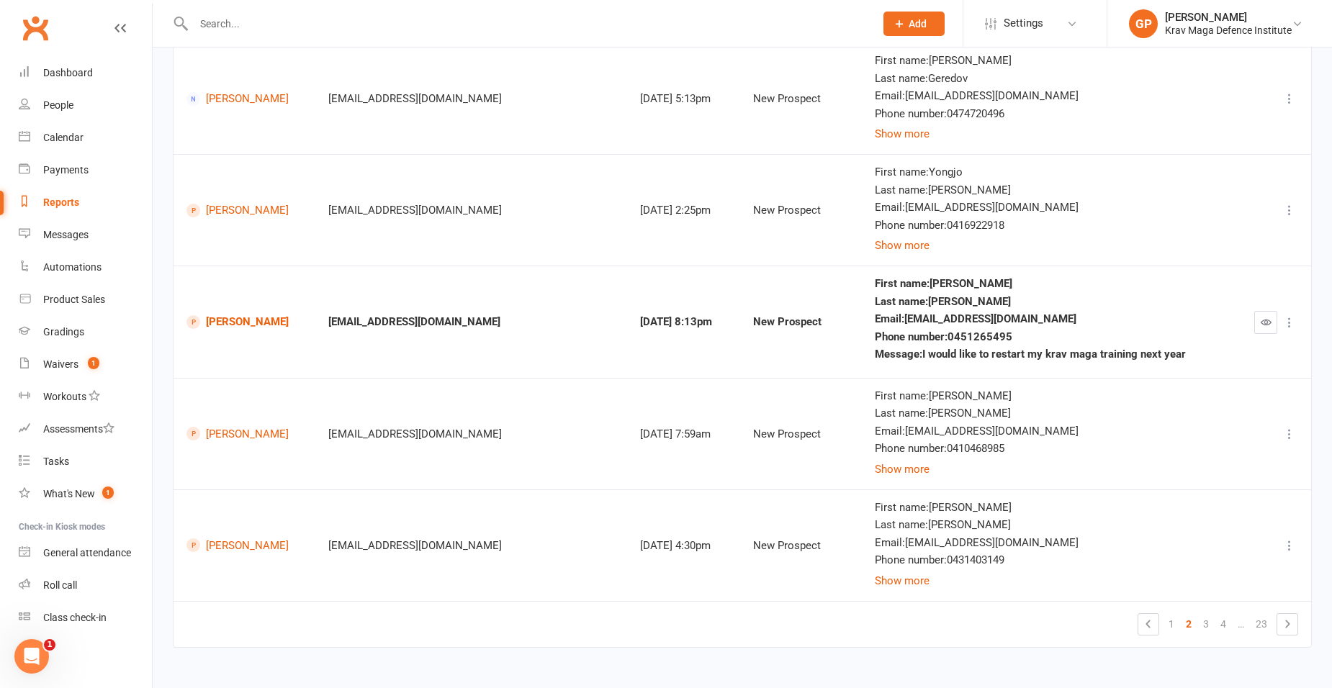
click at [1264, 321] on icon "button" at bounding box center [1266, 322] width 11 height 11
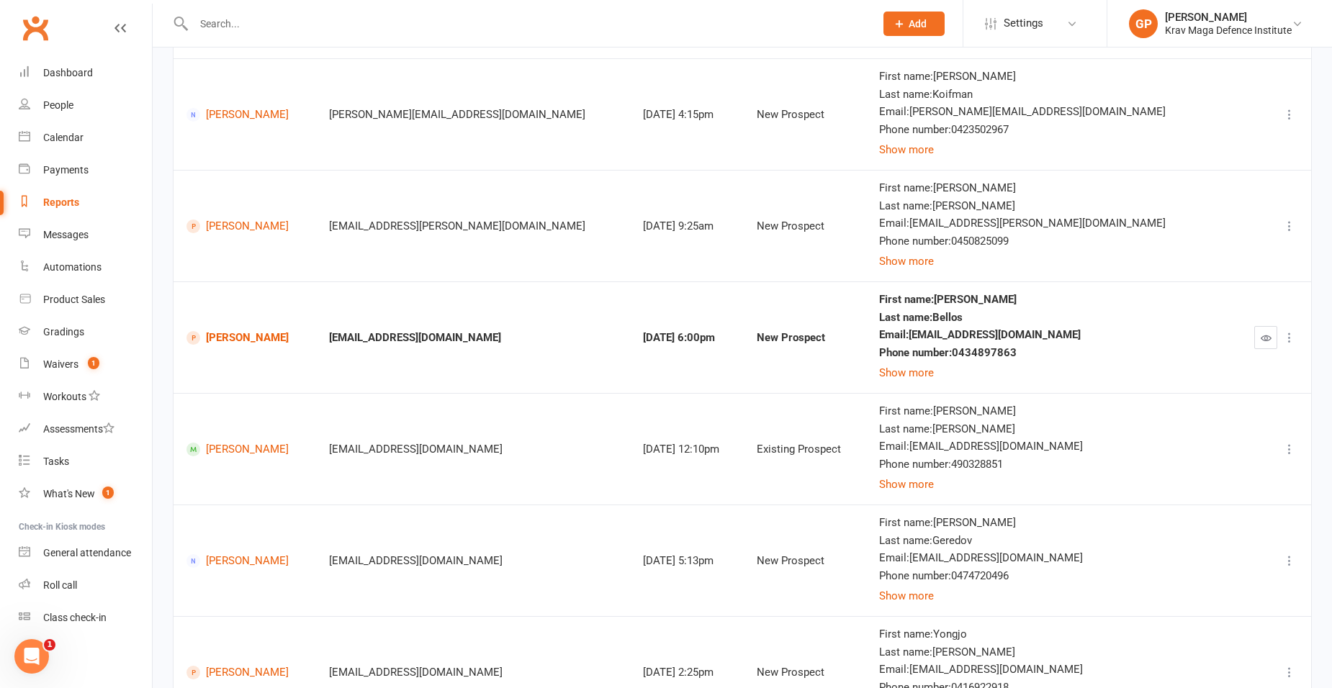
scroll to position [93, 0]
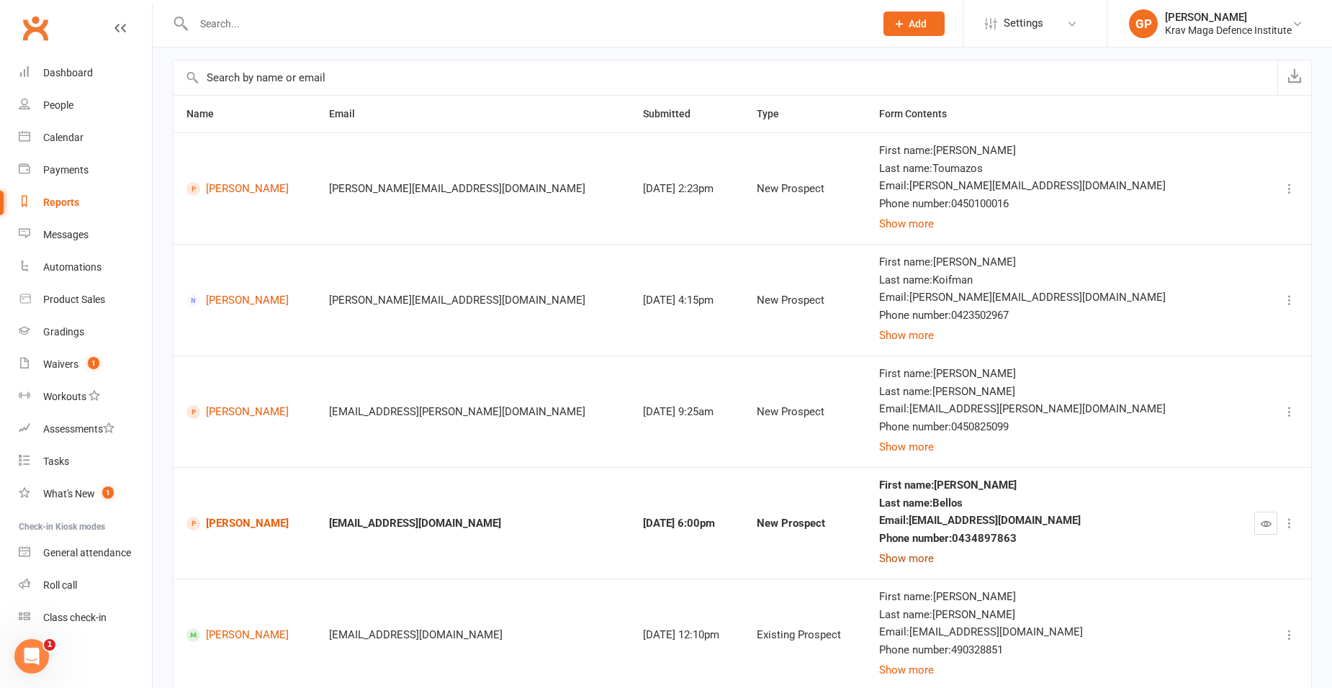
click at [925, 564] on button "Show more" at bounding box center [906, 558] width 55 height 17
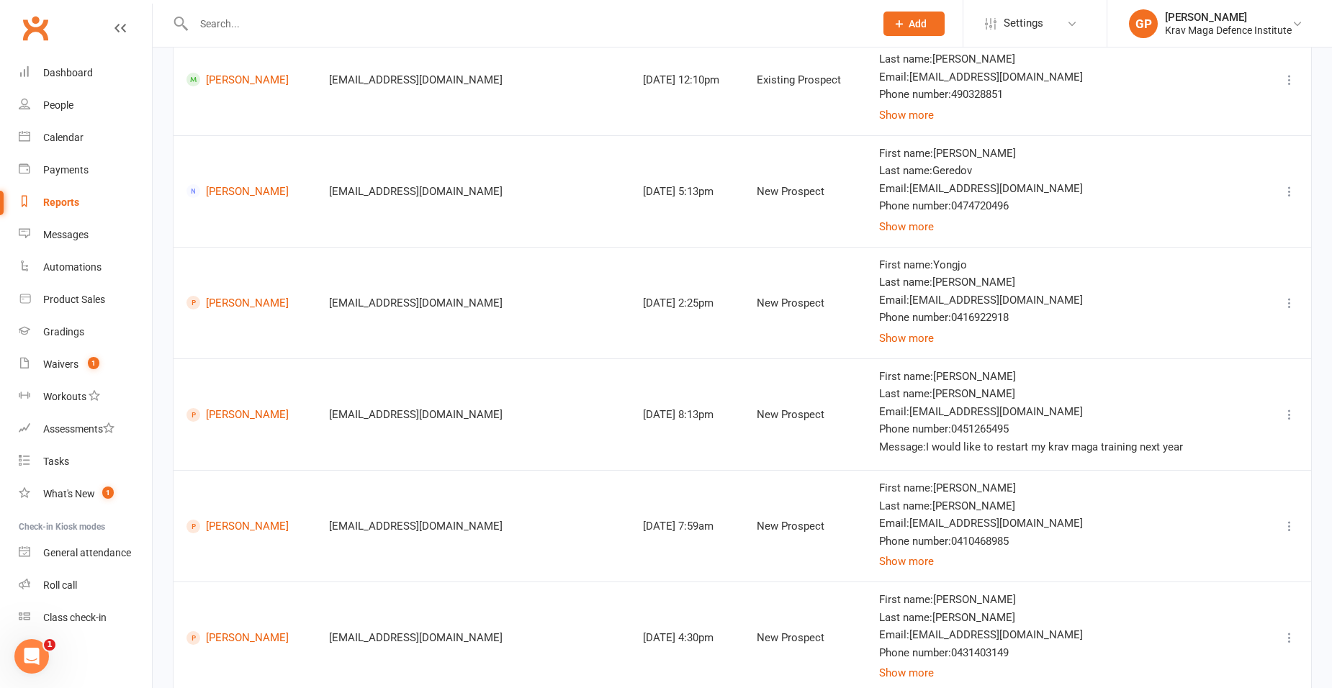
scroll to position [742, 0]
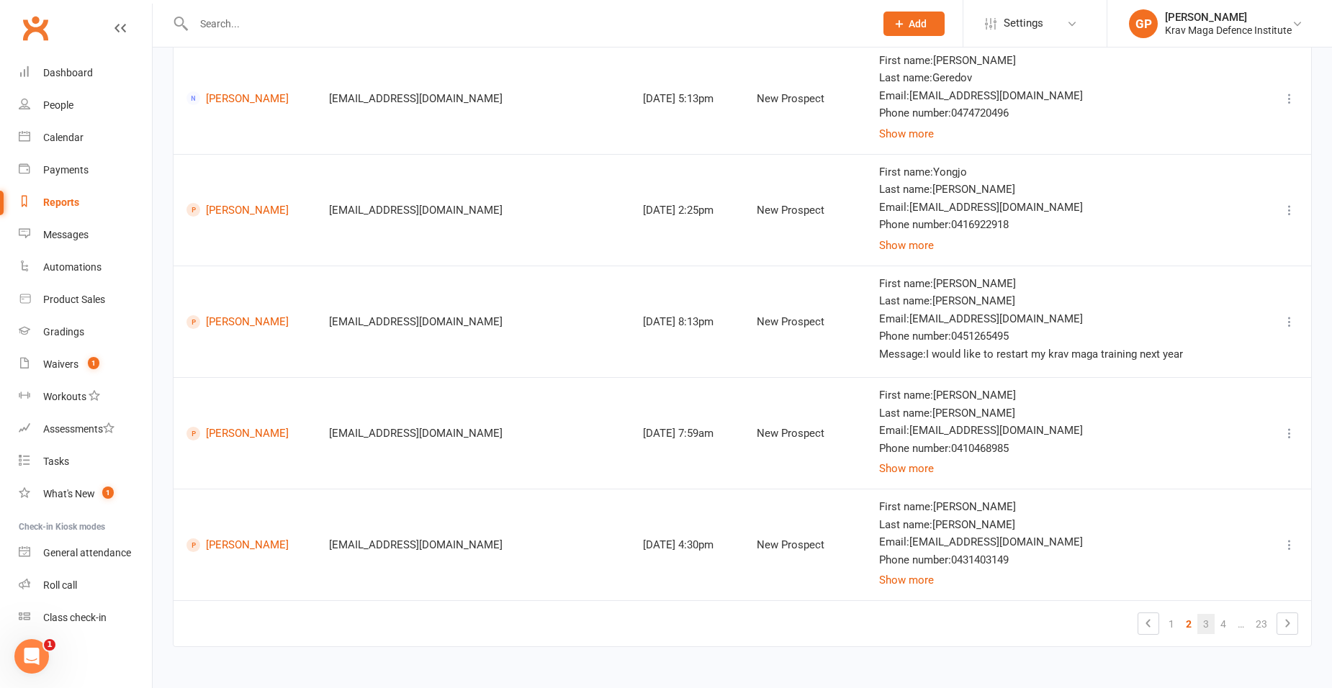
click at [1198, 619] on link "3" at bounding box center [1206, 624] width 17 height 20
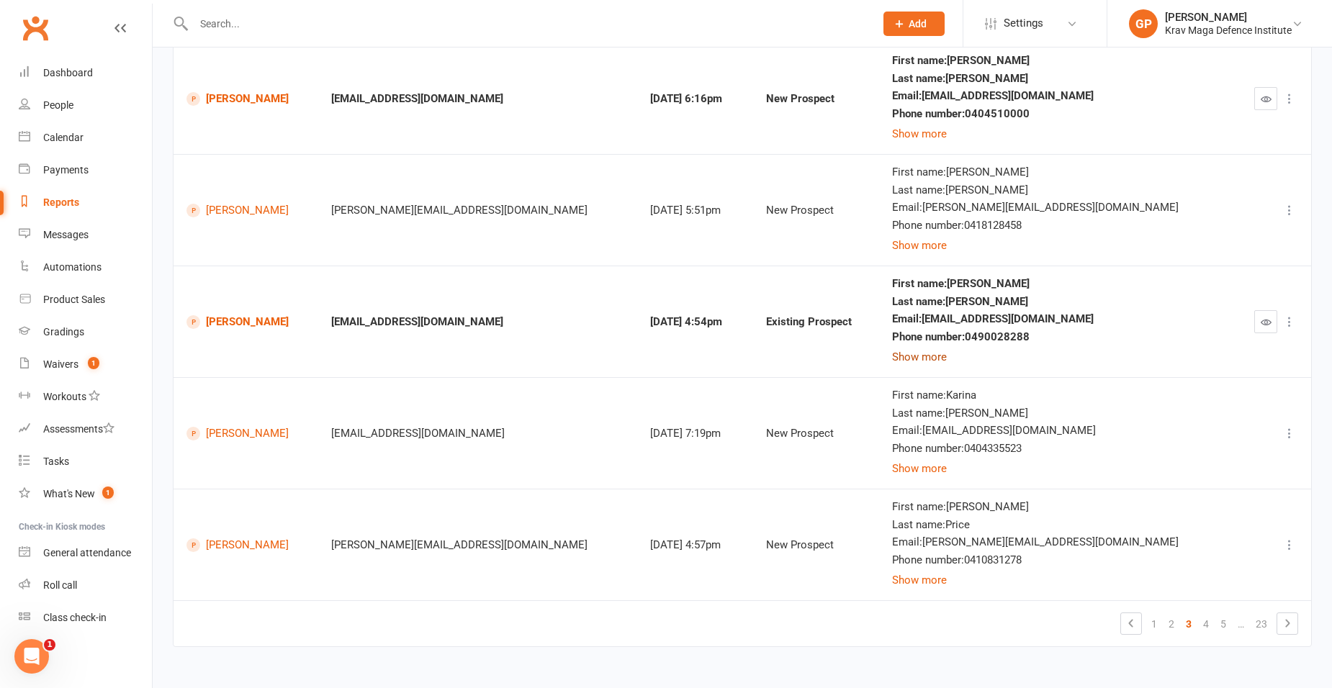
click at [947, 362] on button "Show more" at bounding box center [919, 357] width 55 height 17
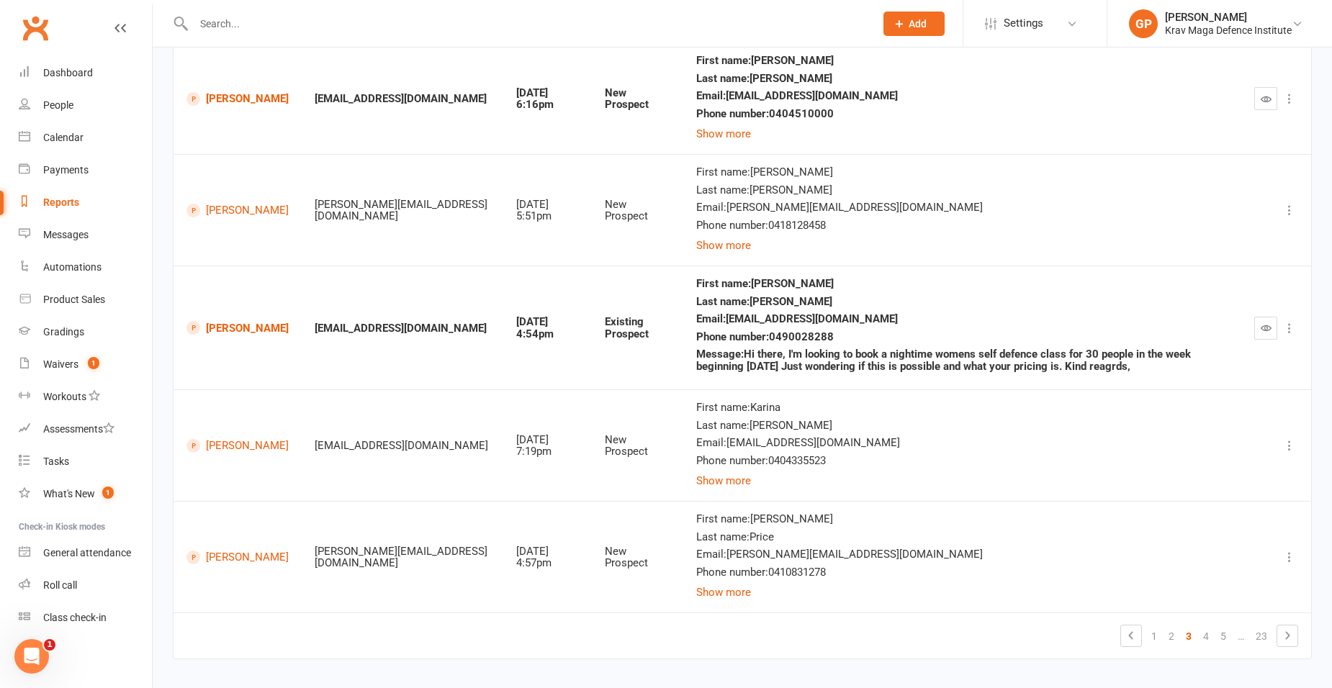
click at [1268, 323] on icon "button" at bounding box center [1266, 328] width 11 height 11
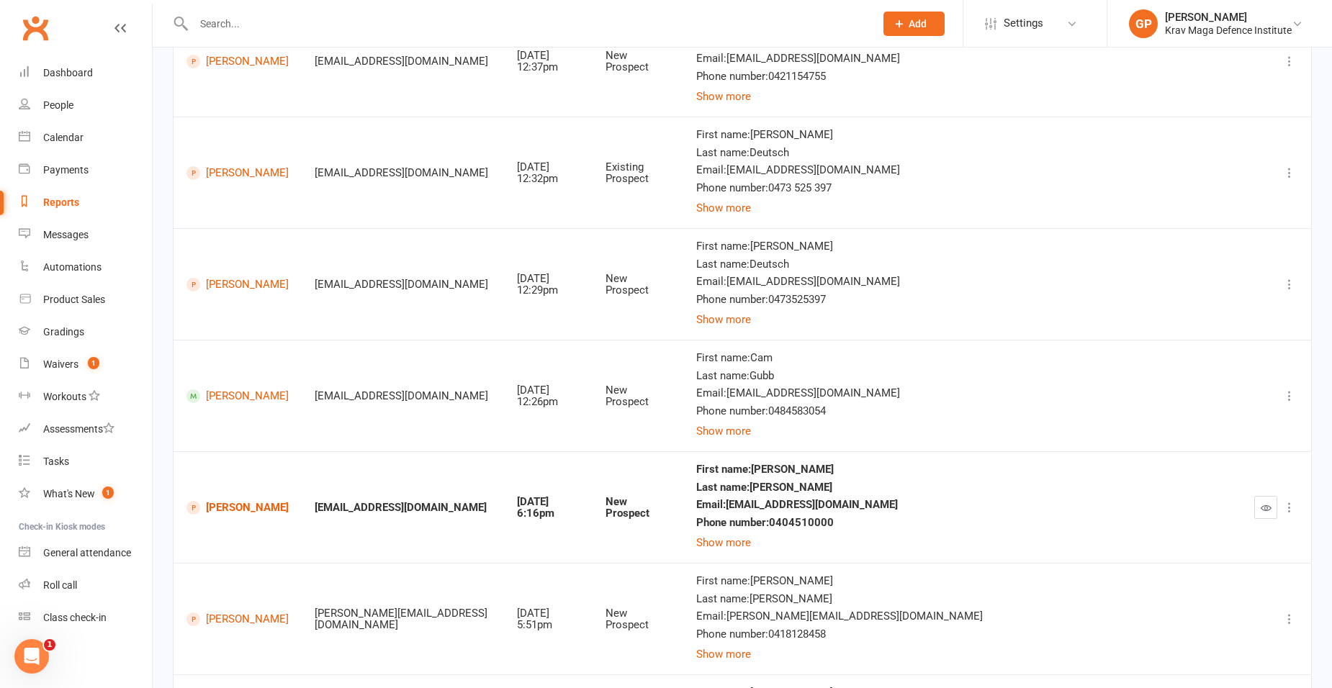
scroll to position [309, 0]
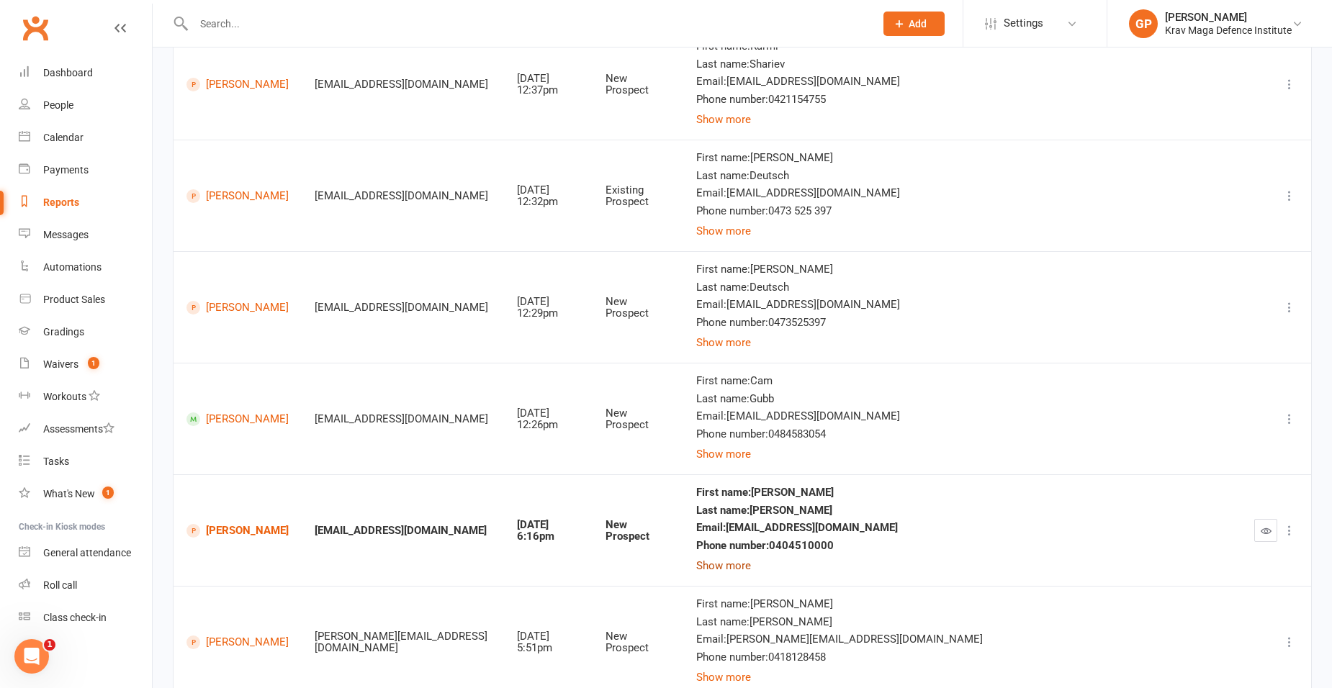
click at [714, 562] on button "Show more" at bounding box center [723, 565] width 55 height 17
click at [1263, 529] on icon "button" at bounding box center [1266, 531] width 11 height 11
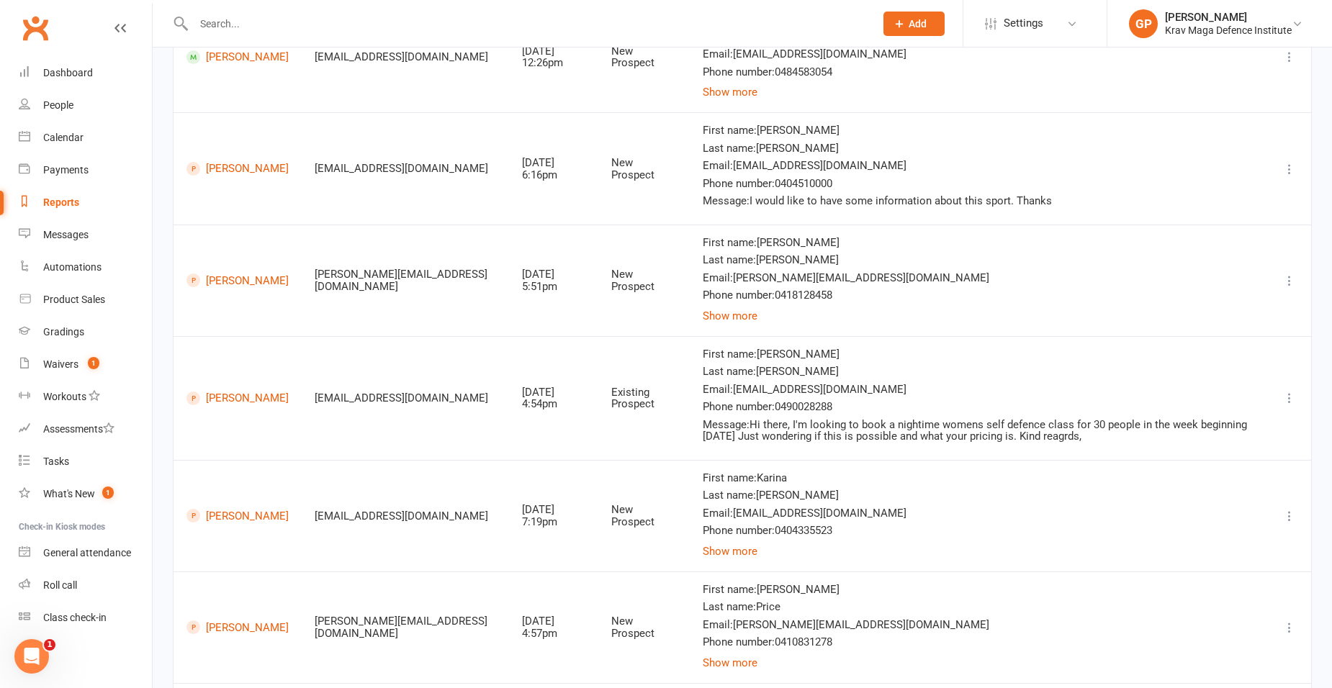
scroll to position [754, 0]
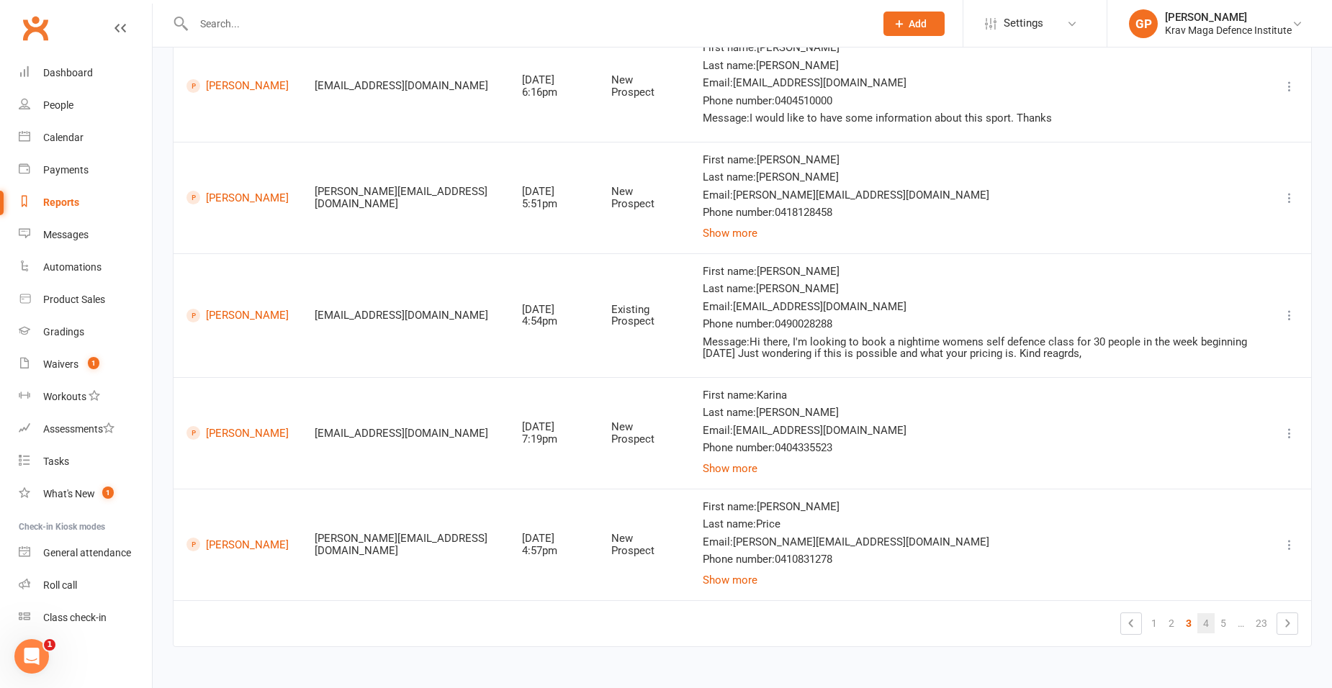
click at [1202, 627] on link "4" at bounding box center [1206, 624] width 17 height 20
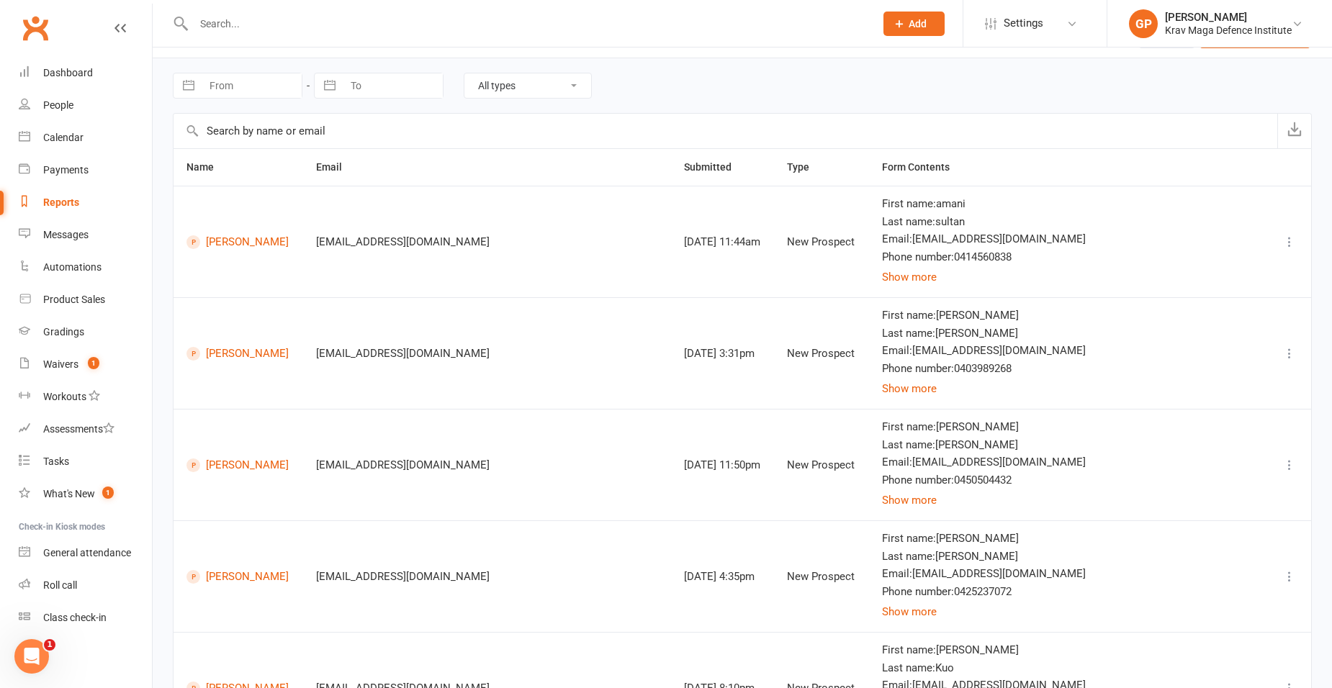
scroll to position [0, 0]
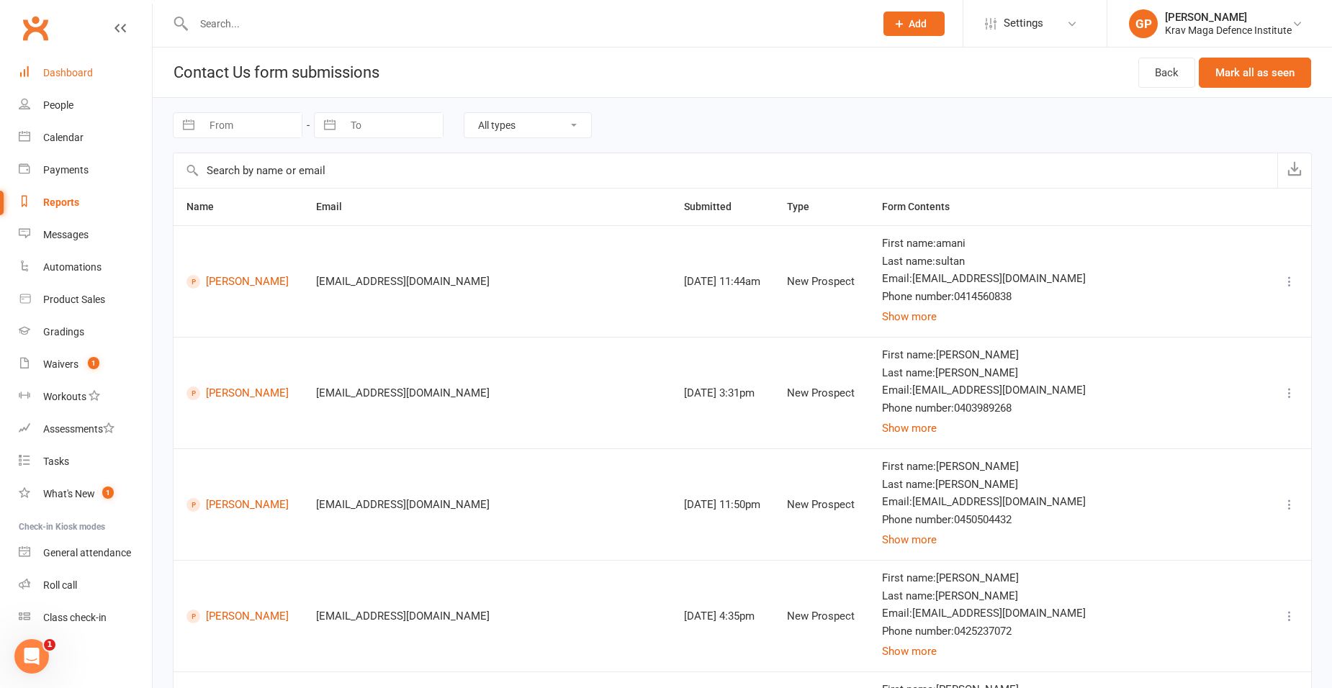
click at [80, 68] on div "Dashboard" at bounding box center [68, 73] width 50 height 12
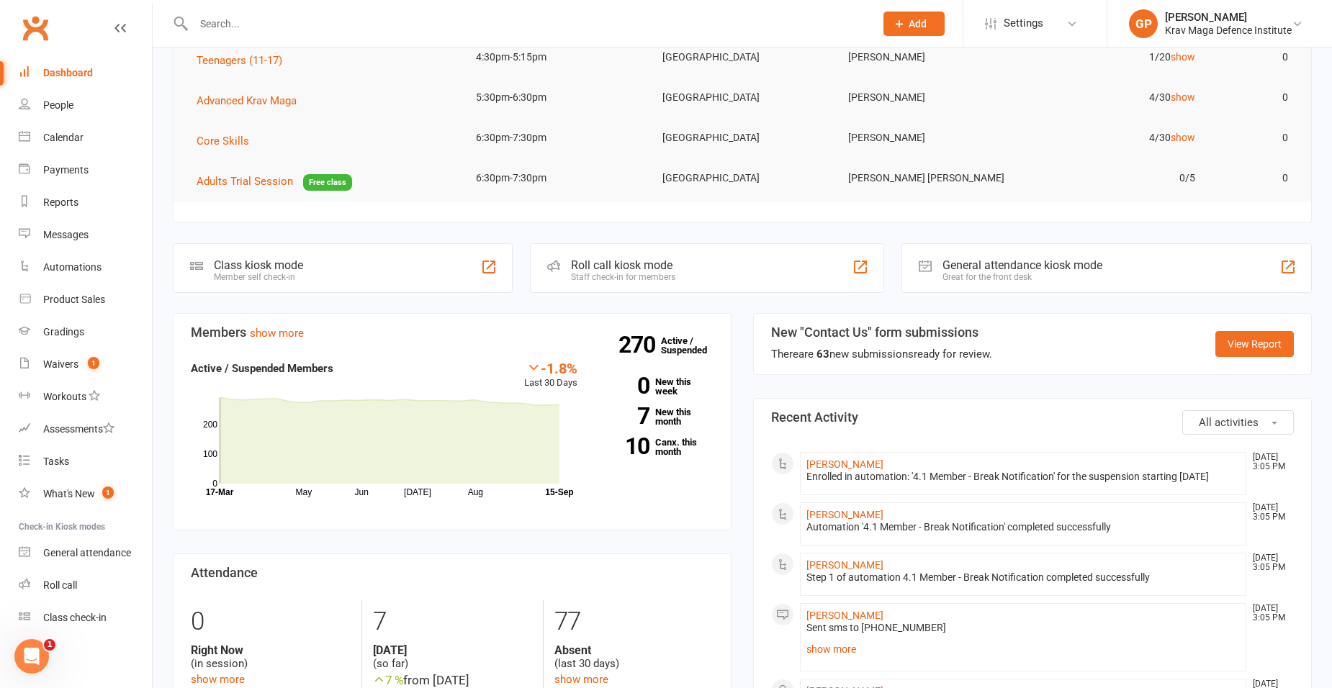
scroll to position [216, 0]
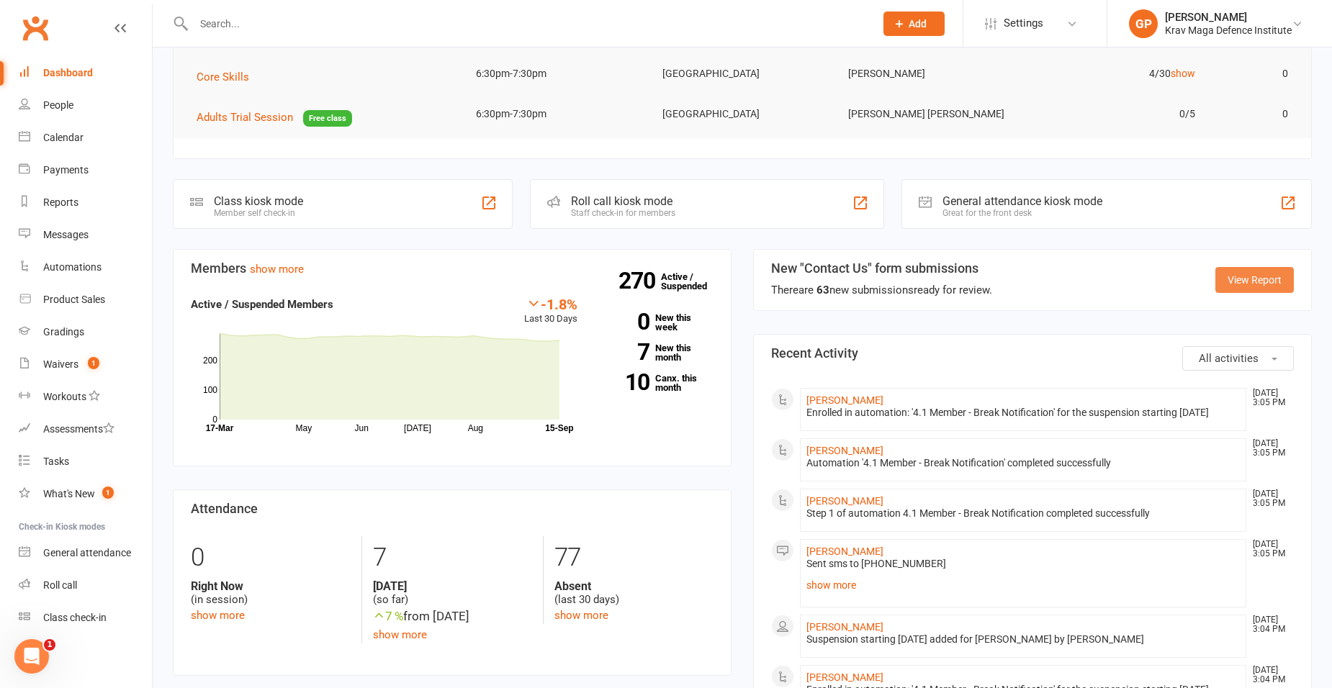
click at [1254, 293] on link "View Report" at bounding box center [1255, 280] width 78 height 26
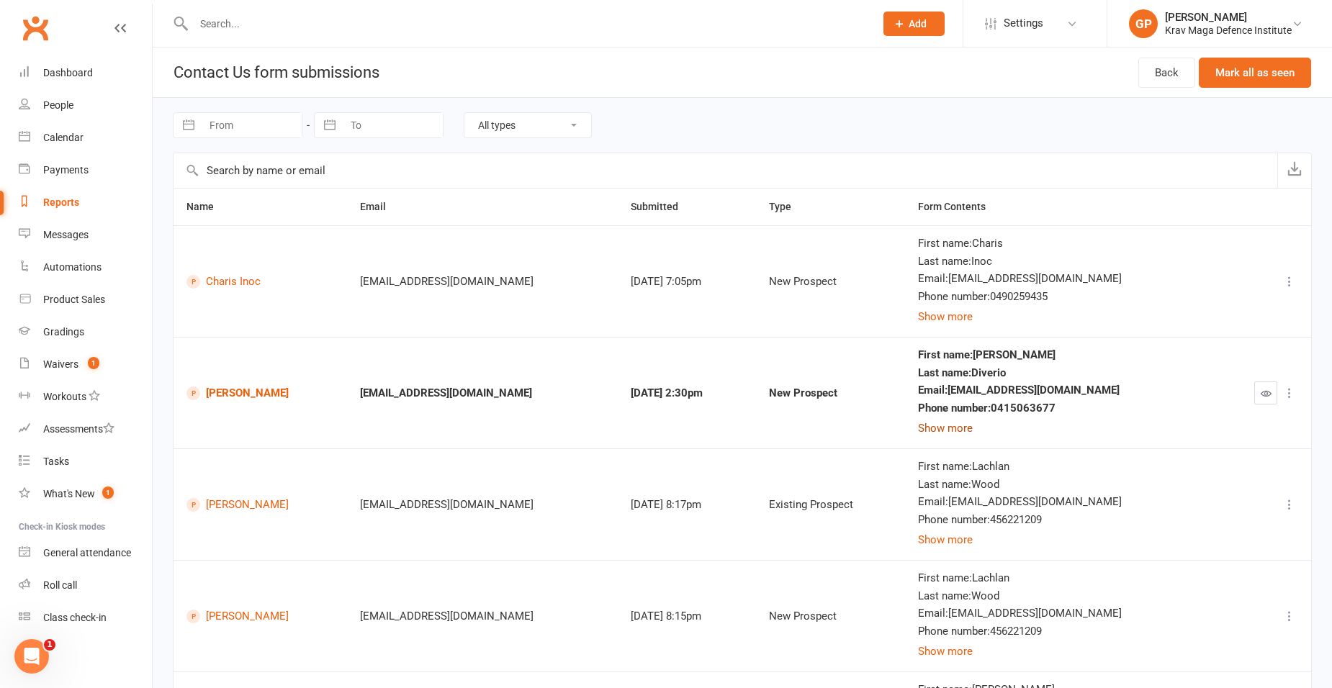
click at [973, 436] on button "Show more" at bounding box center [945, 428] width 55 height 17
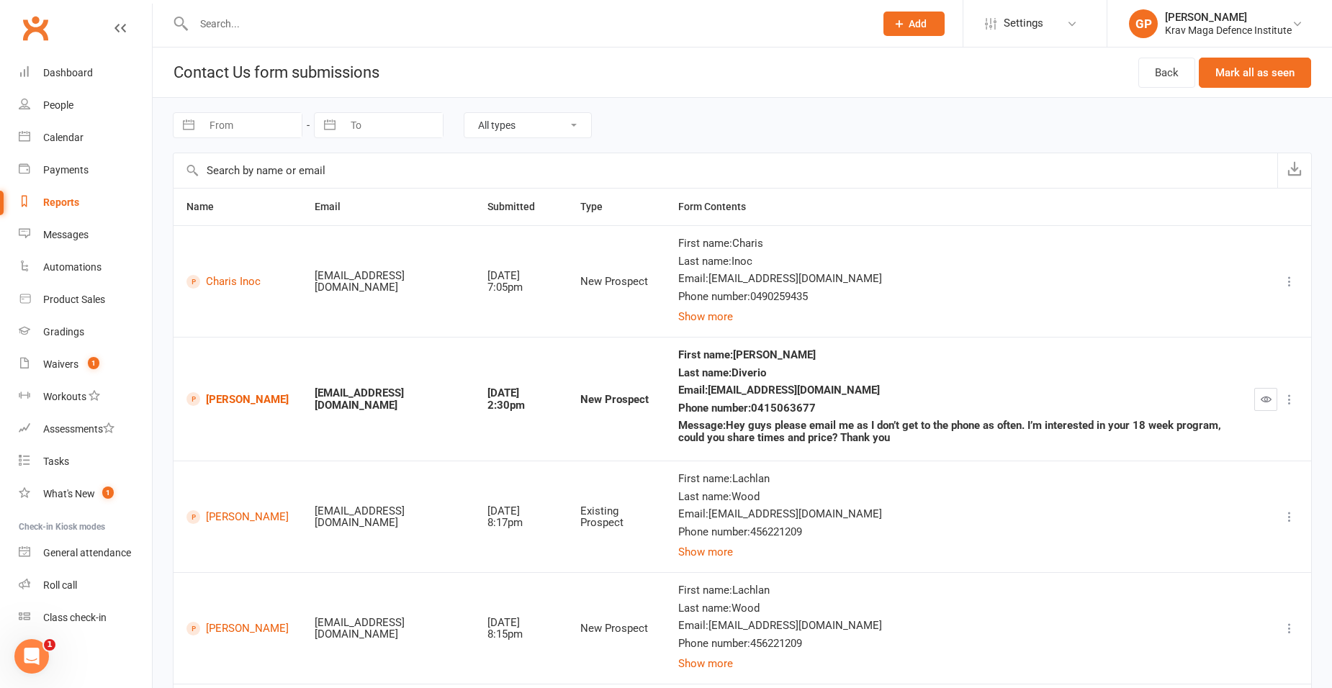
click at [1261, 400] on icon "button" at bounding box center [1266, 399] width 11 height 11
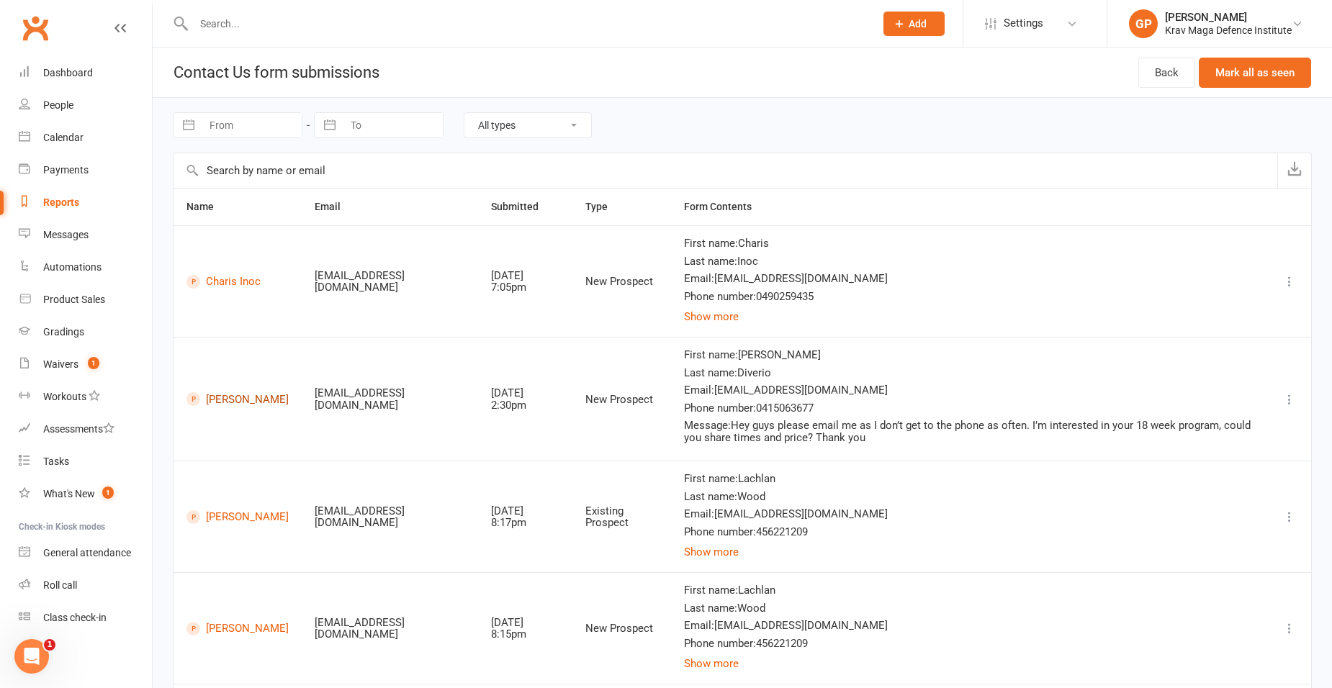
click at [231, 395] on link "valeria Diverio" at bounding box center [238, 399] width 102 height 14
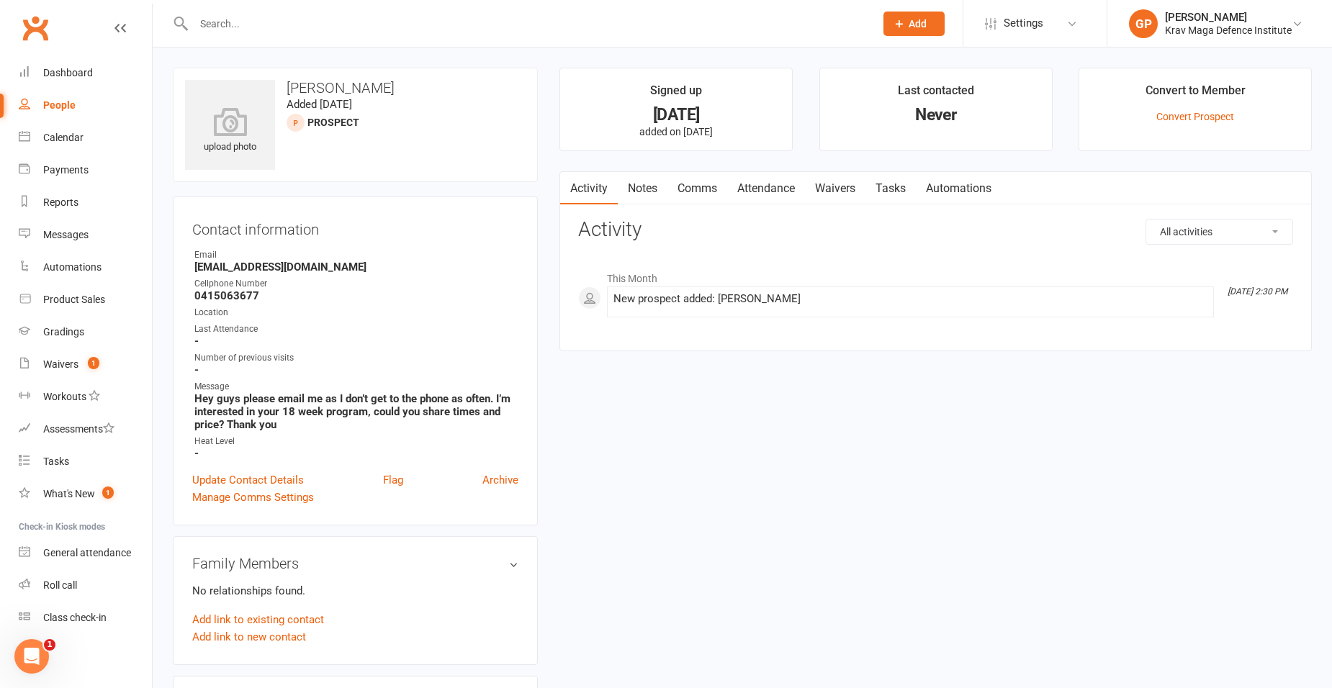
click at [709, 176] on link "Comms" at bounding box center [698, 188] width 60 height 33
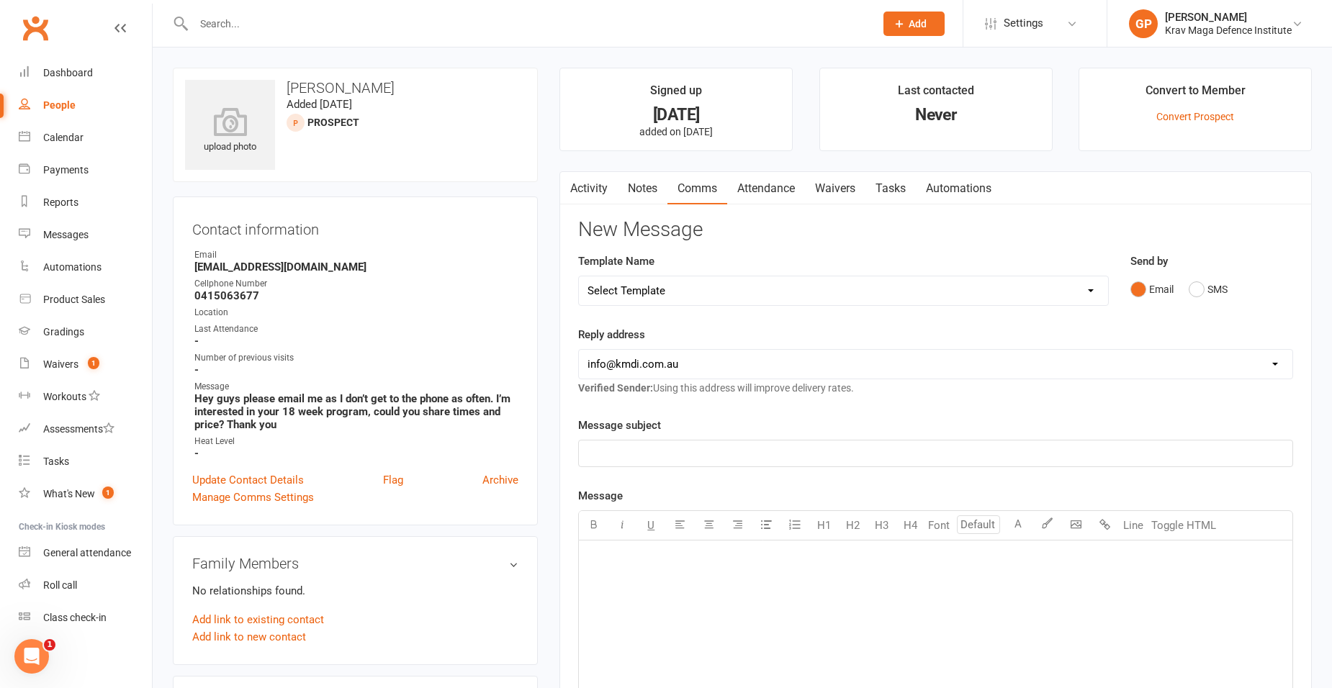
click at [816, 286] on select "Select Template [Email] Confirm Cancellation [SMS] Suspension confirmation [SMS…" at bounding box center [843, 291] width 529 height 29
select select "11"
click at [579, 277] on select "Select Template [Email] Confirm Cancellation [SMS] Suspension confirmation [SMS…" at bounding box center [843, 291] width 529 height 29
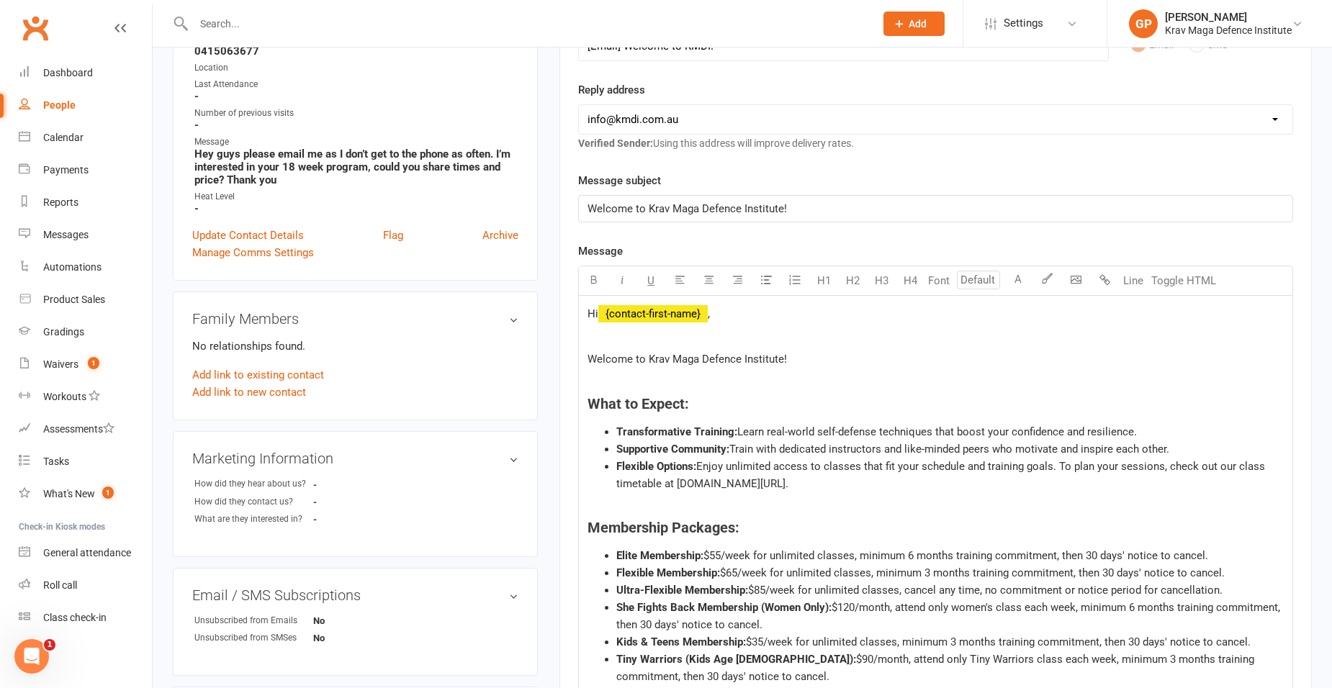
scroll to position [360, 0]
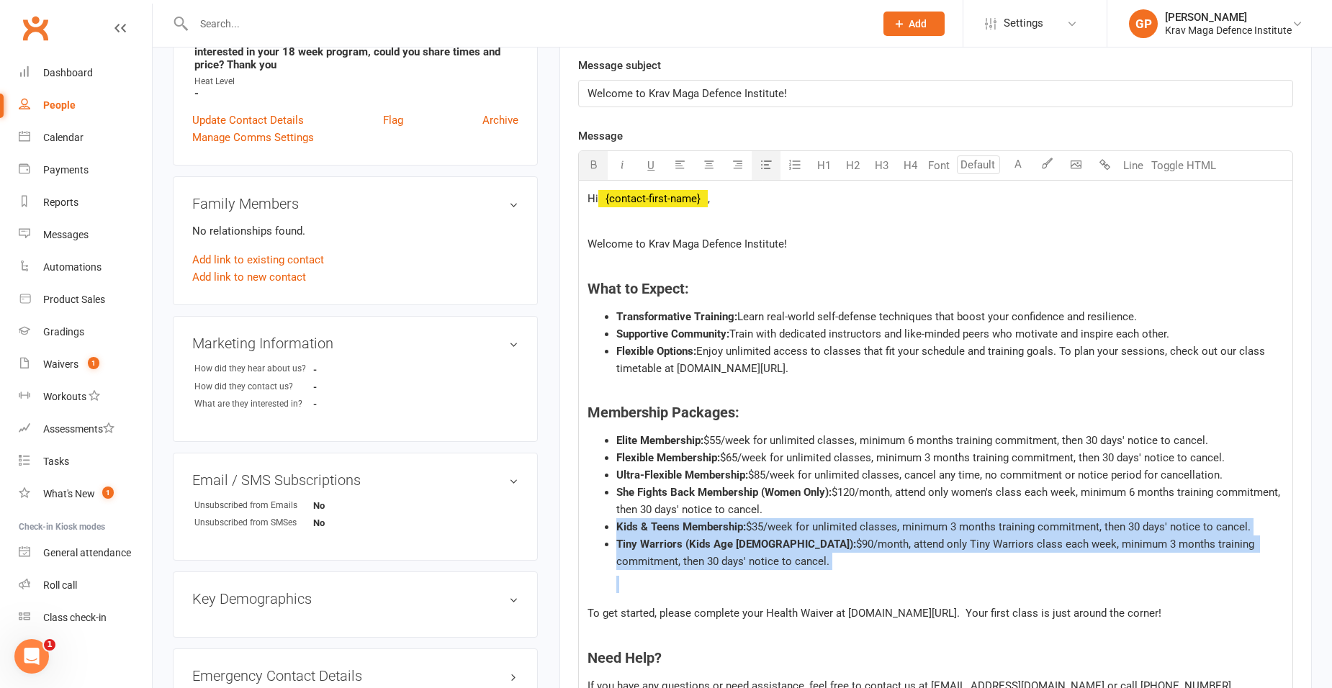
drag, startPoint x: 866, startPoint y: 581, endPoint x: 599, endPoint y: 531, distance: 271.0
click at [599, 531] on ul "Elite Membership: $55/week for unlimited classes, minimum 6 months training com…" at bounding box center [936, 512] width 696 height 161
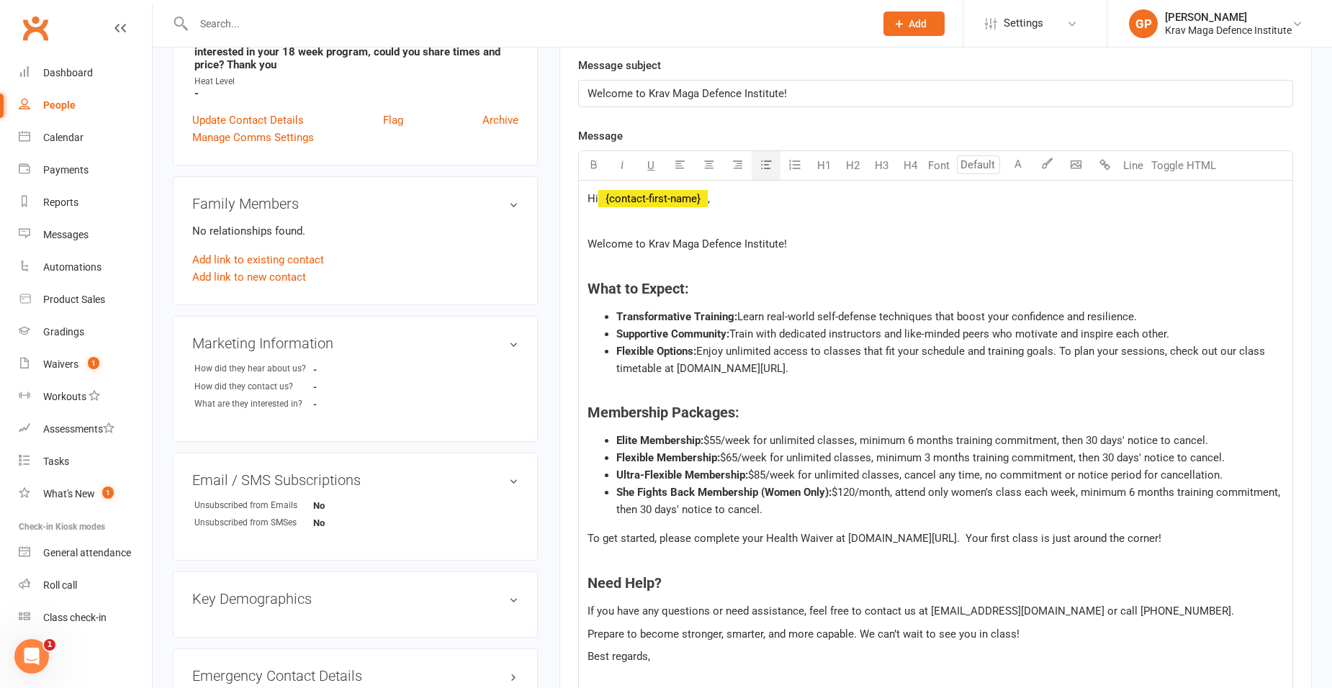
click at [1021, 536] on span "To get started, please complete your Health Waiver at www.kmdi.com.au/health. Y…" at bounding box center [875, 538] width 574 height 13
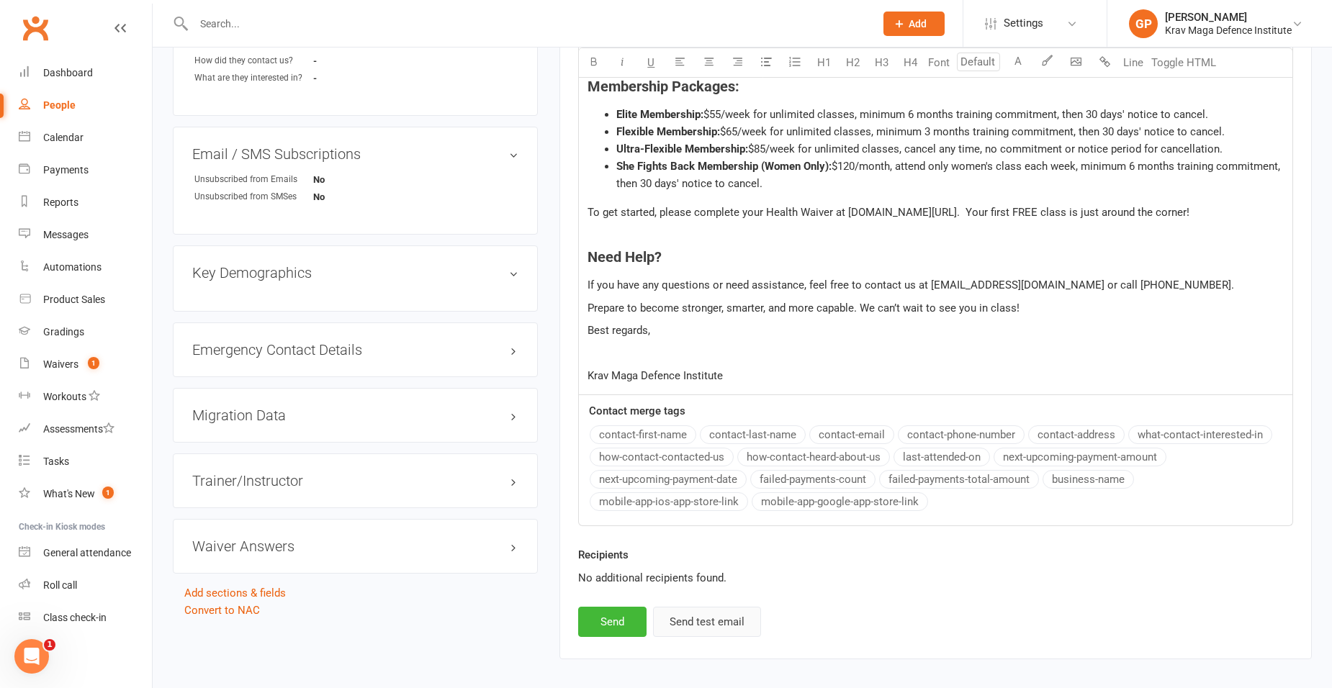
scroll to position [720, 0]
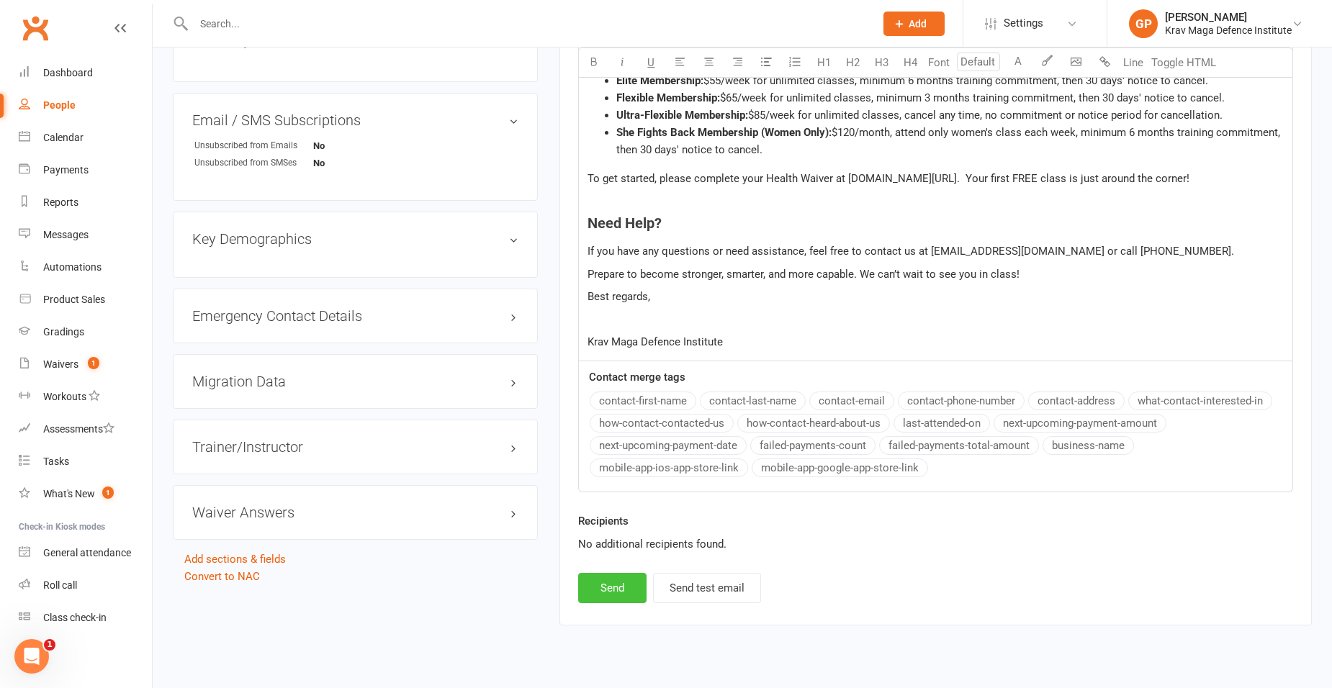
click at [618, 591] on button "Send" at bounding box center [612, 588] width 68 height 30
select select
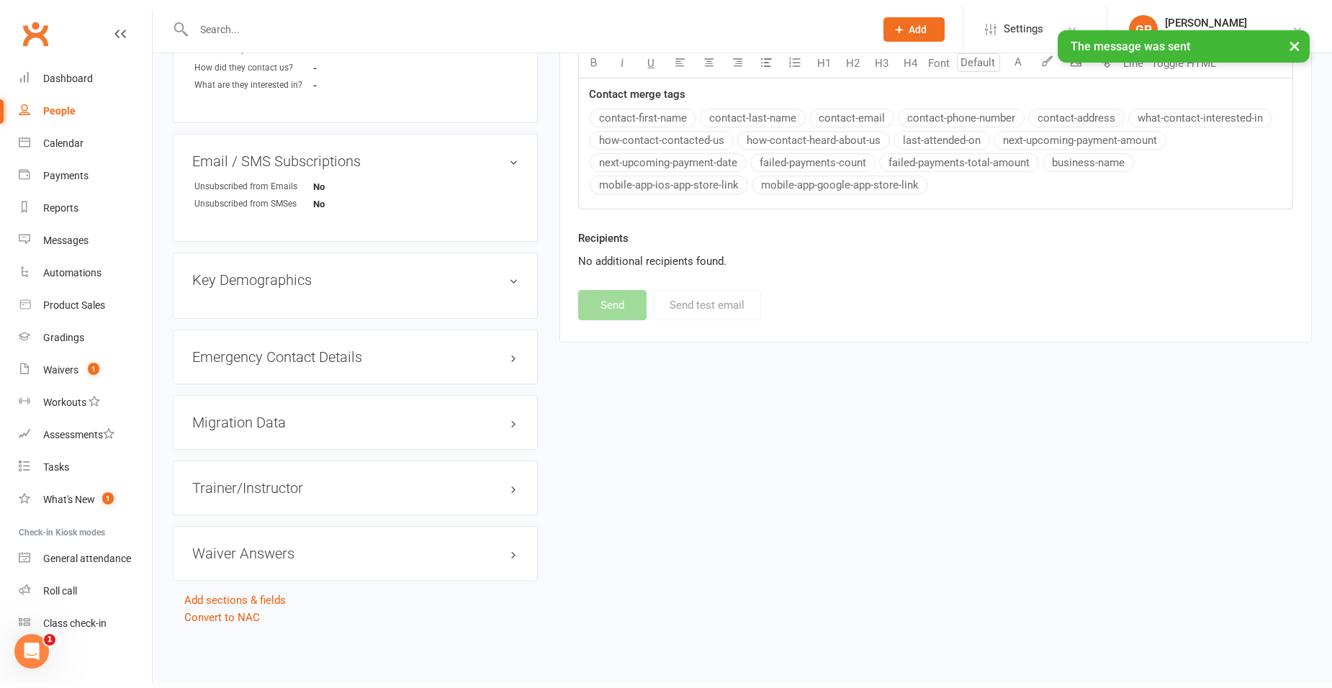
scroll to position [674, 0]
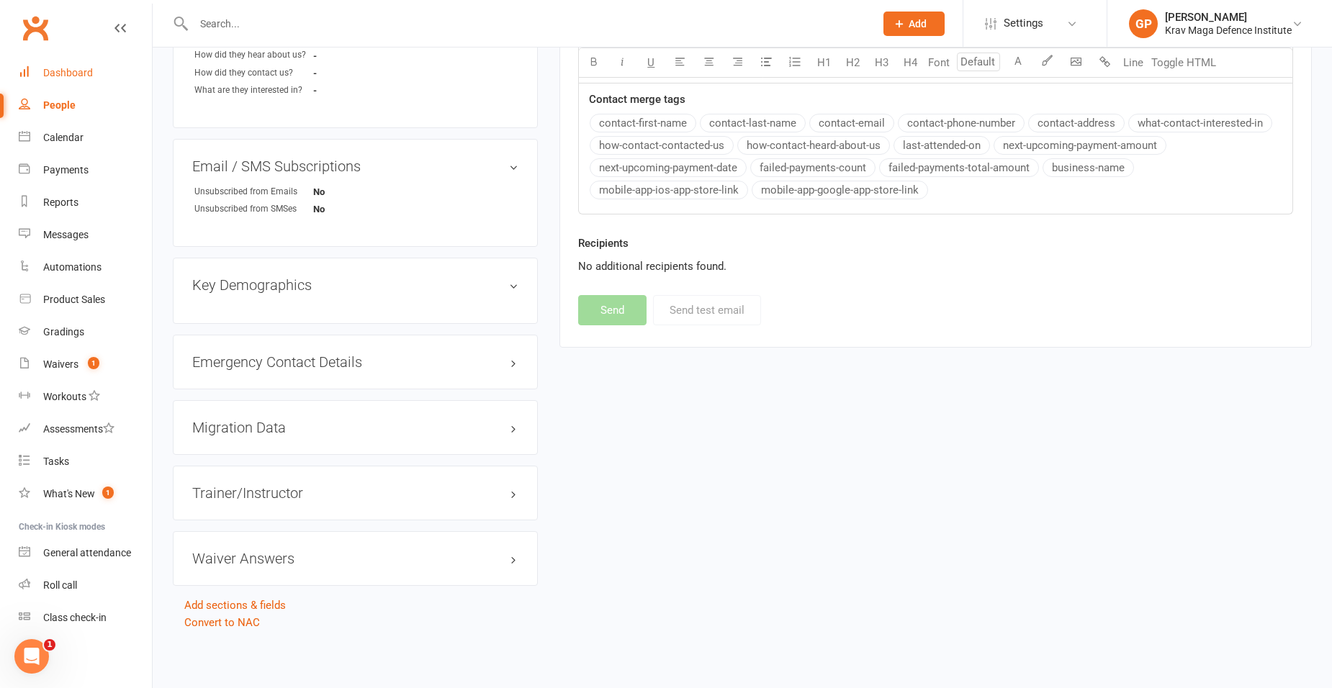
click at [81, 81] on link "Dashboard" at bounding box center [85, 73] width 133 height 32
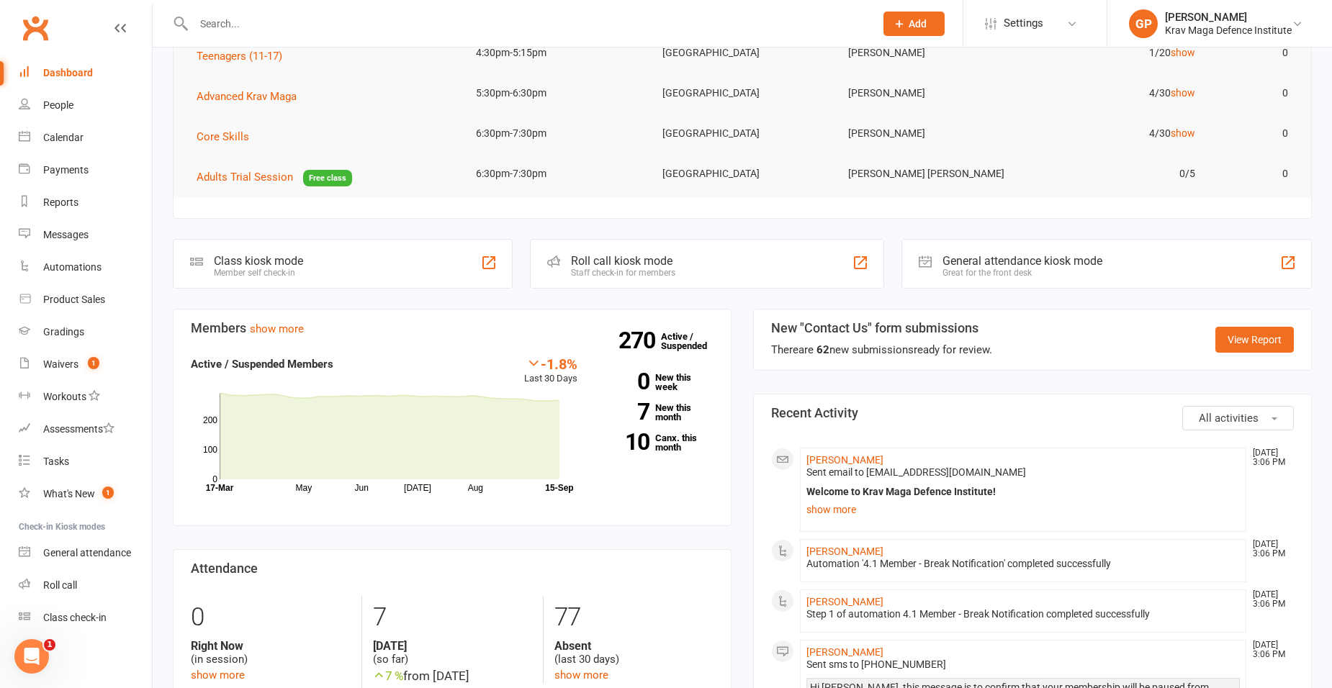
scroll to position [216, 0]
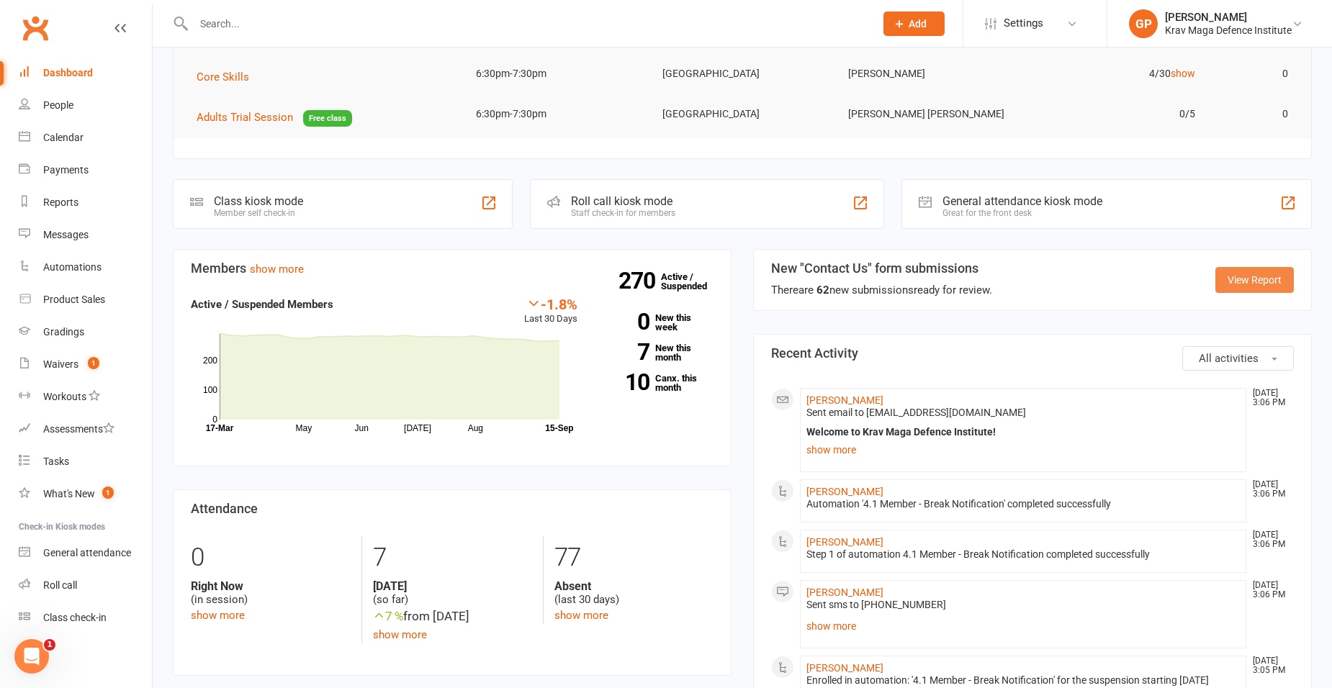
click at [1243, 286] on link "View Report" at bounding box center [1255, 280] width 78 height 26
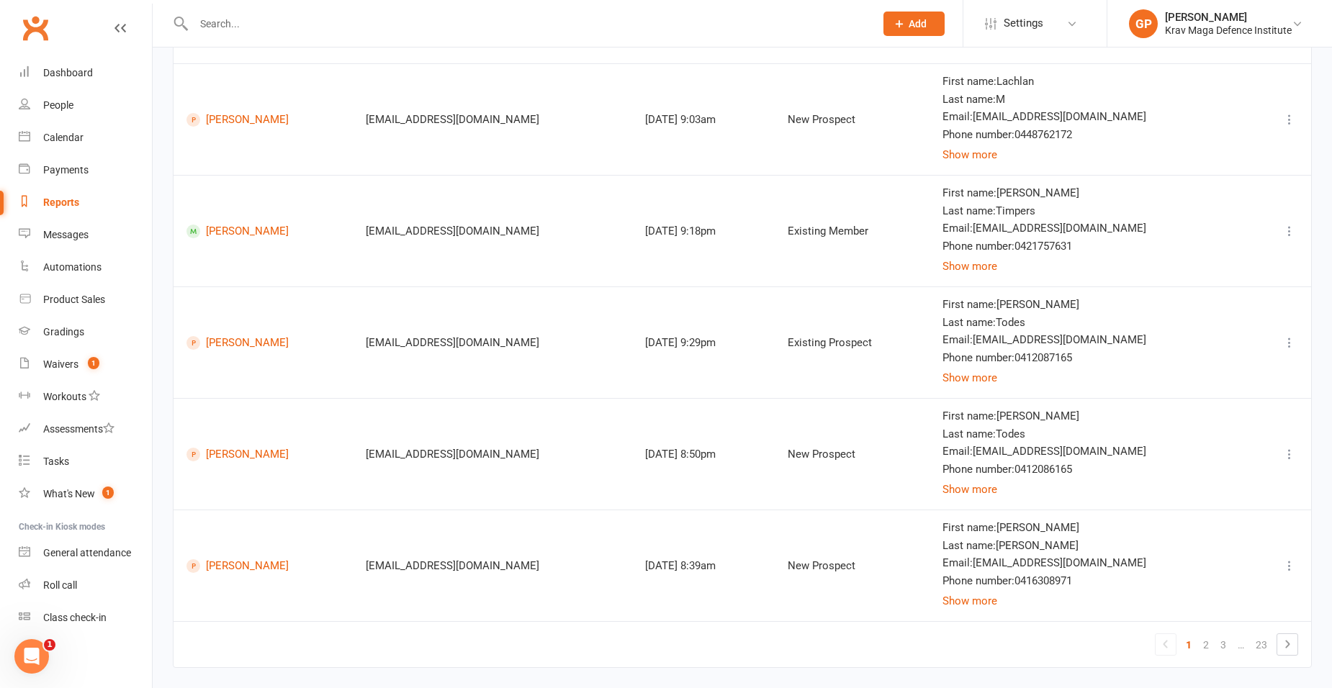
scroll to position [741, 0]
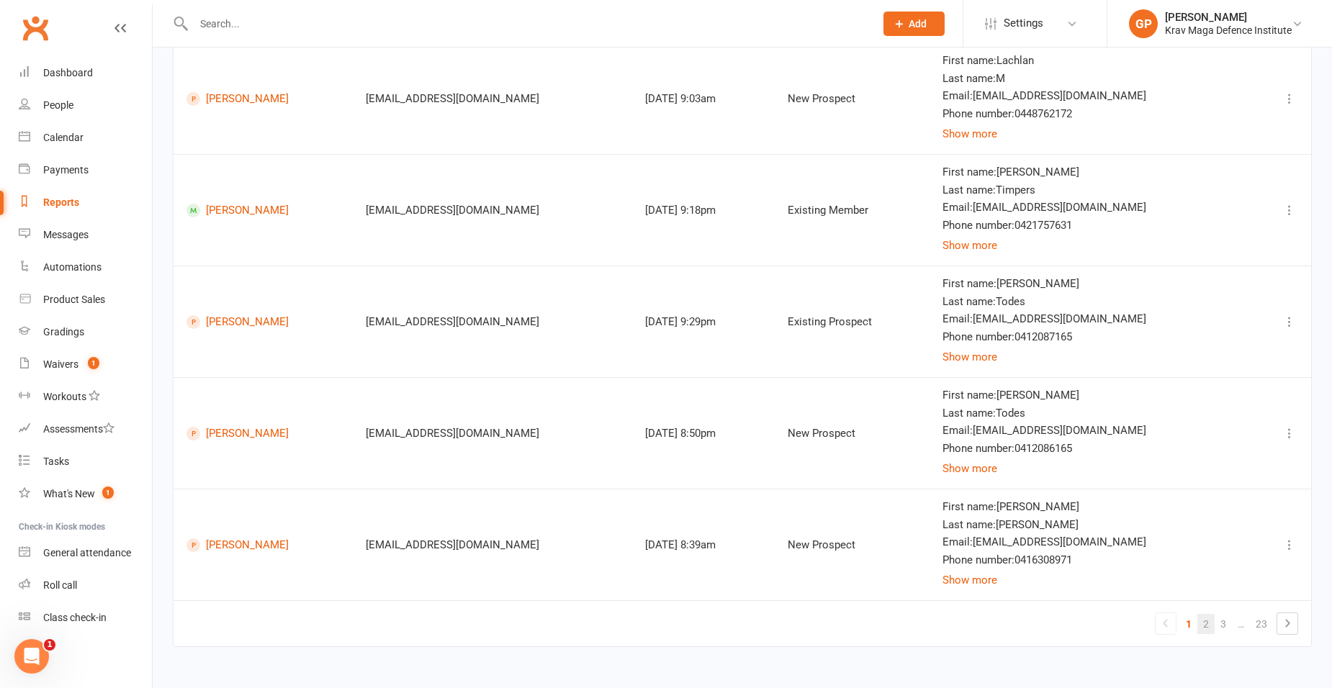
click at [1199, 624] on link "2" at bounding box center [1206, 624] width 17 height 20
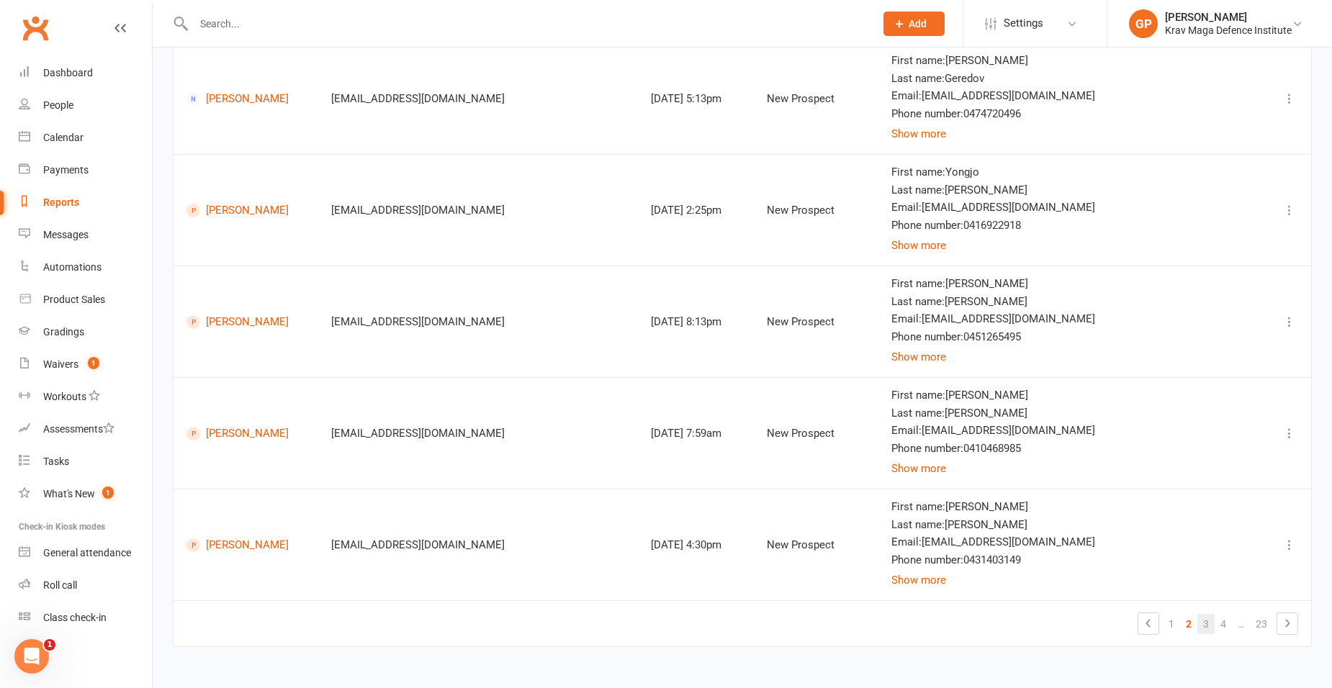
click at [1203, 624] on link "3" at bounding box center [1206, 624] width 17 height 20
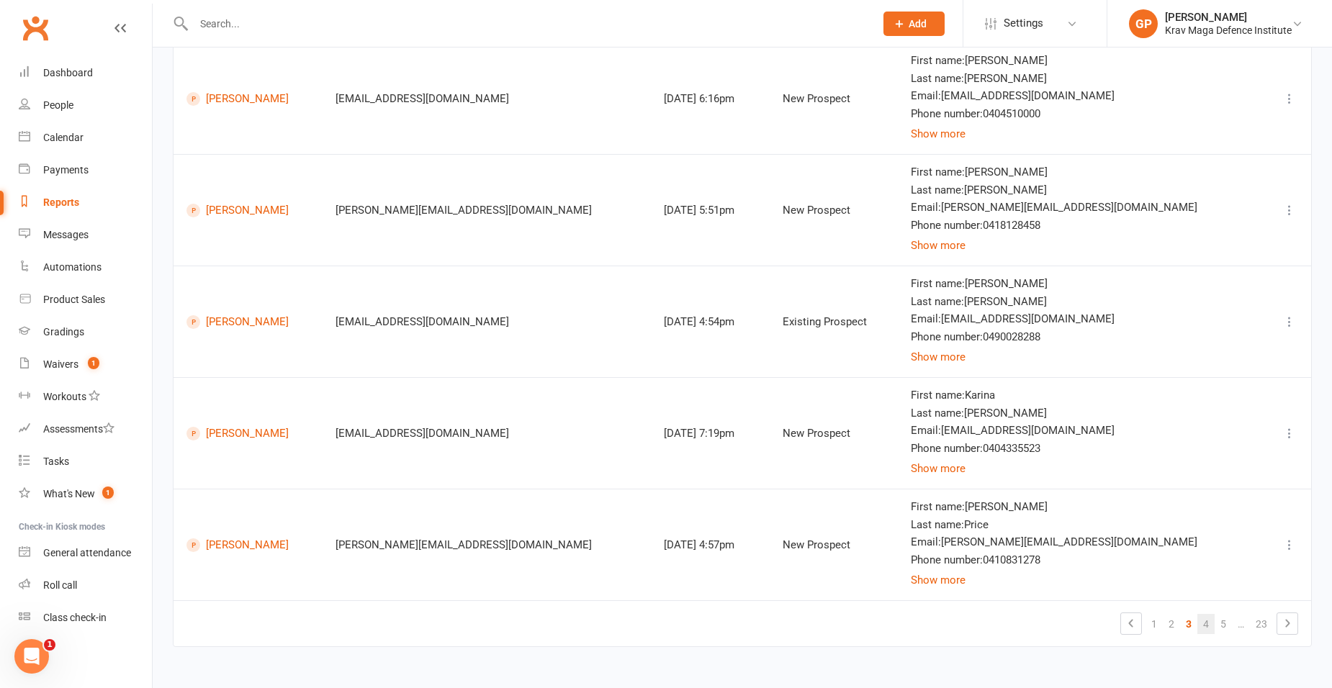
click at [1208, 629] on link "4" at bounding box center [1206, 624] width 17 height 20
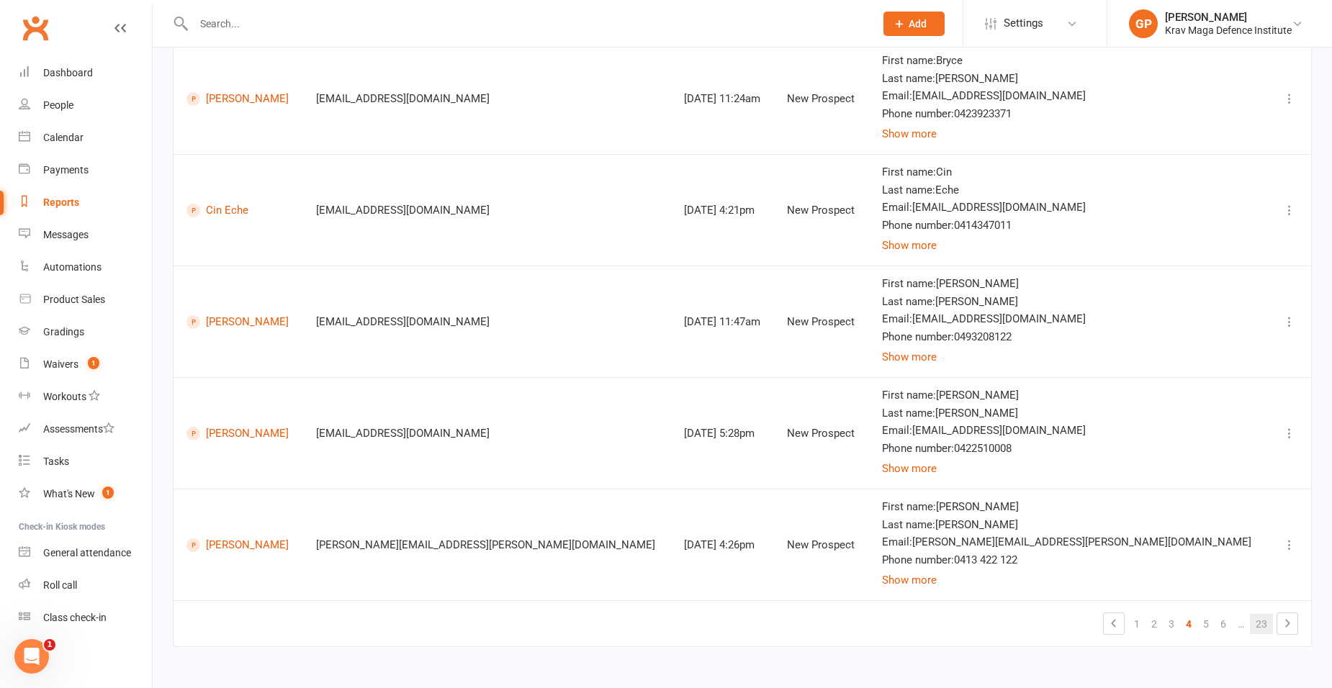
click at [1253, 628] on link "23" at bounding box center [1261, 624] width 23 height 20
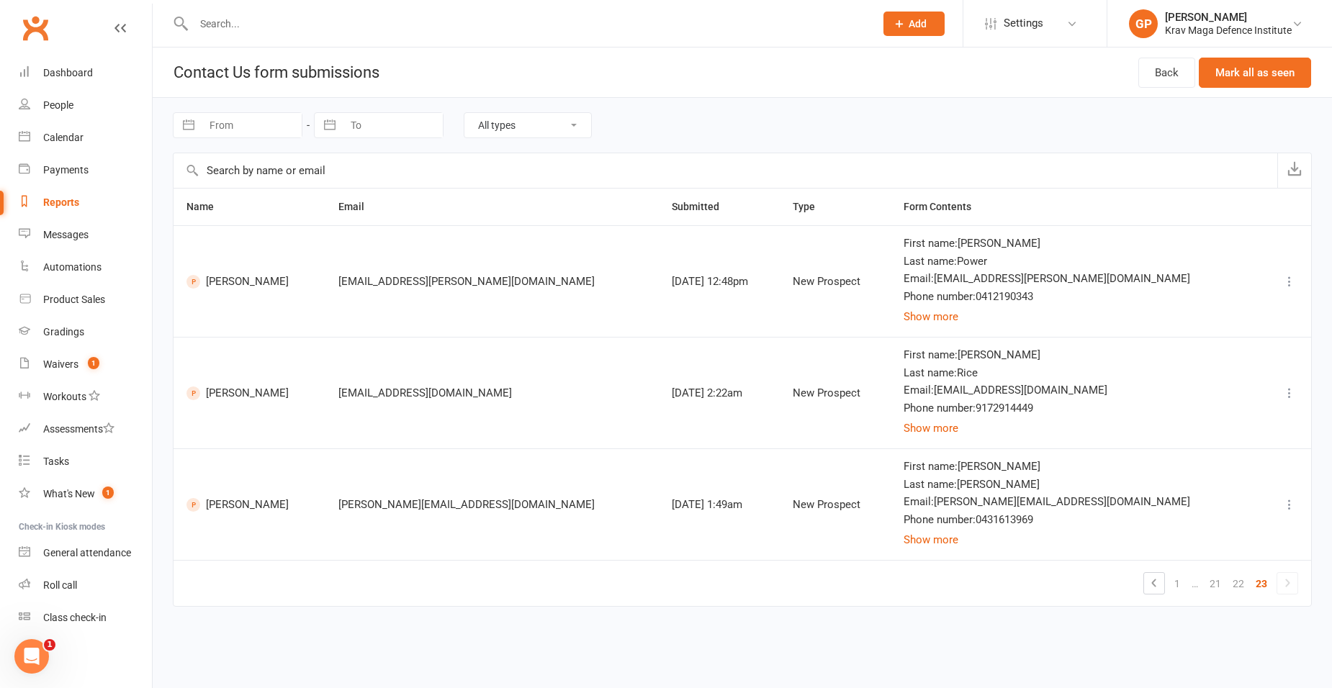
scroll to position [0, 0]
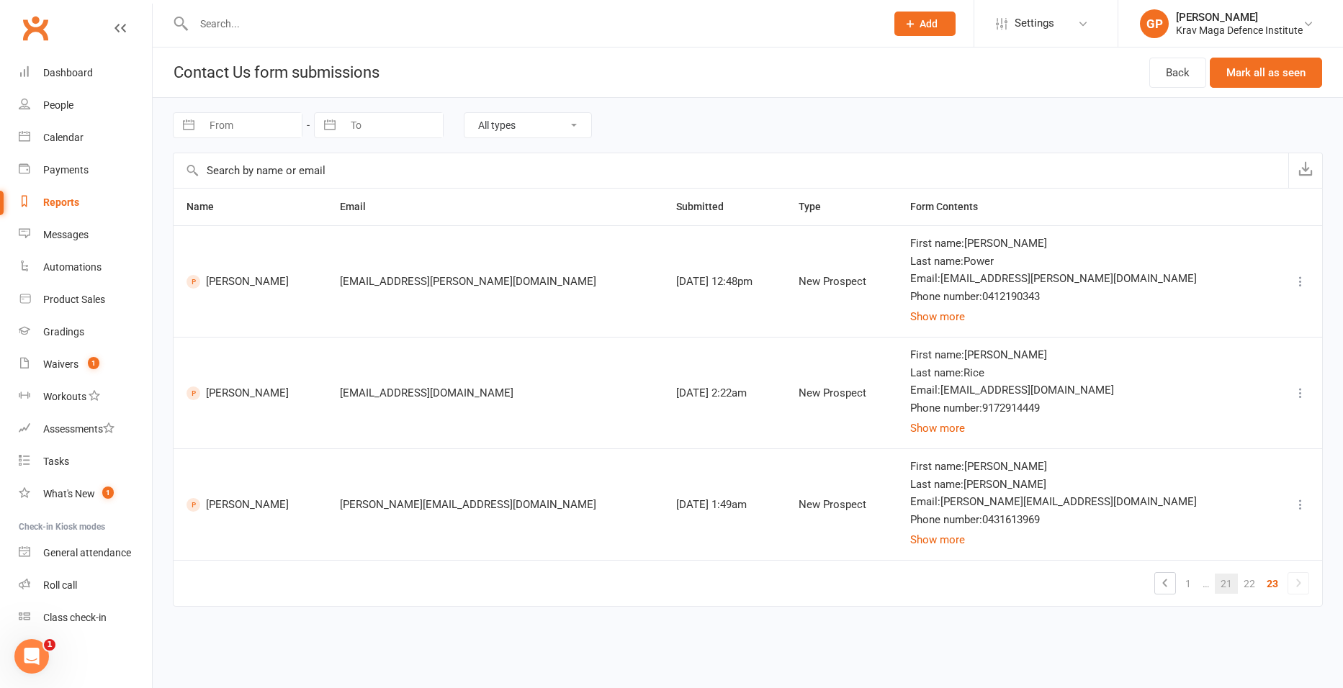
click at [1231, 582] on link "21" at bounding box center [1226, 584] width 23 height 20
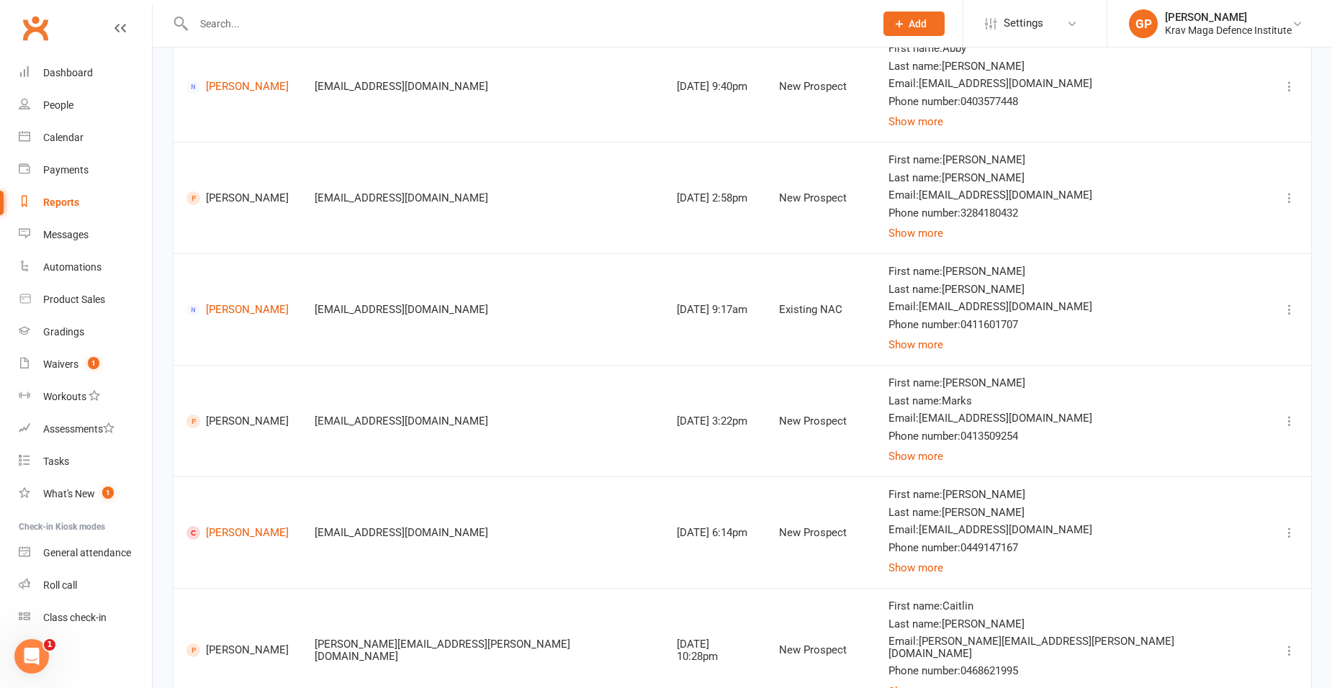
scroll to position [741, 0]
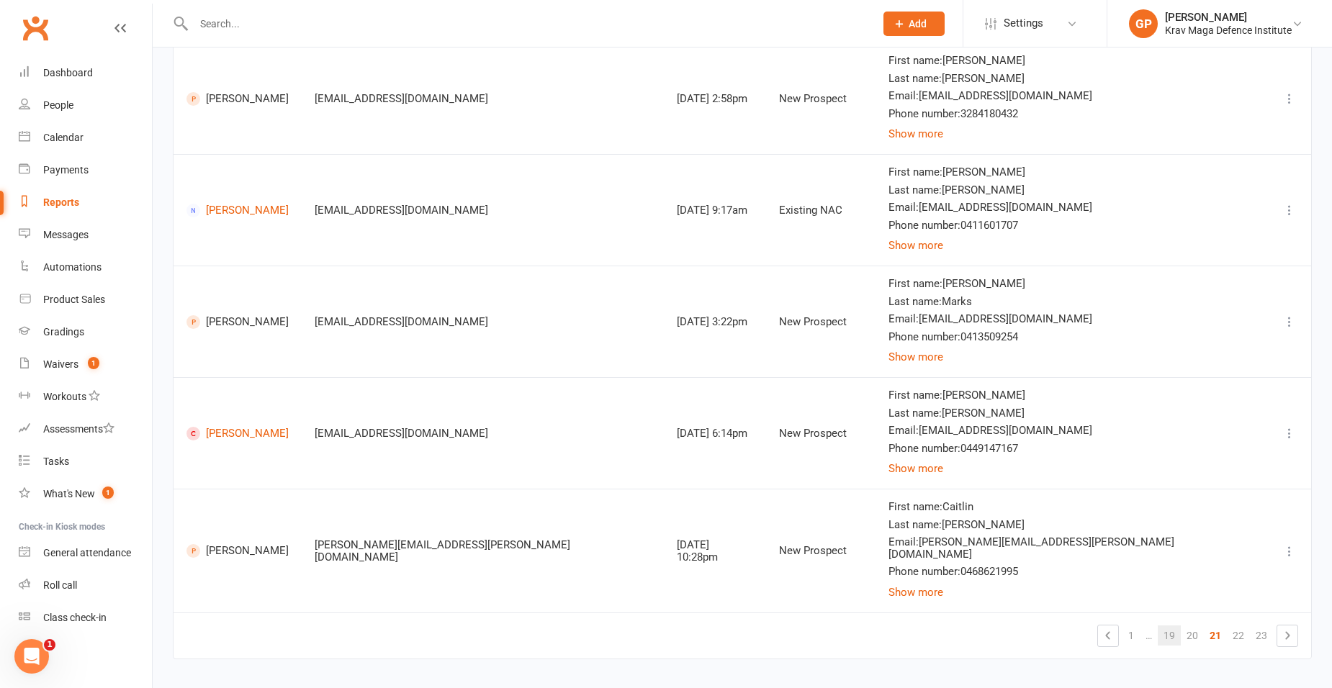
click at [1177, 628] on link "19" at bounding box center [1169, 636] width 23 height 20
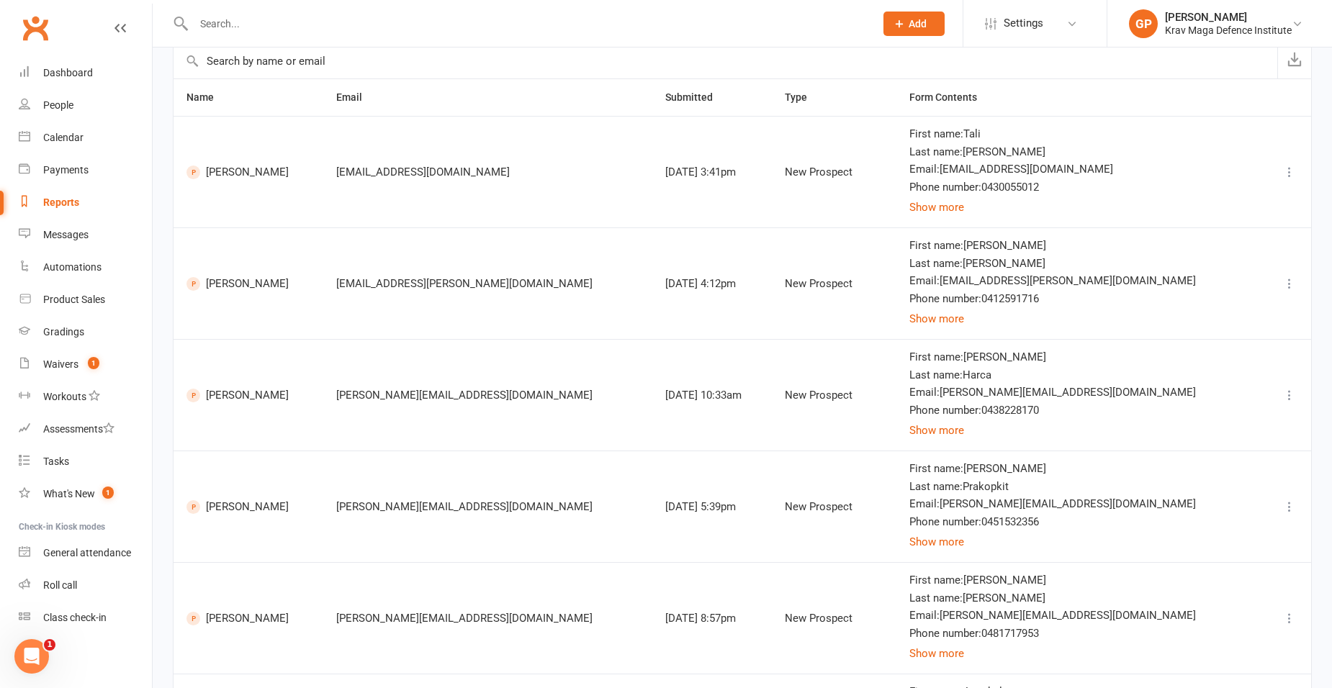
scroll to position [0, 0]
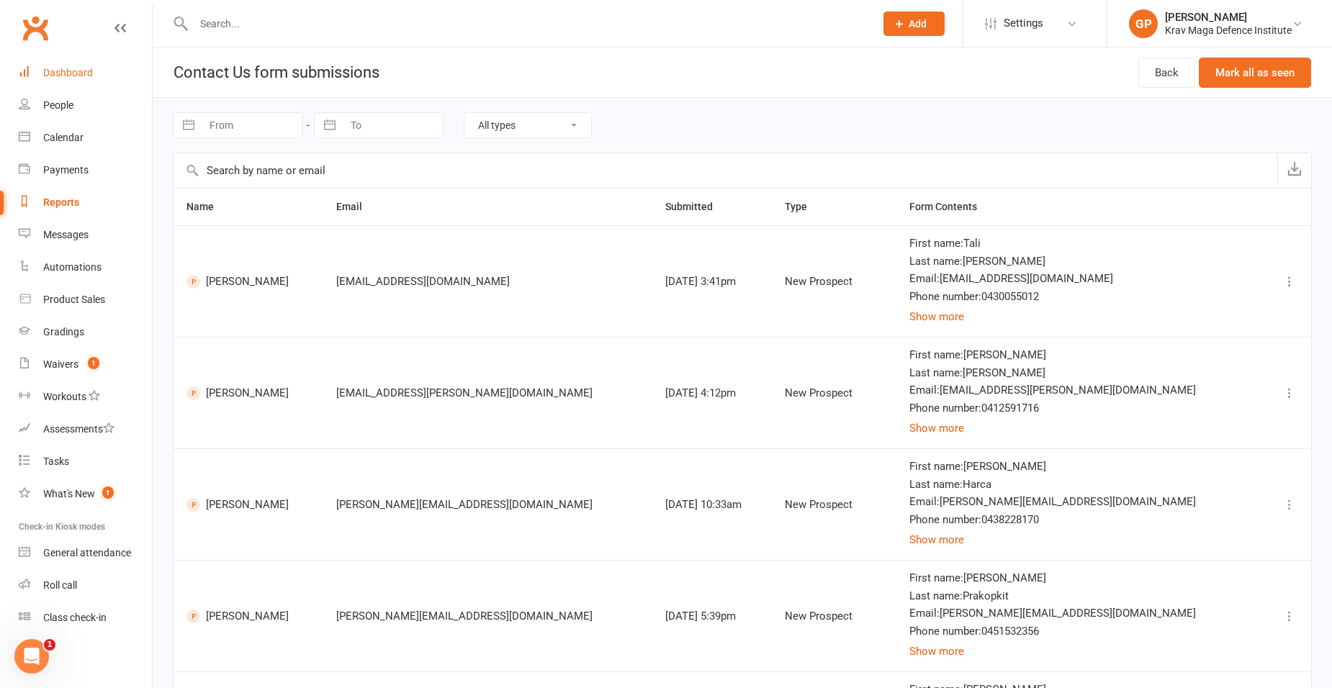
click at [70, 75] on div "Dashboard" at bounding box center [68, 73] width 50 height 12
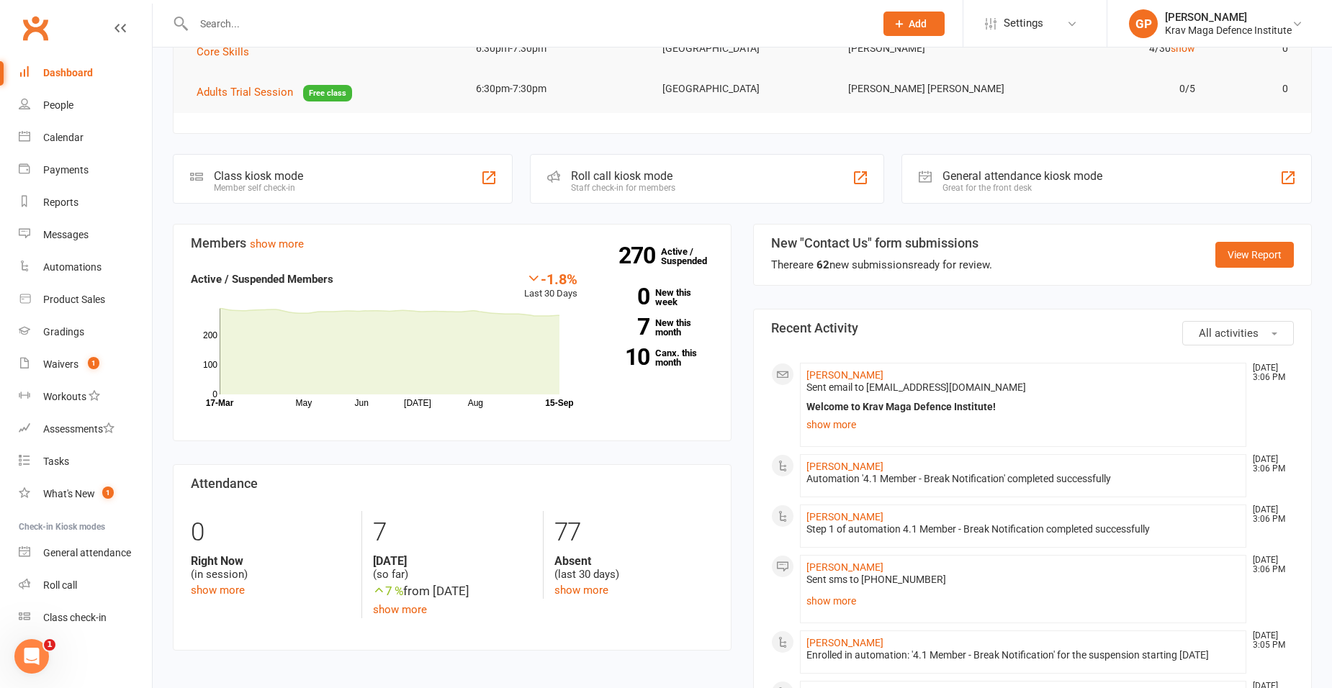
scroll to position [216, 0]
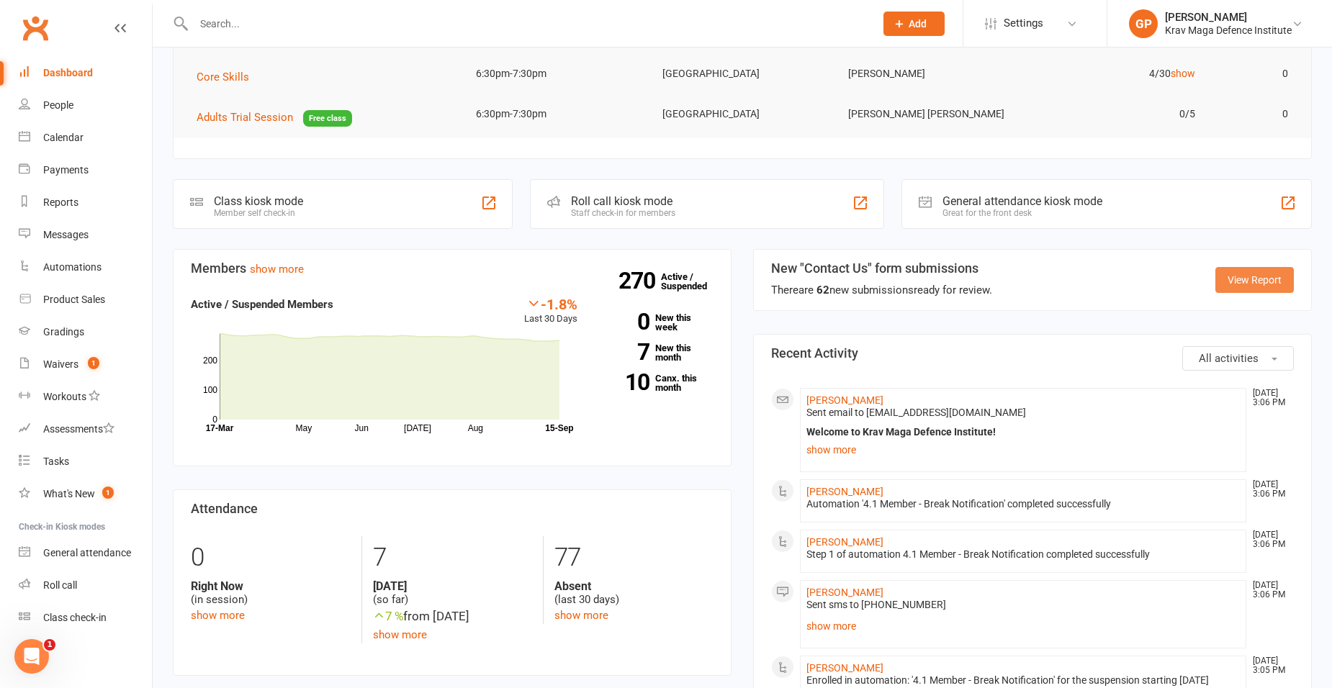
click at [1262, 291] on link "View Report" at bounding box center [1255, 280] width 78 height 26
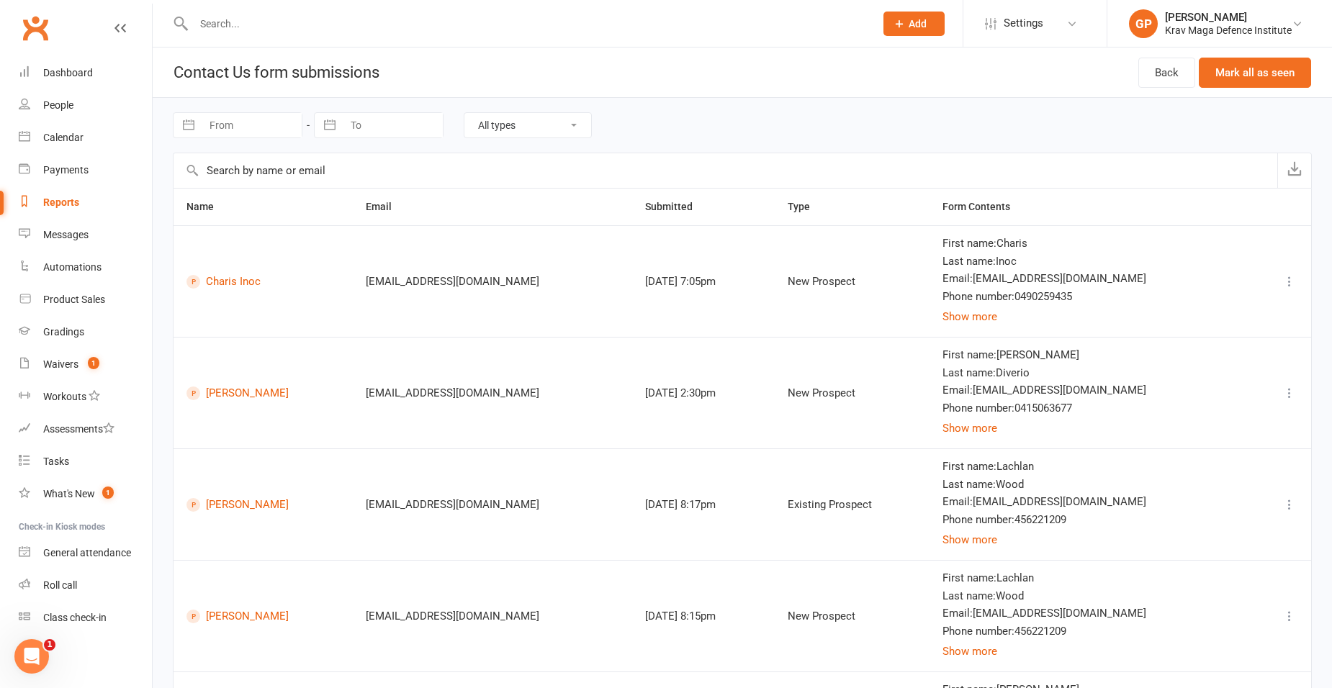
click at [1288, 393] on icon at bounding box center [1290, 393] width 14 height 14
click at [1212, 498] on link "Add note" at bounding box center [1215, 507] width 143 height 29
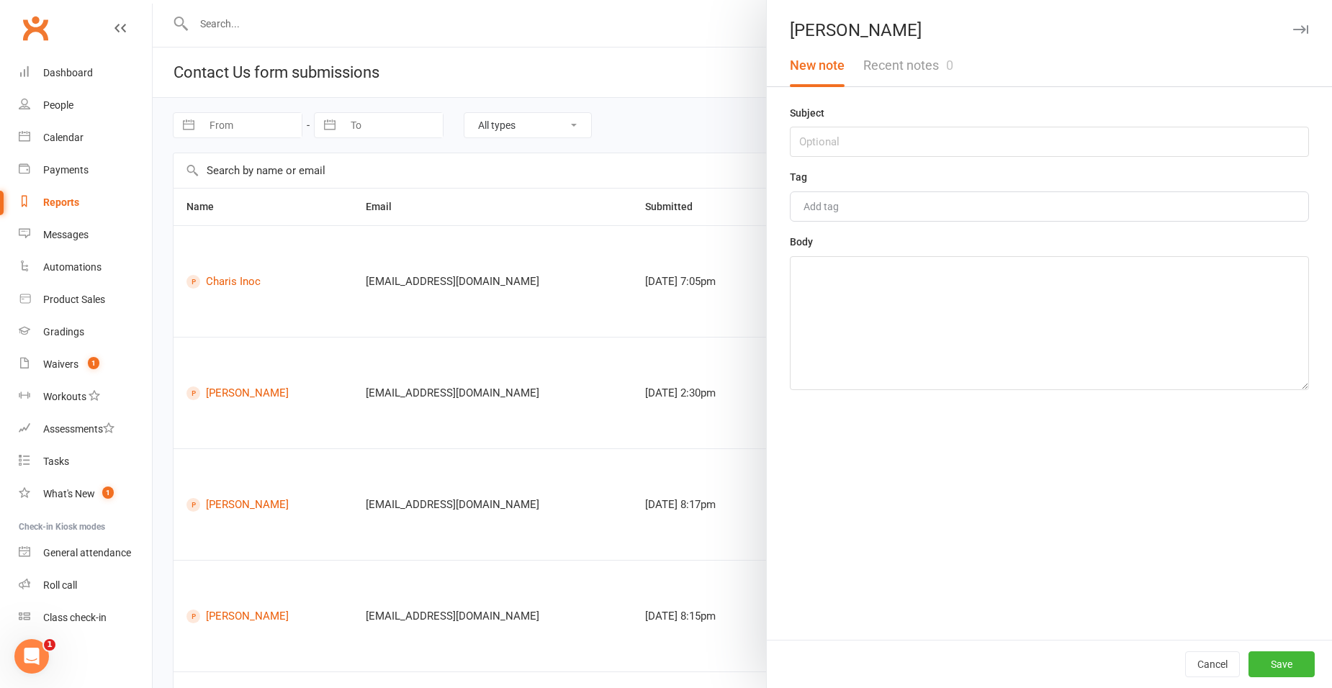
click at [1293, 26] on icon "button" at bounding box center [1300, 29] width 15 height 9
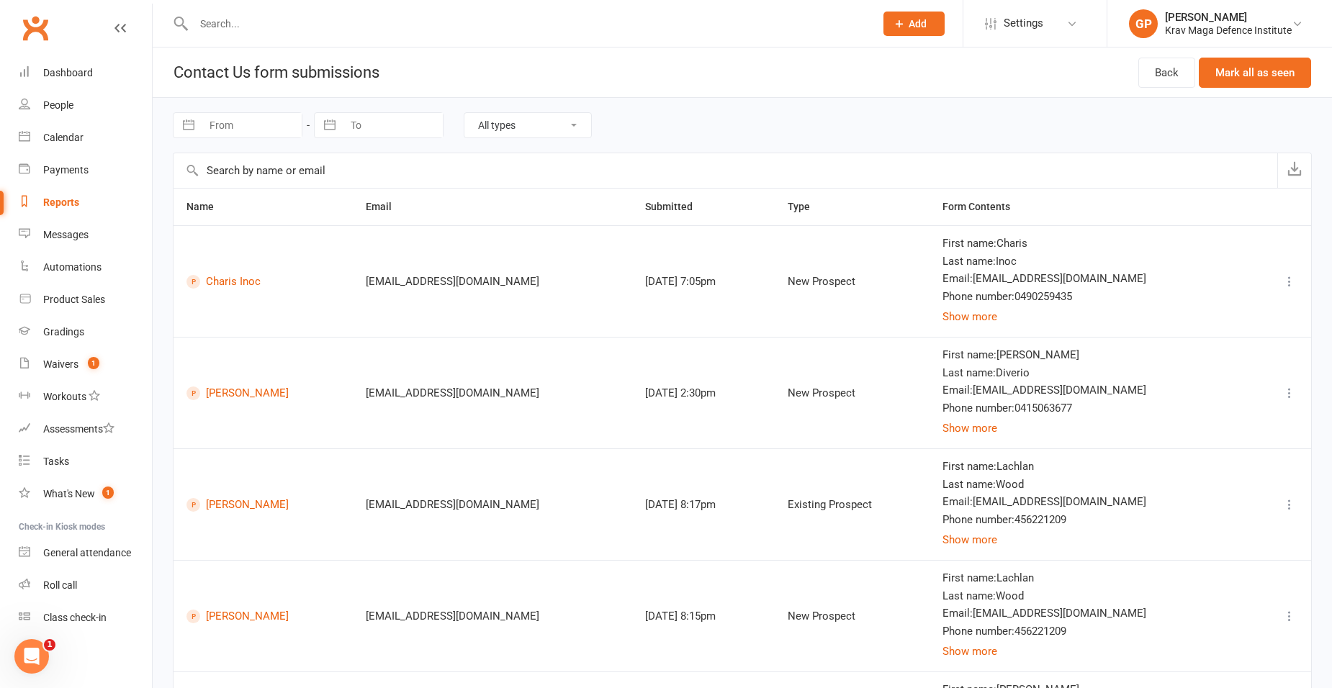
click at [489, 108] on div "Navigate forward to interact with the calendar and select a date. Press the que…" at bounding box center [742, 125] width 1139 height 55
click at [489, 119] on select "All types New prospects Existing prospects Existing members Existing NACs Inval…" at bounding box center [527, 125] width 127 height 24
click at [747, 117] on div "Navigate forward to interact with the calendar and select a date. Press the que…" at bounding box center [742, 125] width 1139 height 55
click at [219, 119] on input "From" at bounding box center [252, 125] width 100 height 24
select select "7"
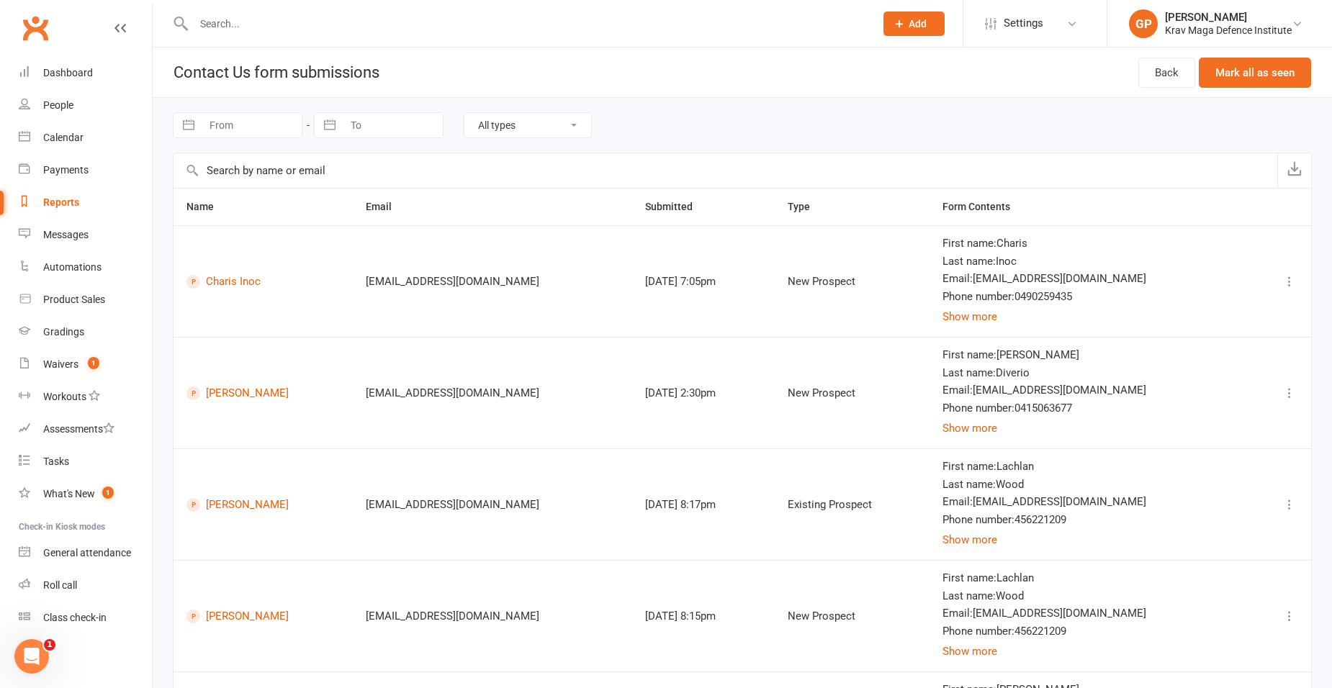
select select "2025"
select select "8"
select select "2025"
select select "9"
select select "2025"
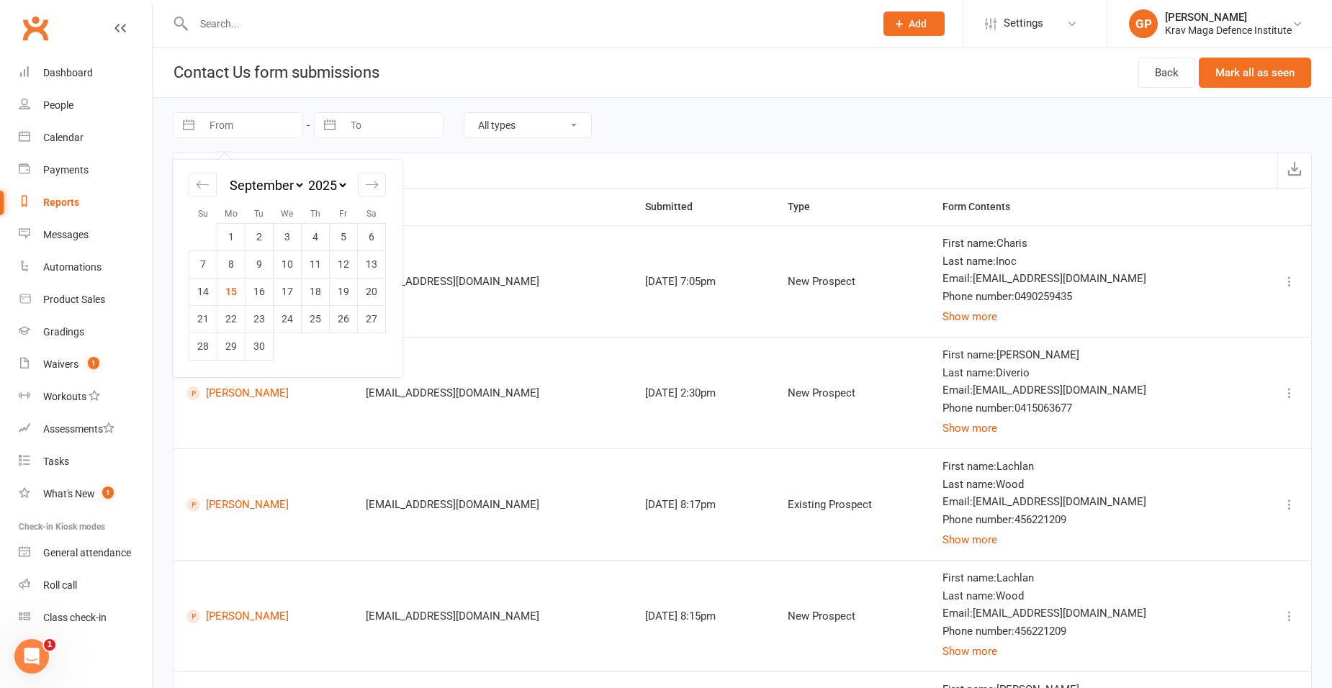
click at [802, 117] on div "Navigate forward to interact with the calendar and select a date. Press the que…" at bounding box center [742, 125] width 1139 height 55
click at [304, 14] on input "text" at bounding box center [526, 24] width 675 height 20
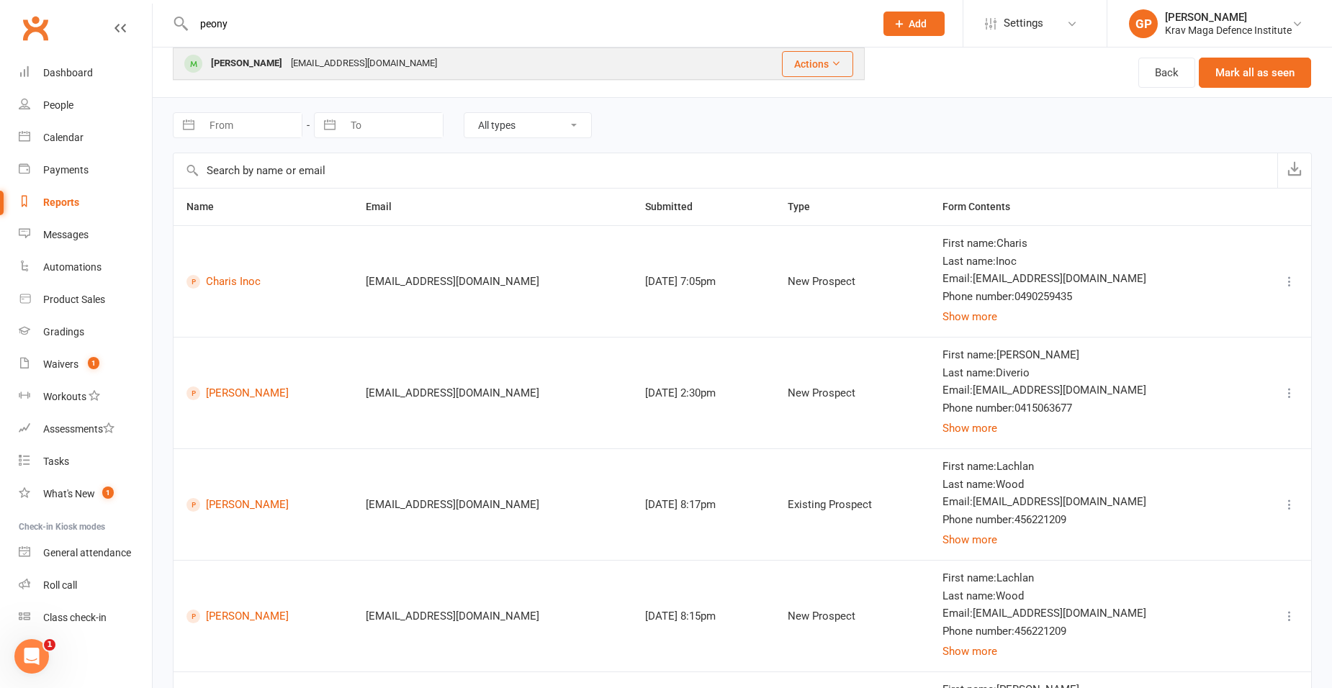
type input "peony"
click at [292, 60] on div "[EMAIL_ADDRESS][DOMAIN_NAME]" at bounding box center [364, 63] width 155 height 21
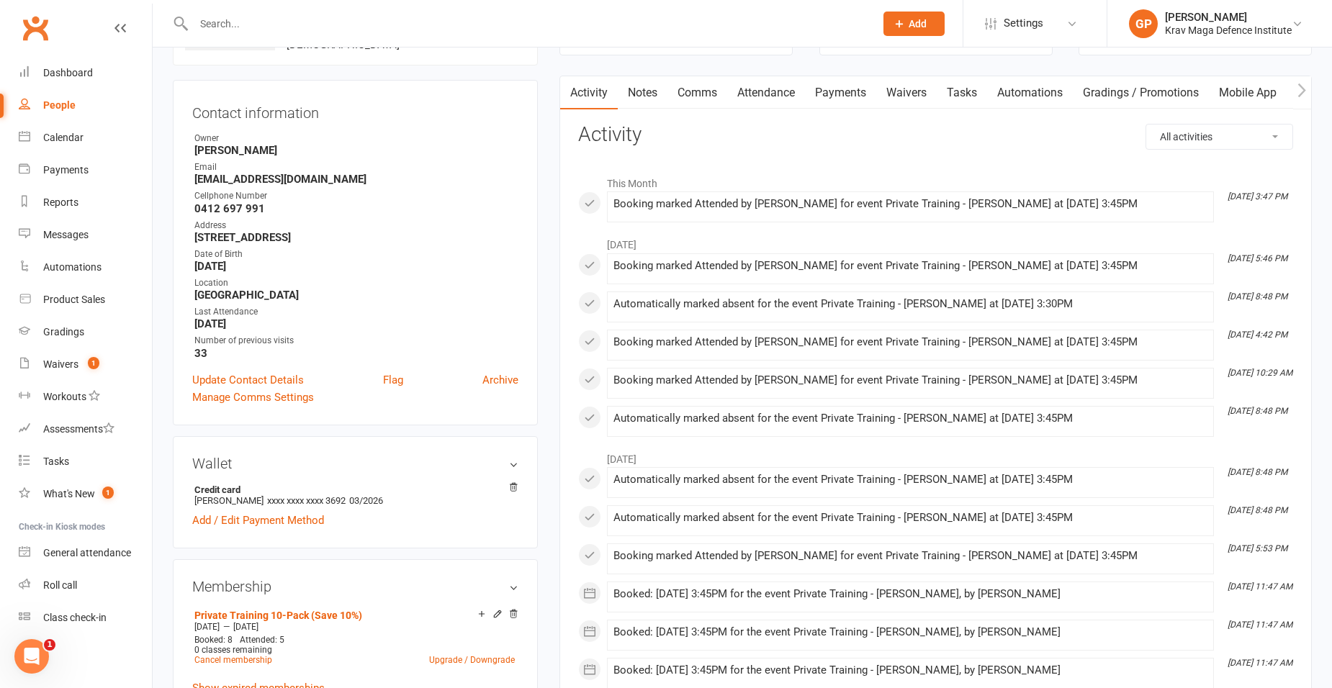
scroll to position [288, 0]
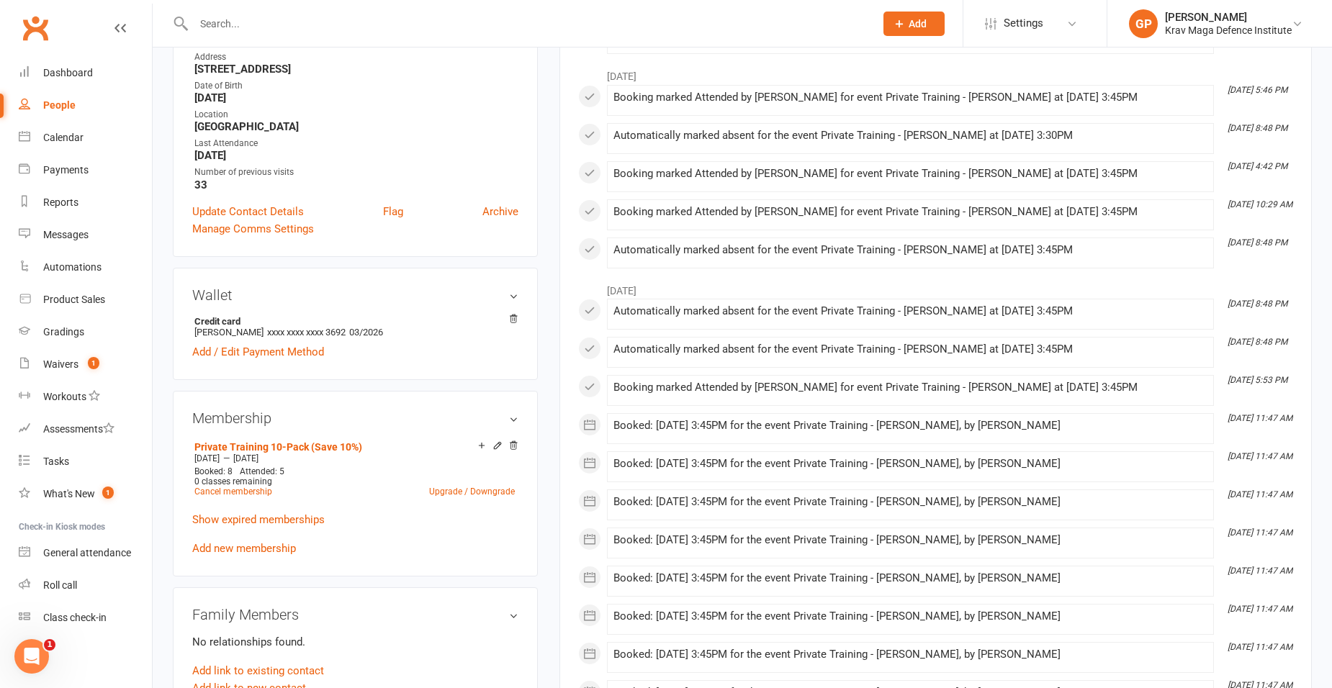
click at [258, 551] on link "Add new membership" at bounding box center [244, 548] width 104 height 13
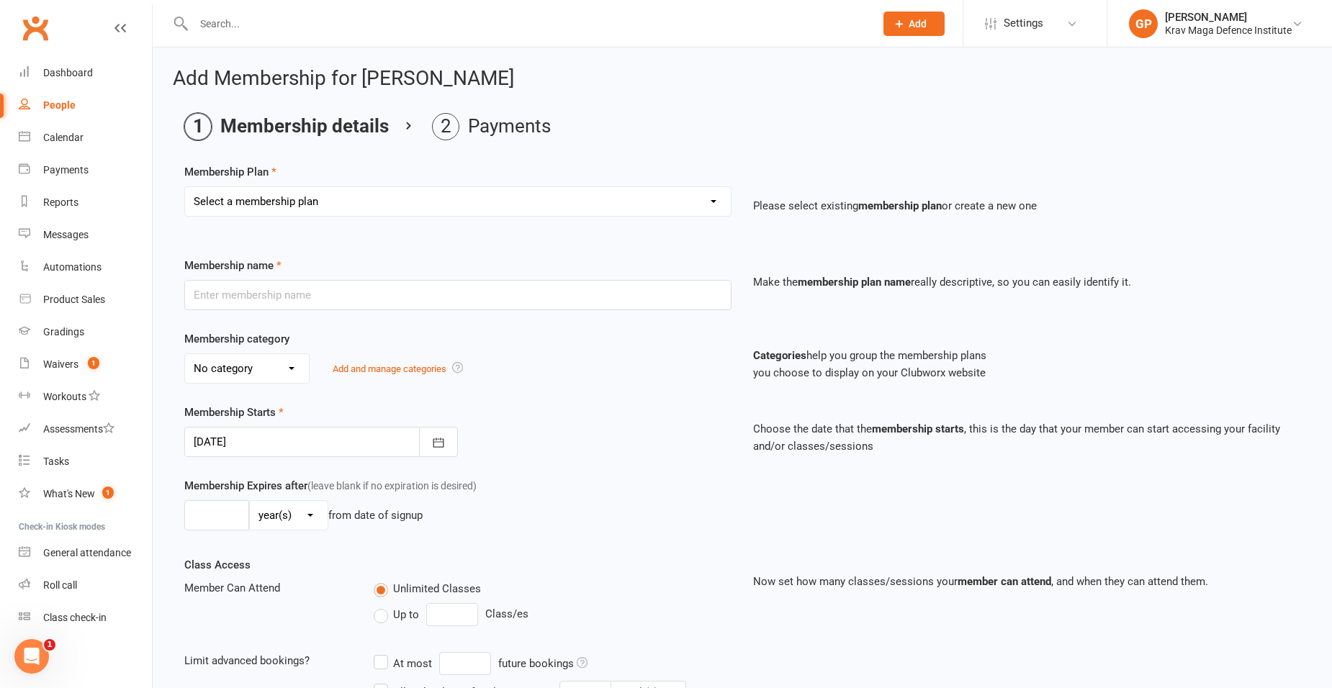
click at [259, 199] on select "Select a membership plan Create new Membership Plan 5-Week Challenge (w/ automa…" at bounding box center [458, 201] width 546 height 29
select select "11"
click at [185, 187] on select "Select a membership plan Create new Membership Plan 5-Week Challenge (w/ automa…" at bounding box center [458, 201] width 546 height 29
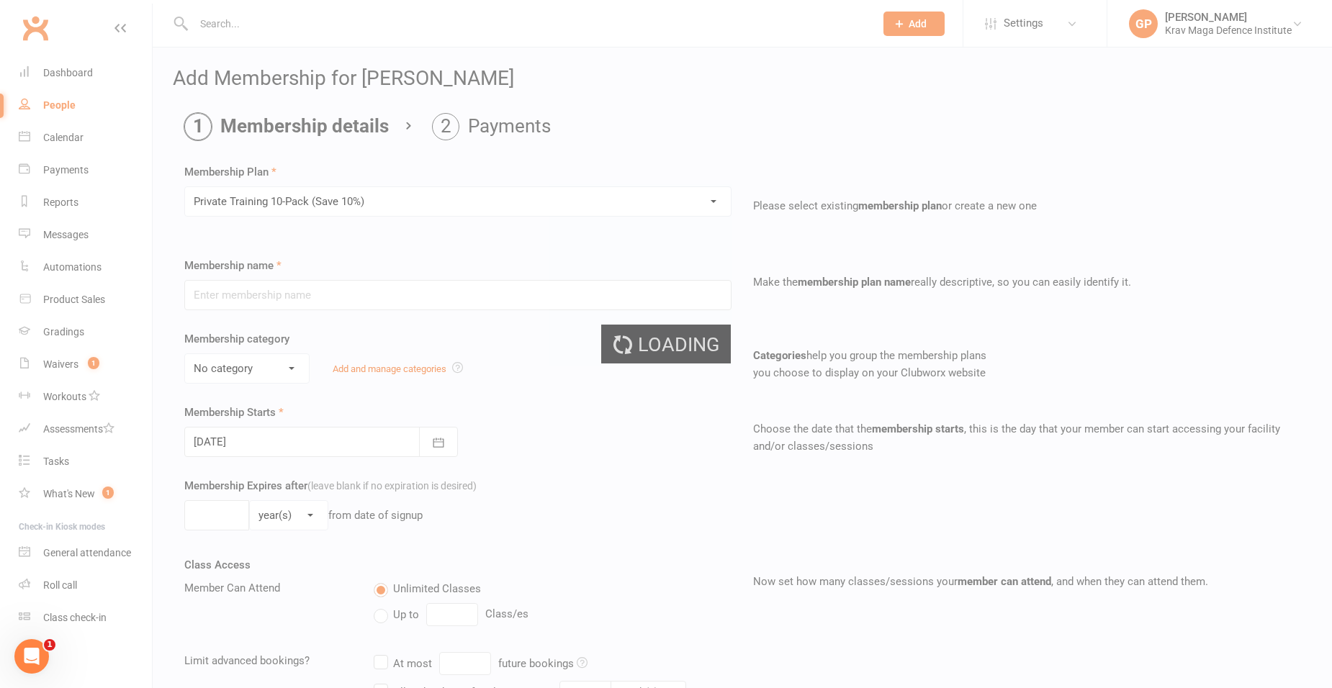
type input "Private Training 10-Pack (Save 10%)"
select select "4"
type input "6"
select select "2"
type input "10"
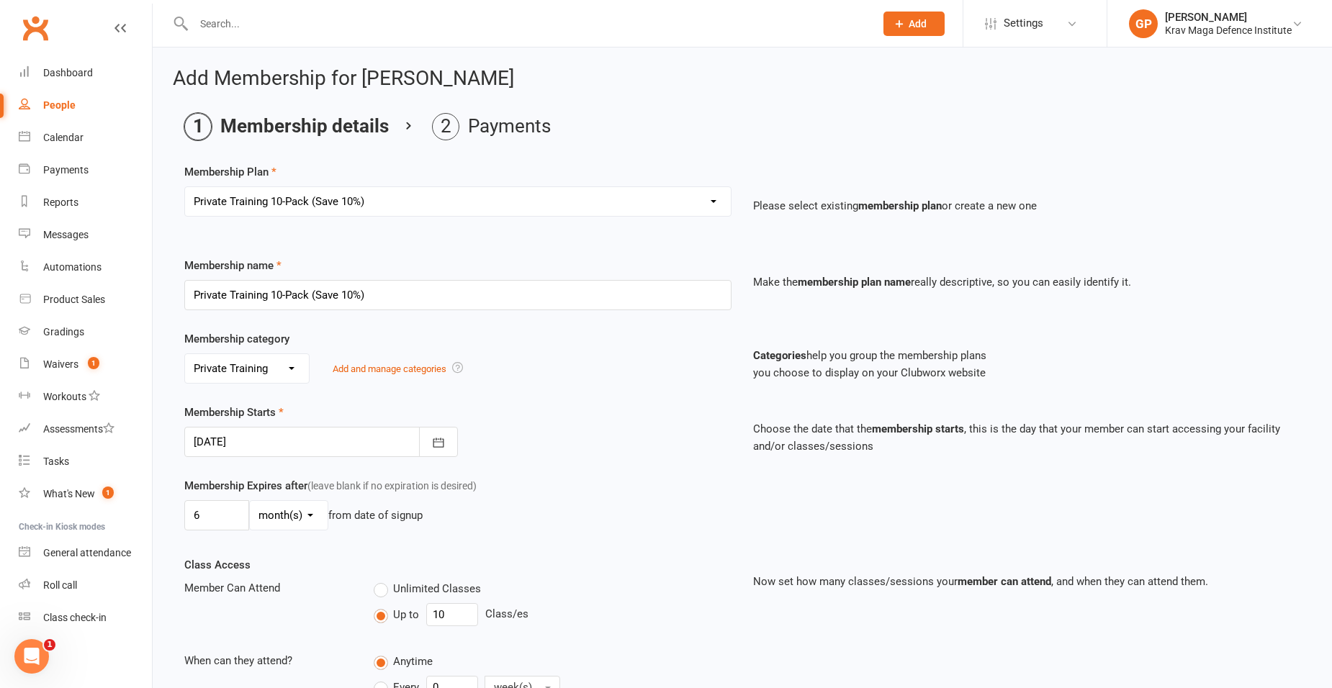
click at [289, 444] on div at bounding box center [321, 442] width 274 height 30
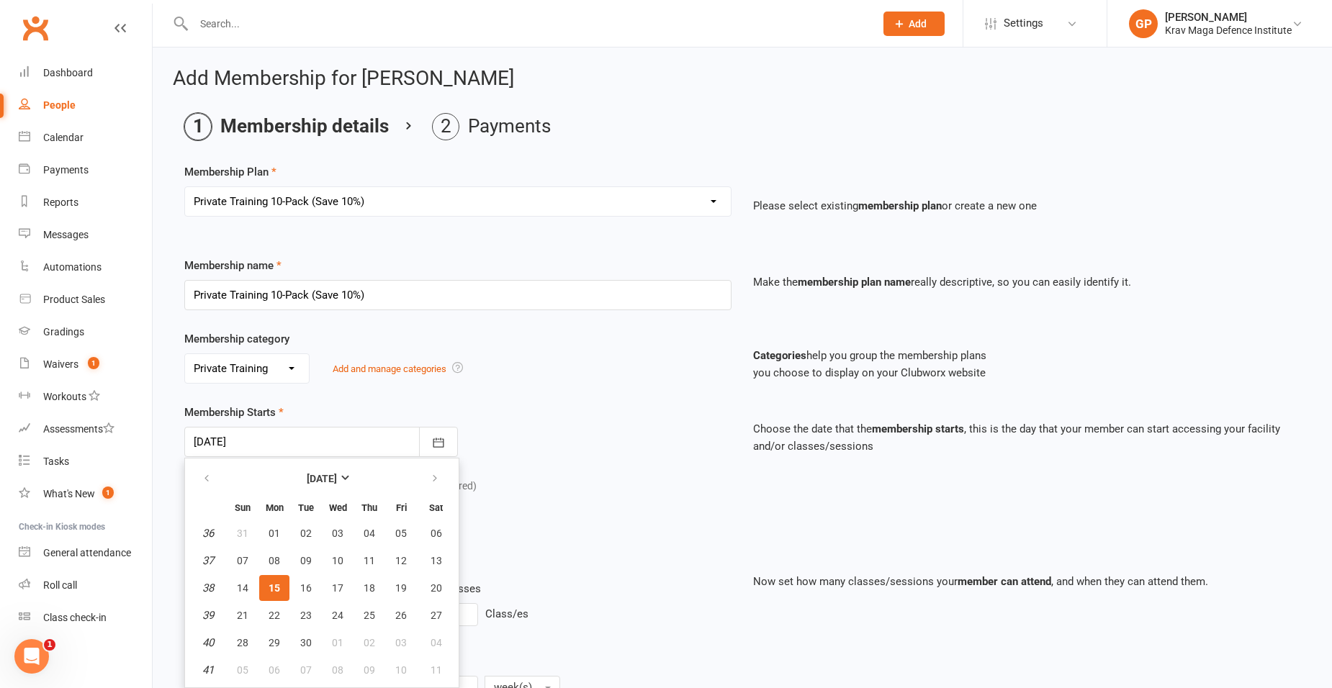
click at [276, 589] on span "15" at bounding box center [275, 589] width 12 height 12
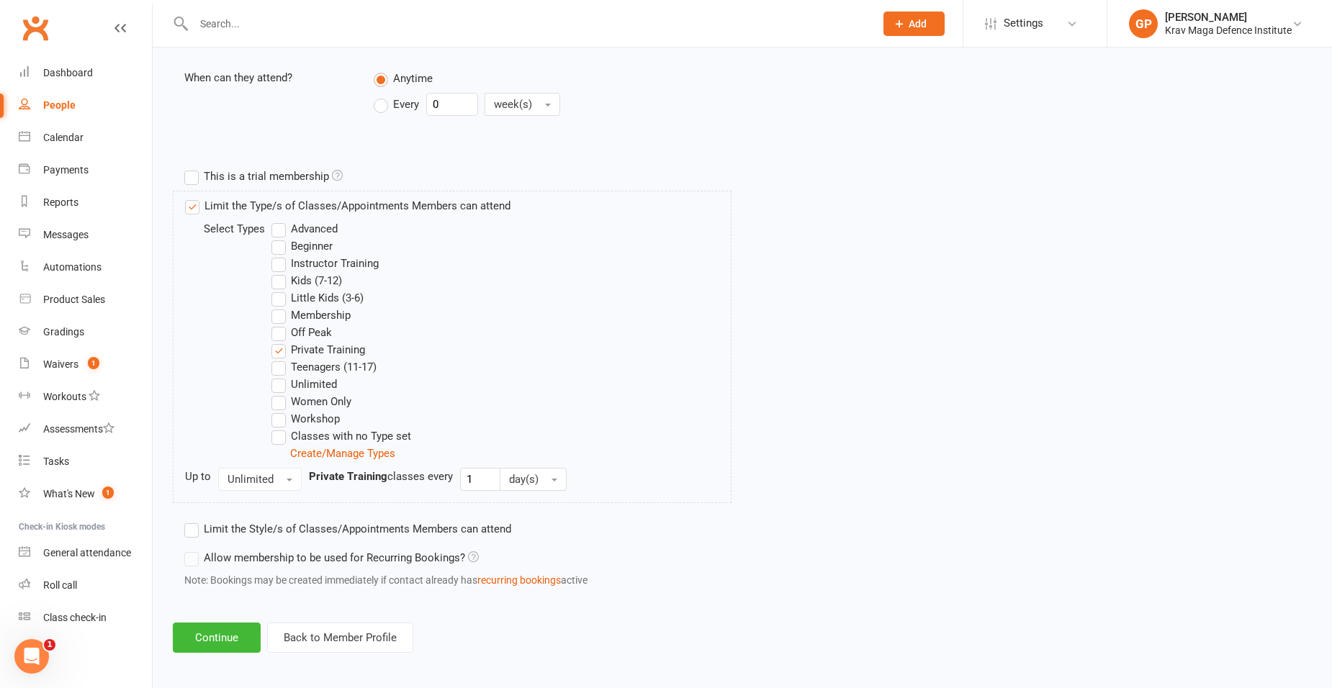
scroll to position [590, 0]
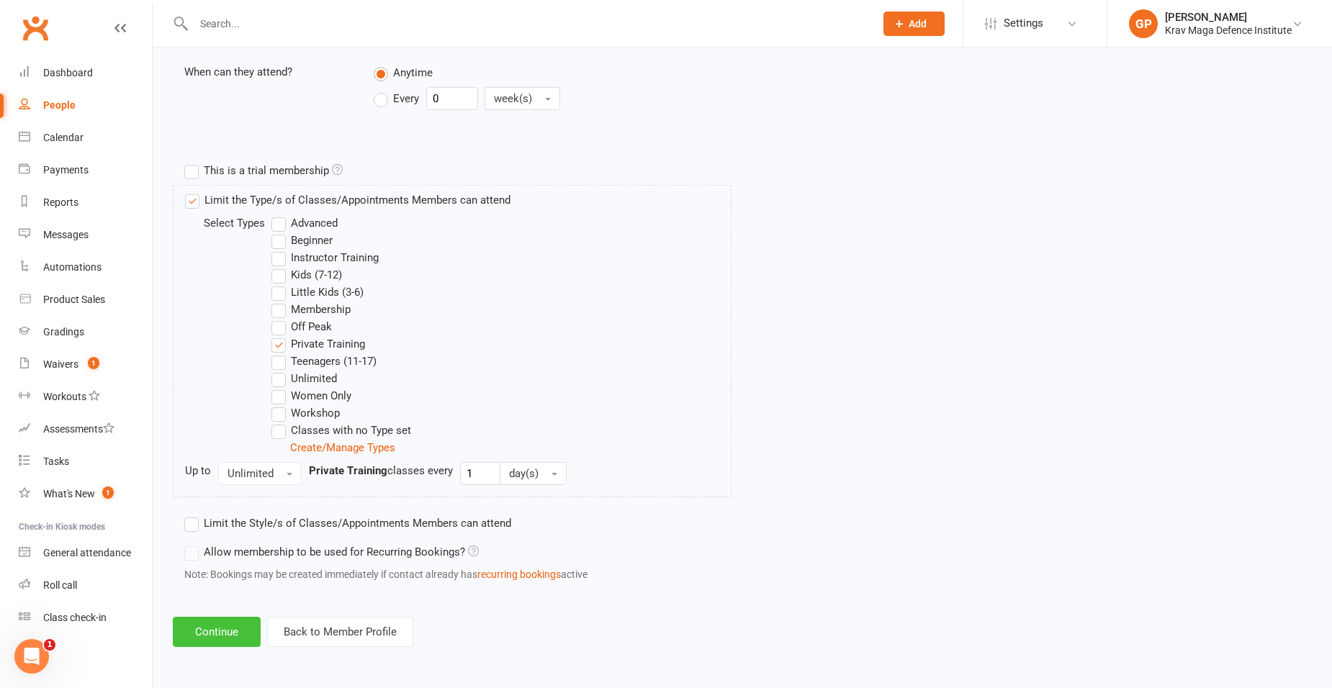
click at [223, 632] on button "Continue" at bounding box center [217, 632] width 88 height 30
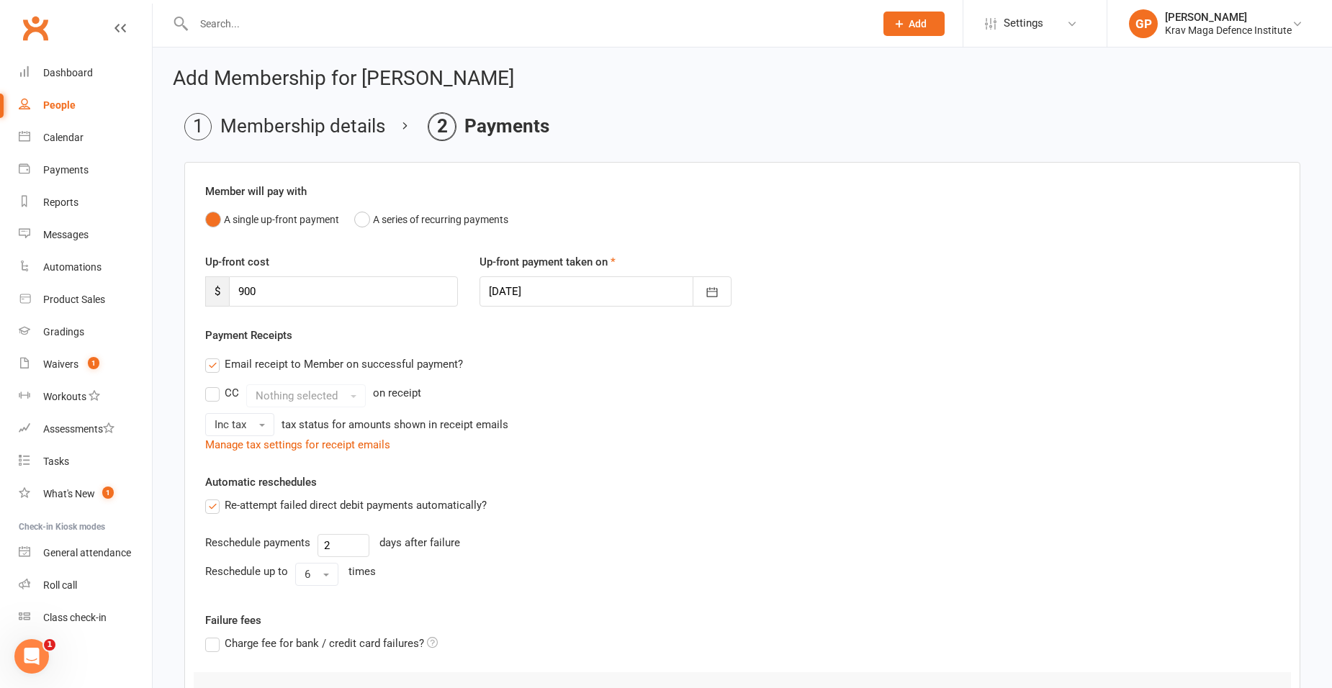
click at [591, 288] on div at bounding box center [606, 292] width 253 height 30
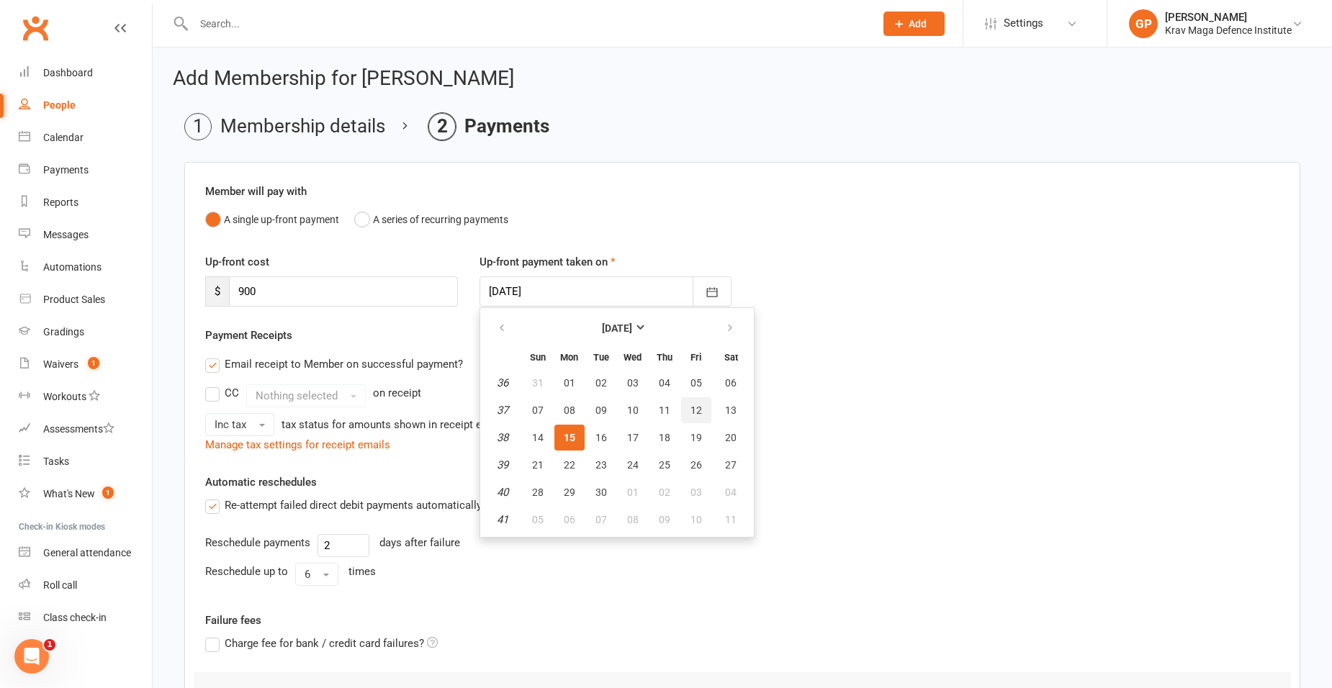
click at [699, 418] on button "12" at bounding box center [696, 411] width 30 height 26
type input "[DATE]"
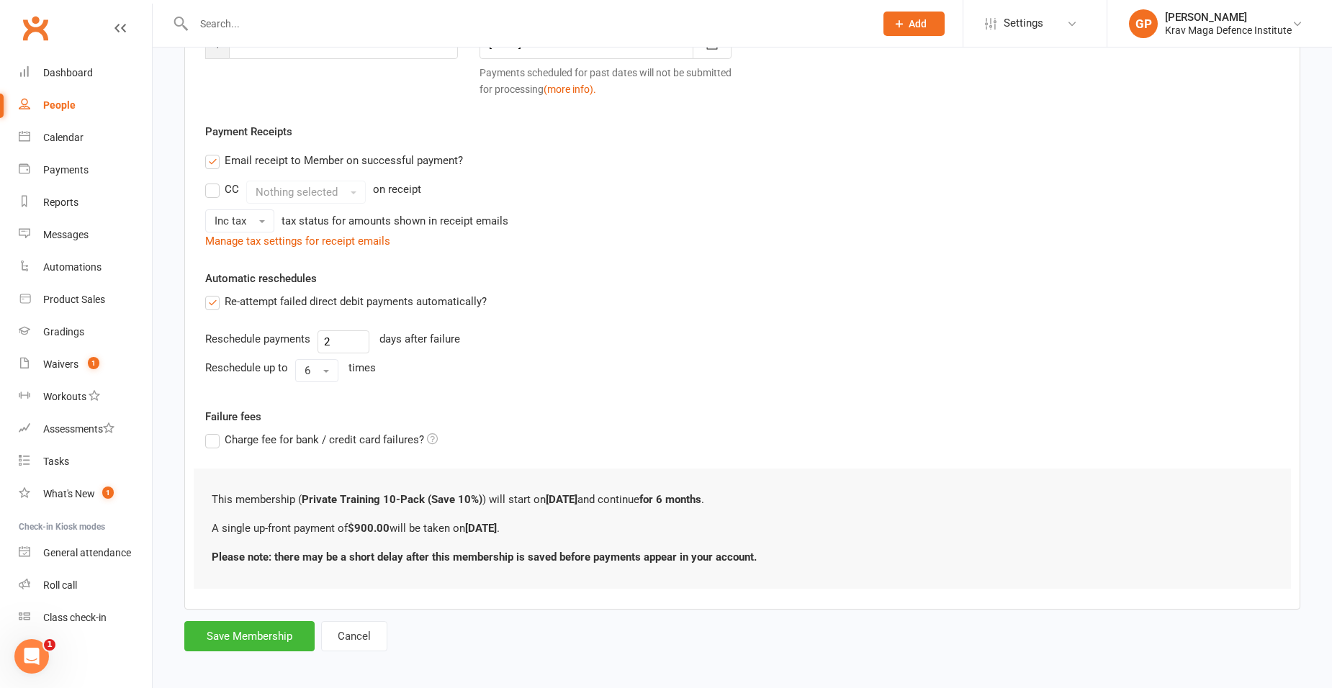
scroll to position [255, 0]
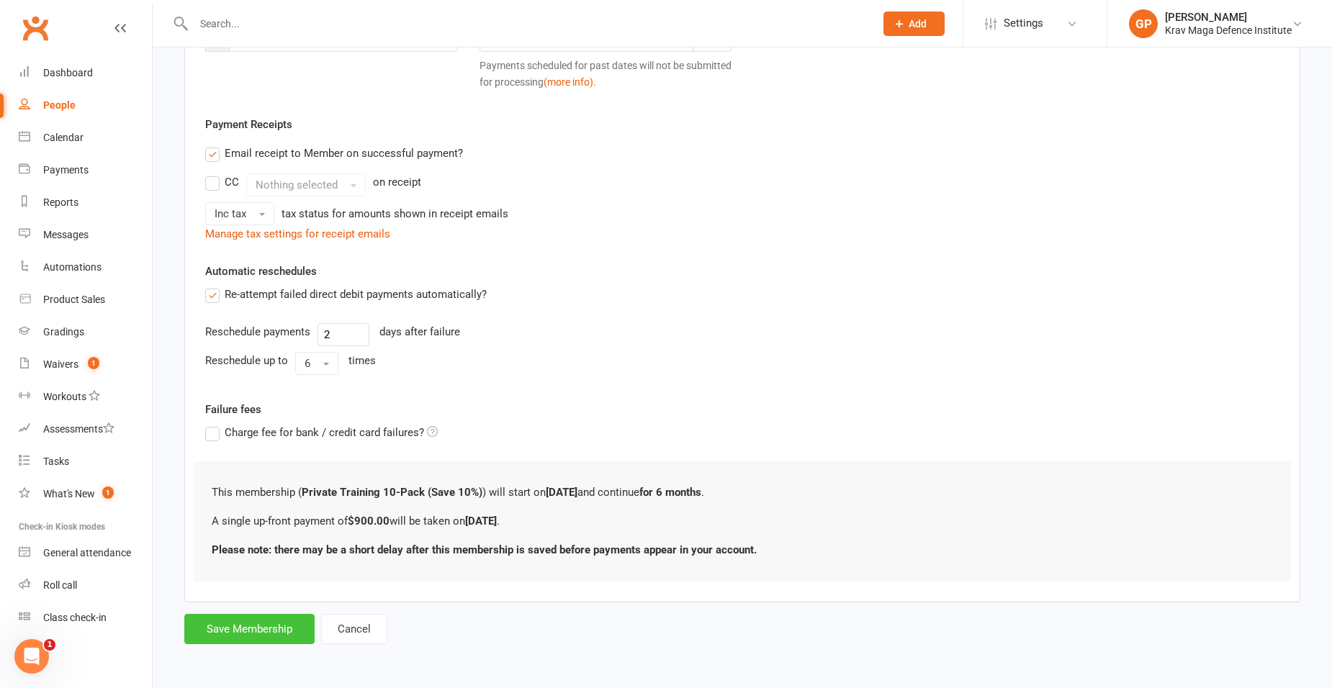
click at [241, 624] on button "Save Membership" at bounding box center [249, 629] width 130 height 30
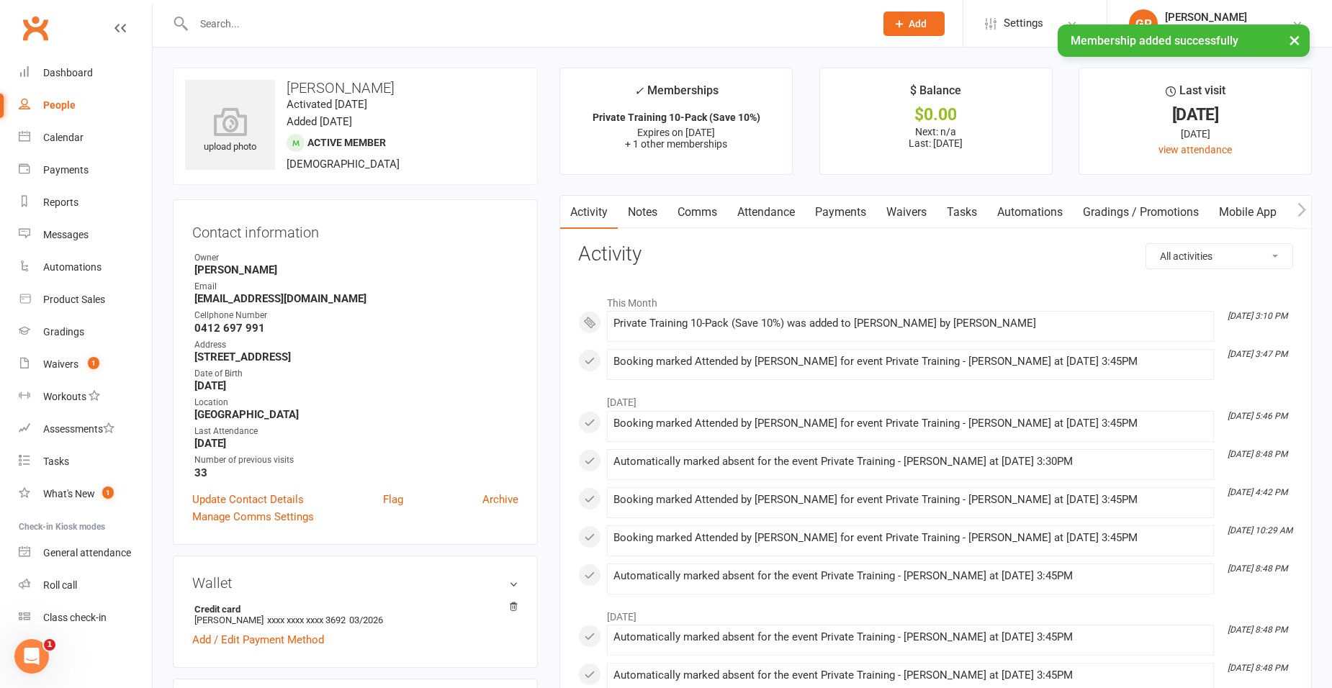
click at [833, 198] on link "Payments" at bounding box center [840, 212] width 71 height 33
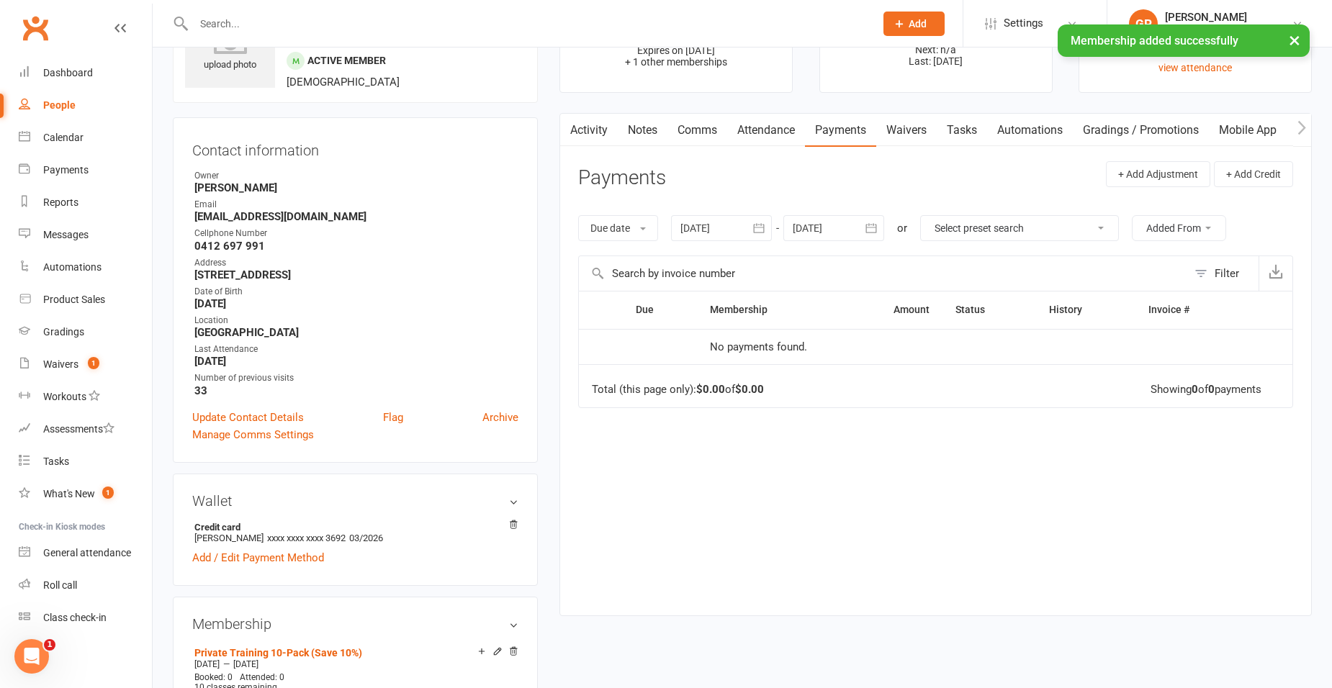
scroll to position [288, 0]
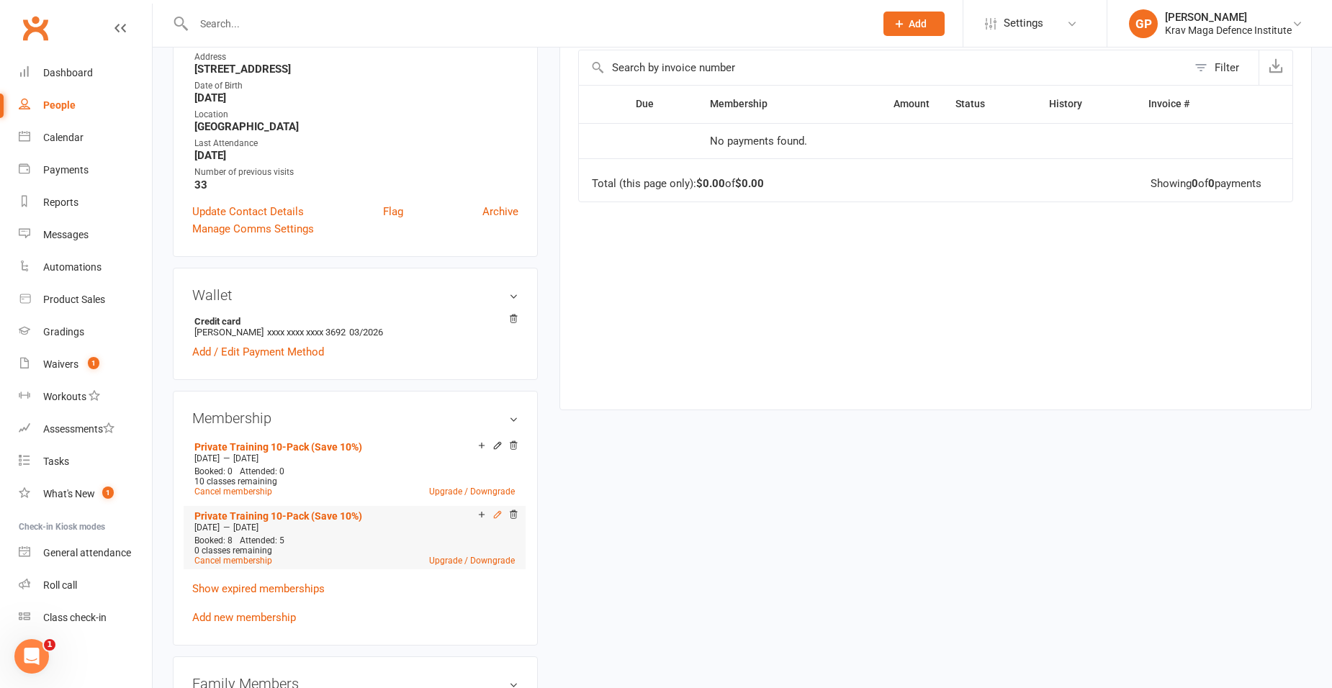
click at [499, 515] on icon at bounding box center [498, 515] width 10 height 10
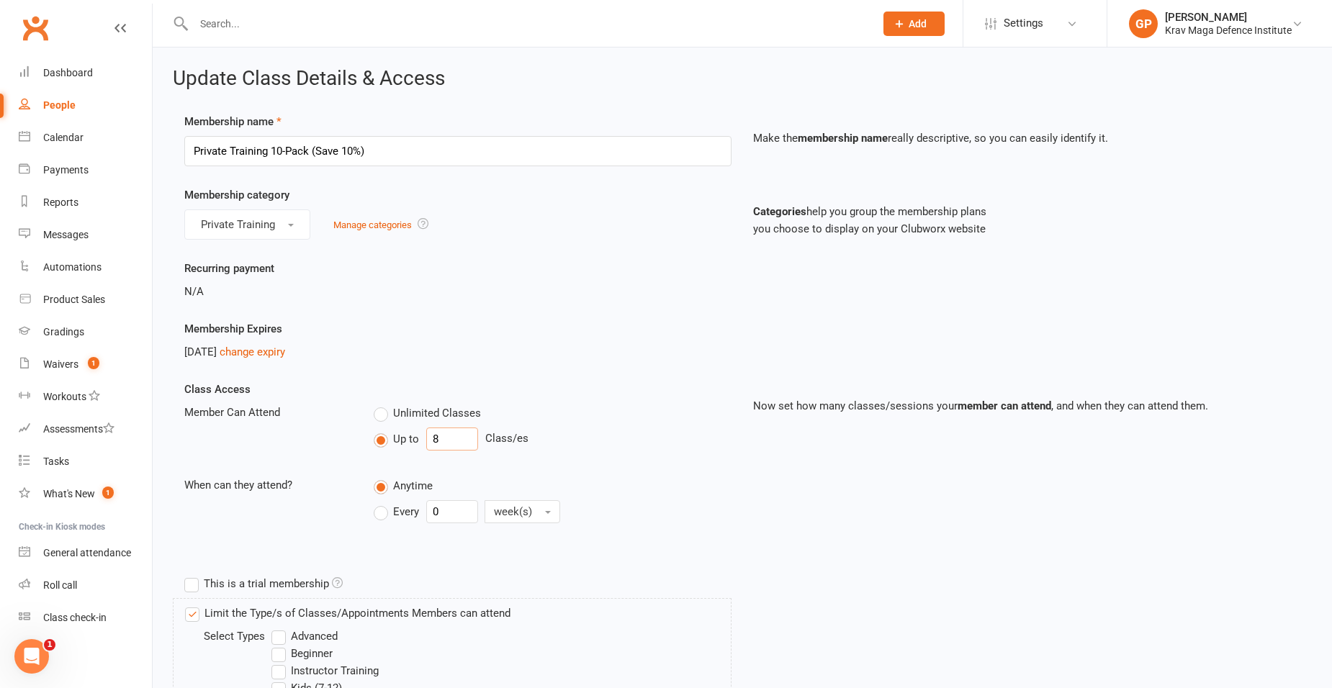
click at [454, 441] on input "8" at bounding box center [452, 439] width 52 height 23
click at [455, 441] on input "8" at bounding box center [452, 439] width 52 height 23
type input "5"
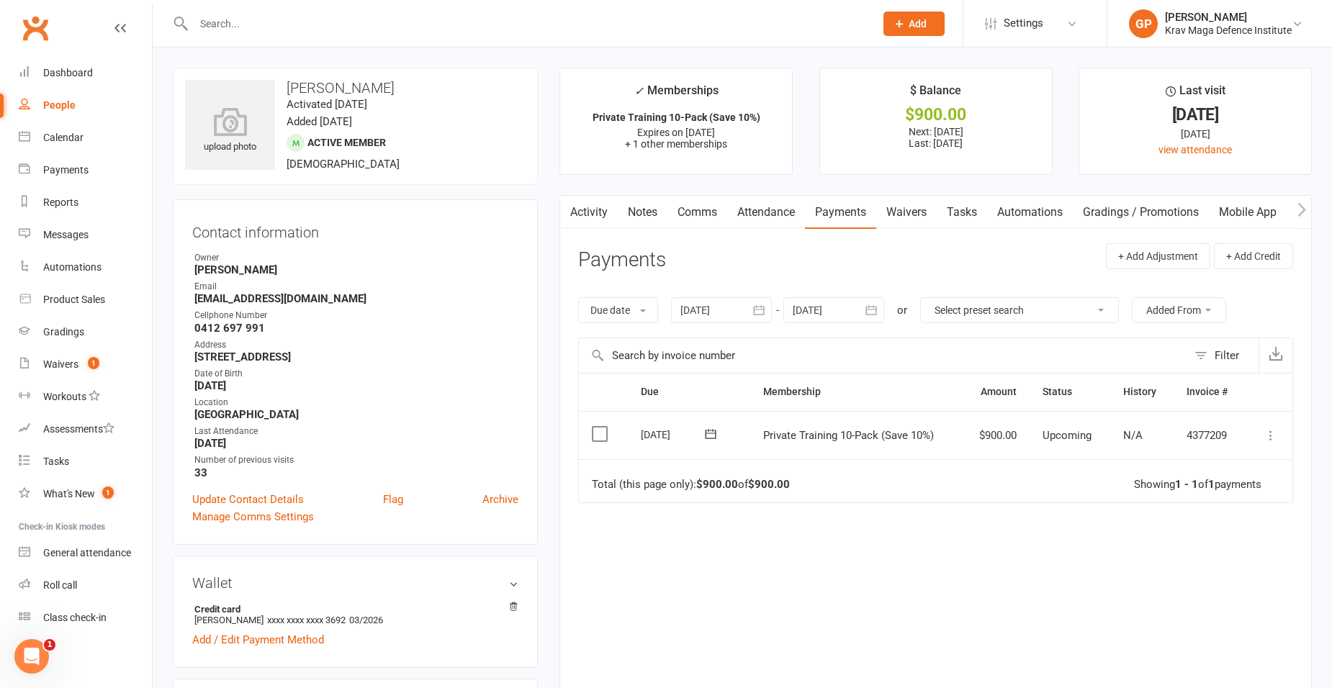
click at [1261, 430] on td "Mark as Paid (Cash) Mark as Paid (POS) Mark as Paid (Other) Skip Apply credit P…" at bounding box center [1269, 435] width 47 height 49
click at [1267, 436] on icon at bounding box center [1271, 435] width 14 height 14
click at [1212, 497] on link "Mark as Paid (POS)" at bounding box center [1207, 492] width 143 height 29
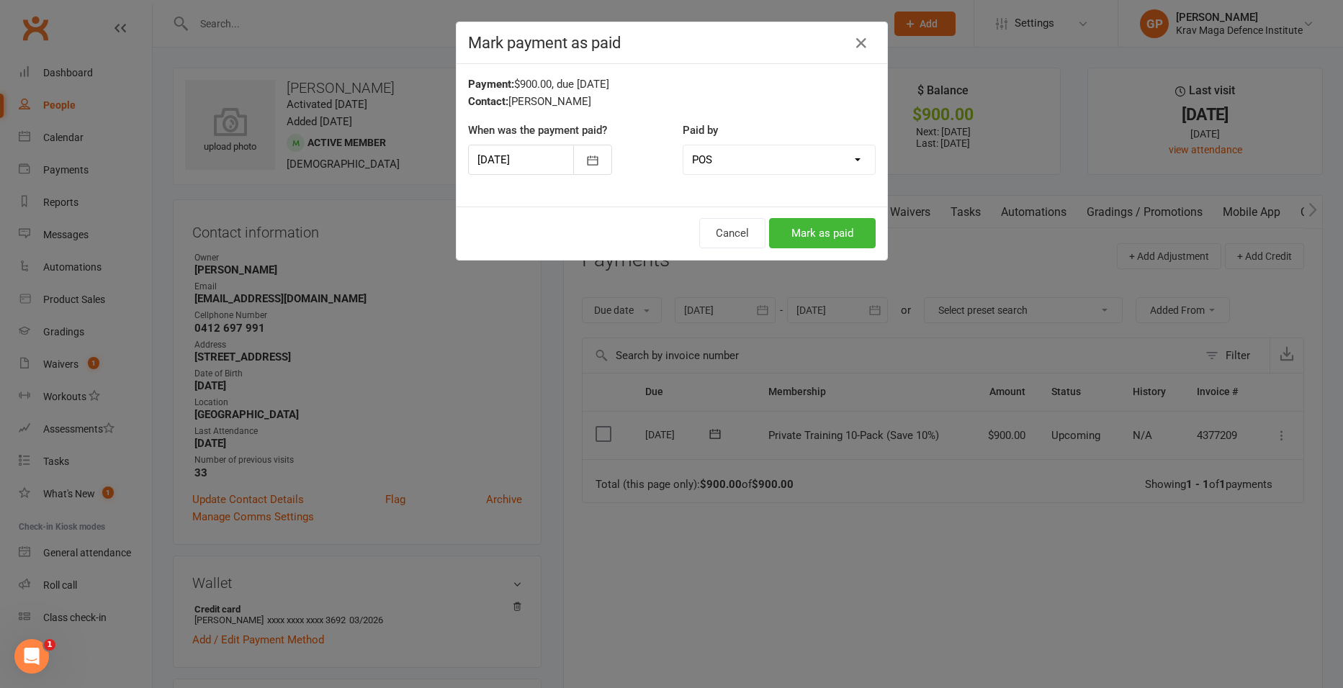
click at [534, 161] on div at bounding box center [540, 160] width 144 height 30
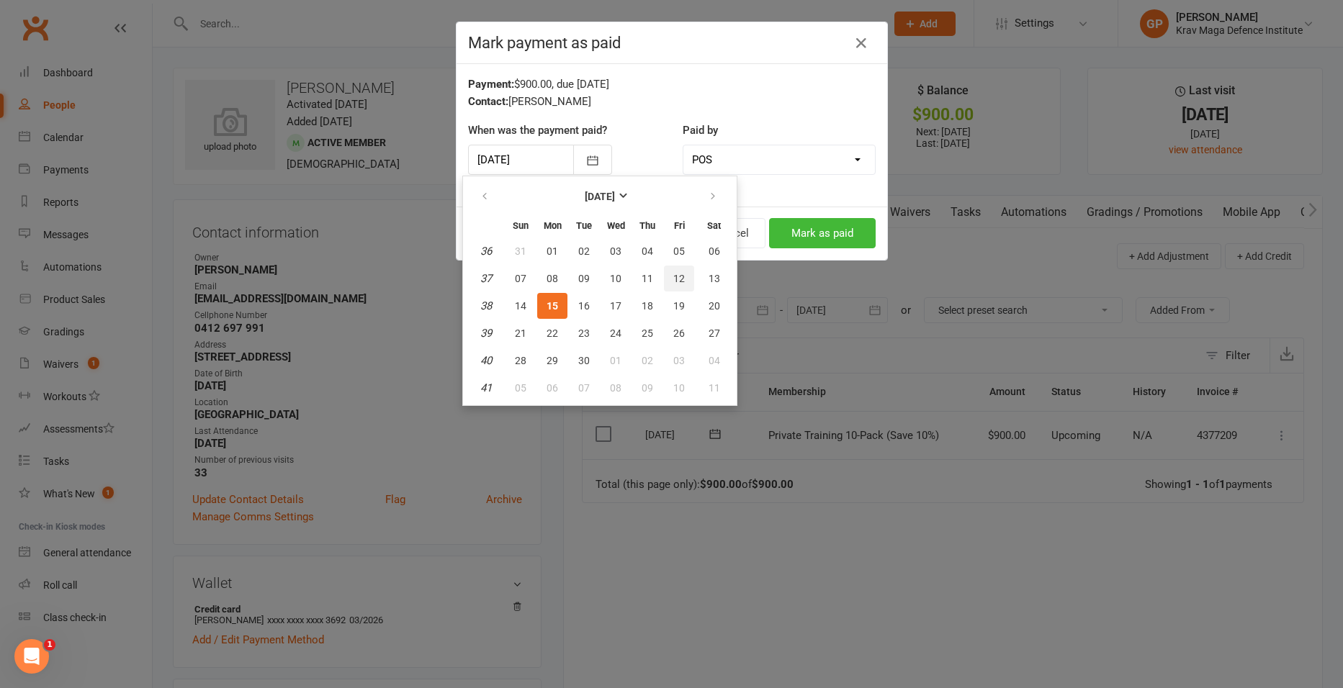
click at [673, 277] on span "12" at bounding box center [679, 279] width 12 height 12
type input "[DATE]"
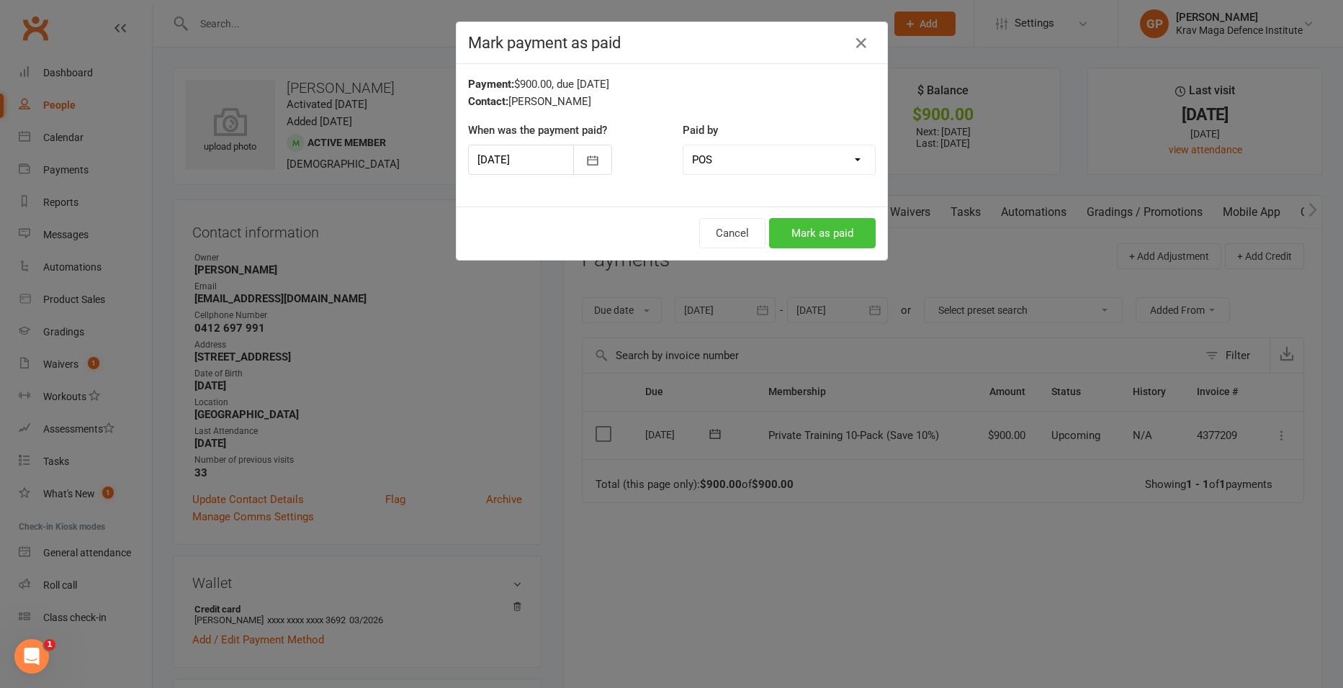
click at [820, 228] on button "Mark as paid" at bounding box center [822, 233] width 107 height 30
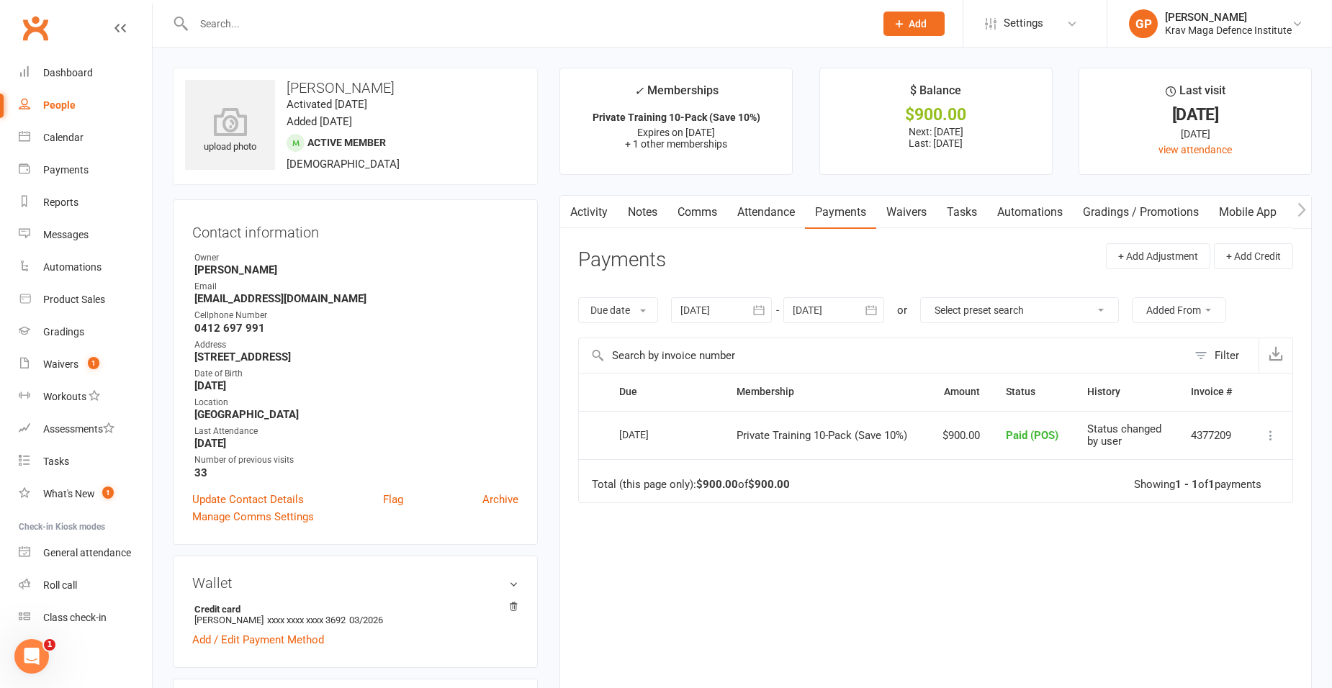
click at [766, 215] on link "Attendance" at bounding box center [766, 212] width 78 height 33
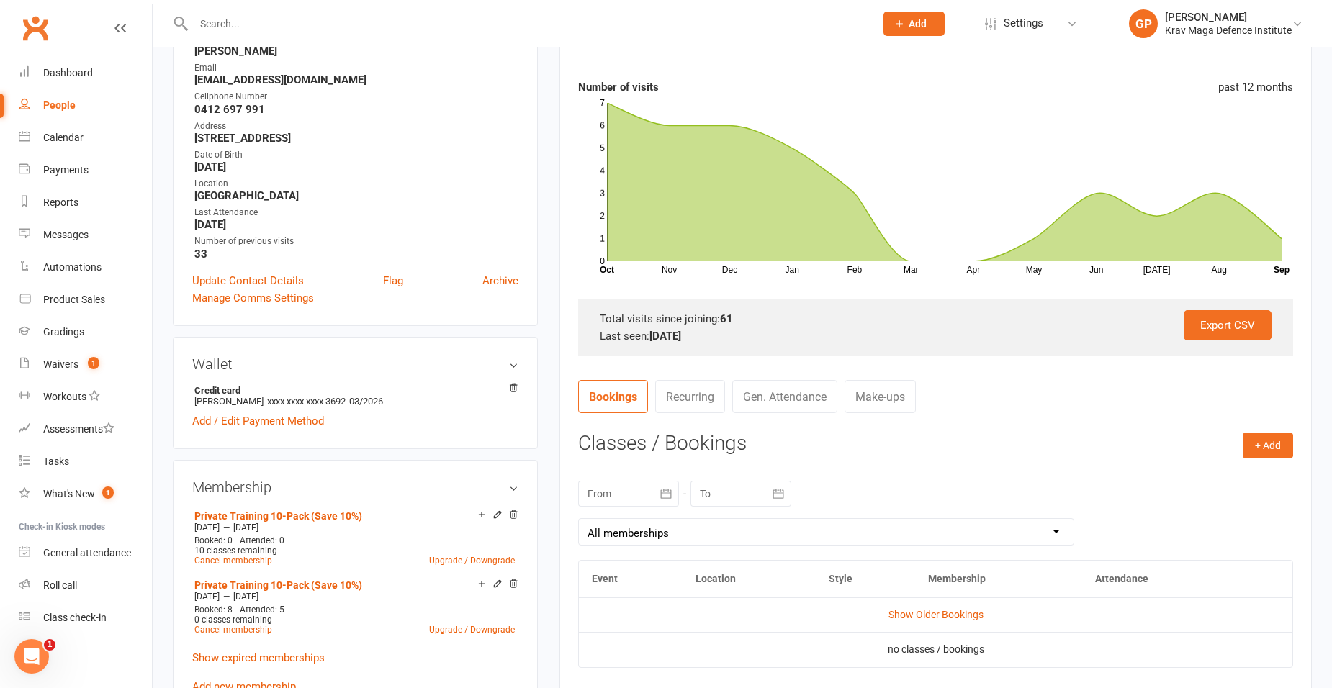
scroll to position [288, 0]
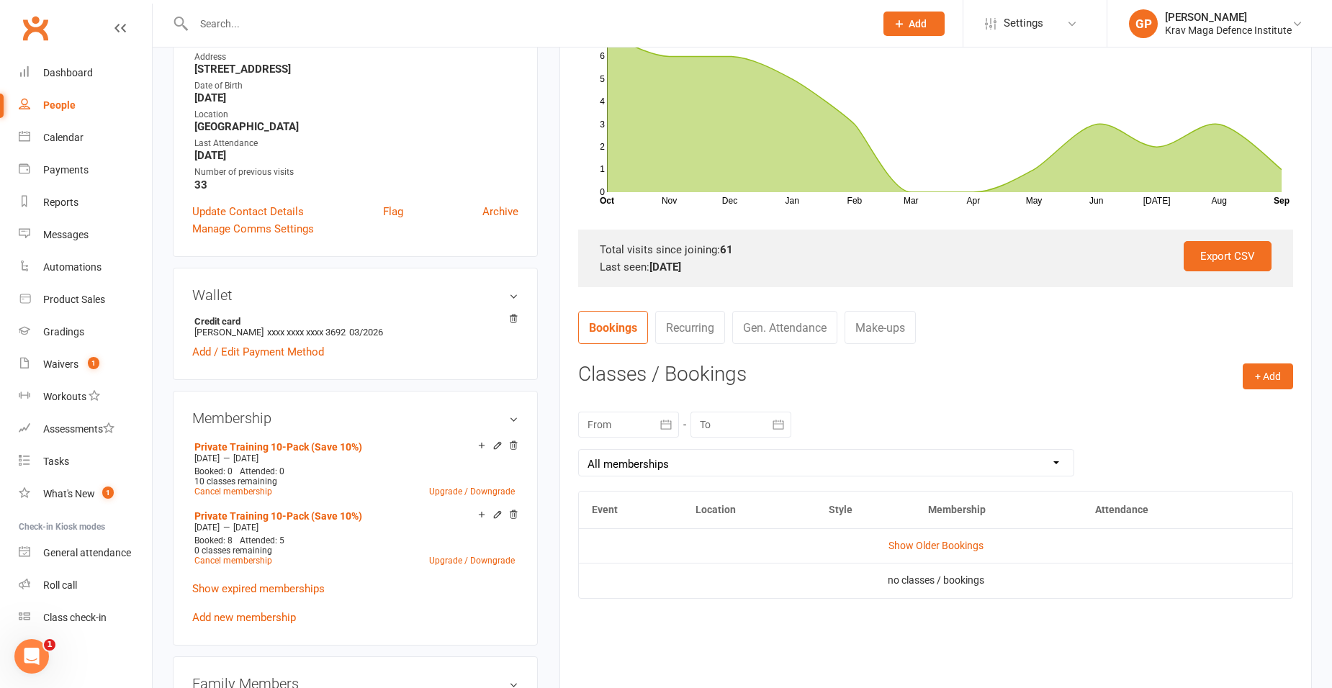
click at [987, 550] on td "Show Older Bookings" at bounding box center [936, 546] width 714 height 35
click at [973, 546] on link "Show Older Bookings" at bounding box center [936, 546] width 95 height 12
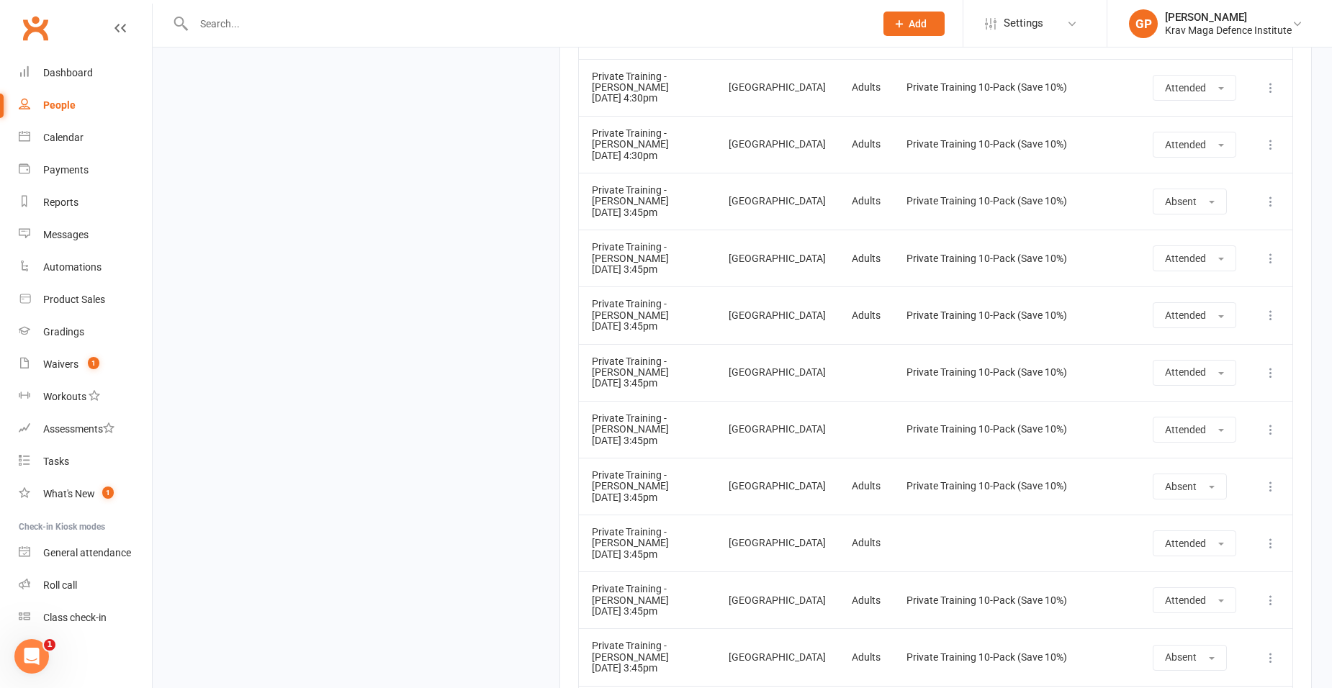
scroll to position [3601, 0]
drag, startPoint x: 1193, startPoint y: 436, endPoint x: 1192, endPoint y: 453, distance: 16.6
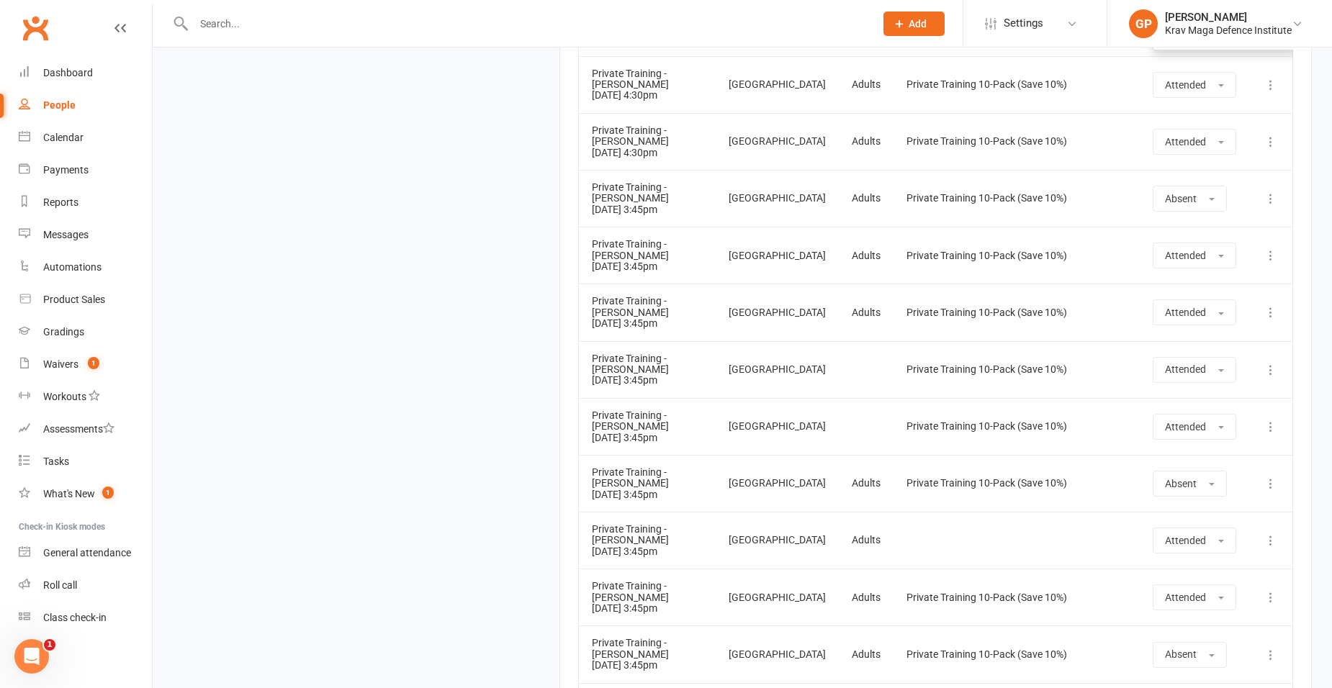
click at [1195, 17] on link "Attended" at bounding box center [1225, 2] width 143 height 29
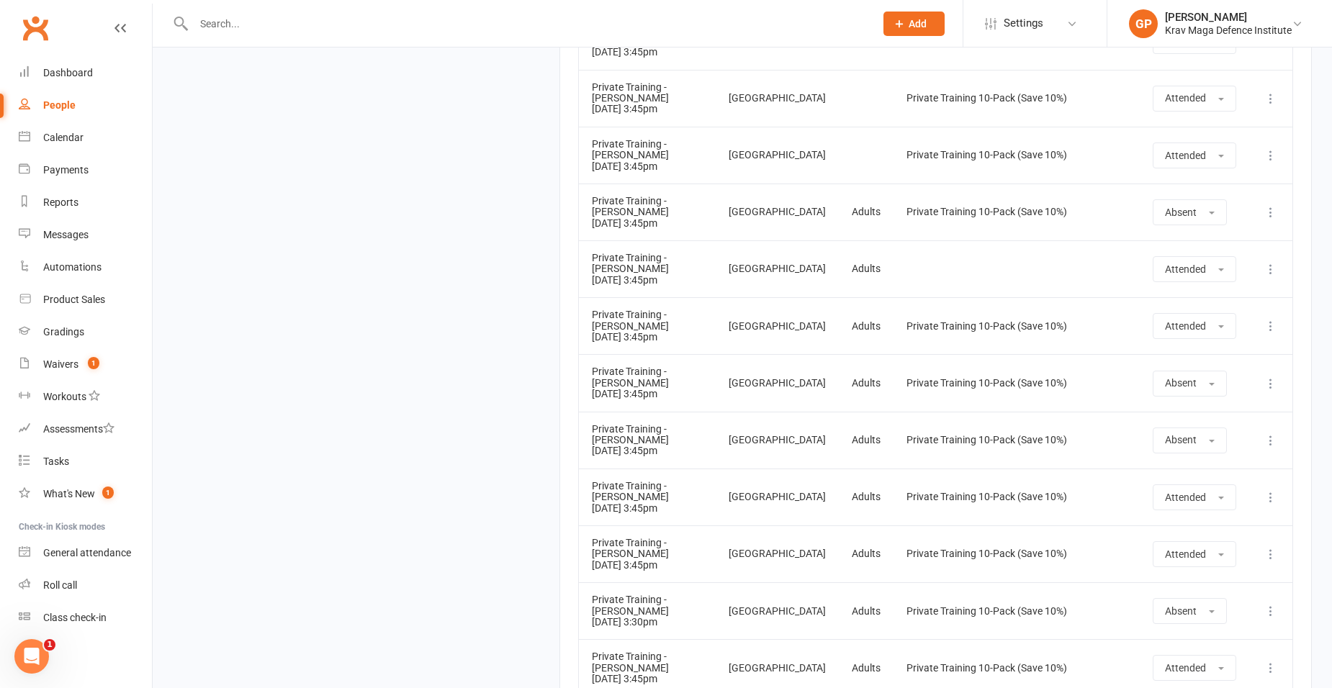
scroll to position [3889, 0]
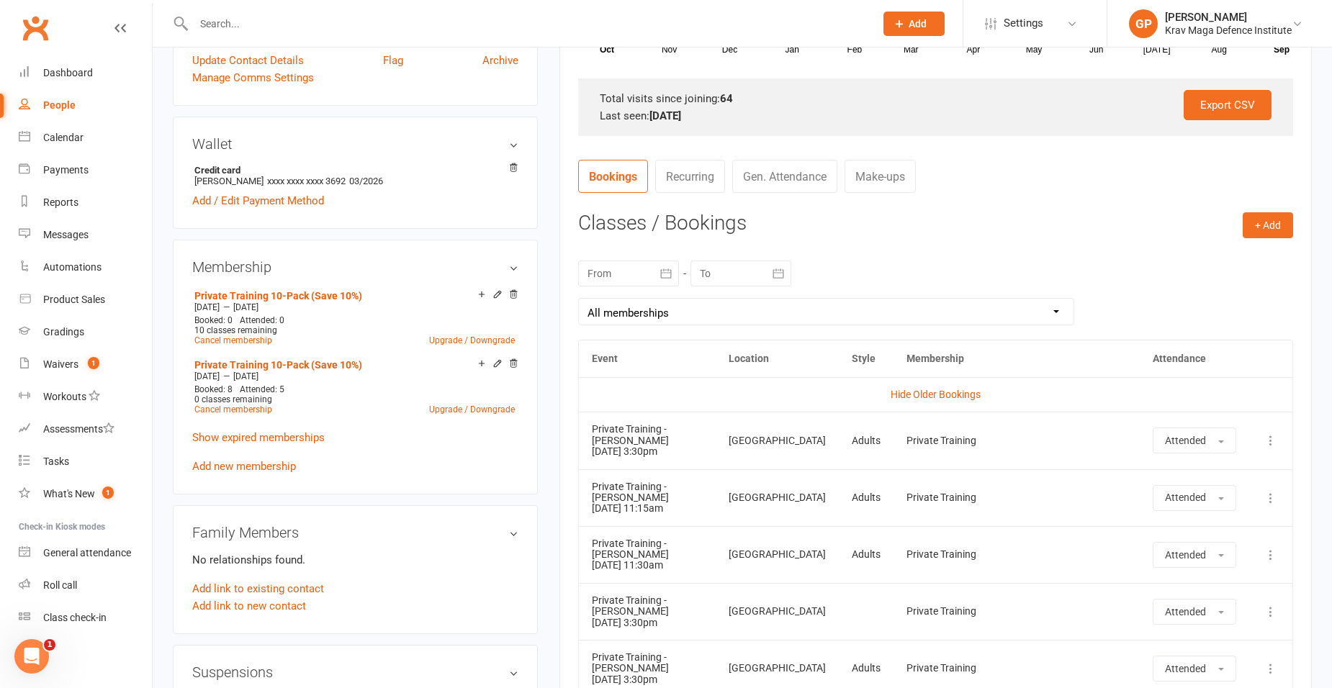
scroll to position [288, 0]
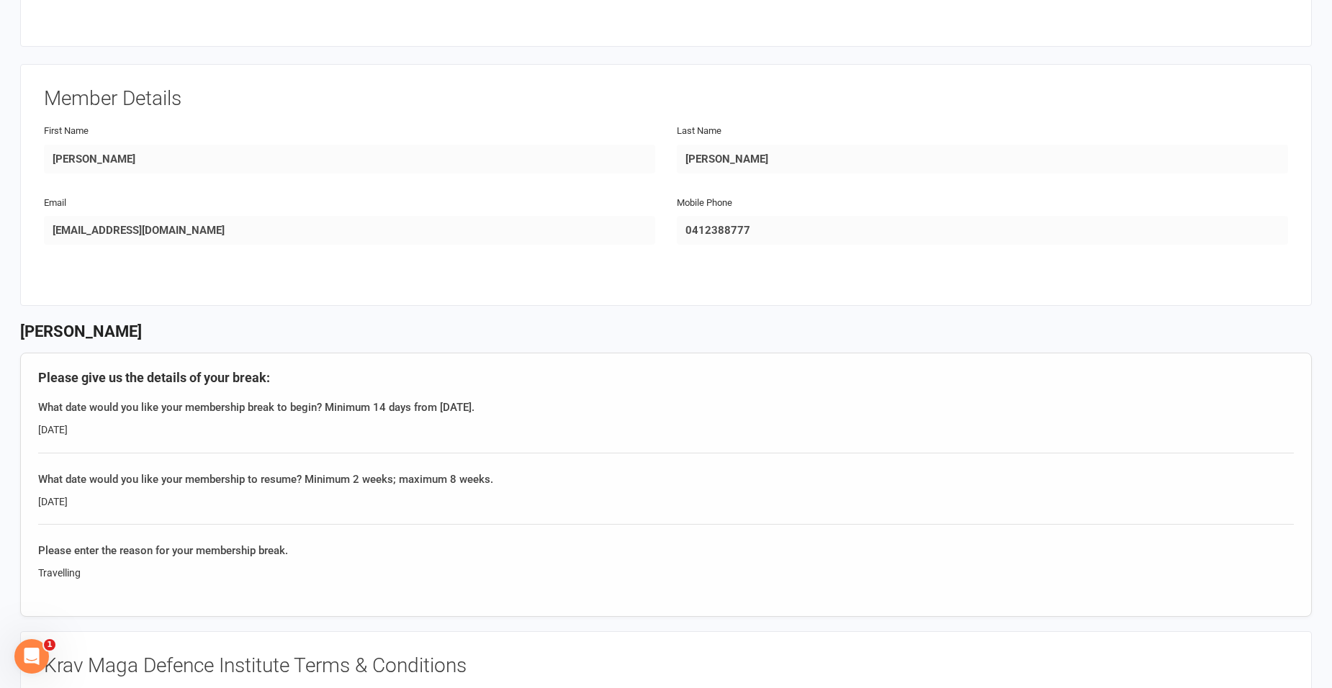
scroll to position [72, 0]
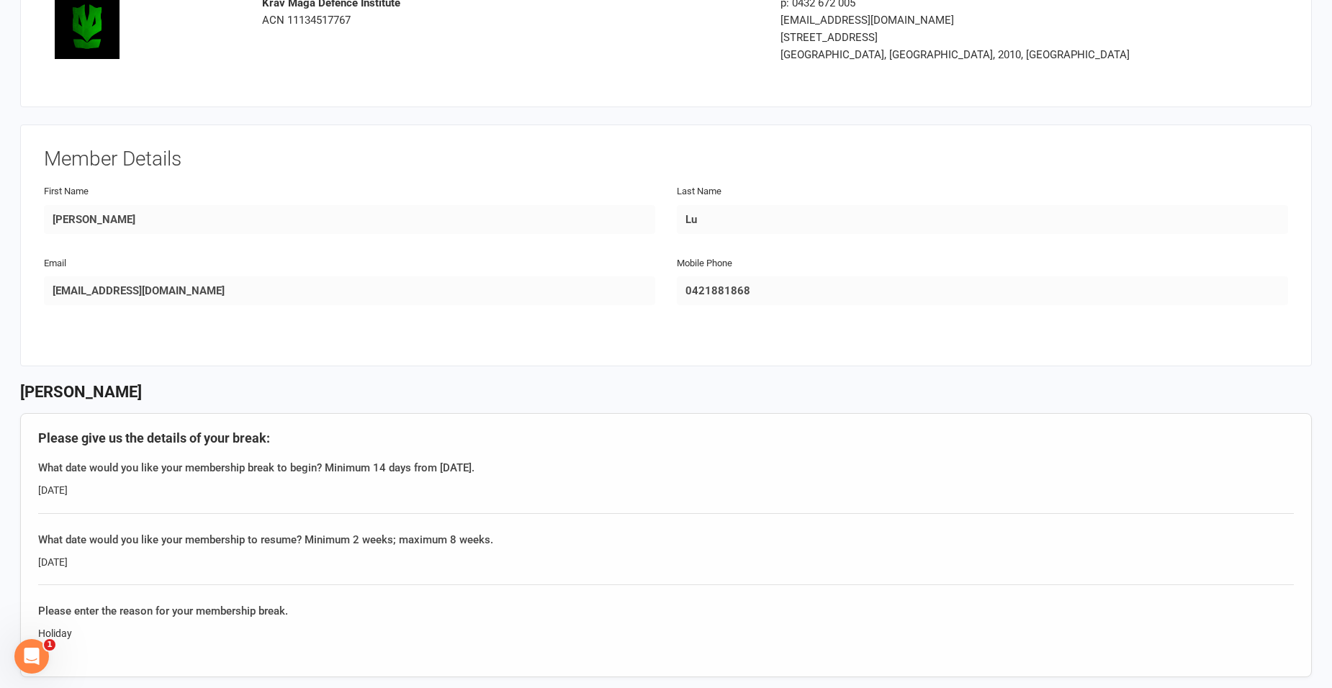
scroll to position [144, 0]
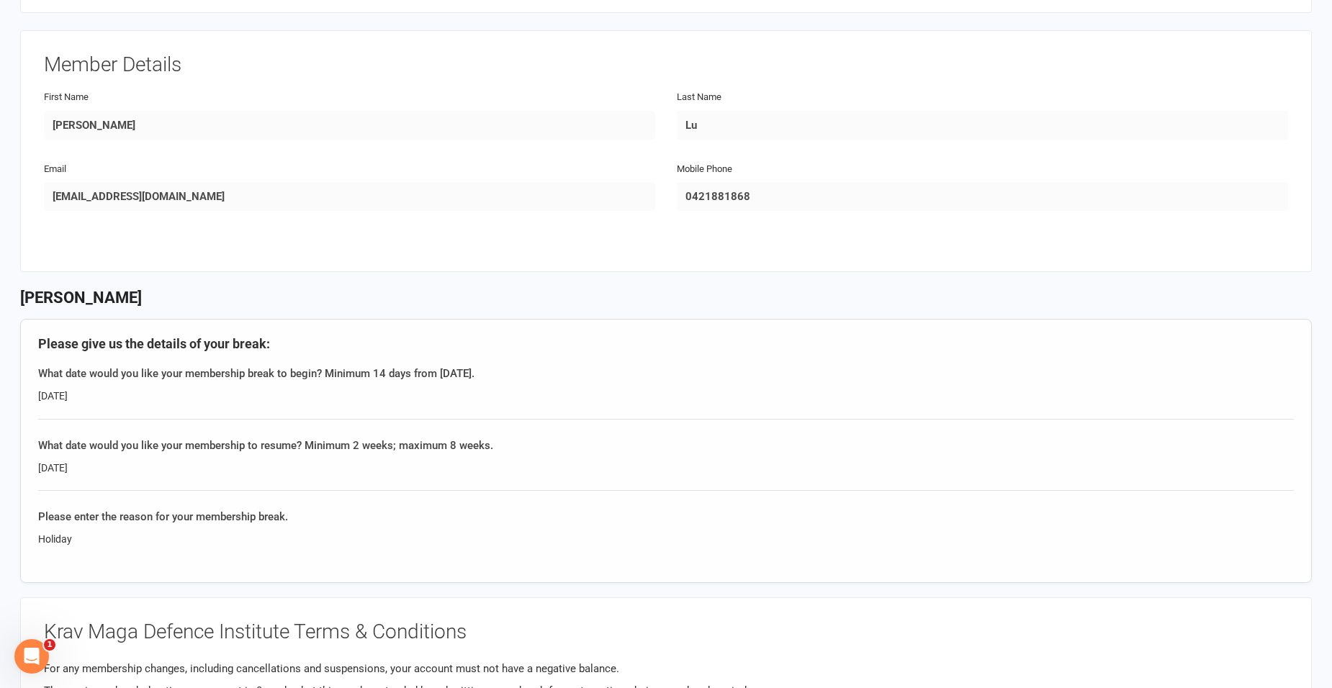
click at [91, 533] on div "Holiday" at bounding box center [666, 539] width 1256 height 16
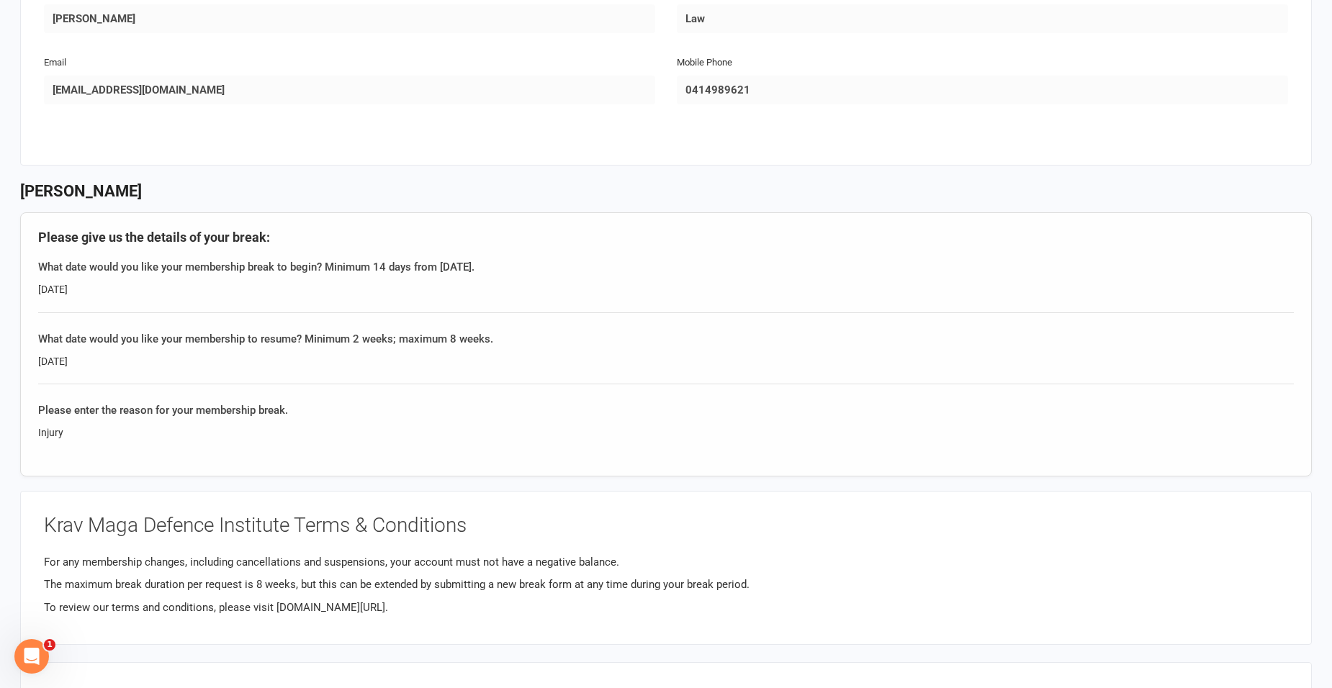
scroll to position [216, 0]
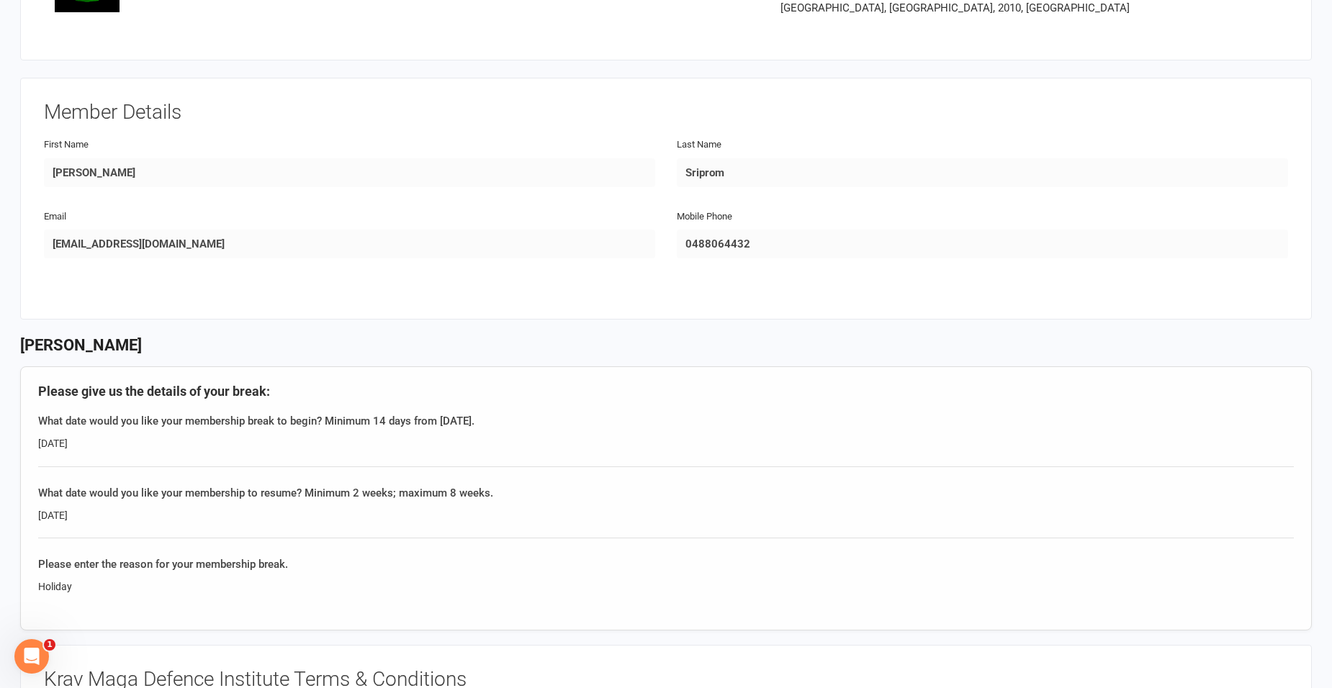
scroll to position [216, 0]
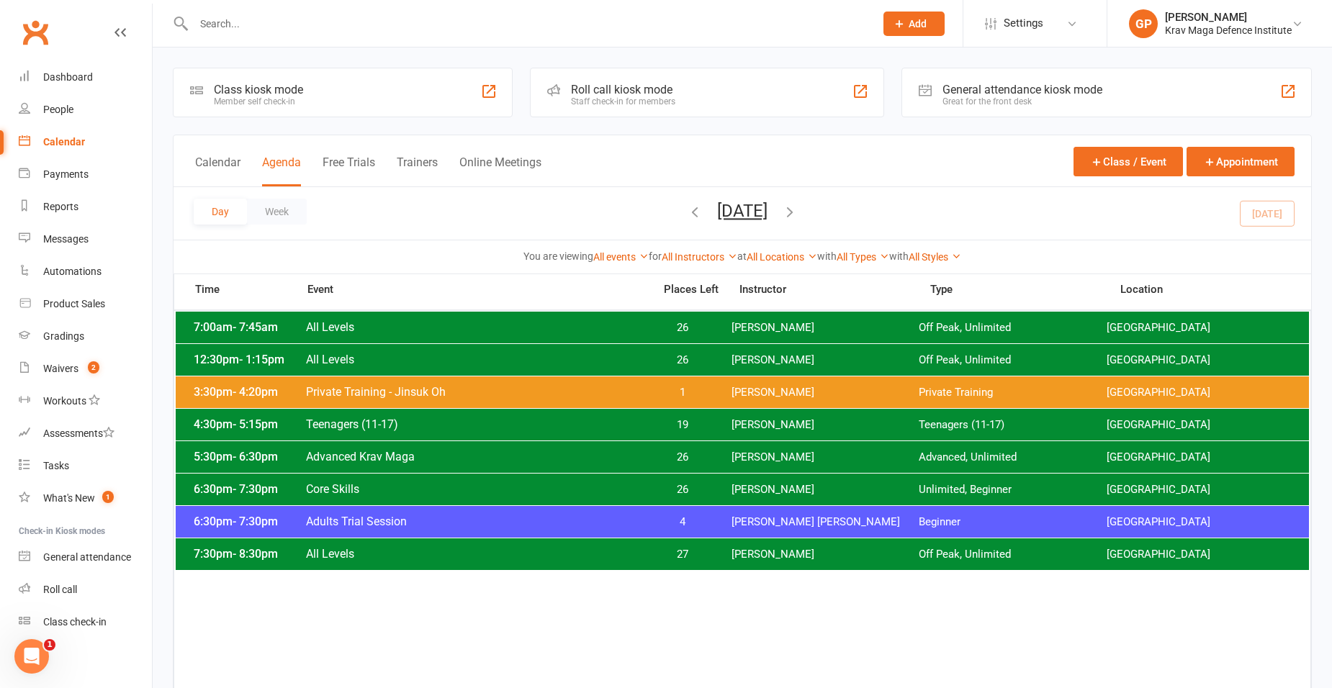
click at [798, 210] on icon "button" at bounding box center [790, 212] width 16 height 16
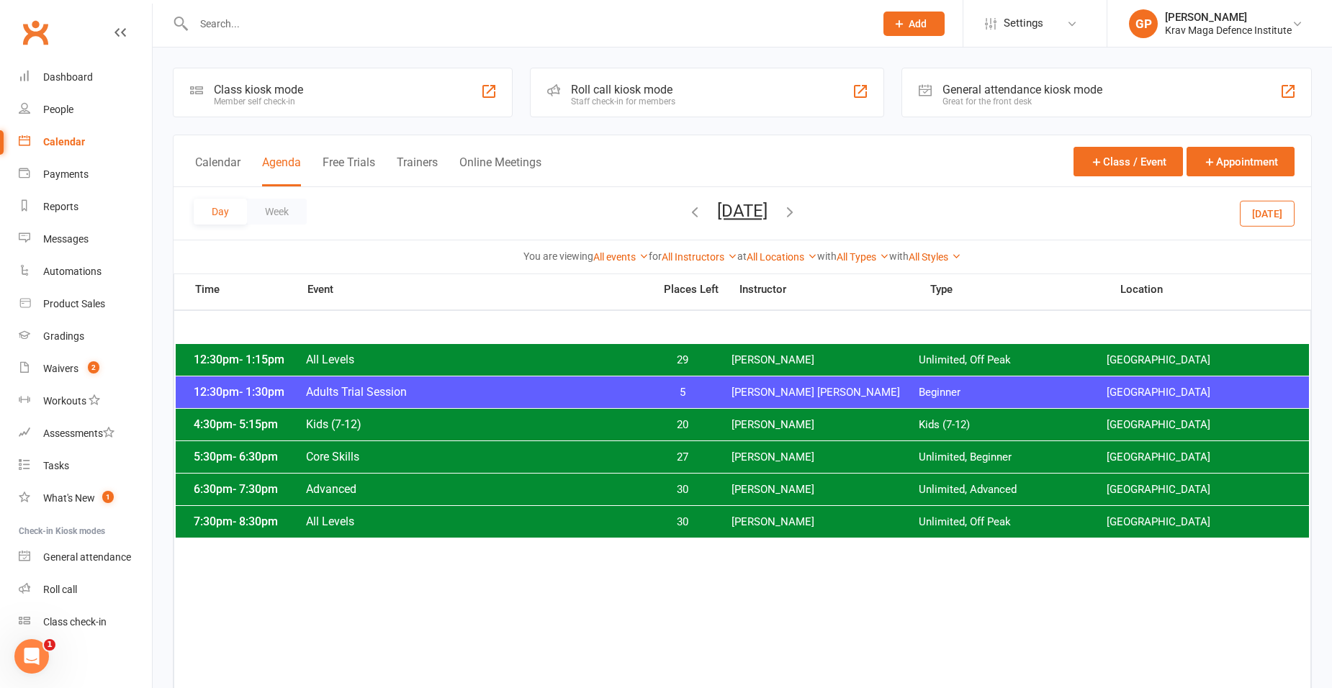
click at [687, 212] on icon "button" at bounding box center [695, 212] width 16 height 16
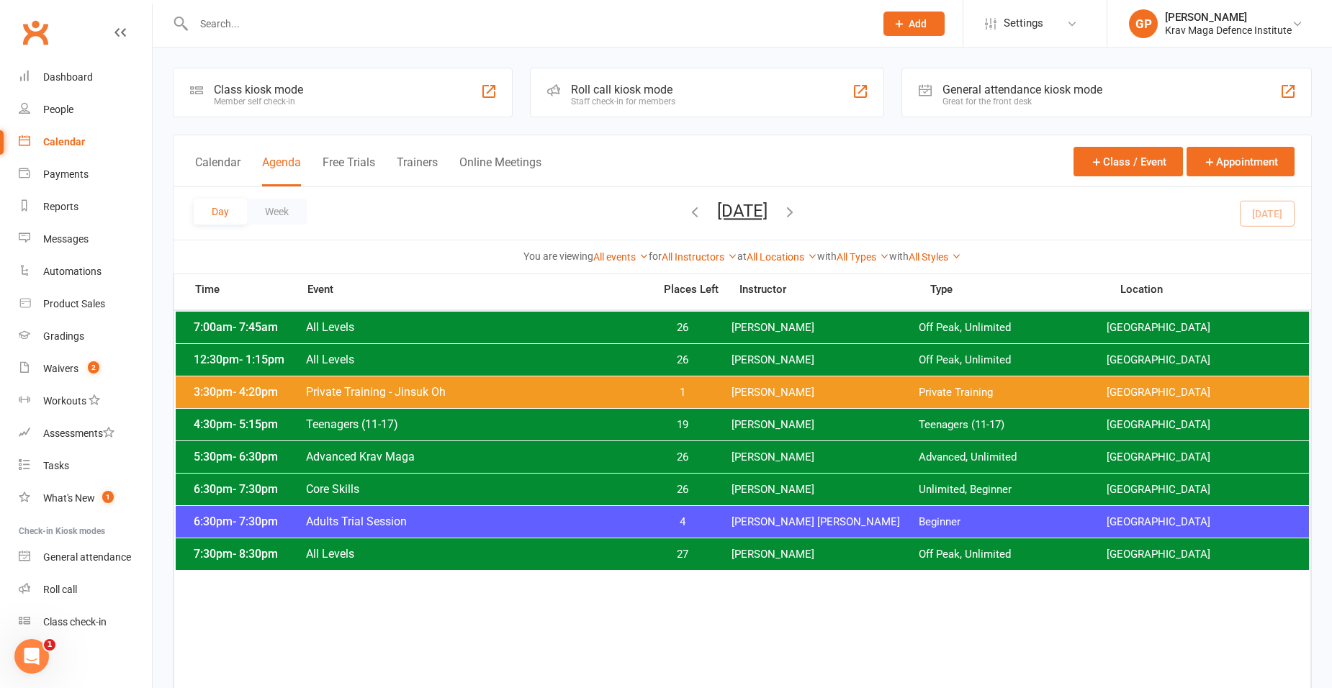
click at [502, 529] on div "6:30pm - 7:30pm Adults Trial Session 4 Ben Edward Beginner Surry Hills Gym" at bounding box center [742, 522] width 1133 height 32
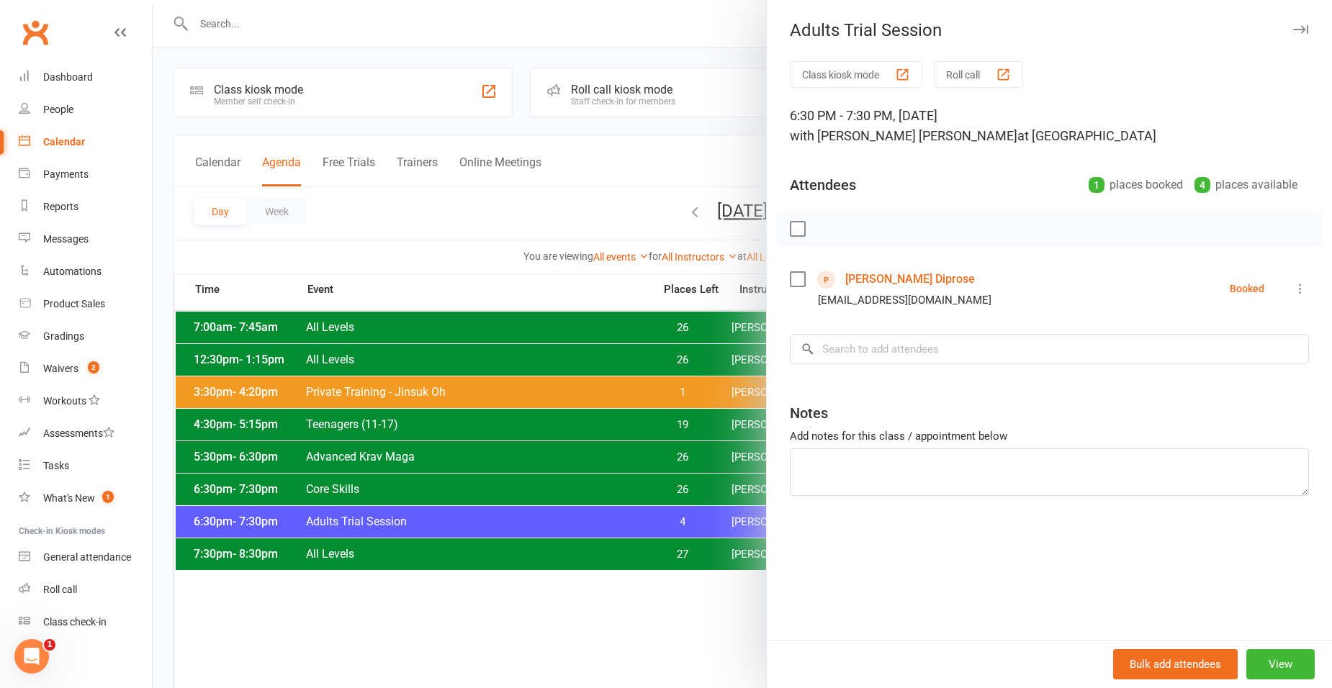
click at [501, 210] on div at bounding box center [743, 344] width 1180 height 688
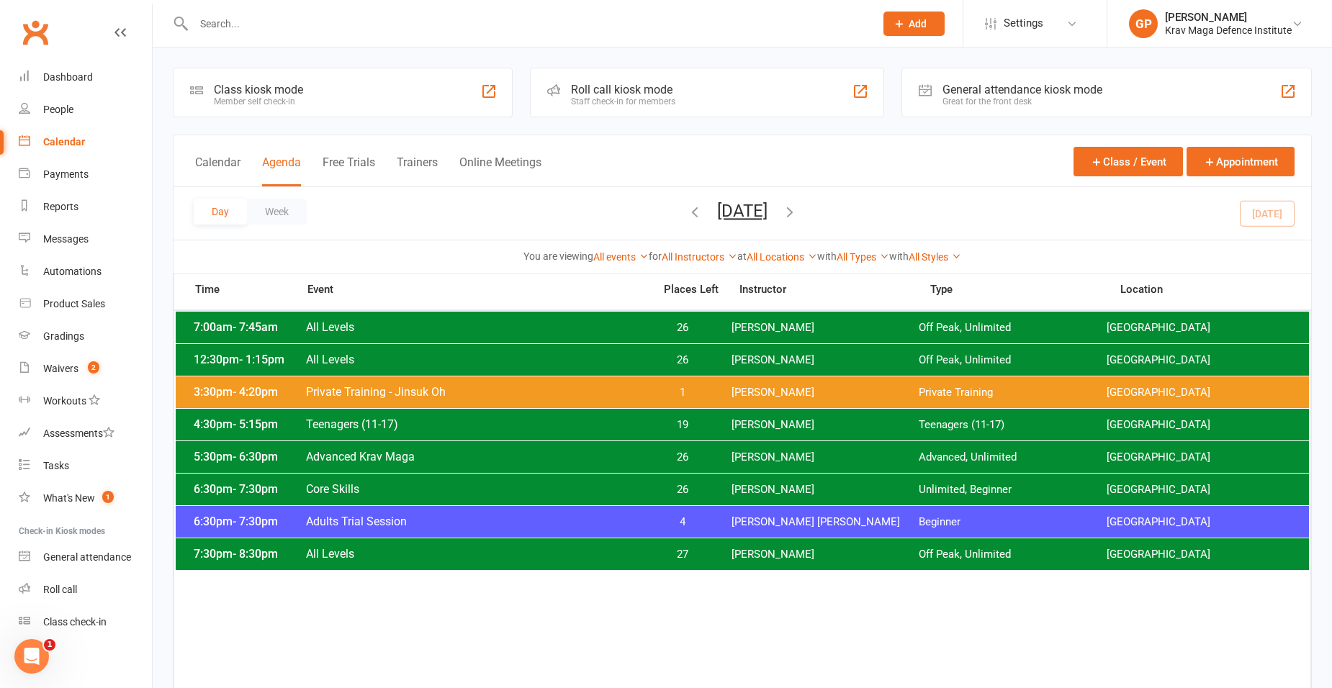
click at [459, 532] on div "6:30pm - 7:30pm Adults Trial Session 4 Ben Edward Beginner Surry Hills Gym" at bounding box center [742, 522] width 1133 height 32
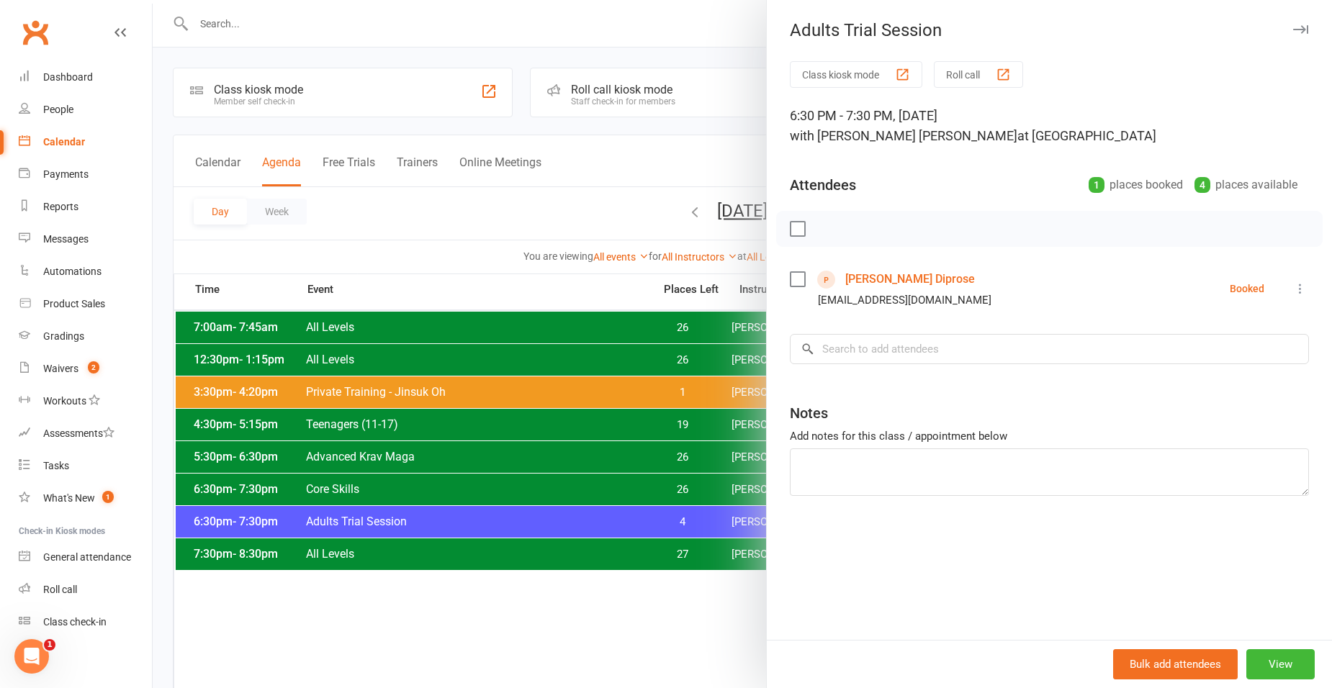
click at [874, 272] on link "Leah Diprose" at bounding box center [910, 279] width 130 height 23
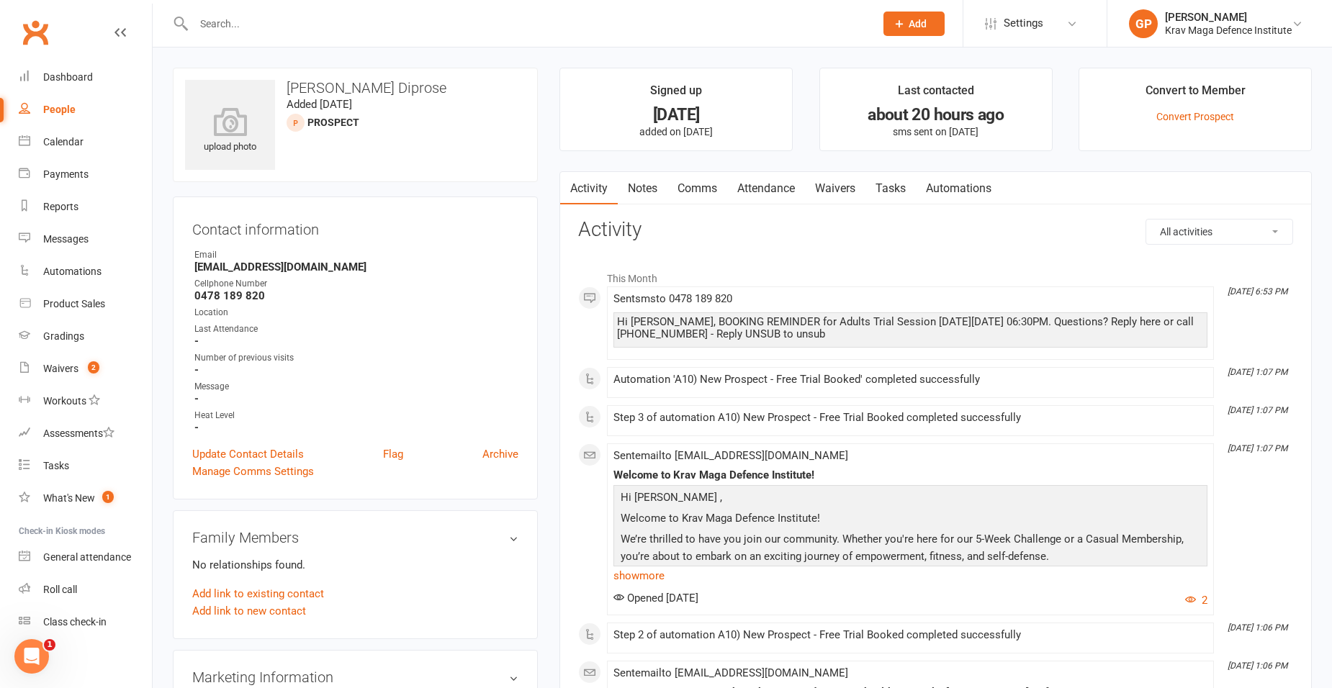
click at [848, 185] on link "Waivers" at bounding box center [835, 188] width 60 height 33
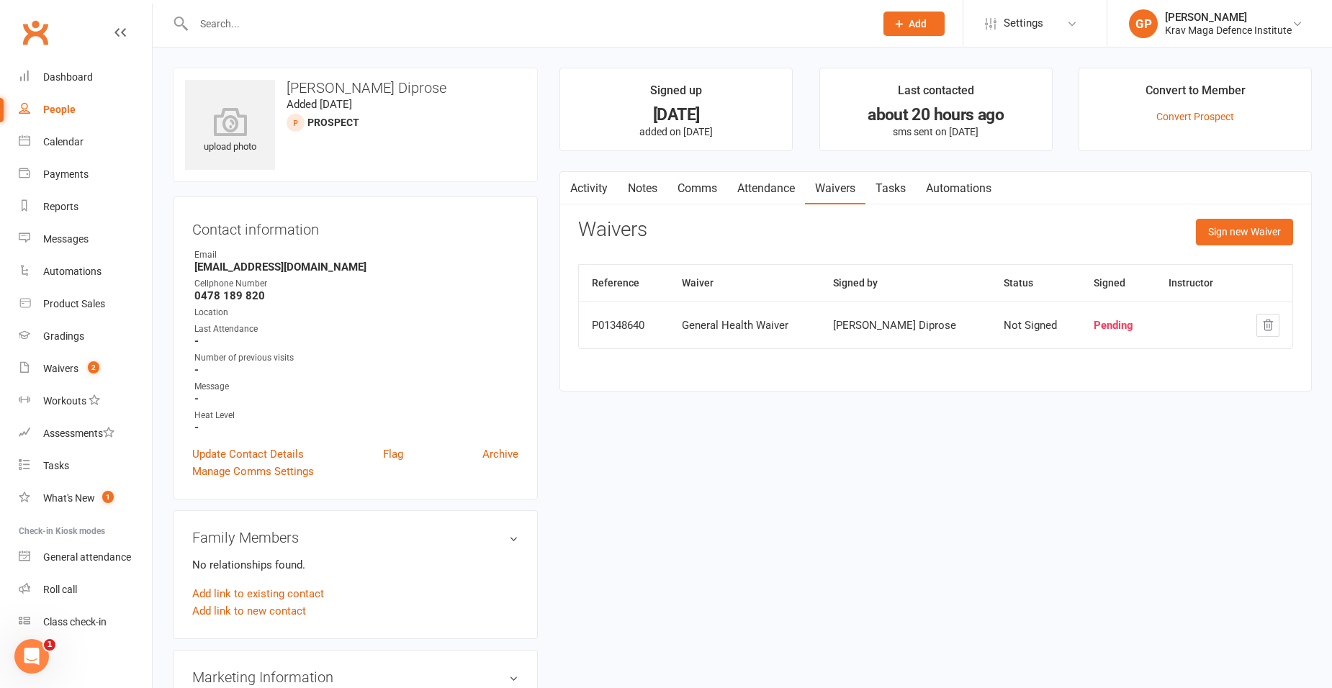
click at [767, 176] on link "Attendance" at bounding box center [766, 188] width 78 height 33
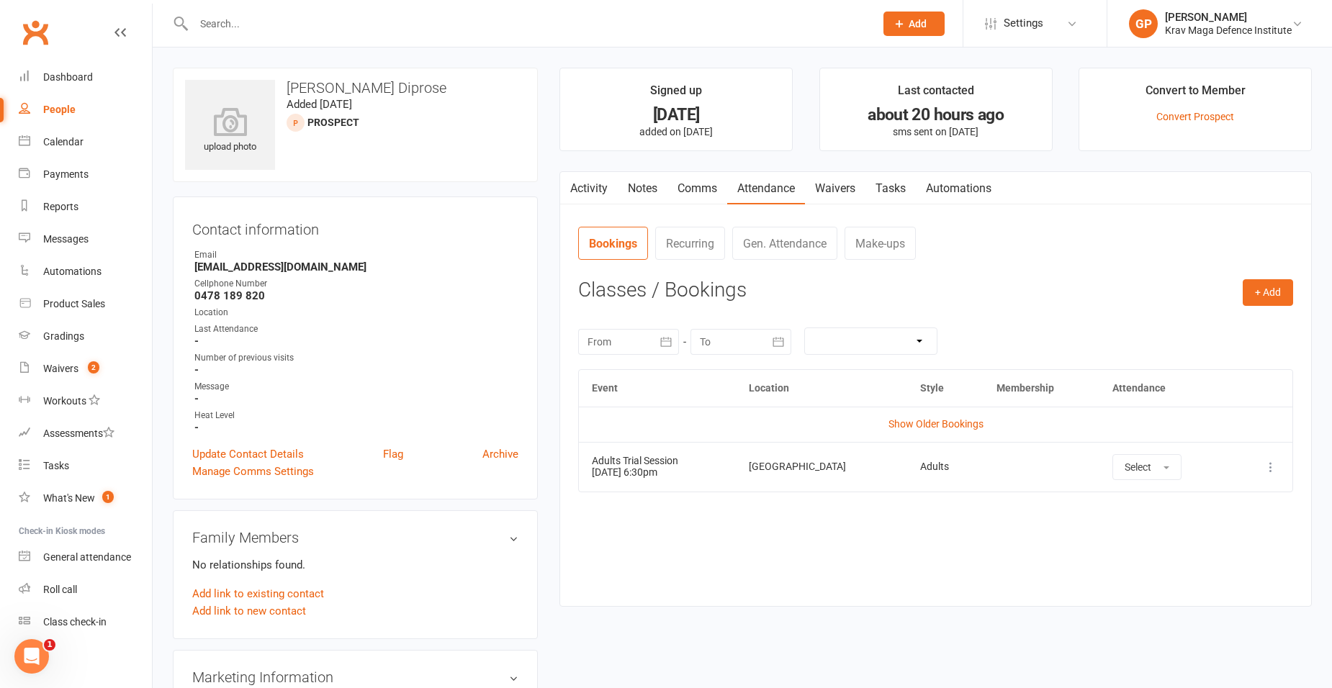
click at [1274, 469] on icon at bounding box center [1271, 467] width 14 height 14
click at [1203, 551] on link "Remove booking" at bounding box center [1207, 553] width 143 height 29
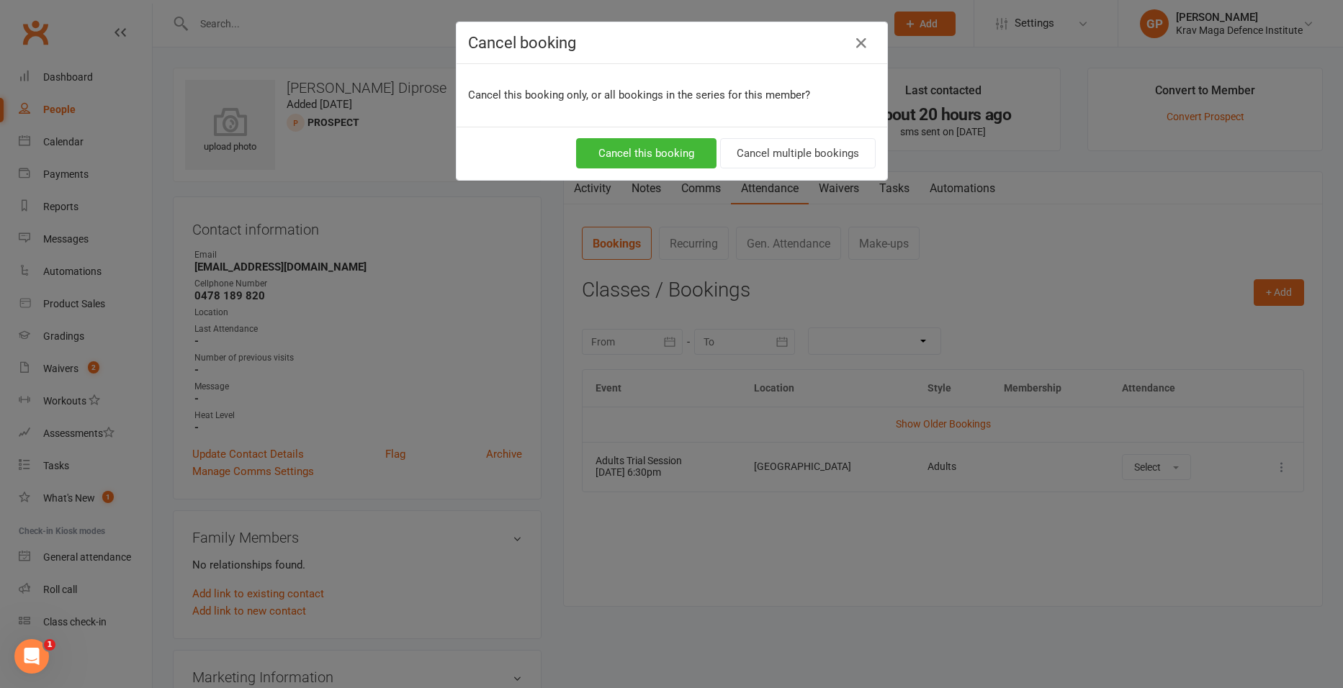
click at [638, 128] on div "Cancel this booking Cancel multiple bookings" at bounding box center [672, 153] width 431 height 53
click at [637, 150] on button "Cancel this booking" at bounding box center [646, 153] width 140 height 30
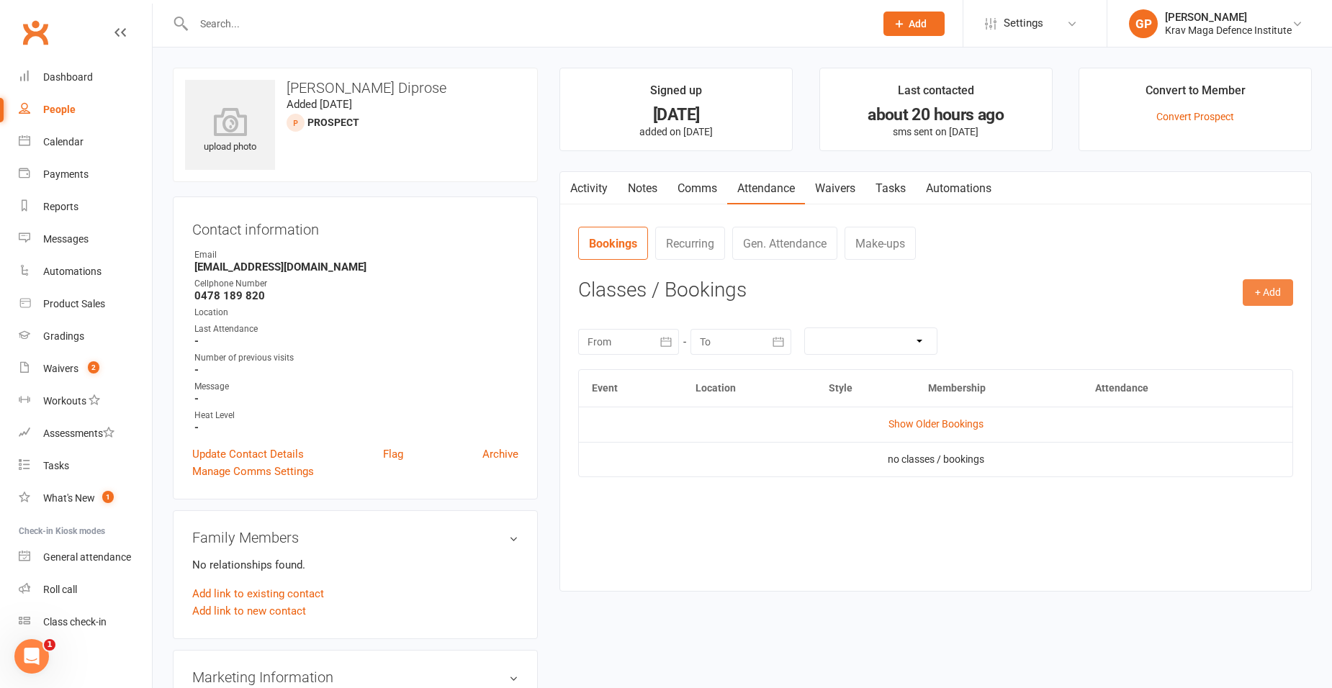
click at [1278, 292] on button "+ Add" at bounding box center [1268, 292] width 50 height 26
click at [1187, 326] on link "Book Event" at bounding box center [1221, 325] width 143 height 29
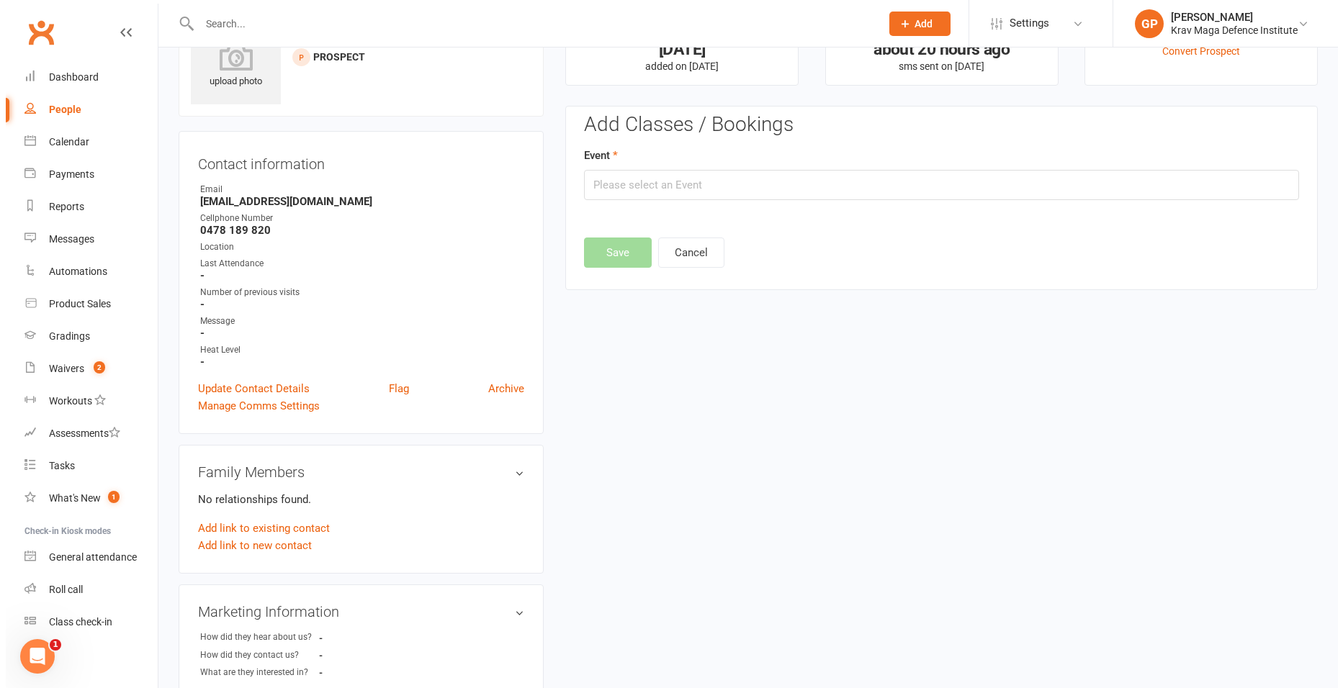
scroll to position [99, 0]
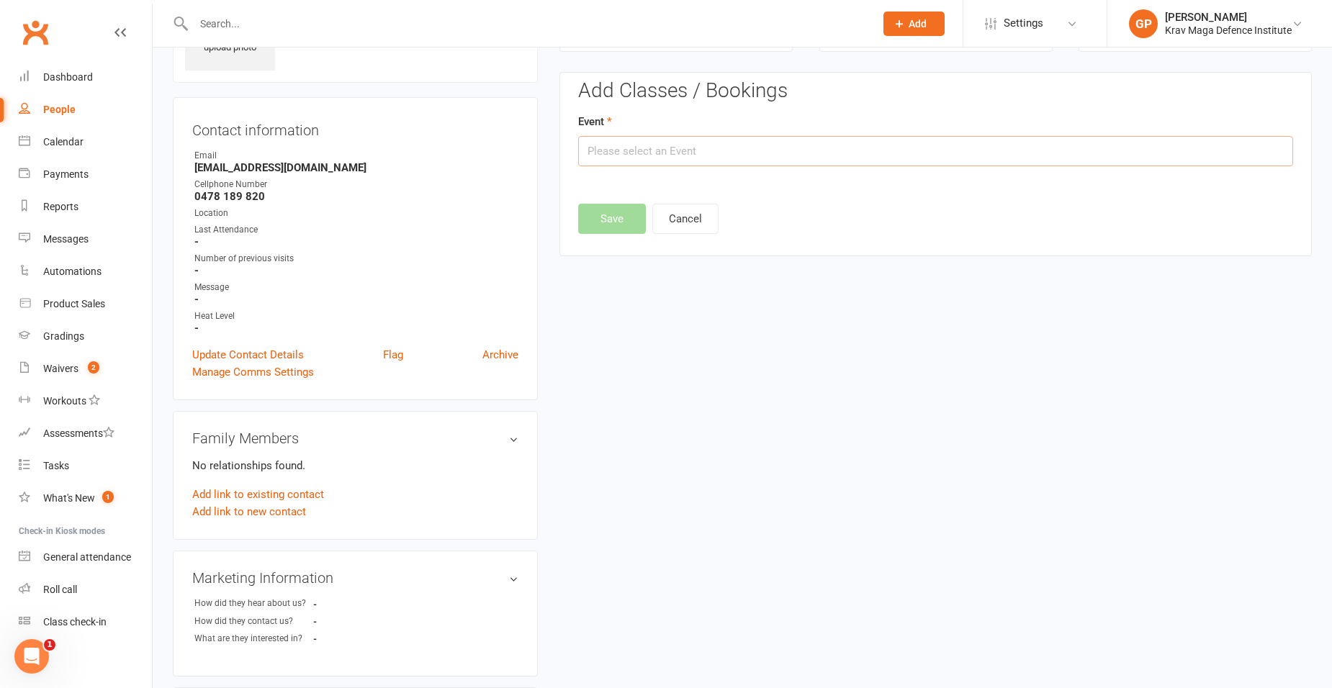
click at [811, 150] on input "text" at bounding box center [935, 151] width 715 height 30
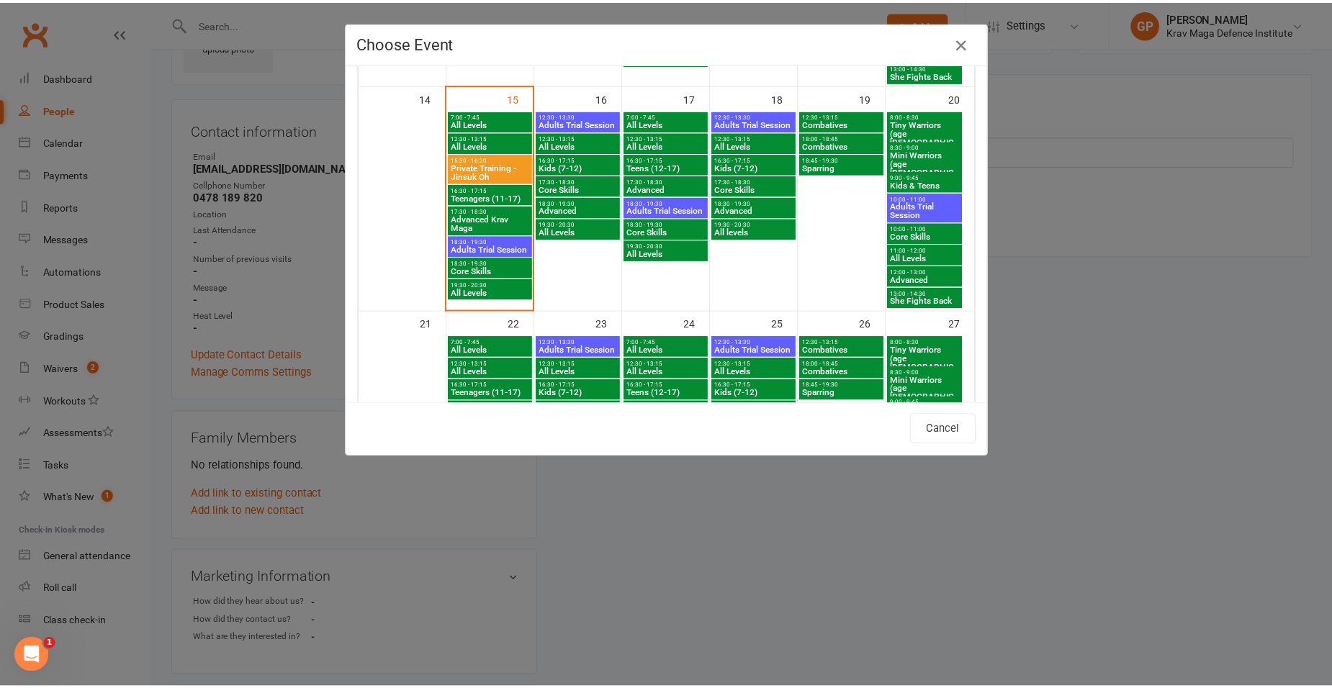
scroll to position [504, 0]
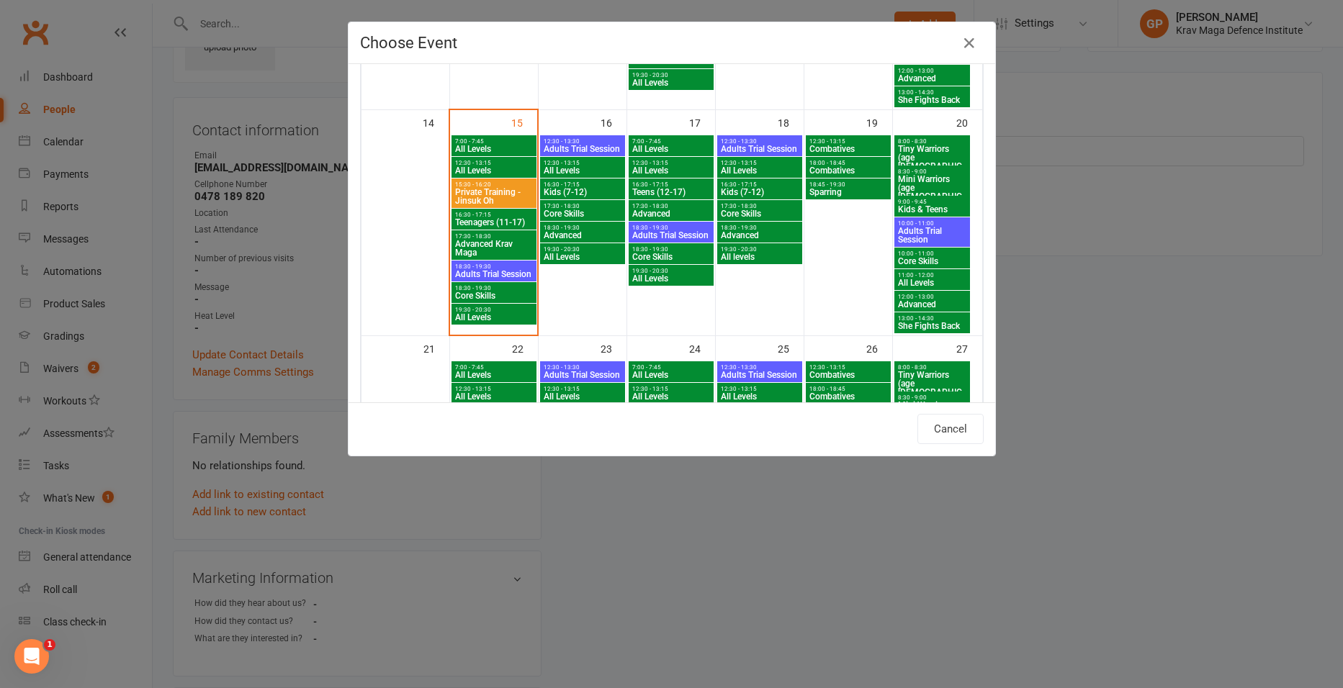
click at [582, 143] on span "12:30 - 13:30" at bounding box center [582, 141] width 79 height 6
type input "Adults Trial Session - Sep 16, 2025 12:30:00 PM"
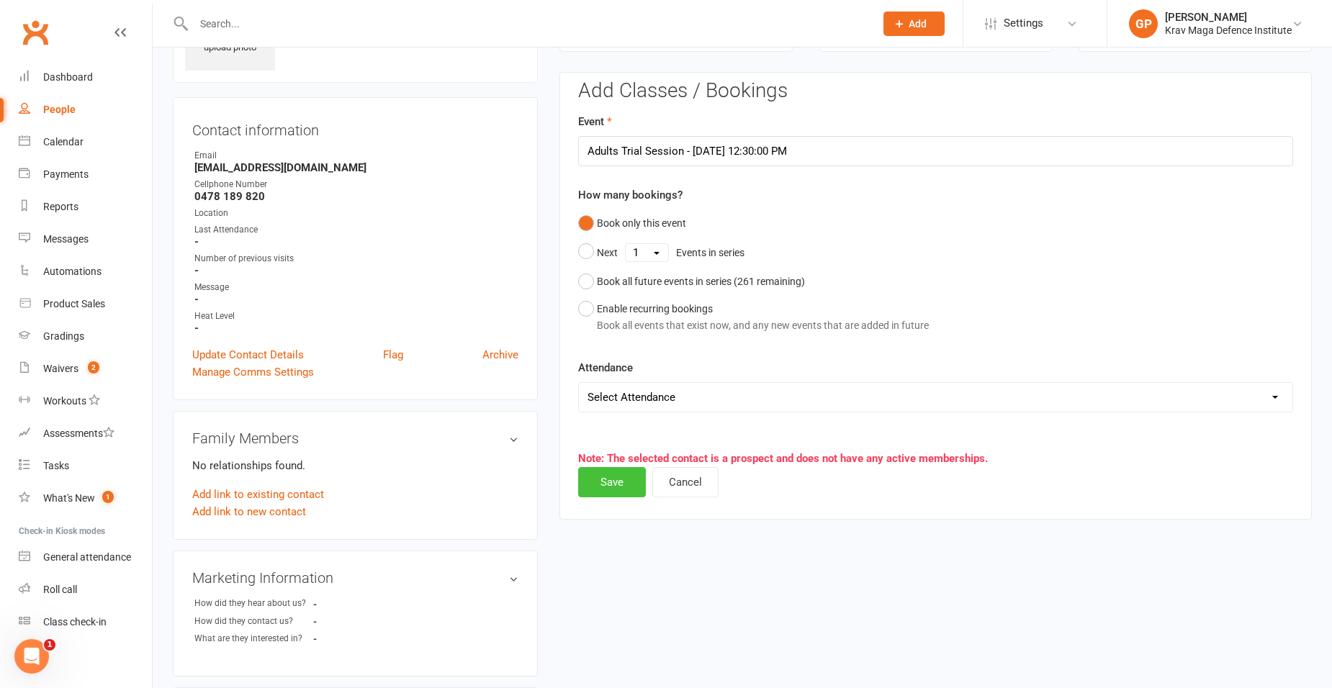
click at [616, 481] on button "Save" at bounding box center [612, 482] width 68 height 30
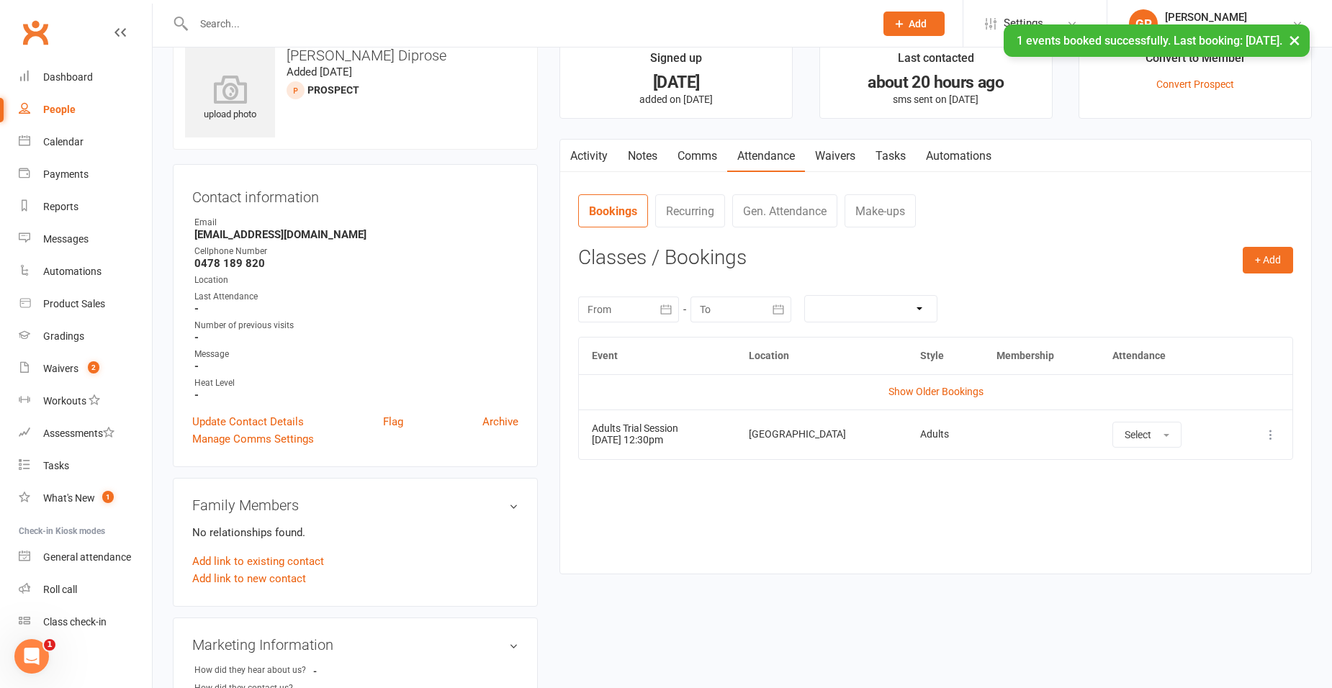
scroll to position [0, 0]
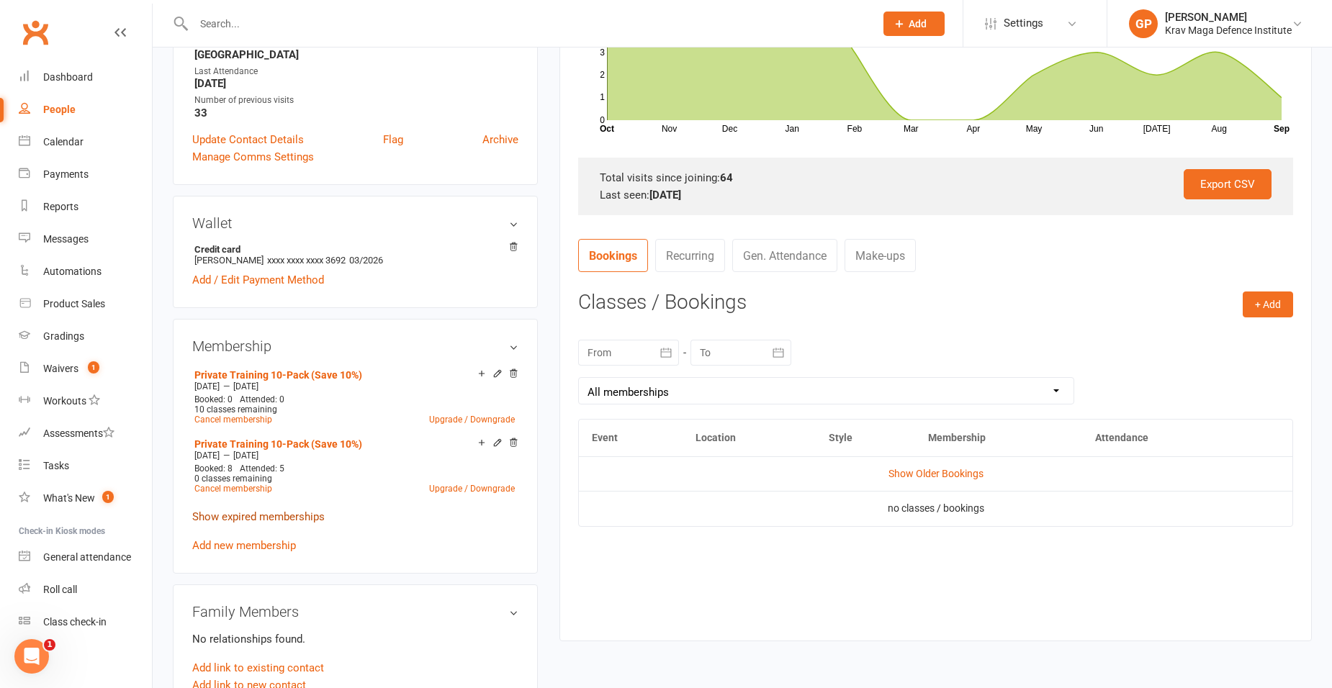
click at [289, 518] on link "Show expired memberships" at bounding box center [258, 517] width 133 height 13
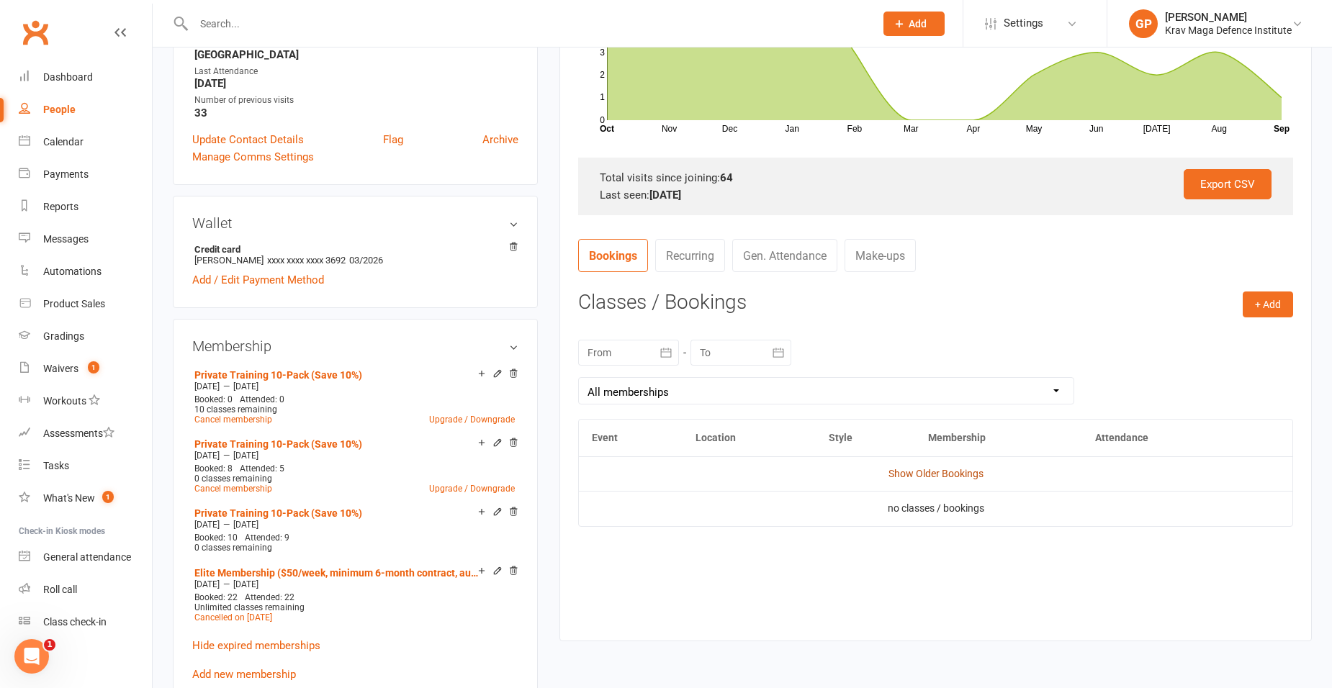
click at [933, 472] on link "Show Older Bookings" at bounding box center [936, 474] width 95 height 12
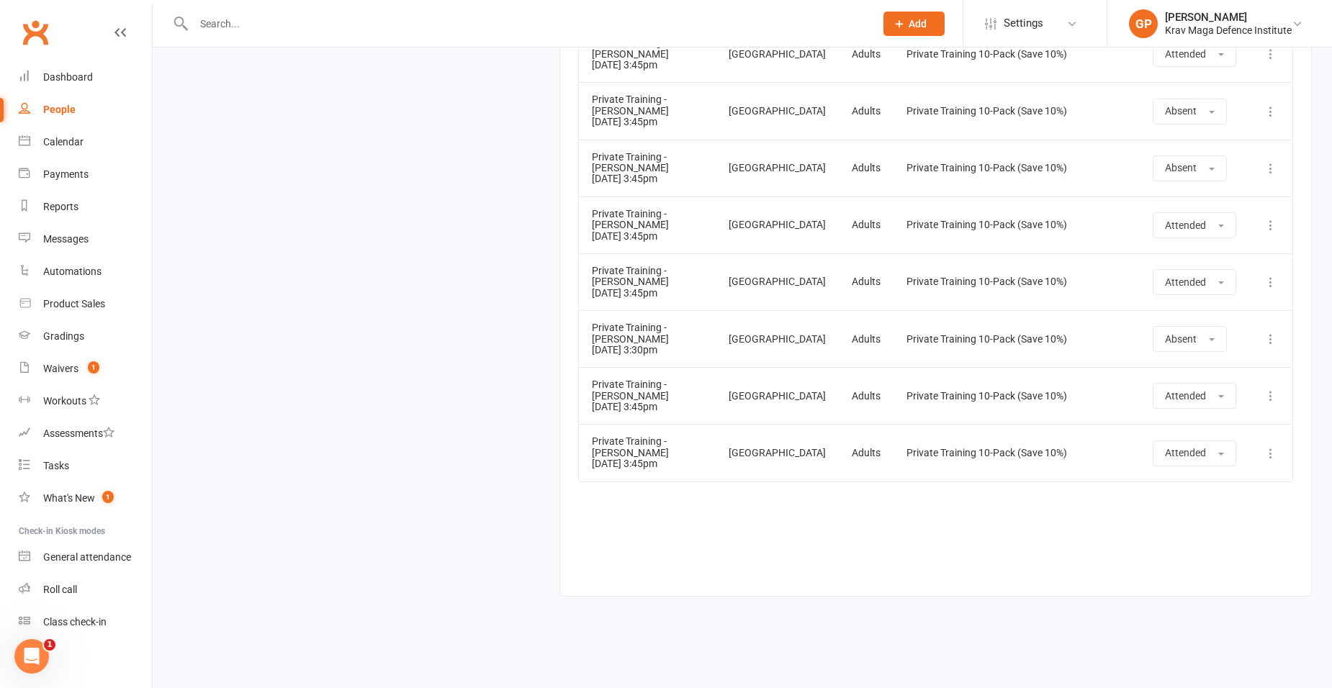
scroll to position [4177, 0]
click at [1185, 117] on span "Absent" at bounding box center [1181, 111] width 32 height 12
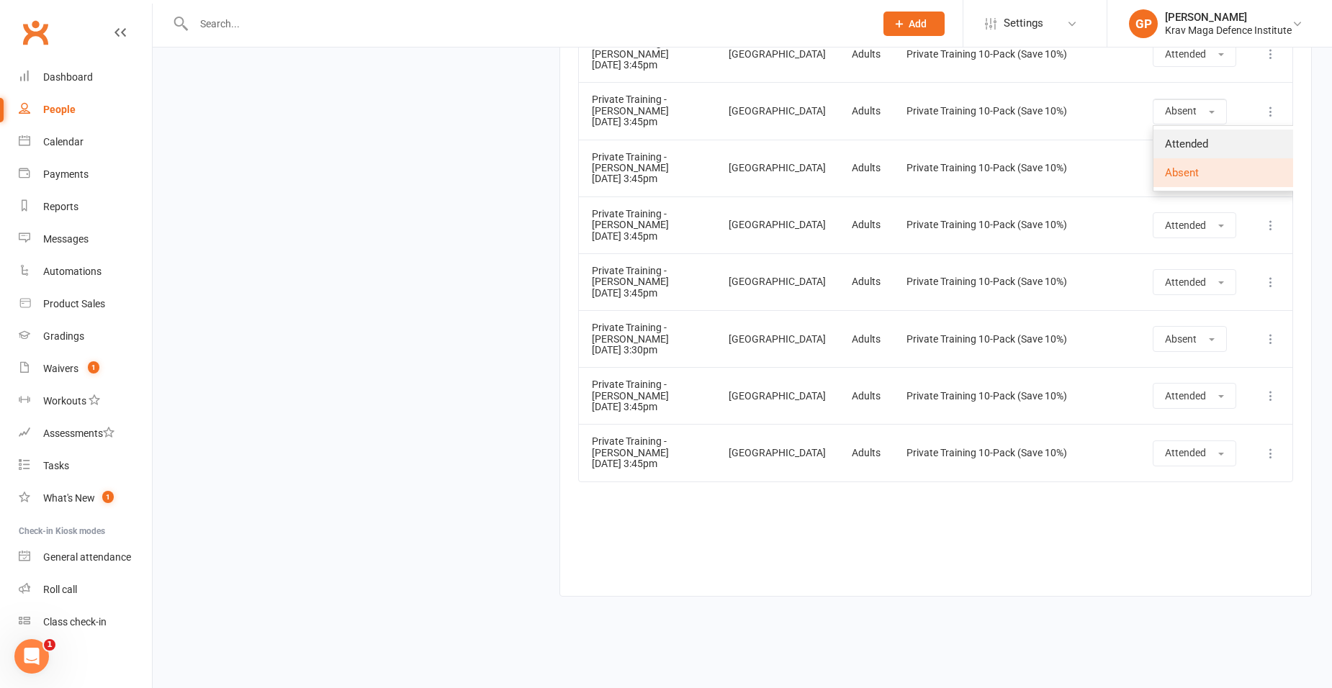
click at [1183, 151] on span "Attended" at bounding box center [1186, 144] width 43 height 13
click at [1186, 174] on span "Absent" at bounding box center [1181, 168] width 32 height 12
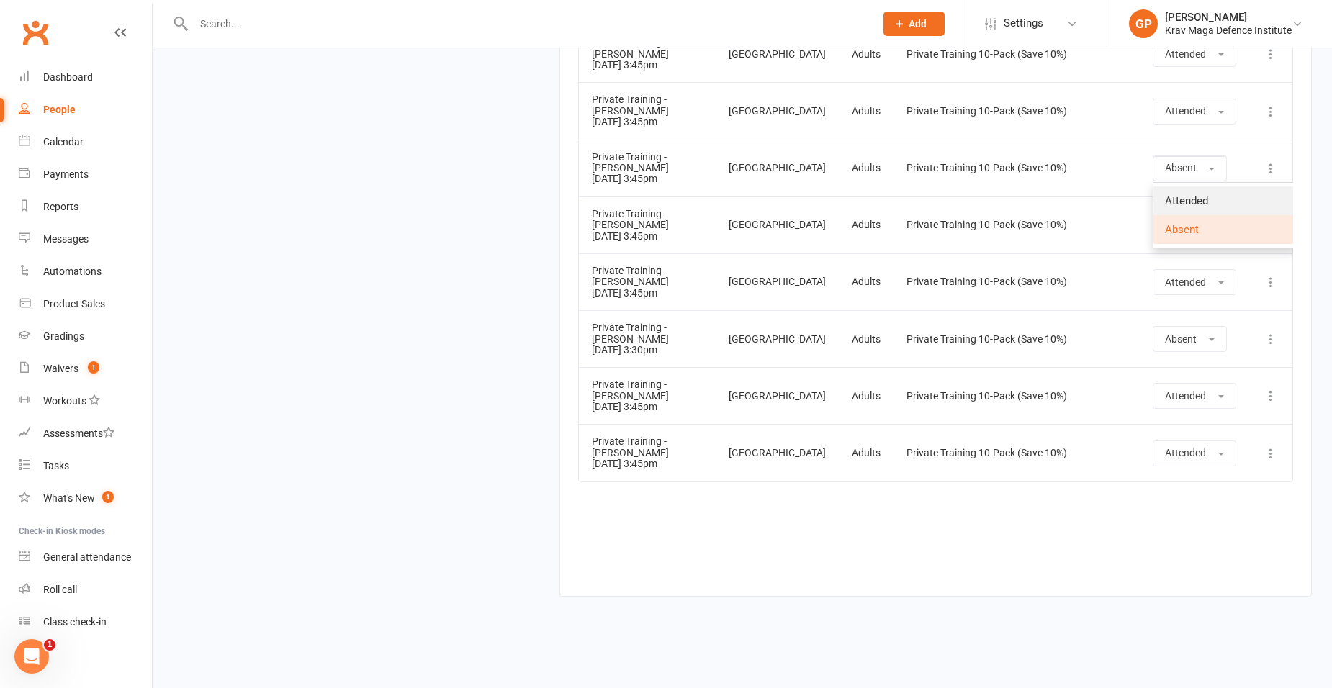
click at [1195, 215] on link "Attended" at bounding box center [1225, 201] width 143 height 29
click at [1188, 345] on span "Absent" at bounding box center [1181, 339] width 32 height 12
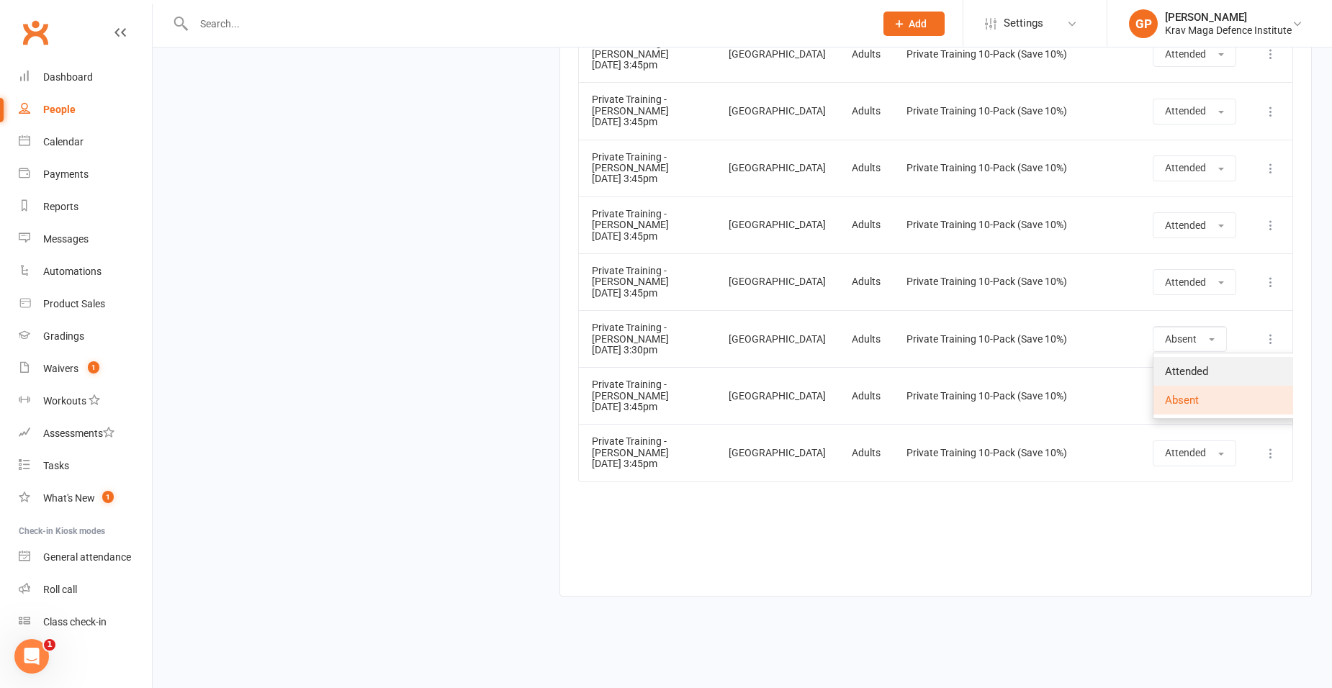
click at [1193, 378] on span "Attended" at bounding box center [1186, 371] width 43 height 13
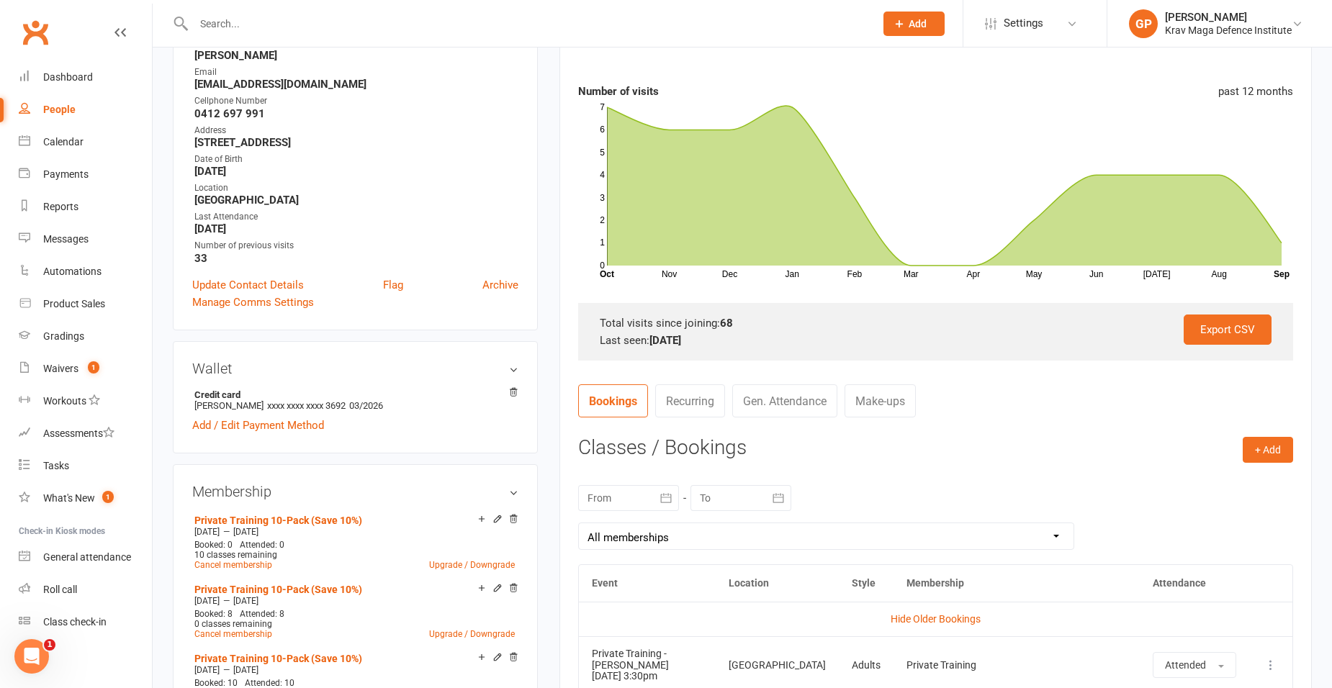
scroll to position [0, 0]
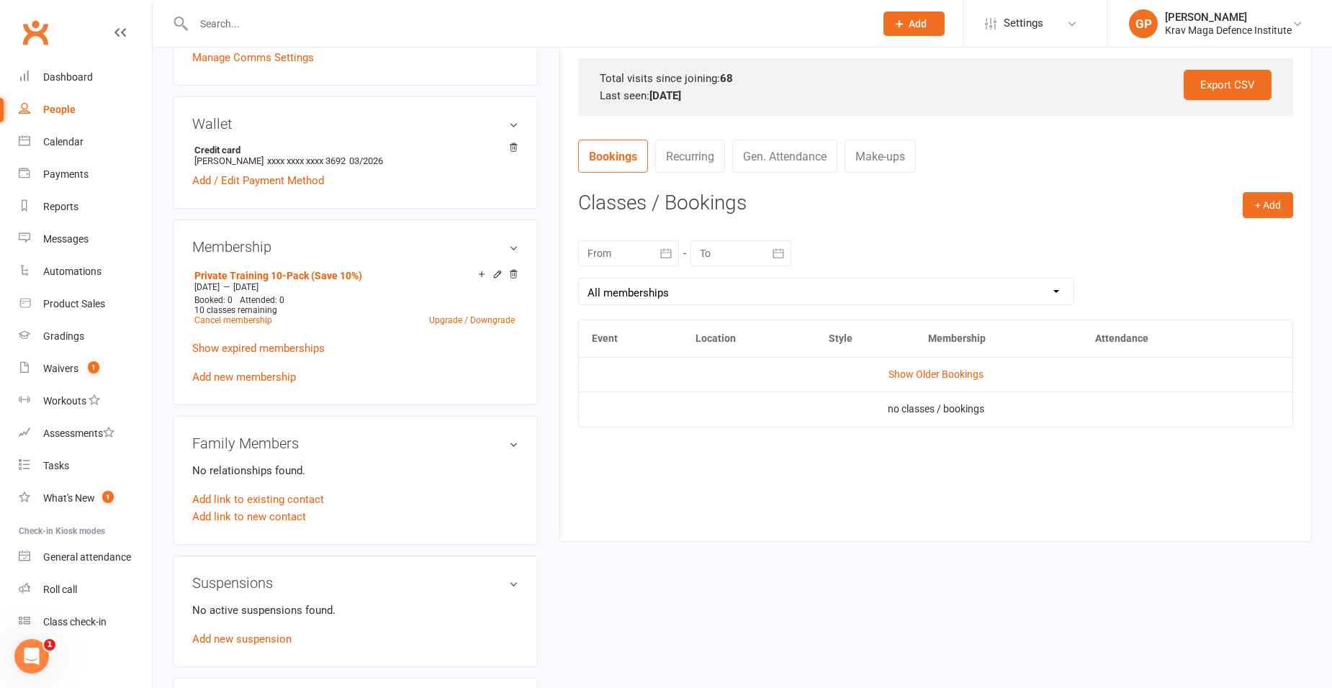
scroll to position [432, 0]
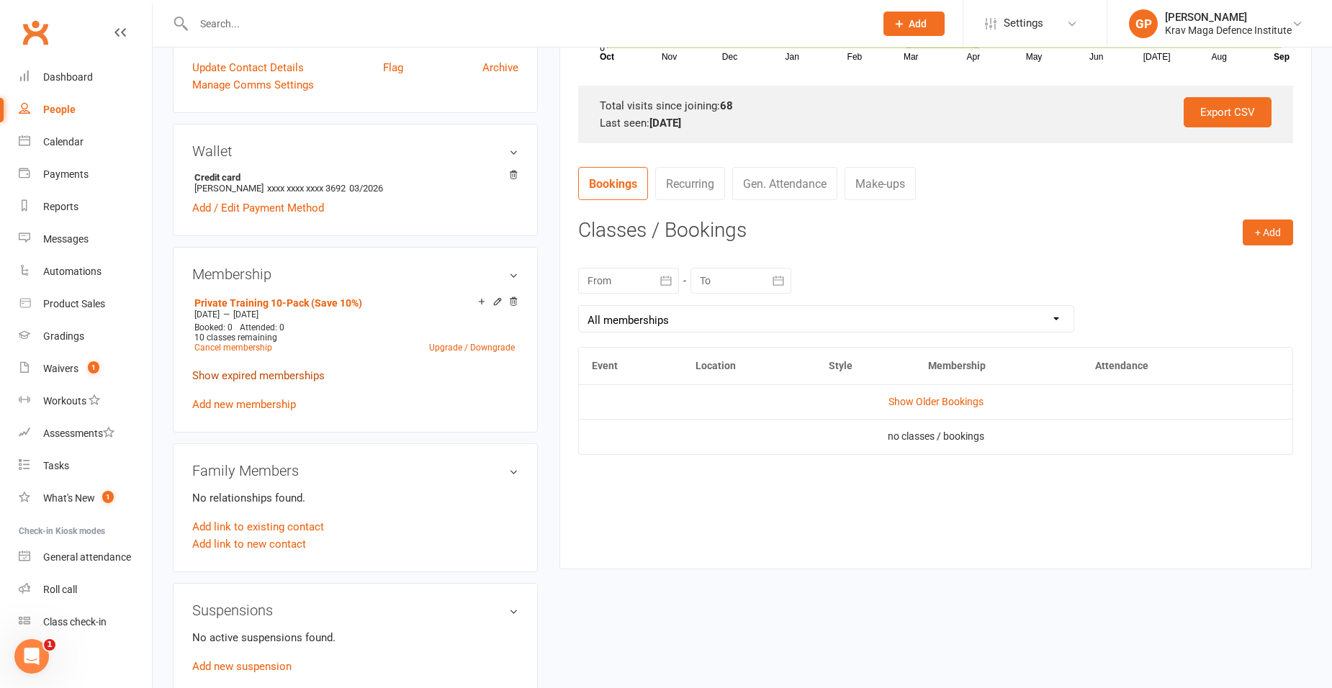
click at [287, 372] on link "Show expired memberships" at bounding box center [258, 375] width 133 height 13
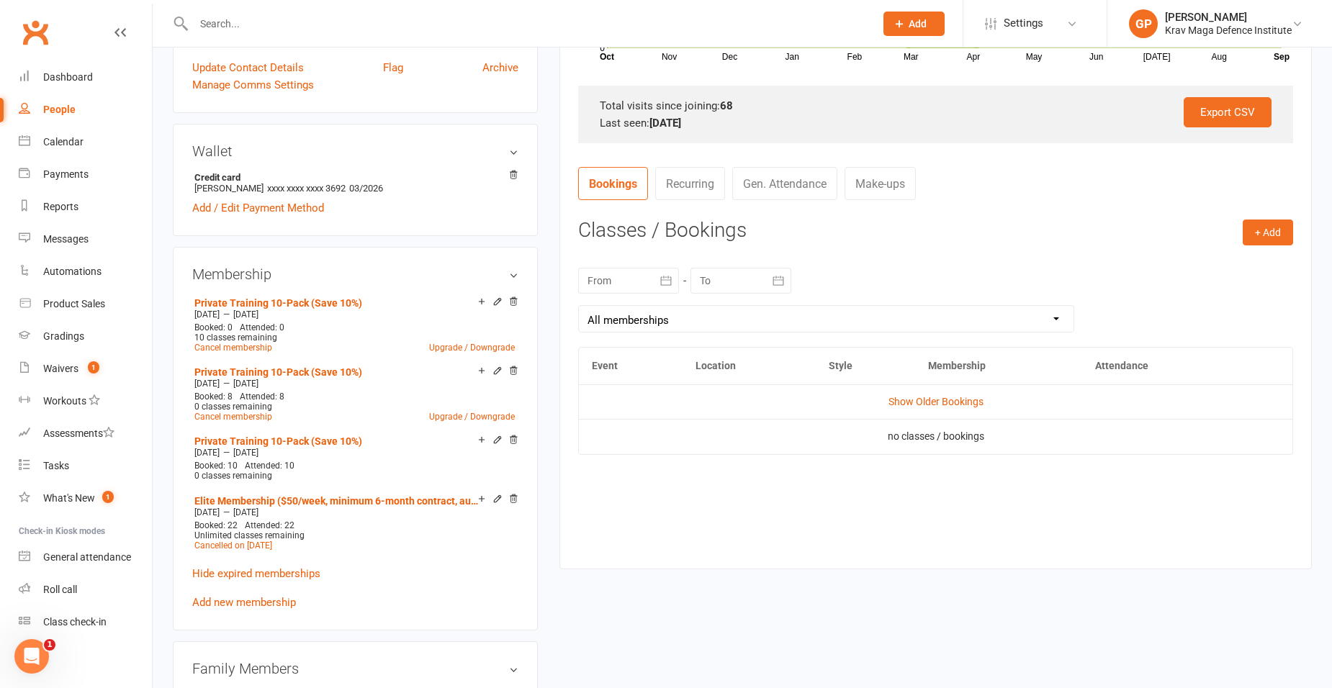
scroll to position [0, 0]
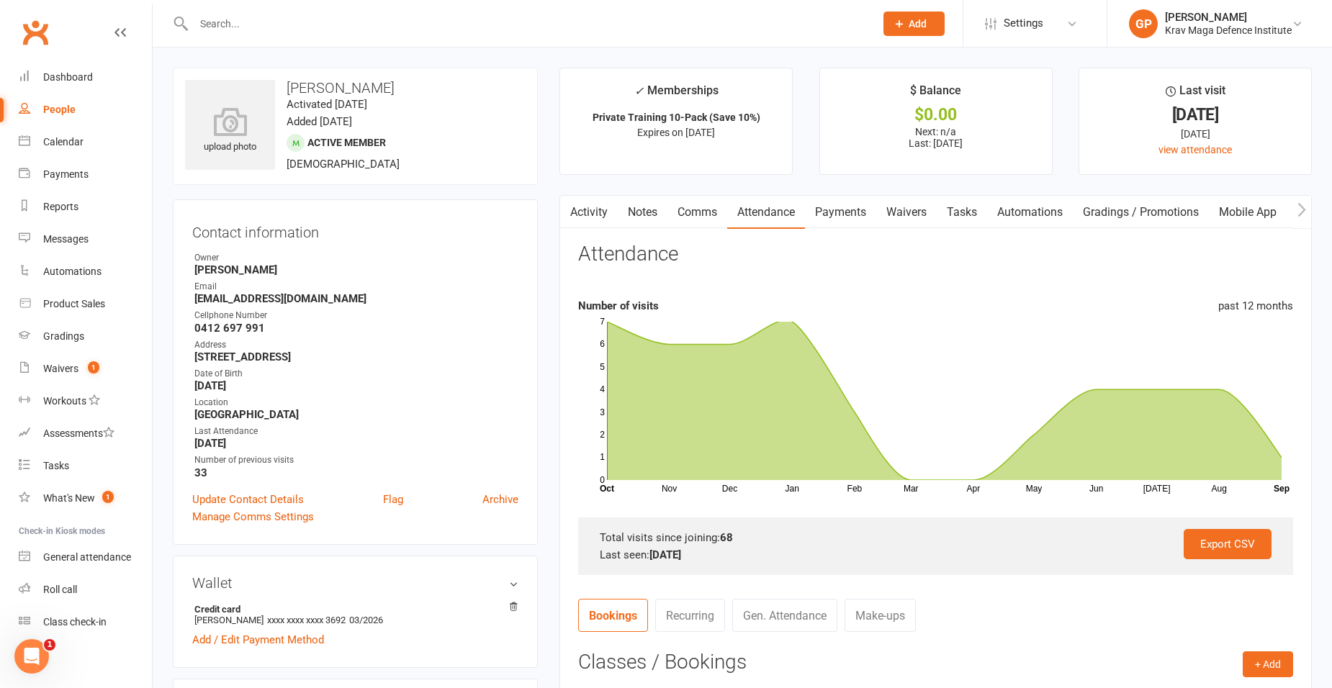
click at [920, 35] on button "Add" at bounding box center [914, 24] width 61 height 24
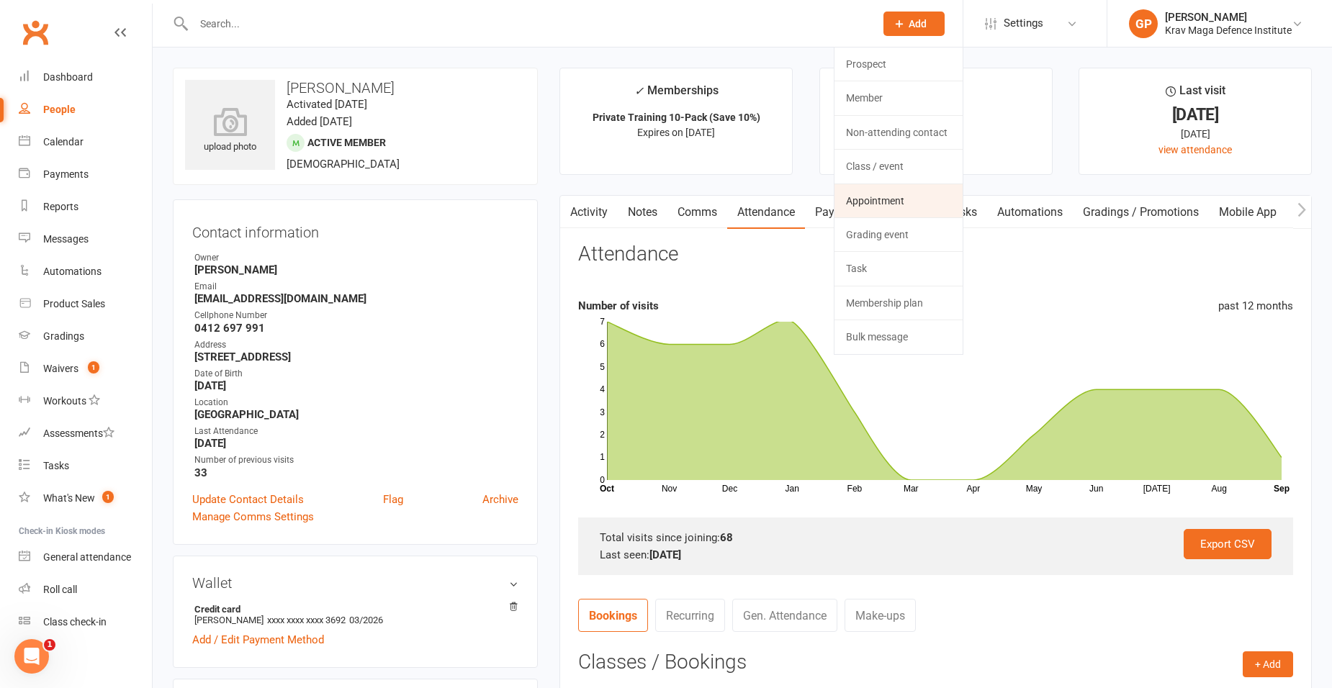
click at [875, 196] on link "Appointment" at bounding box center [899, 200] width 128 height 33
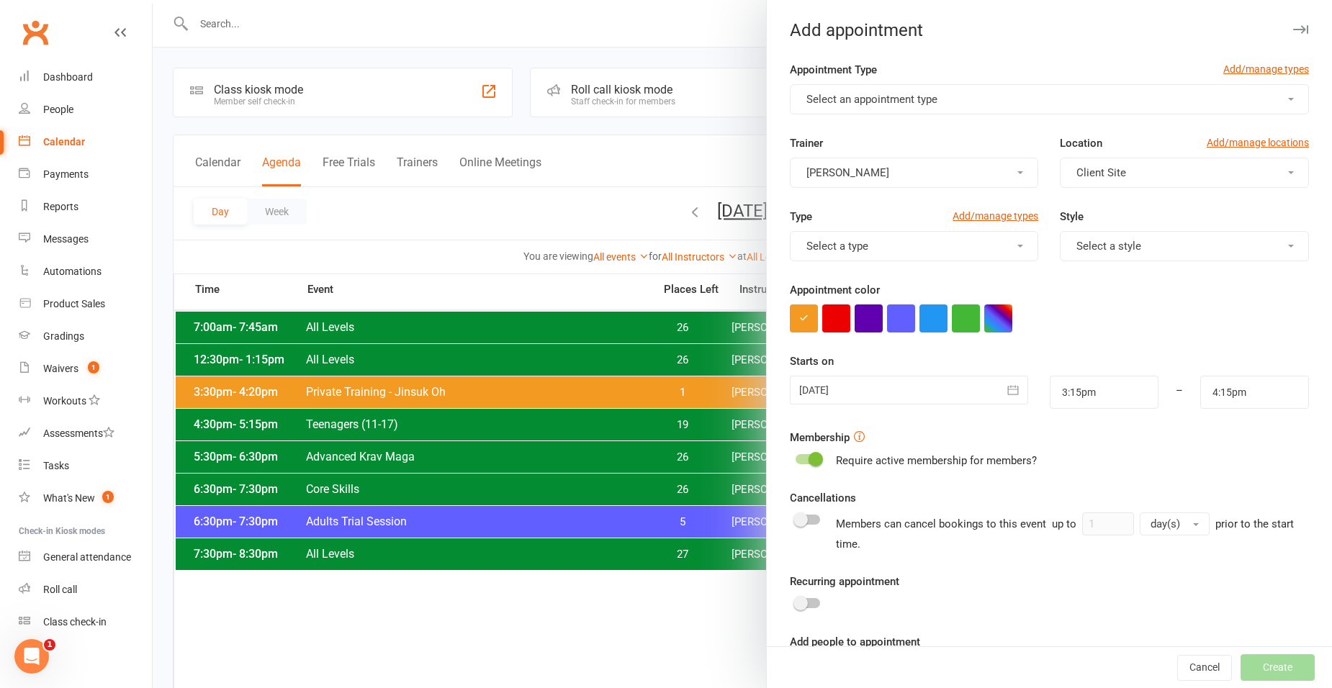
click at [909, 169] on button "[PERSON_NAME]" at bounding box center [914, 173] width 249 height 30
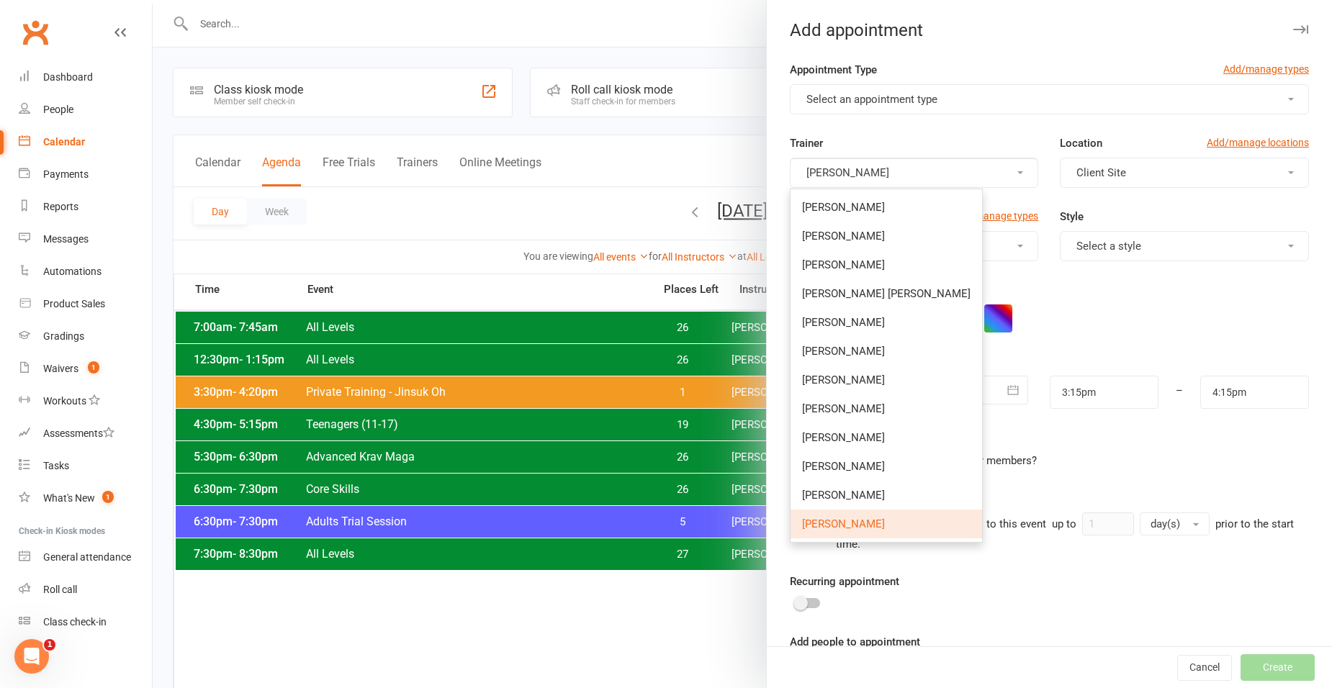
click at [998, 115] on form "Appointment Type Add/manage types Select an appointment type Trainer Giacomo Pa…" at bounding box center [1049, 374] width 519 height 626
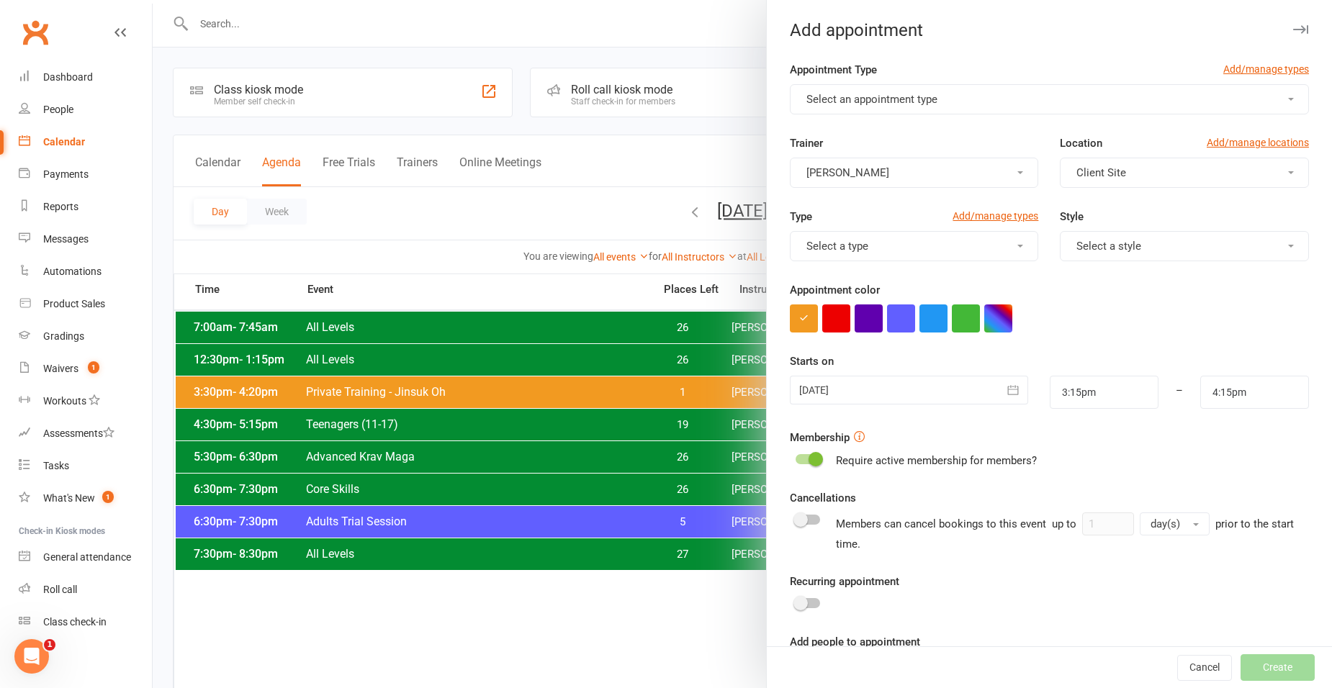
click at [886, 104] on span "Select an appointment type" at bounding box center [872, 99] width 131 height 13
click at [850, 135] on span "Private Training" at bounding box center [839, 133] width 74 height 13
type input "4:05pm"
click at [1097, 167] on span "Client Site" at bounding box center [1102, 172] width 50 height 13
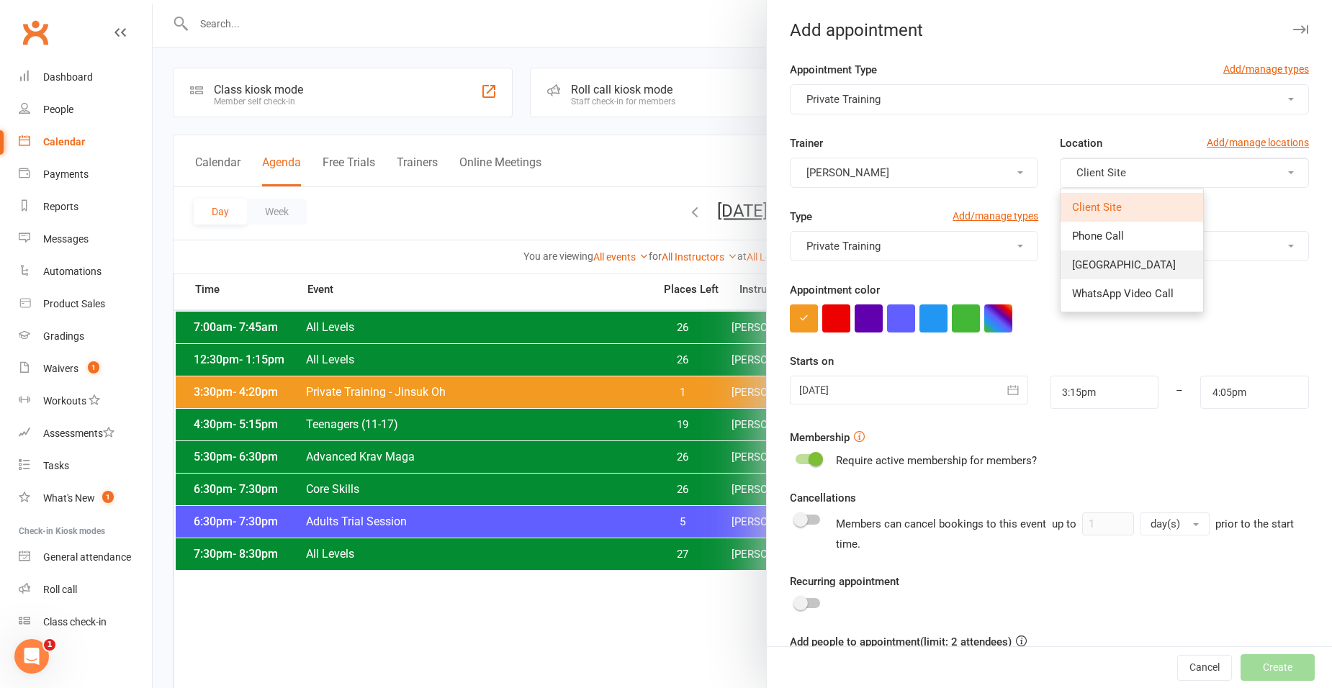
click at [1093, 256] on link "[GEOGRAPHIC_DATA]" at bounding box center [1132, 265] width 143 height 29
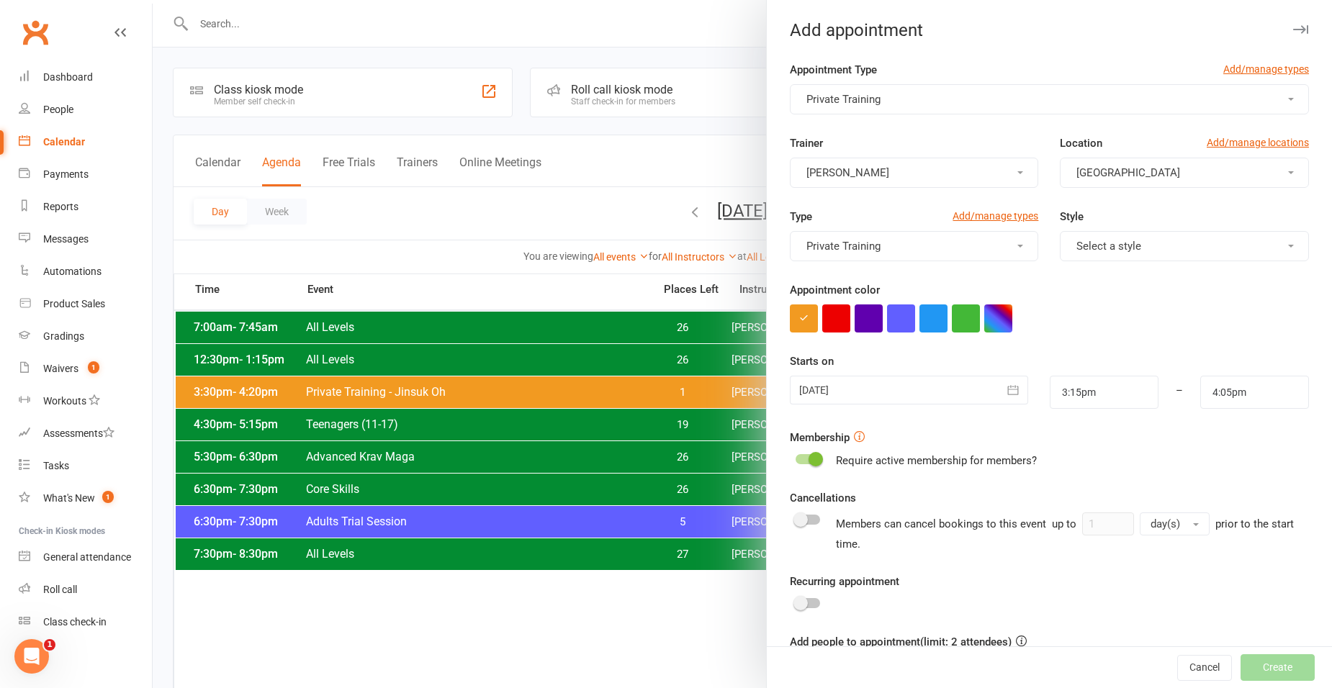
click at [911, 248] on button "Private Training" at bounding box center [914, 246] width 249 height 30
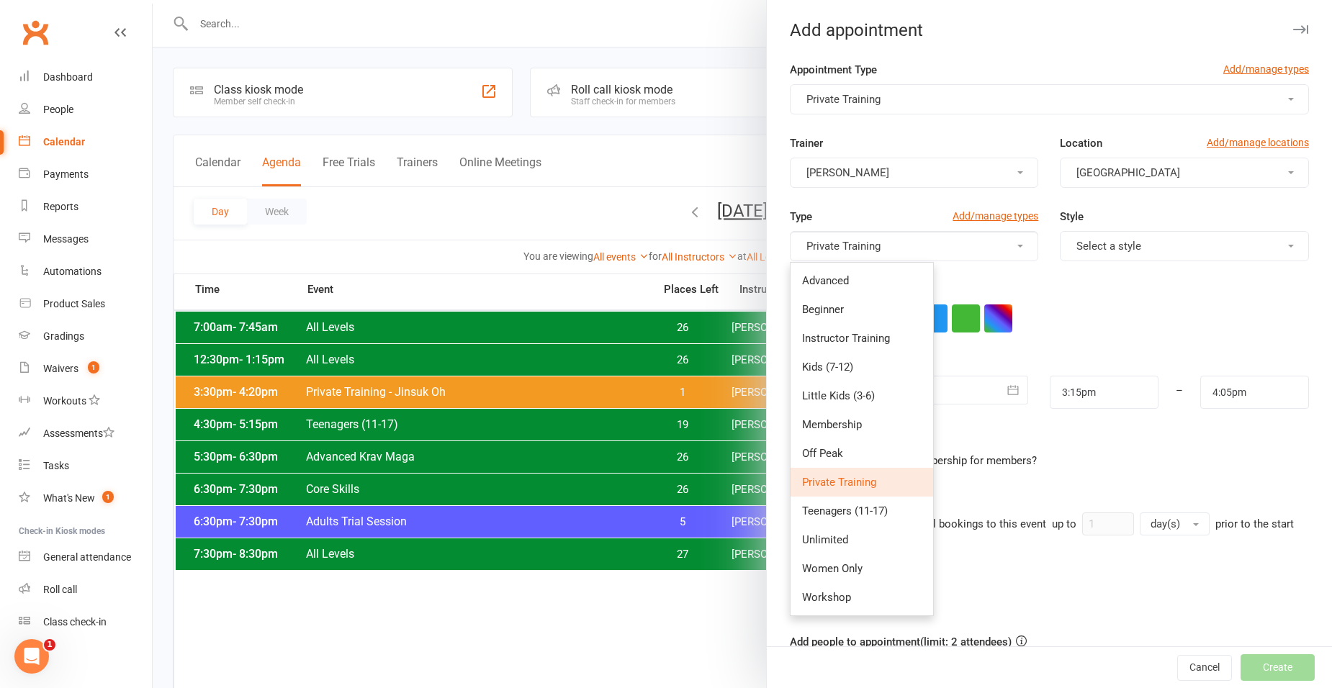
click at [850, 480] on span "Private Training" at bounding box center [839, 482] width 74 height 13
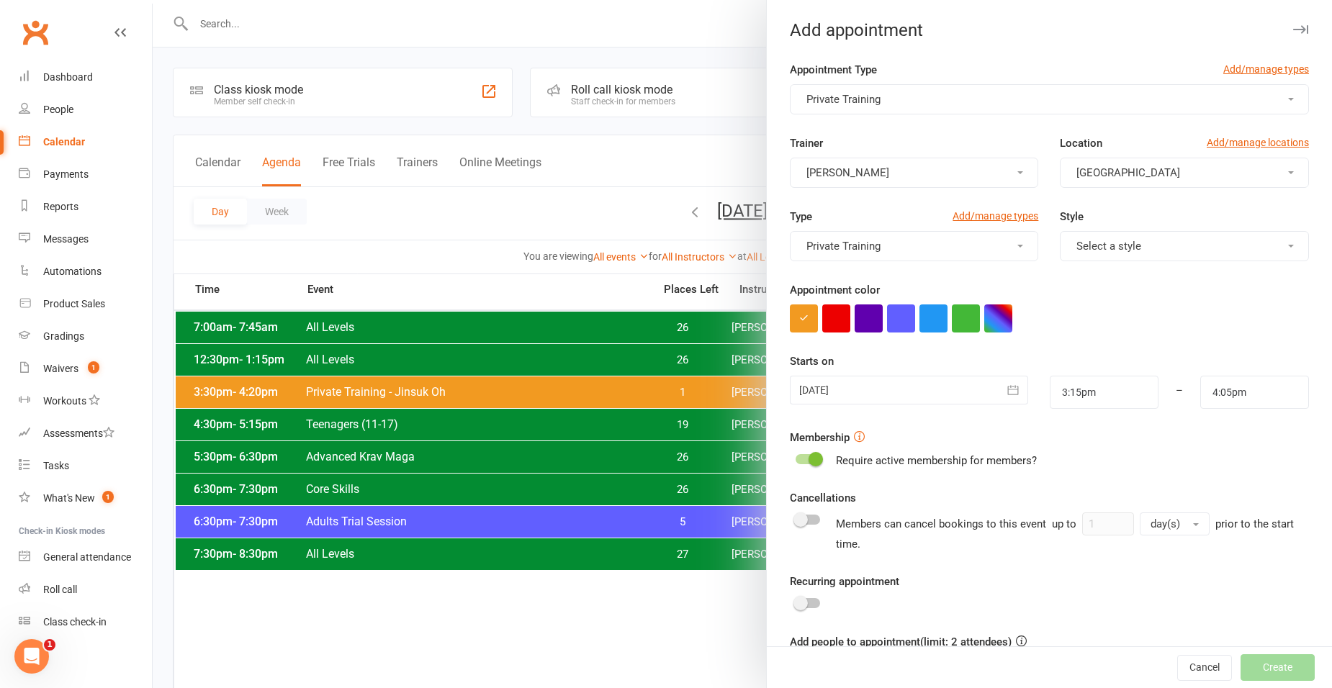
drag, startPoint x: 1164, startPoint y: 231, endPoint x: 1160, endPoint y: 240, distance: 9.7
click at [1164, 233] on button "Select a style" at bounding box center [1184, 246] width 249 height 30
click at [1159, 274] on link "Adults" at bounding box center [1132, 280] width 143 height 29
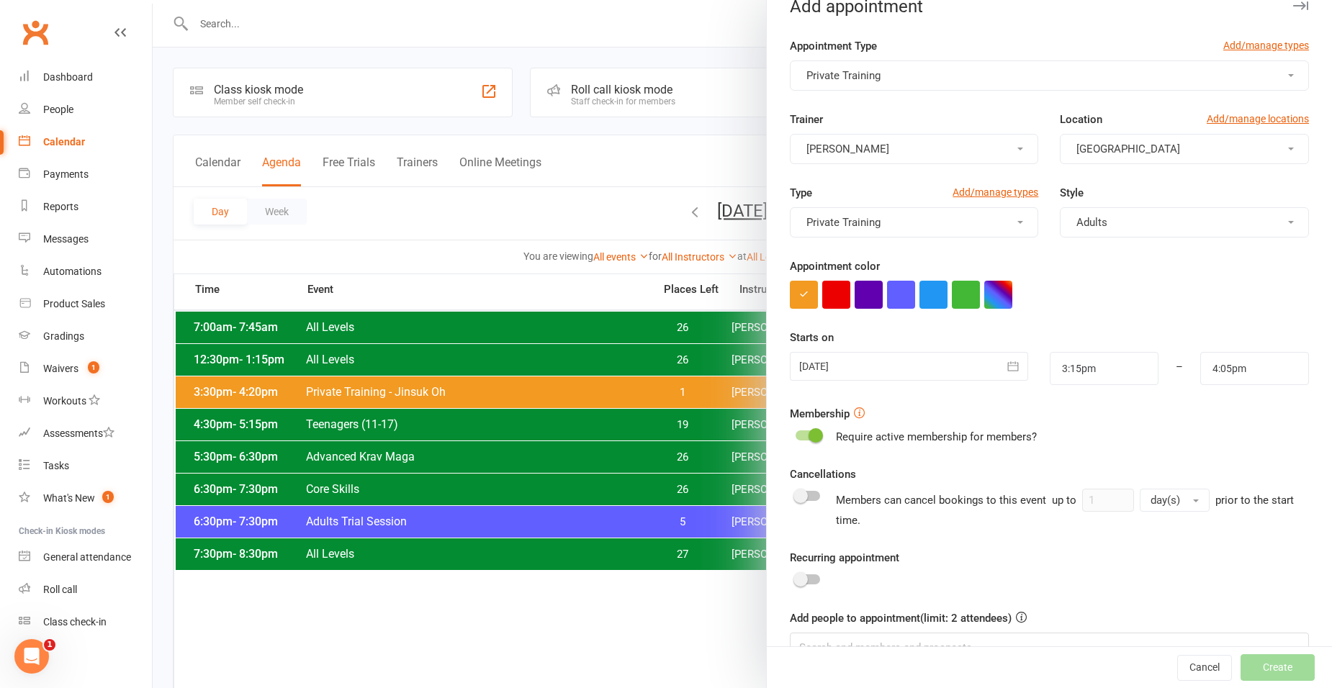
scroll to position [60, 0]
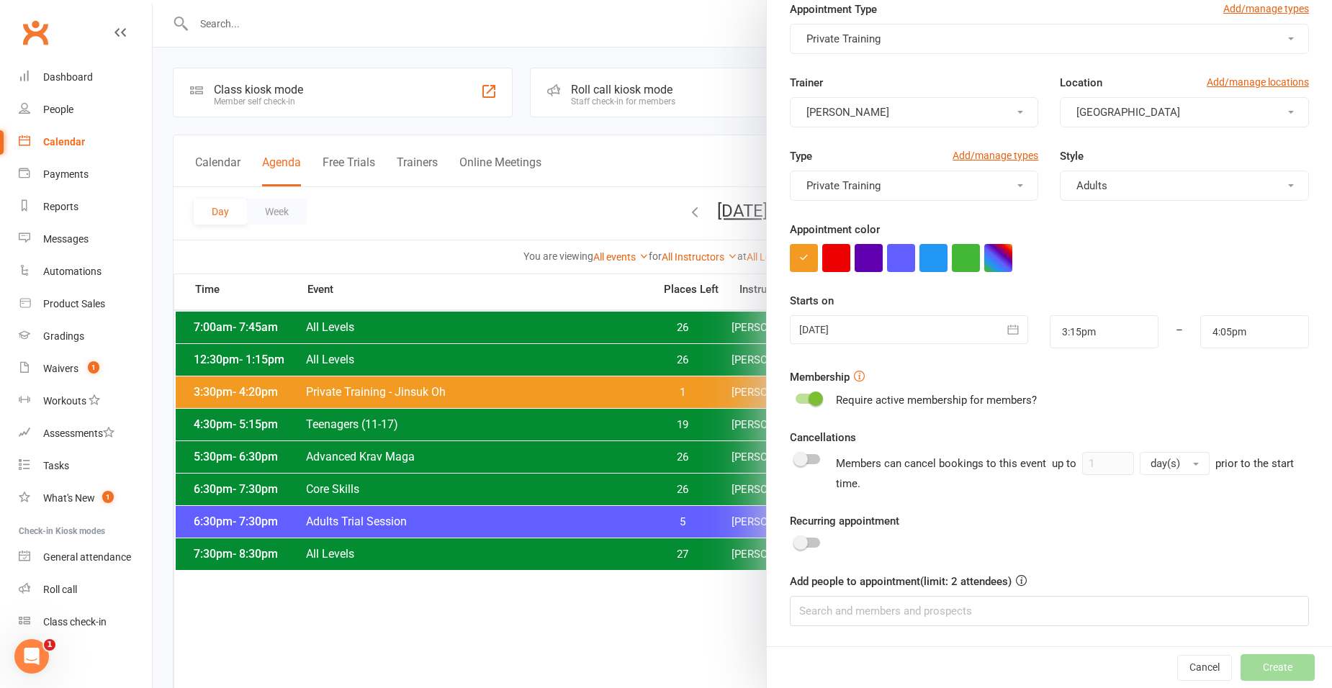
click at [866, 331] on div at bounding box center [909, 329] width 238 height 29
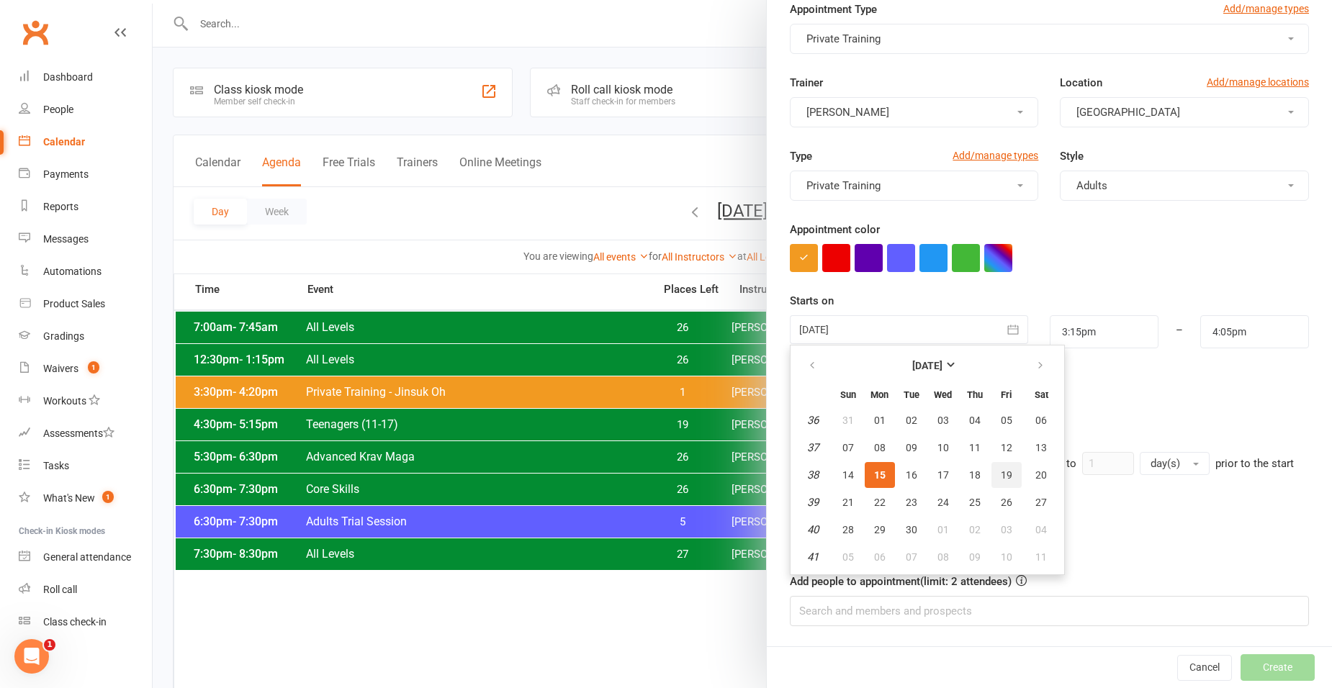
click at [1003, 478] on span "19" at bounding box center [1007, 476] width 12 height 12
type input "19 Sep 2025"
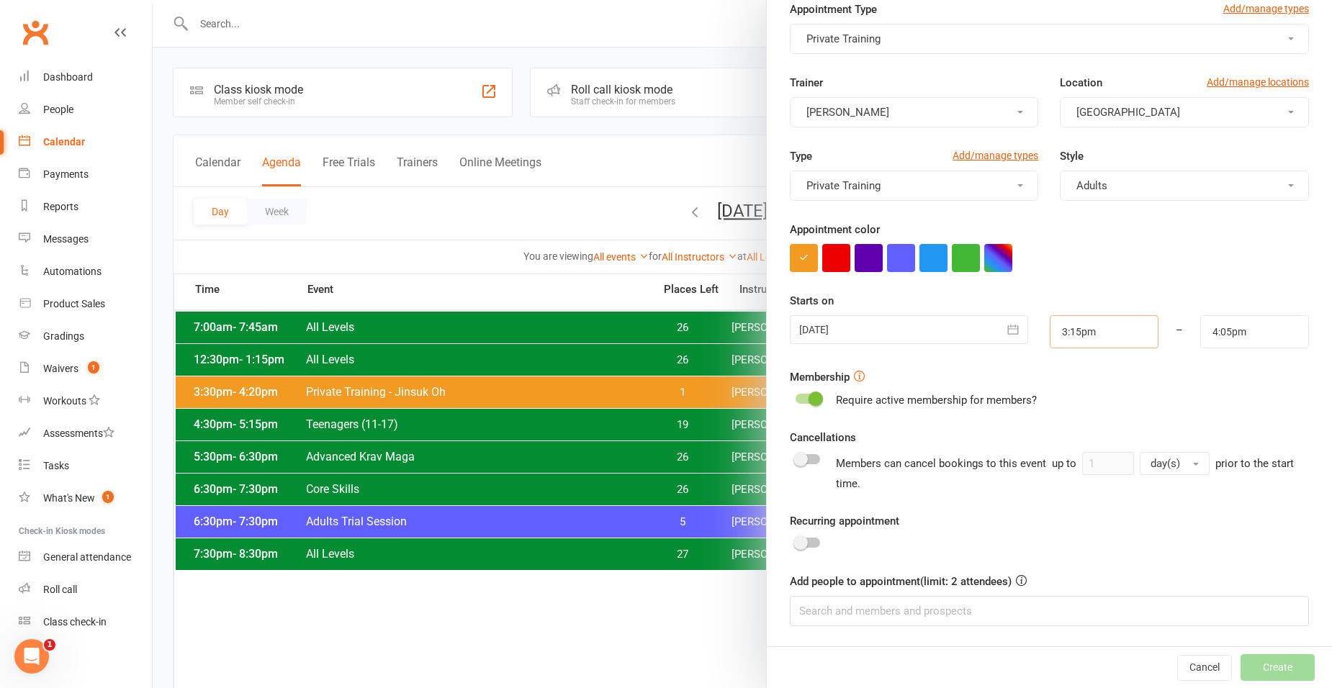
click at [1066, 333] on input "3:15pm" at bounding box center [1104, 331] width 109 height 33
type input "3:45pm"
click at [1065, 426] on li "3:45pm" at bounding box center [1085, 425] width 69 height 22
click at [1209, 336] on input "4:05pm" at bounding box center [1254, 331] width 109 height 33
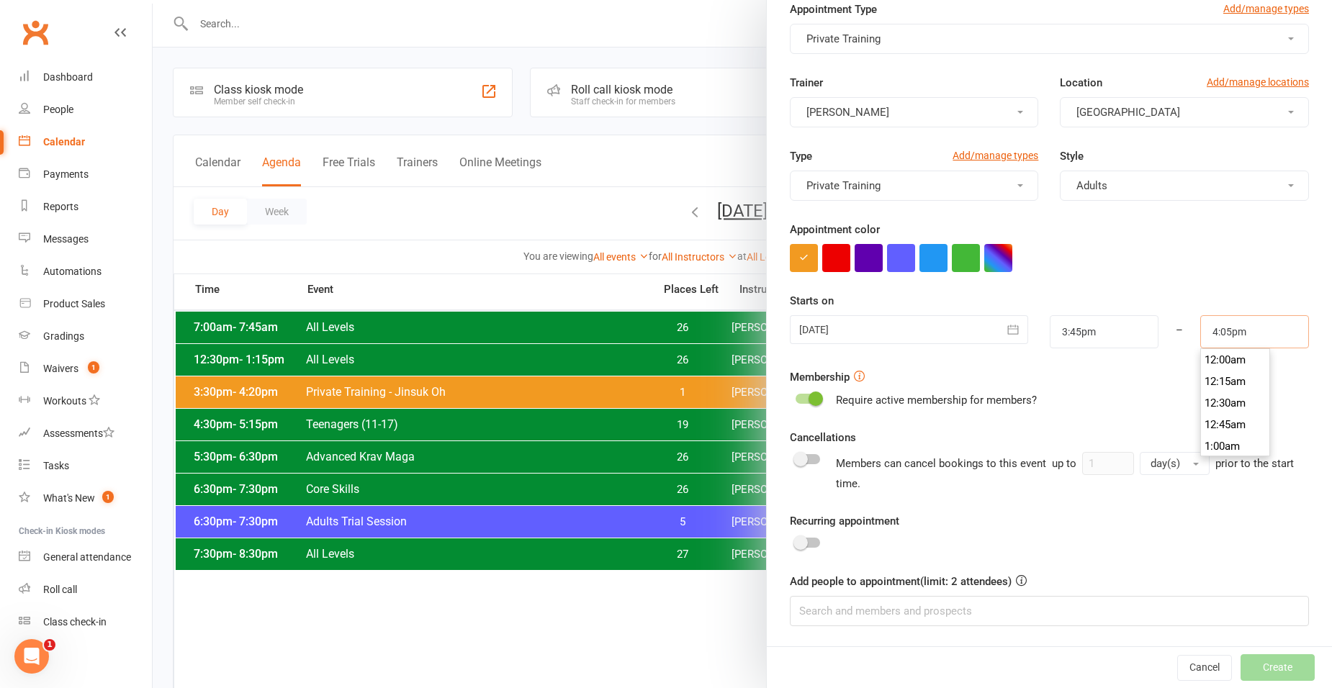
scroll to position [1361, 0]
type input "4:35pm"
click at [1140, 364] on form "Appointment Type Add/manage types Private Training Trainer Giacomo Palladin Loc…" at bounding box center [1049, 314] width 519 height 626
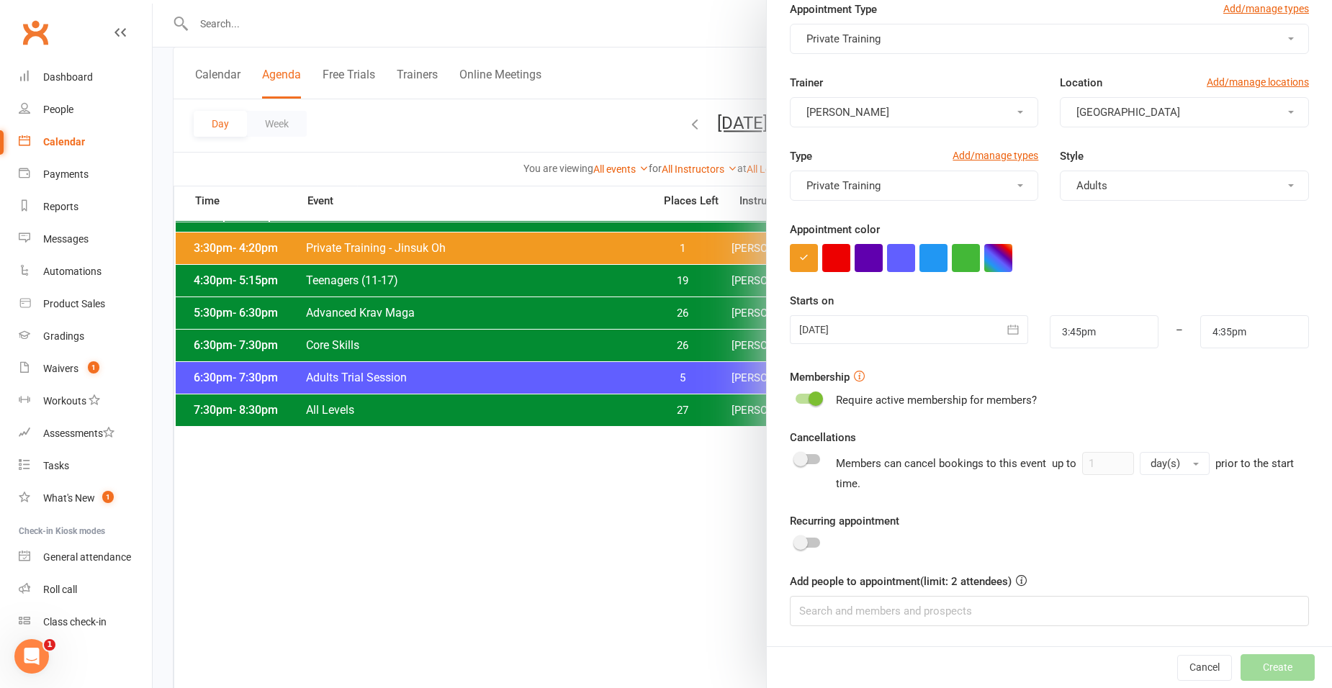
scroll to position [0, 0]
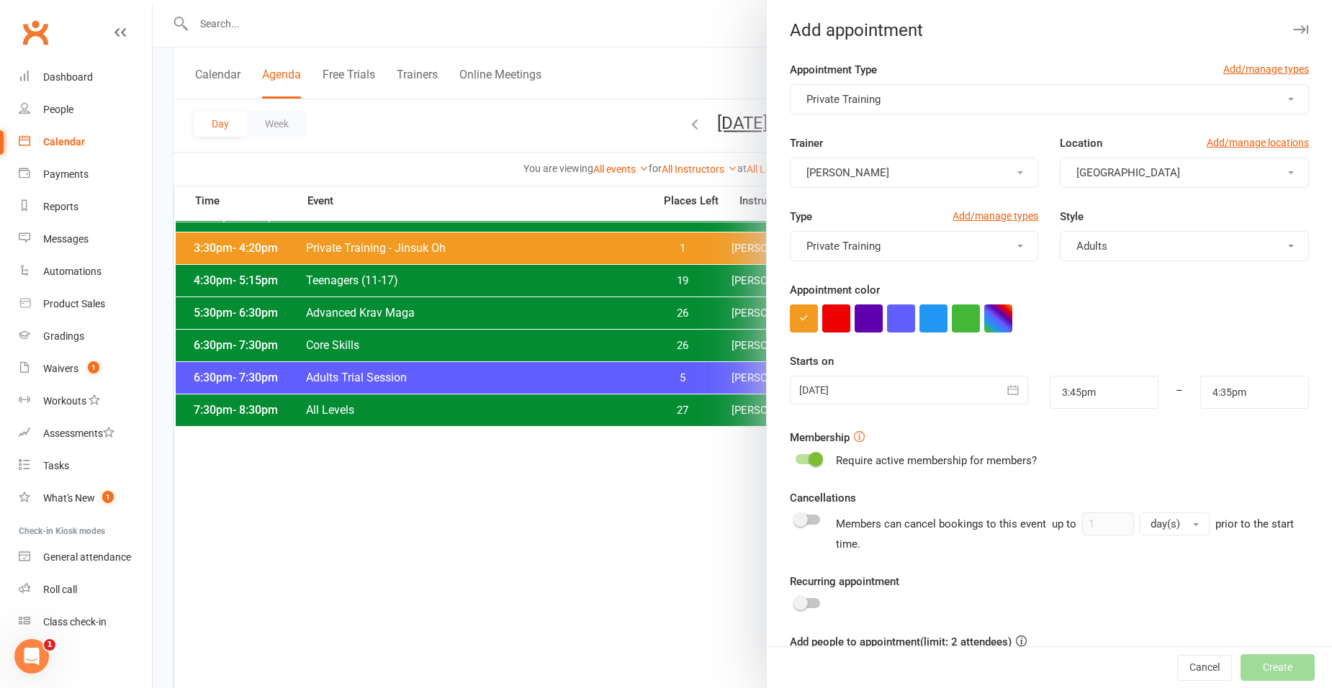
click at [803, 598] on div "Recurring appointment" at bounding box center [1049, 593] width 519 height 40
click at [809, 598] on div "Recurring appointment" at bounding box center [1049, 593] width 519 height 40
click at [796, 606] on span at bounding box center [801, 603] width 14 height 14
click at [796, 601] on input "checkbox" at bounding box center [796, 601] width 0 height 0
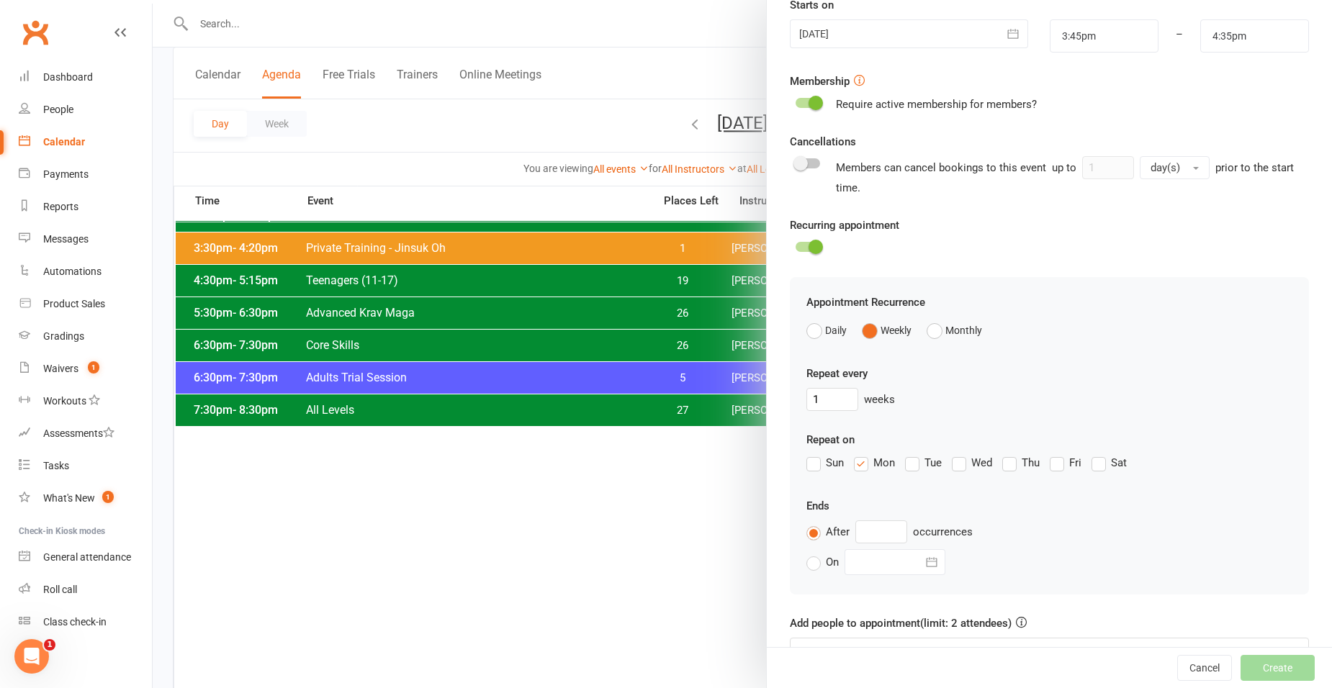
scroll to position [360, 0]
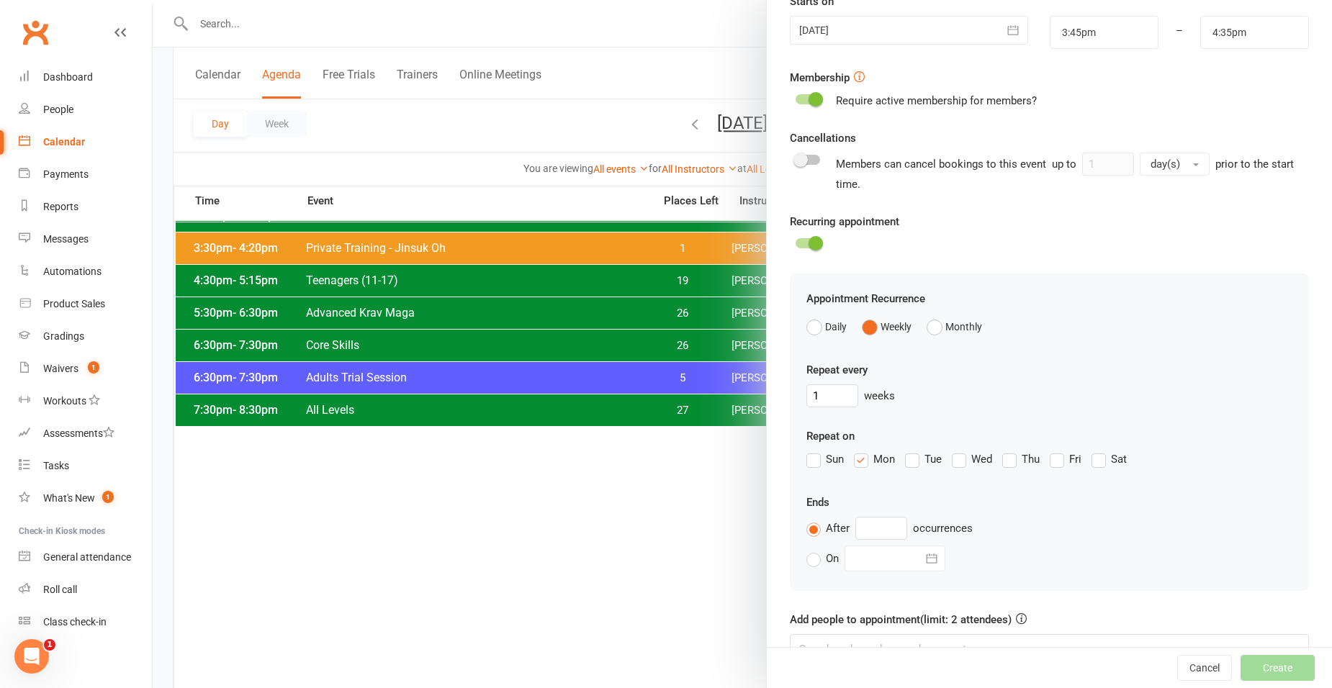
click at [859, 459] on label "Mon" at bounding box center [874, 459] width 41 height 17
click at [859, 451] on input "Mon" at bounding box center [858, 451] width 9 height 0
click at [1067, 464] on label "Fri" at bounding box center [1066, 459] width 32 height 17
click at [1059, 451] on input "Fri" at bounding box center [1054, 451] width 9 height 0
click at [886, 524] on input "text" at bounding box center [882, 528] width 52 height 23
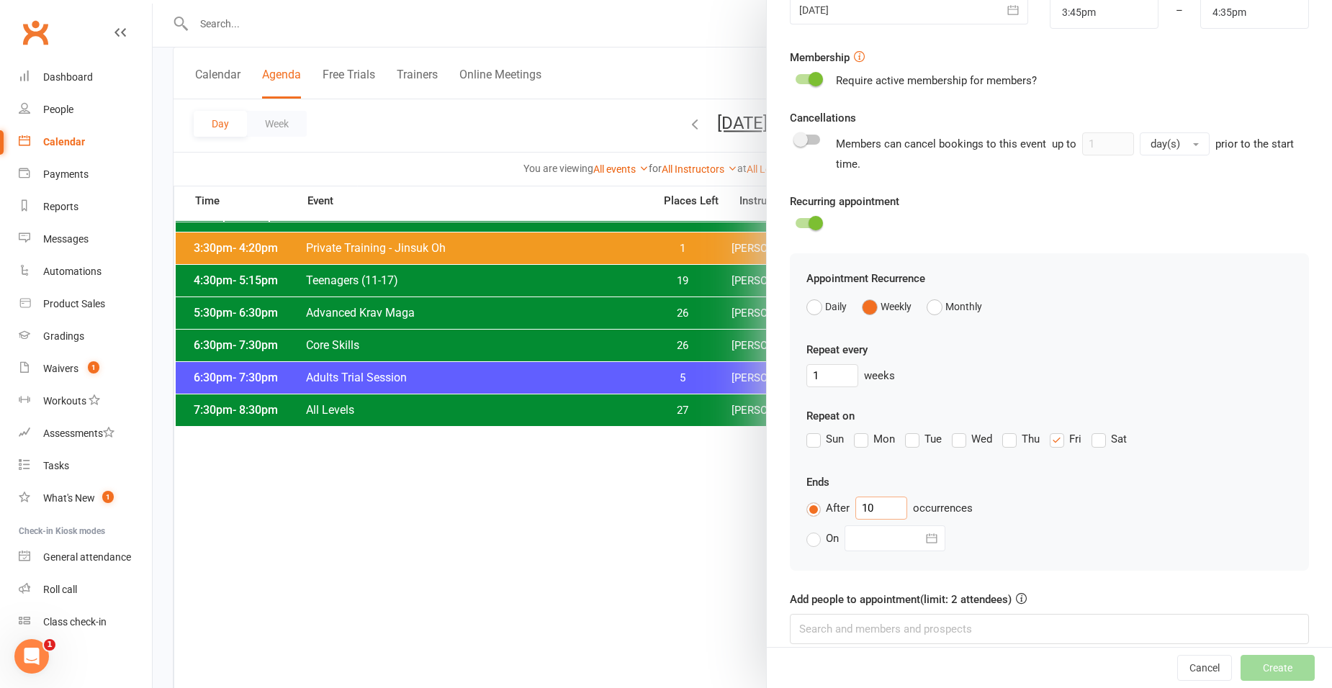
scroll to position [398, 0]
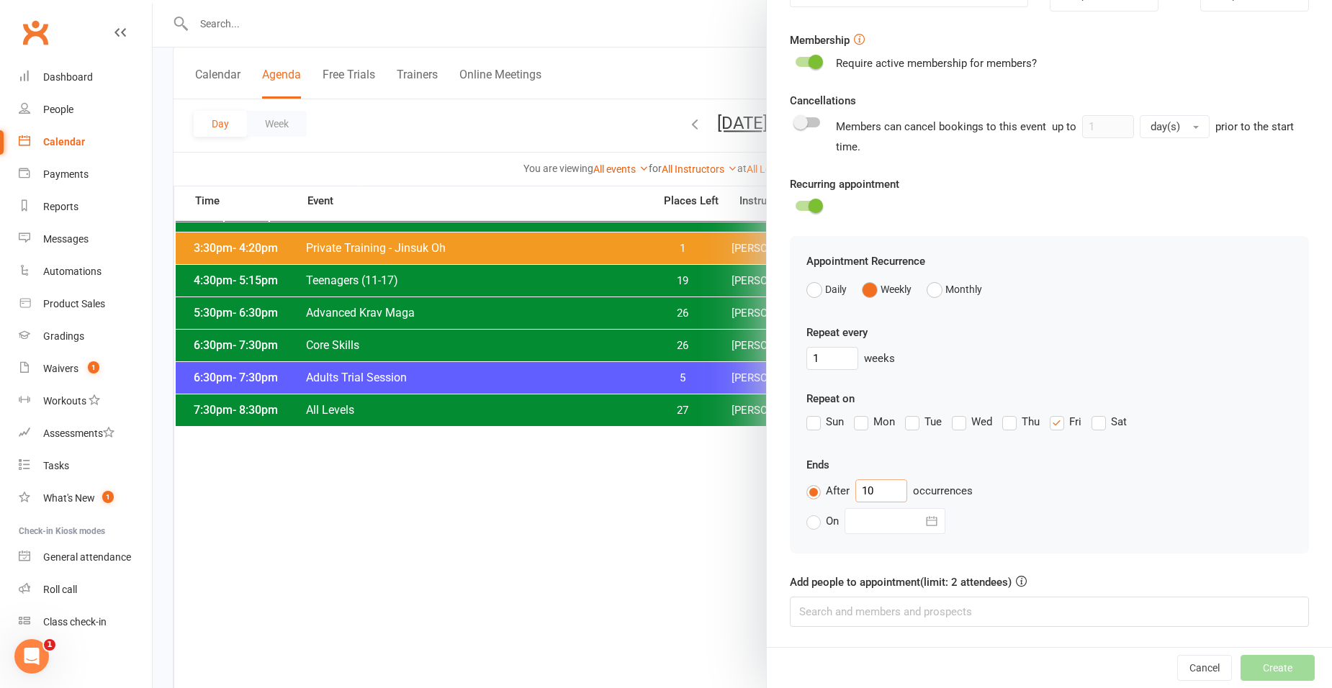
type input "10"
click at [875, 618] on input at bounding box center [1049, 612] width 519 height 30
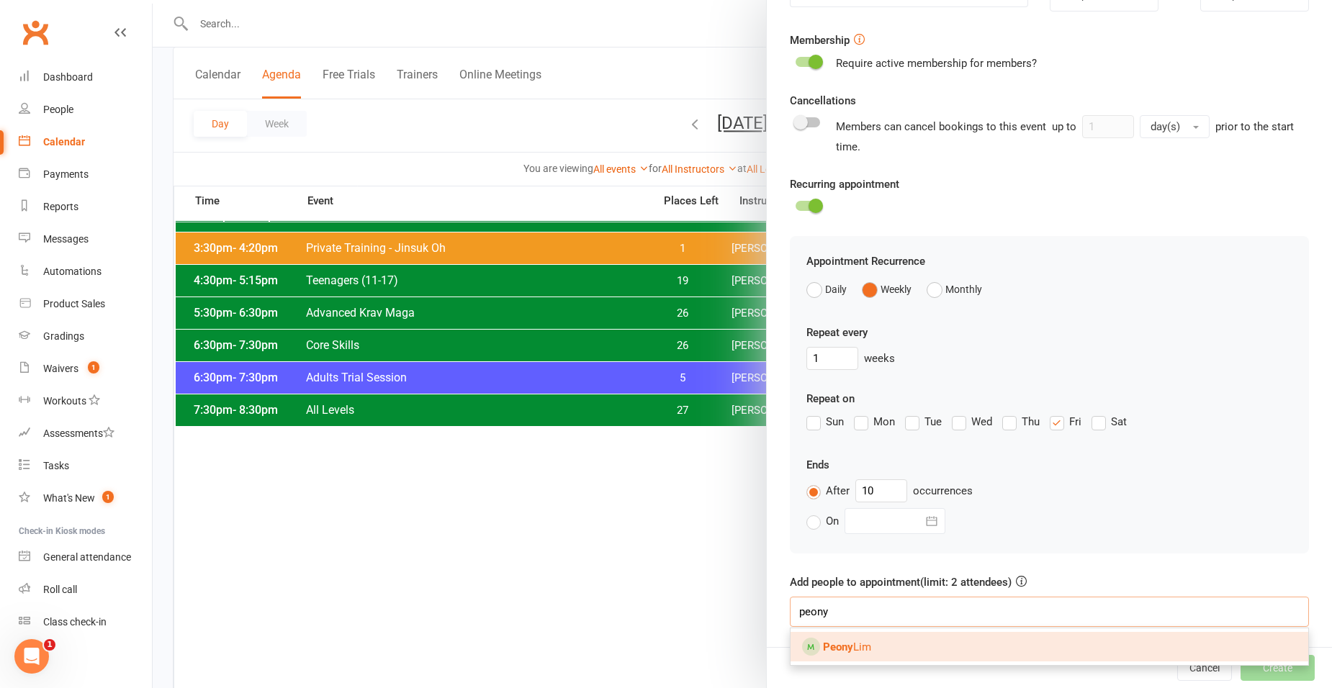
type input "peony"
click at [933, 642] on link "Peony Lim" at bounding box center [1050, 647] width 518 height 30
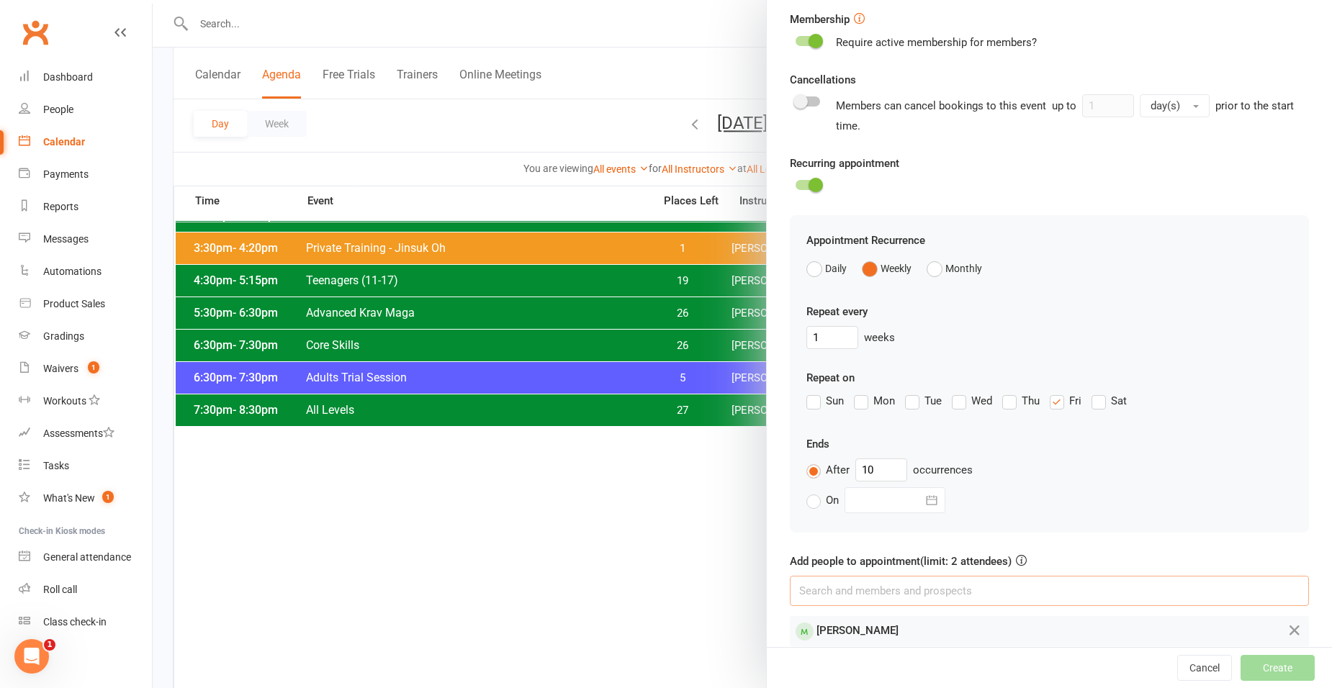
scroll to position [438, 0]
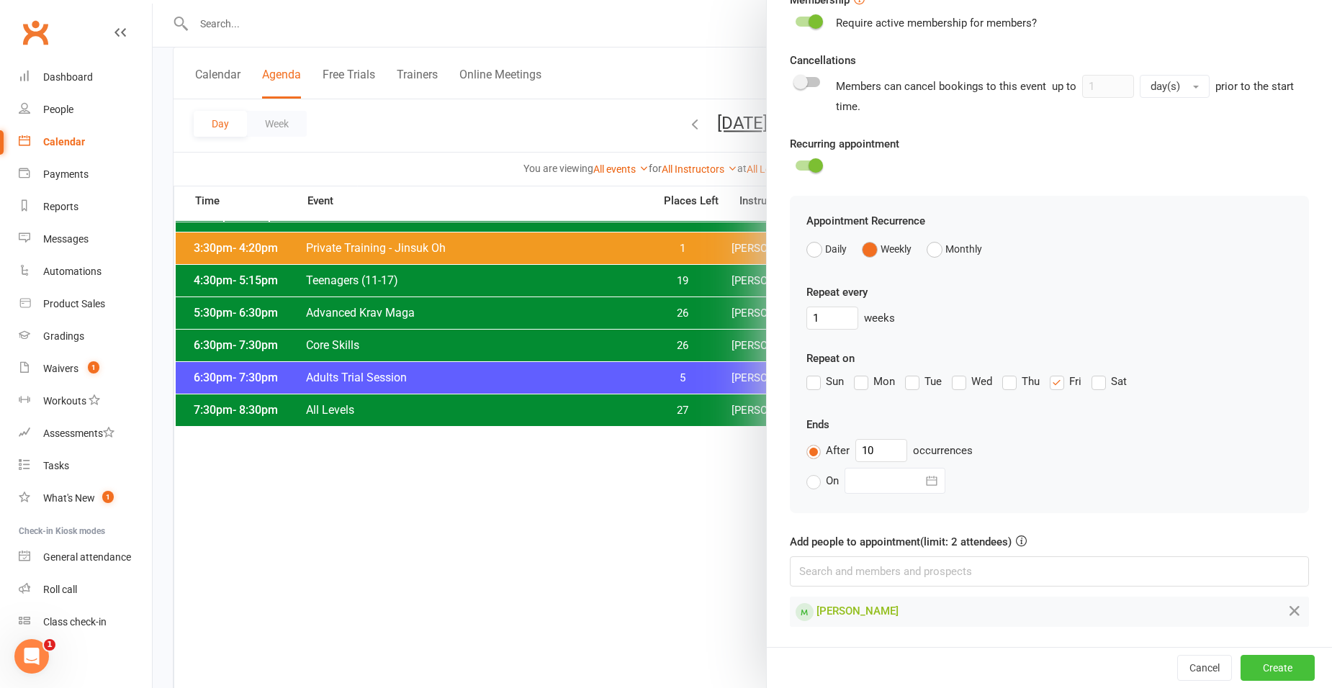
click at [1262, 667] on button "Create" at bounding box center [1278, 668] width 74 height 26
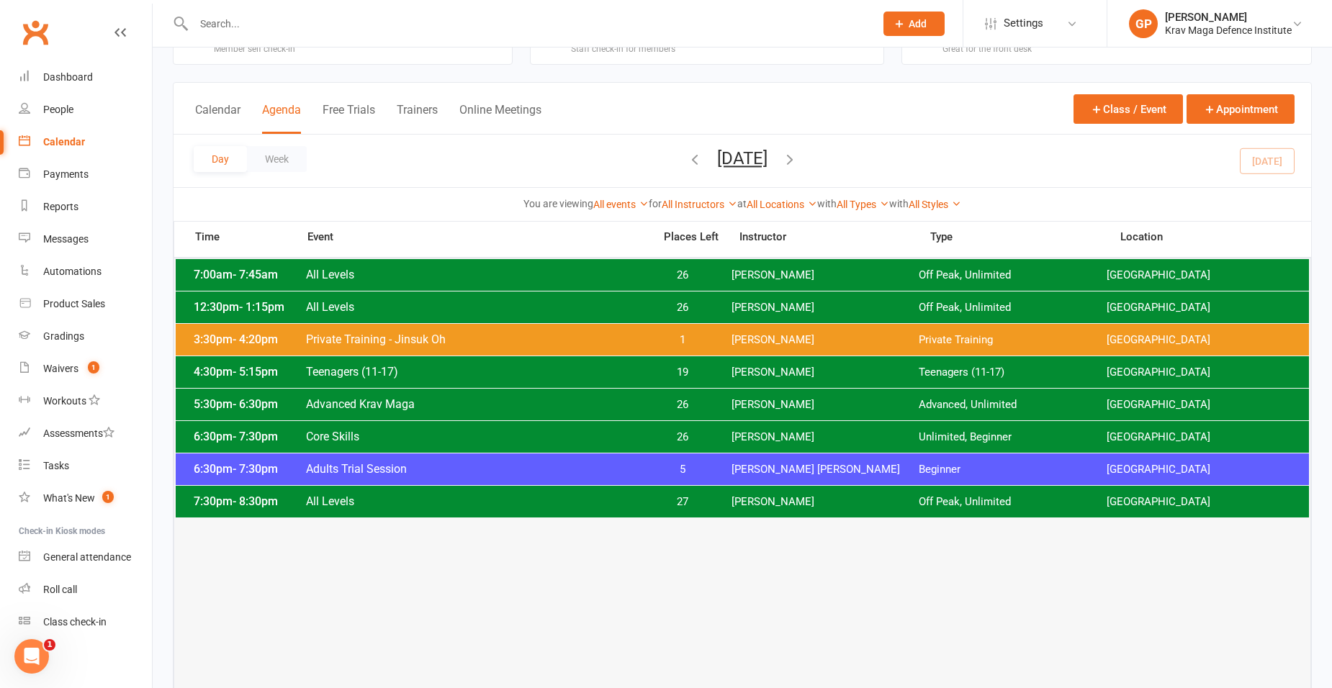
scroll to position [0, 0]
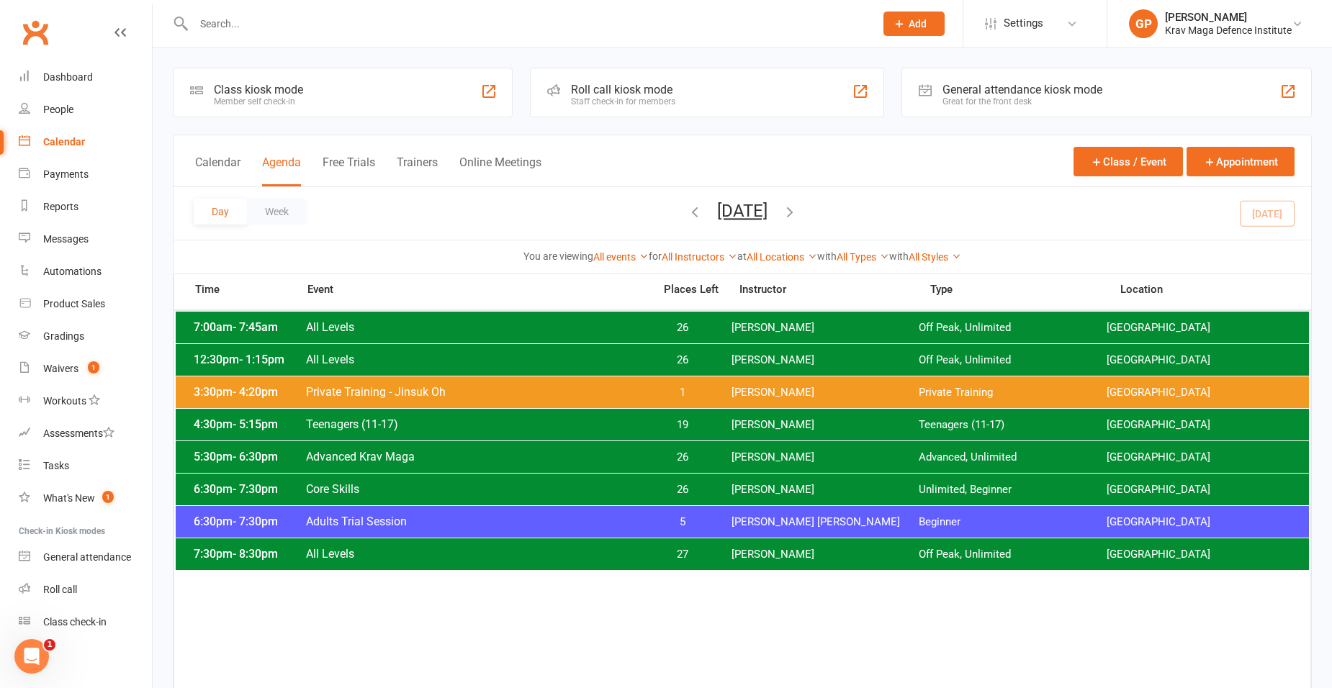
click at [768, 206] on button "Monday, Sep 15, 2025" at bounding box center [742, 211] width 50 height 20
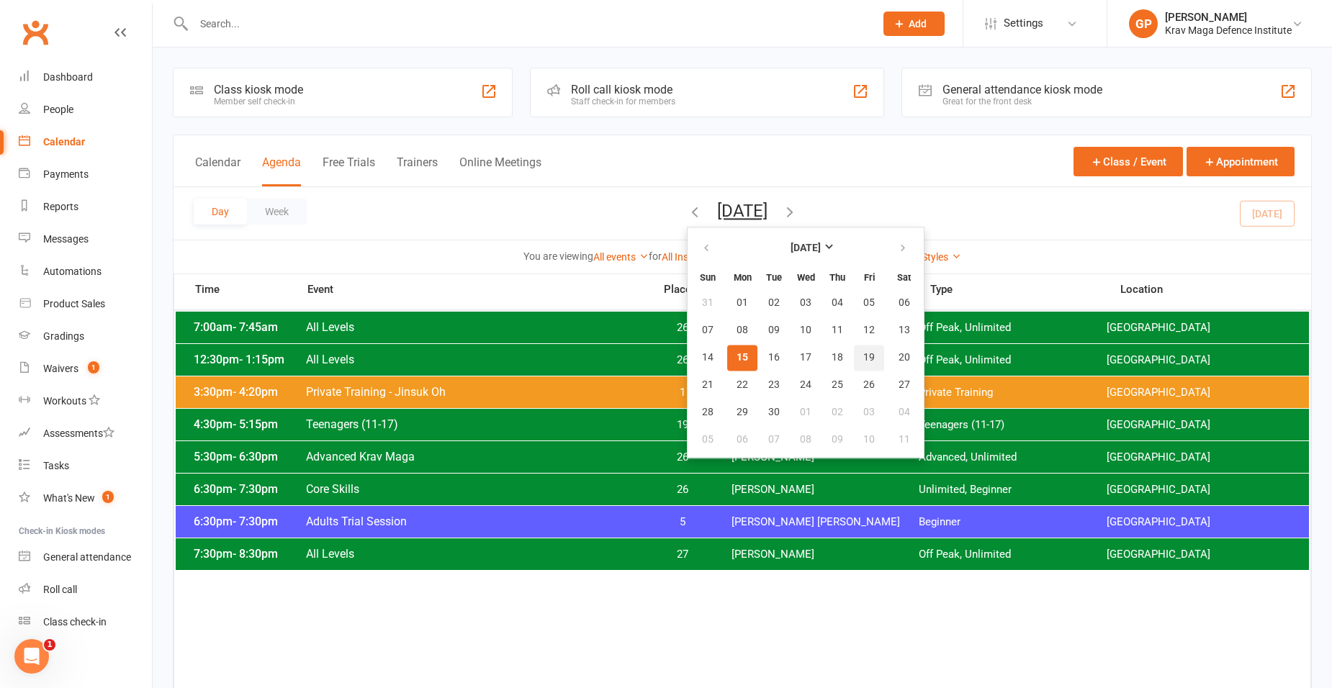
click at [863, 357] on span "19" at bounding box center [869, 358] width 12 height 12
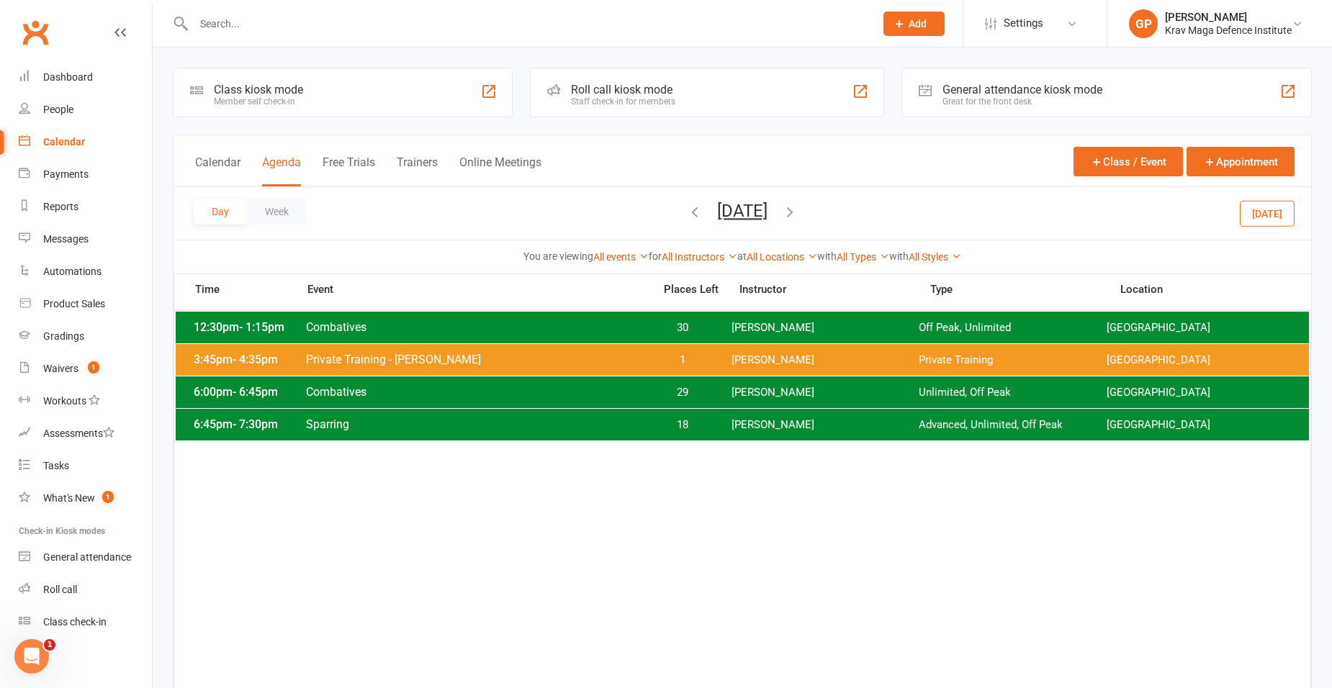
click at [1259, 210] on button "Today" at bounding box center [1267, 213] width 55 height 26
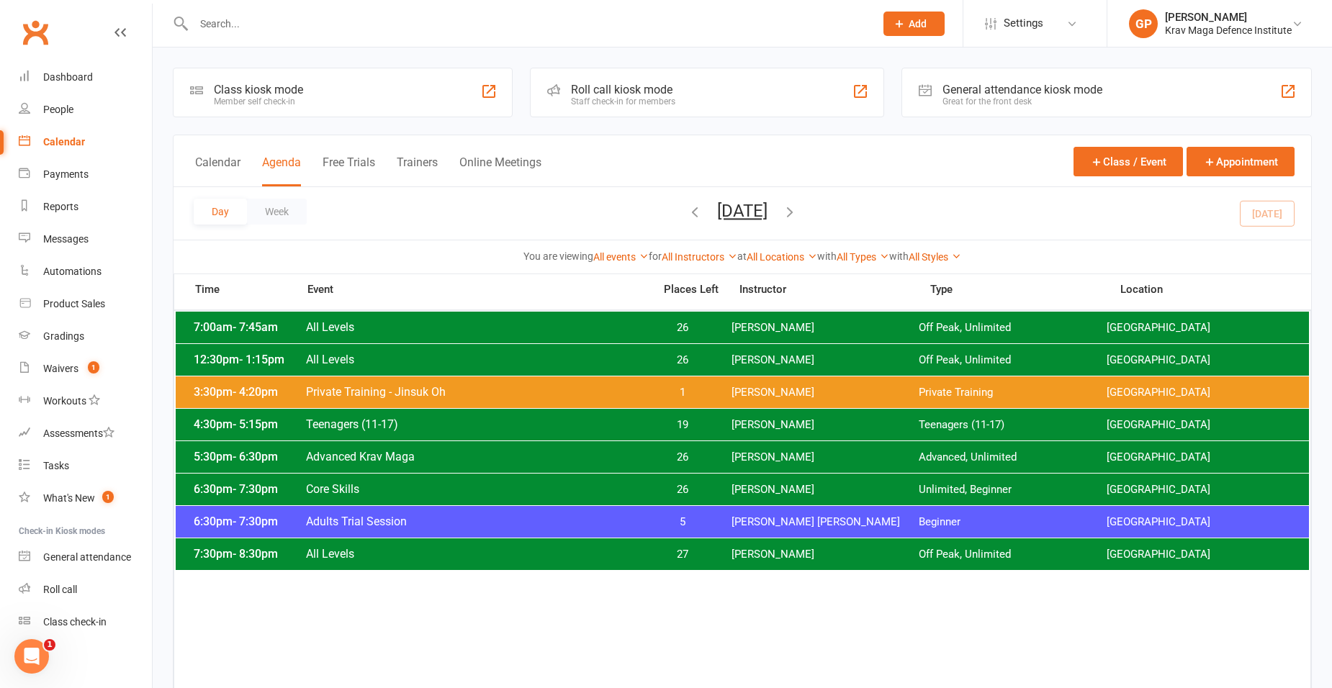
click at [722, 428] on div "4:30pm - 5:15pm Teenagers (11-17) 19 Giacomo Palladin Teenagers (11-17) Surry H…" at bounding box center [742, 425] width 1133 height 32
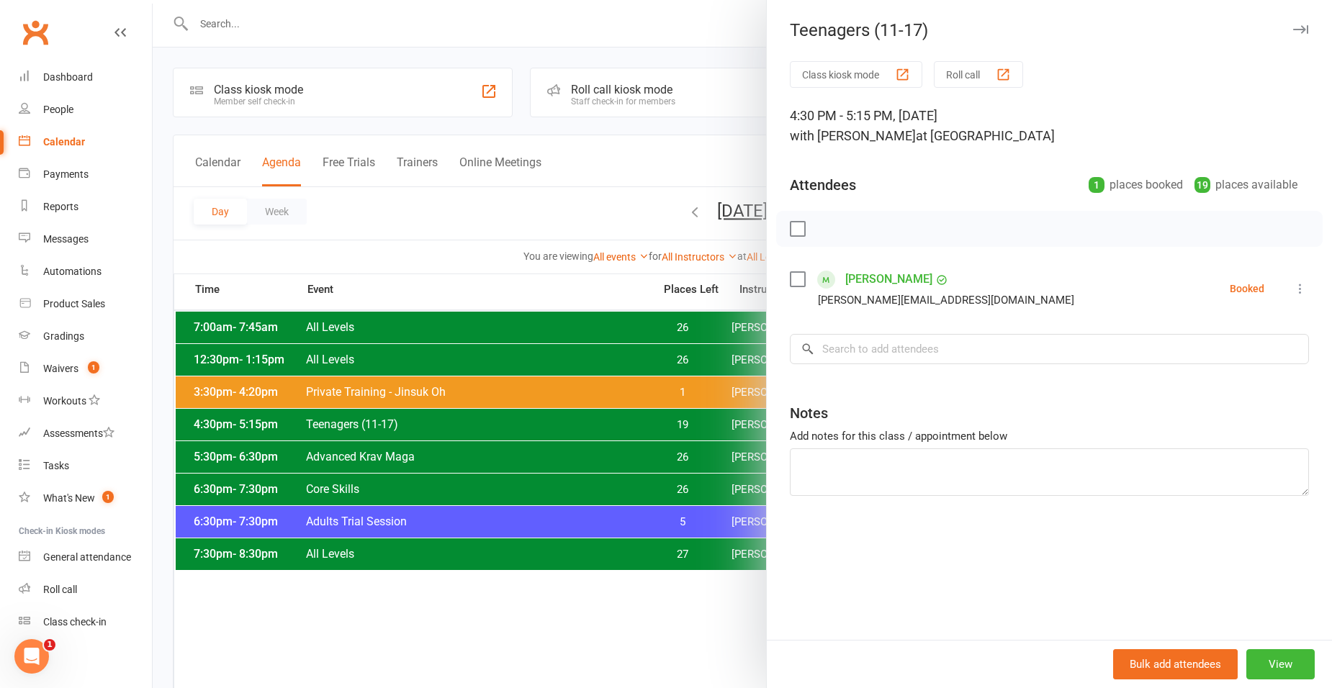
click at [407, 220] on div at bounding box center [743, 344] width 1180 height 688
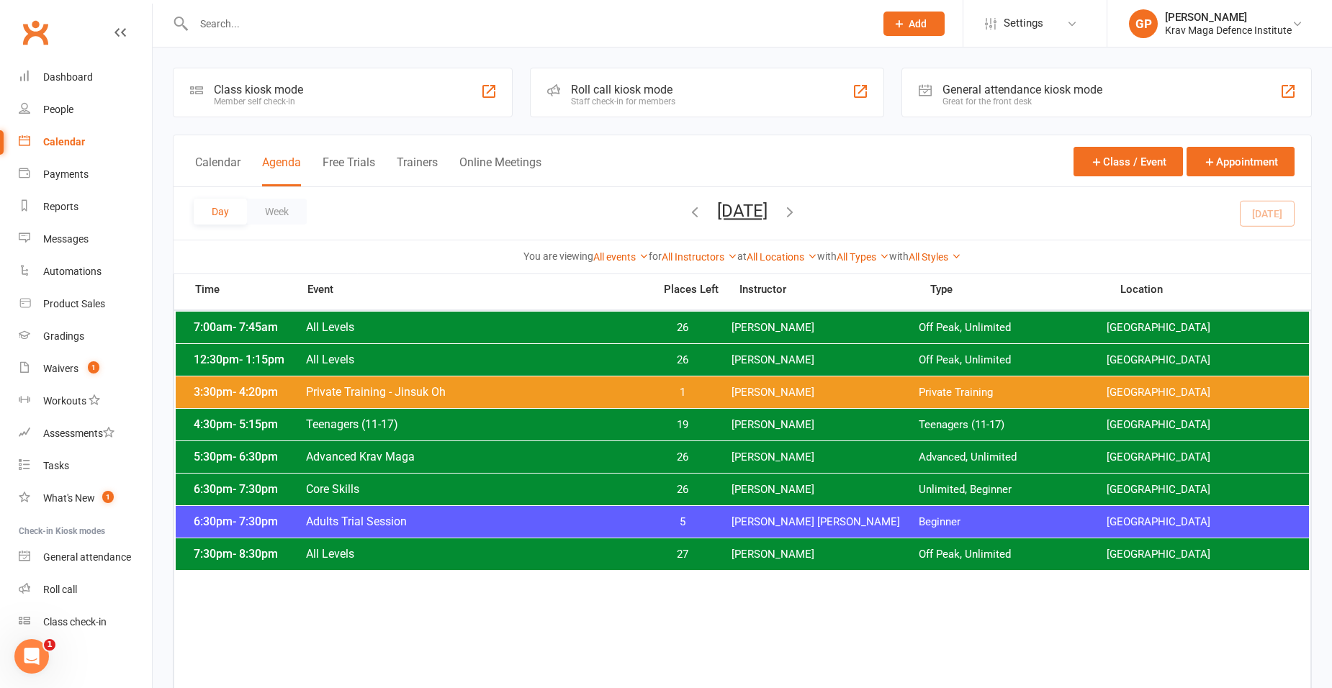
click at [403, 365] on span "All Levels" at bounding box center [475, 360] width 340 height 14
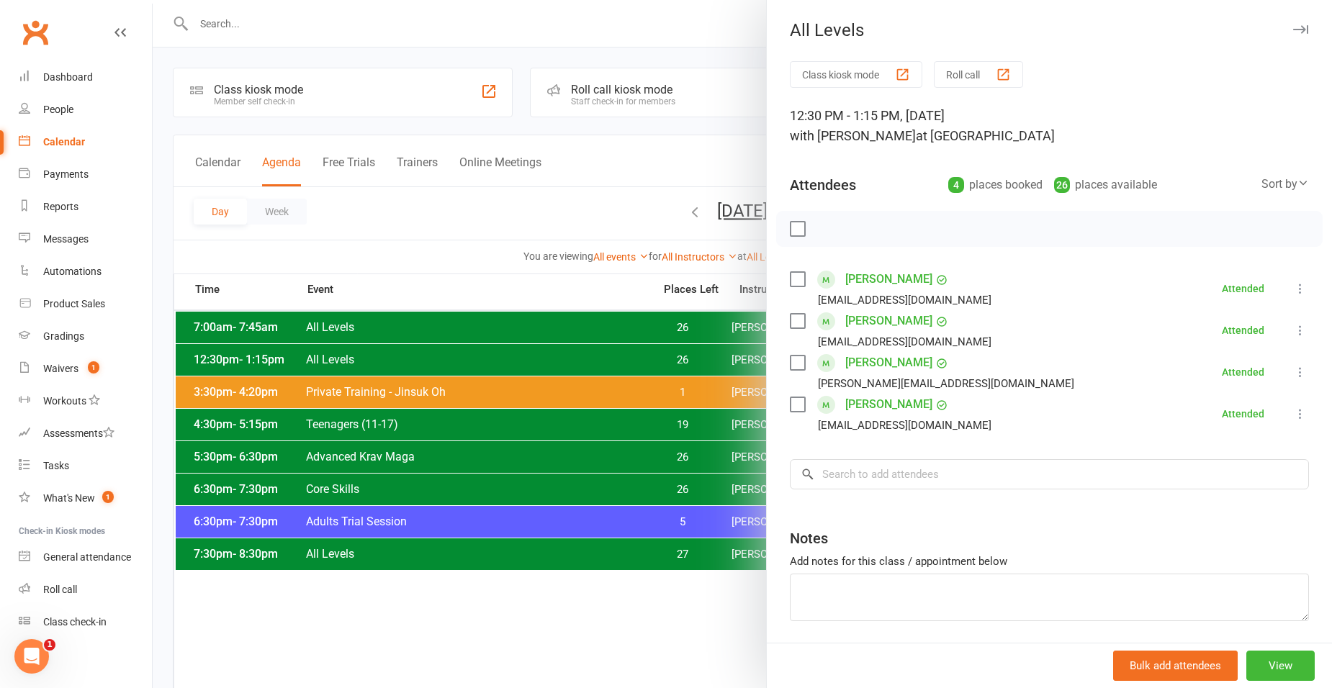
click at [539, 332] on div at bounding box center [743, 344] width 1180 height 688
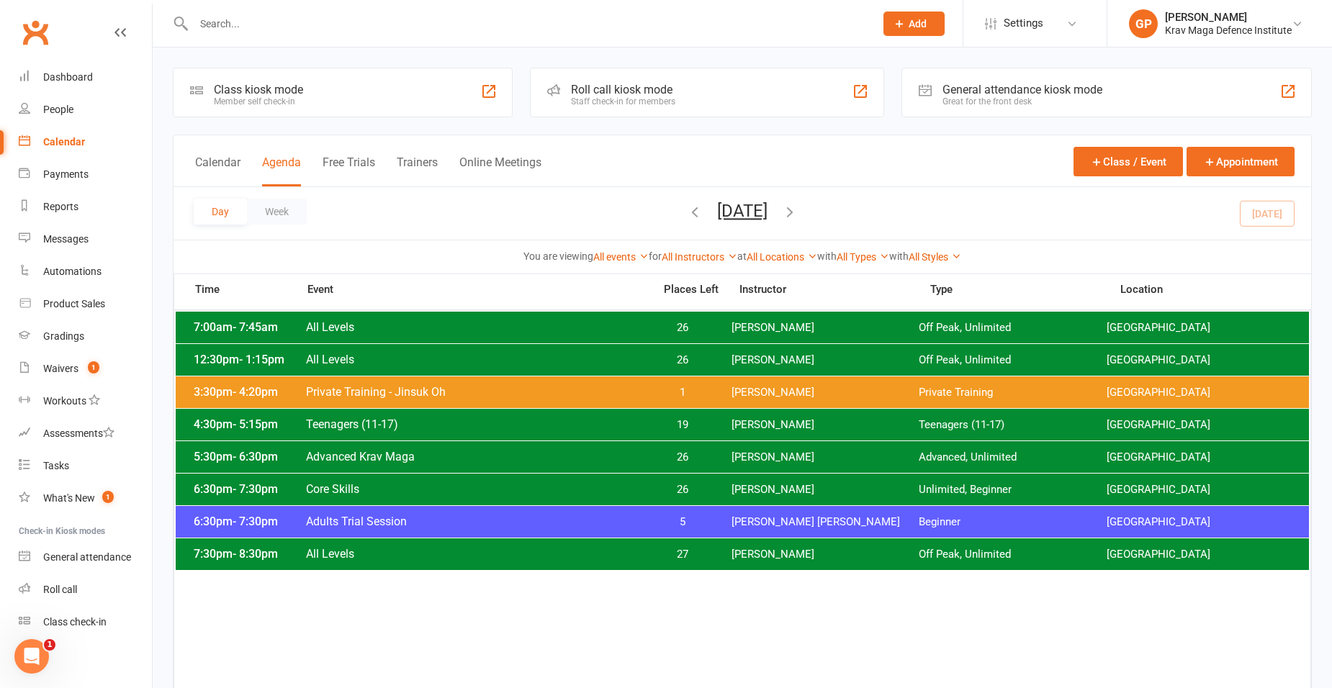
click at [567, 449] on div "5:30pm - 6:30pm Advanced Krav Maga 26 Giacomo Palladin Advanced, Unlimited Surr…" at bounding box center [742, 457] width 1133 height 32
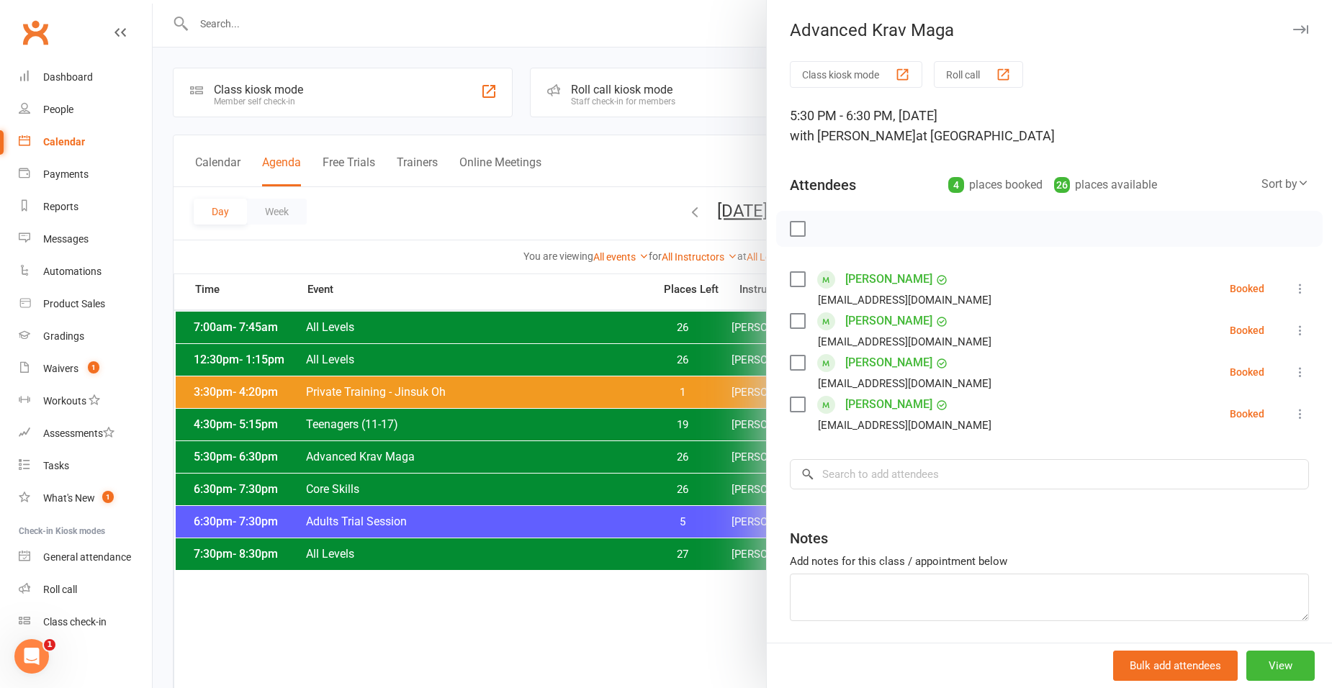
click at [544, 231] on div at bounding box center [743, 344] width 1180 height 688
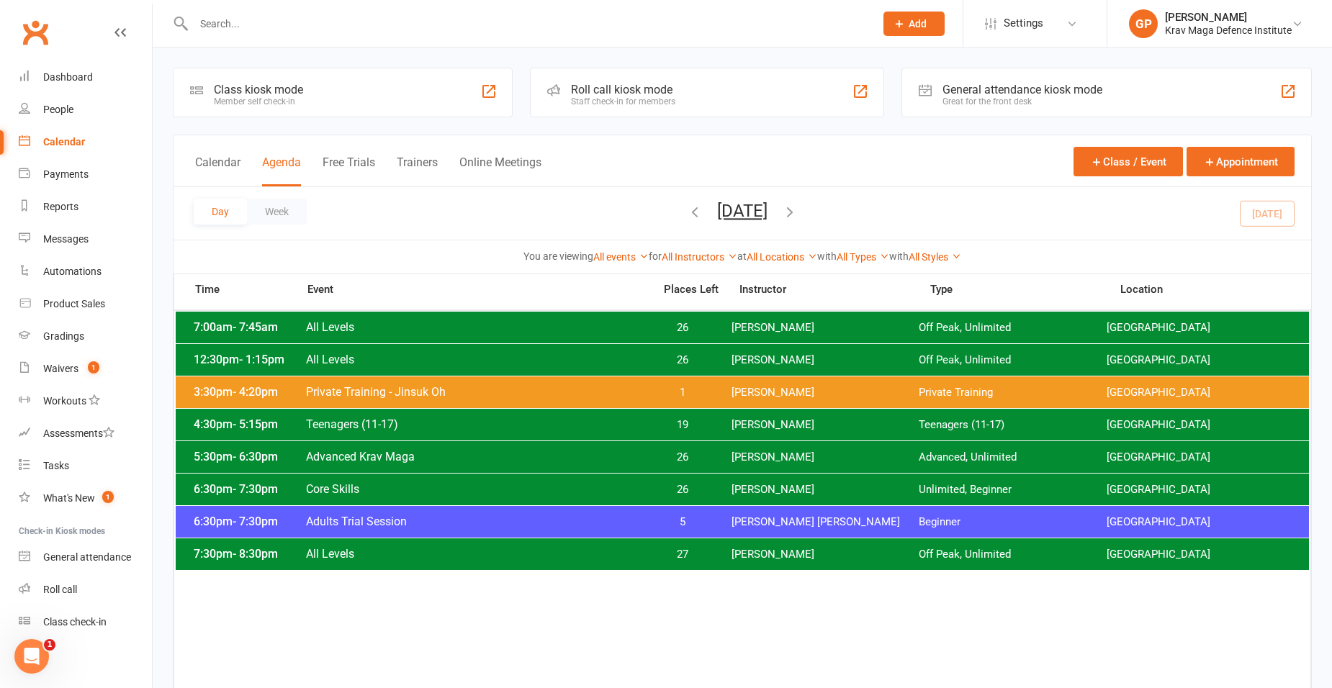
click at [653, 555] on span "27" at bounding box center [683, 555] width 76 height 14
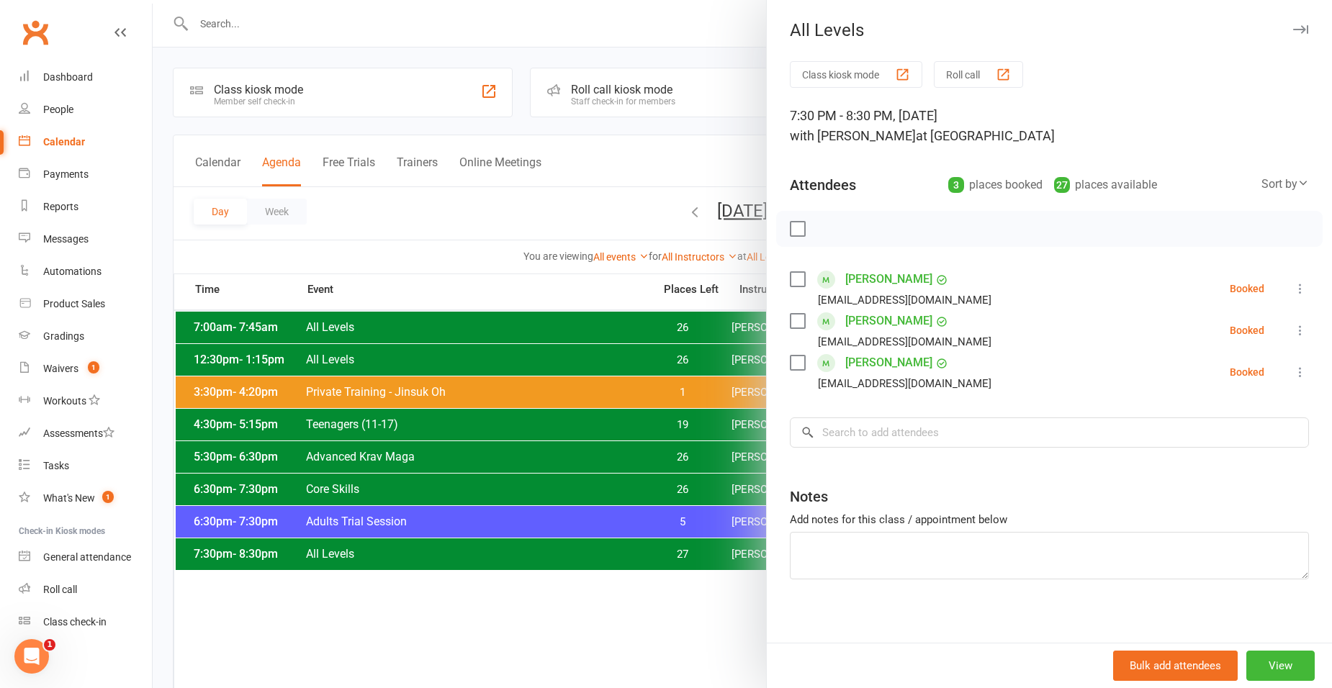
click at [468, 219] on div at bounding box center [743, 344] width 1180 height 688
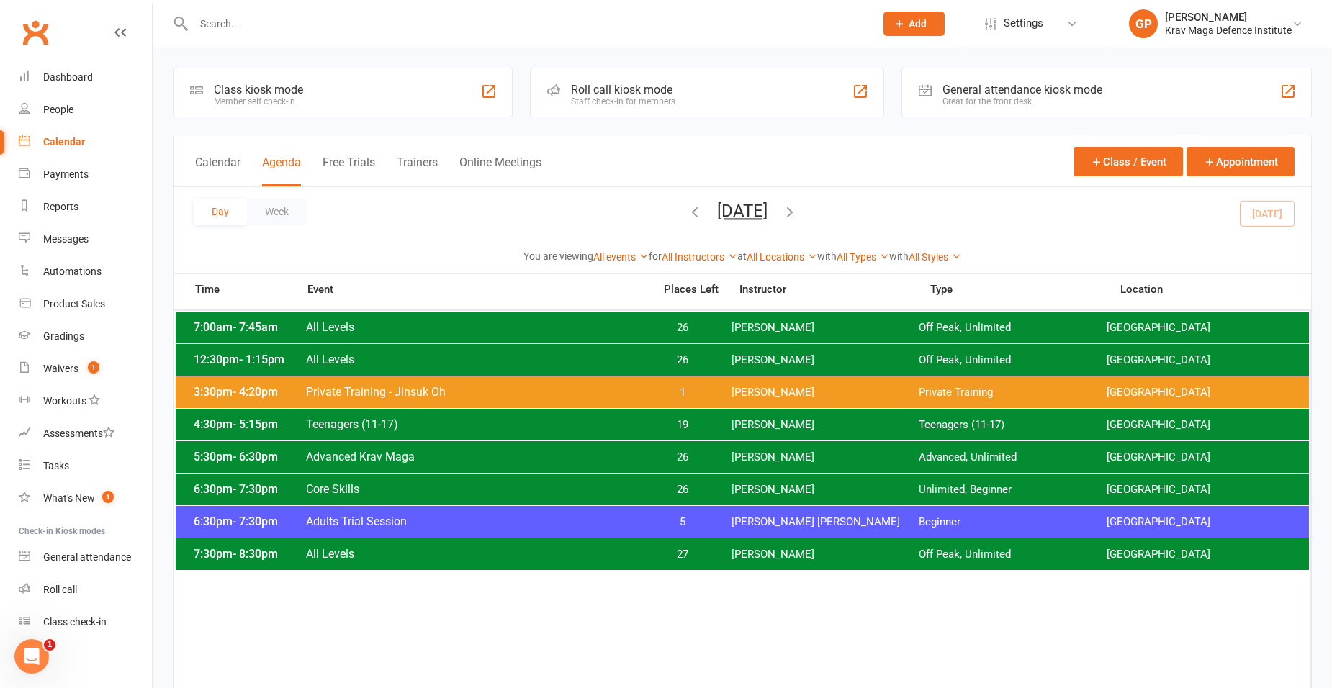
click at [688, 426] on span "19" at bounding box center [683, 425] width 76 height 14
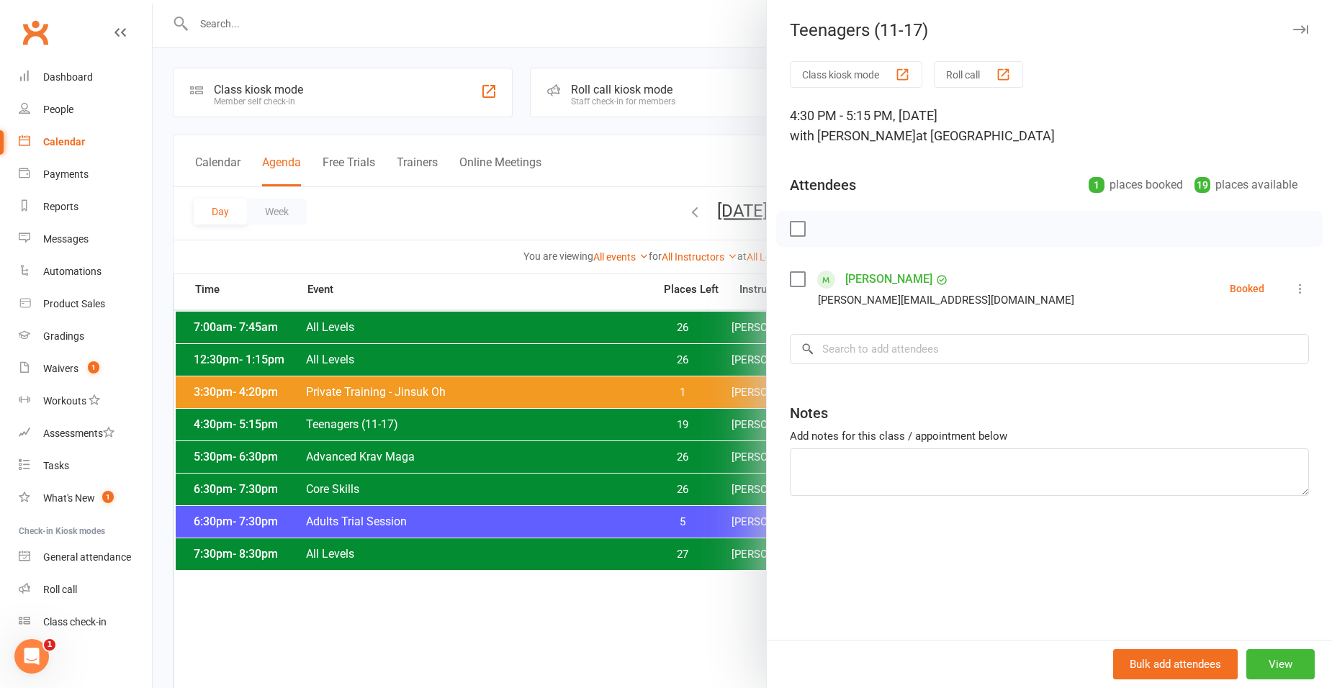
click at [477, 251] on div at bounding box center [743, 344] width 1180 height 688
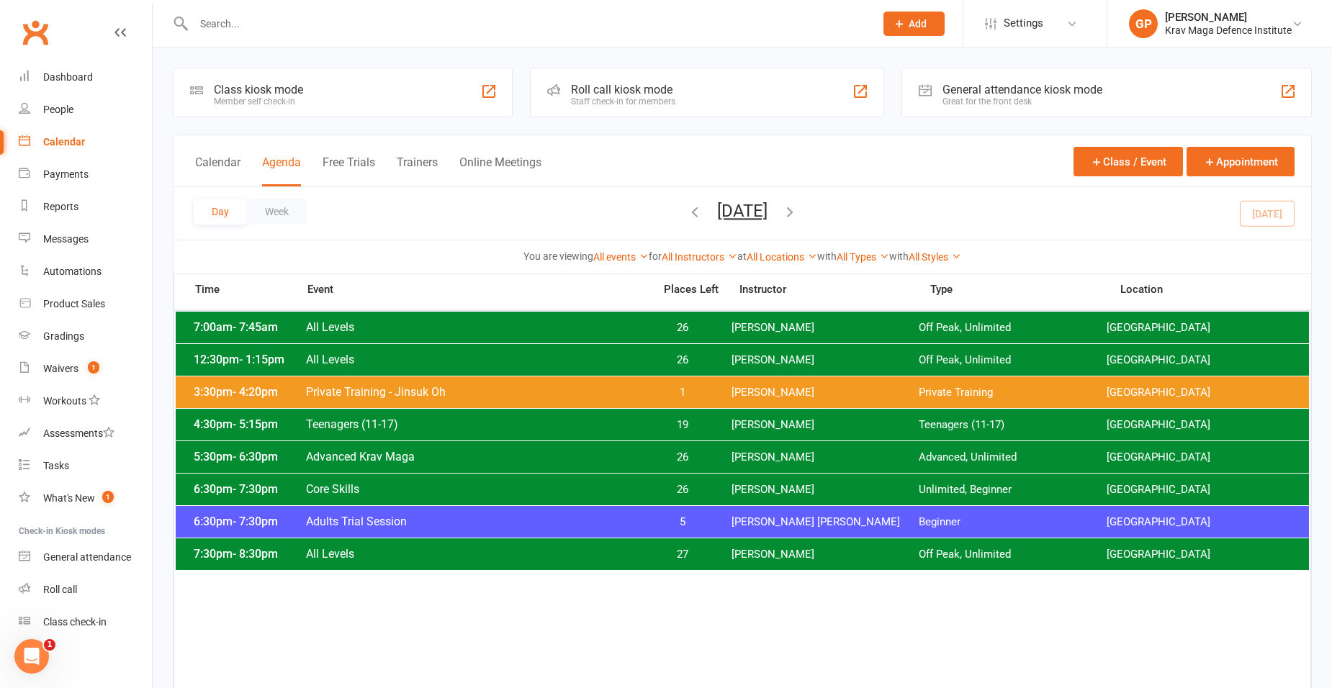
click at [369, 391] on span "Private Training - Jinsuk Oh" at bounding box center [475, 392] width 340 height 14
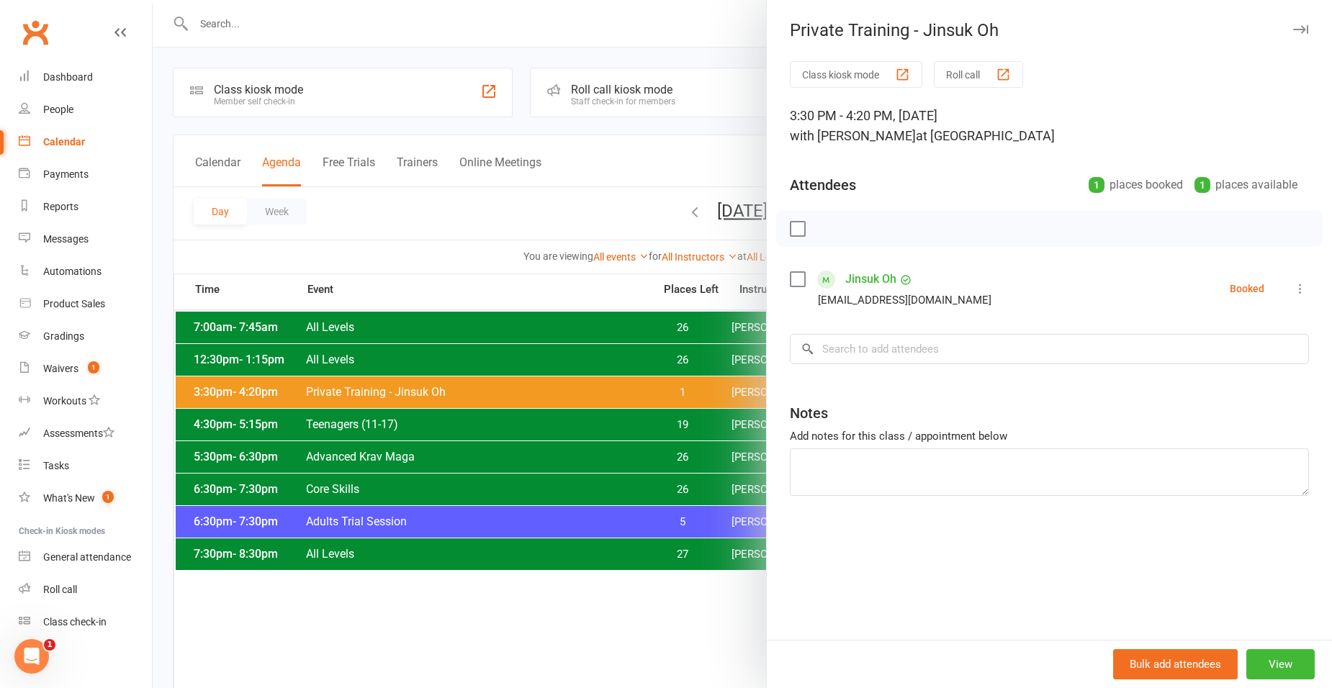
click at [1293, 283] on icon at bounding box center [1300, 289] width 14 height 14
click at [1254, 382] on link "Check in" at bounding box center [1237, 374] width 143 height 29
click at [371, 246] on div at bounding box center [743, 344] width 1180 height 688
